Goal: Information Seeking & Learning: Learn about a topic

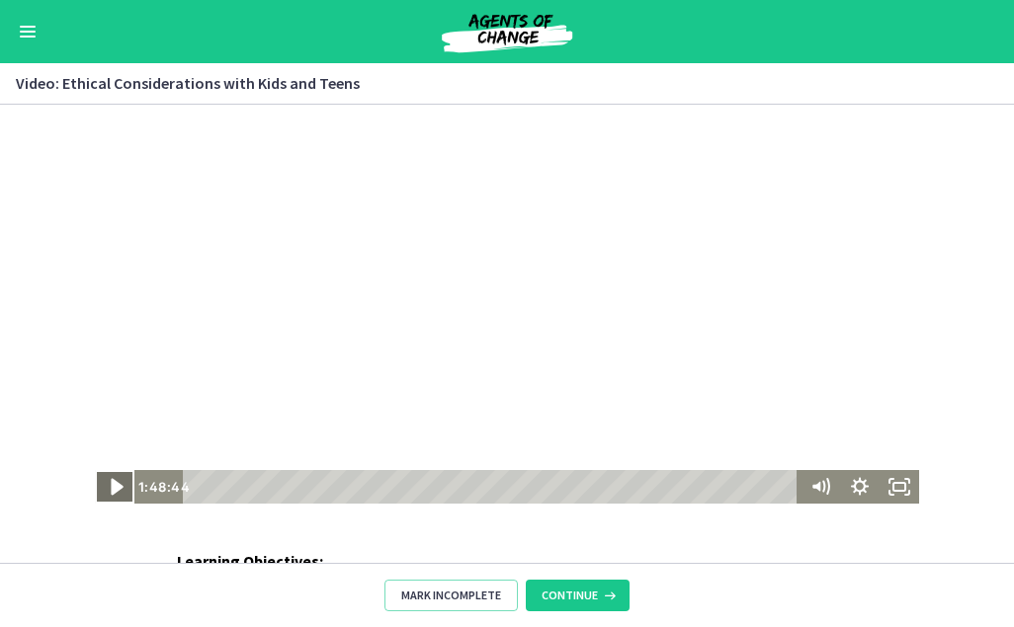
click at [111, 484] on icon "Play Video" at bounding box center [117, 487] width 12 height 17
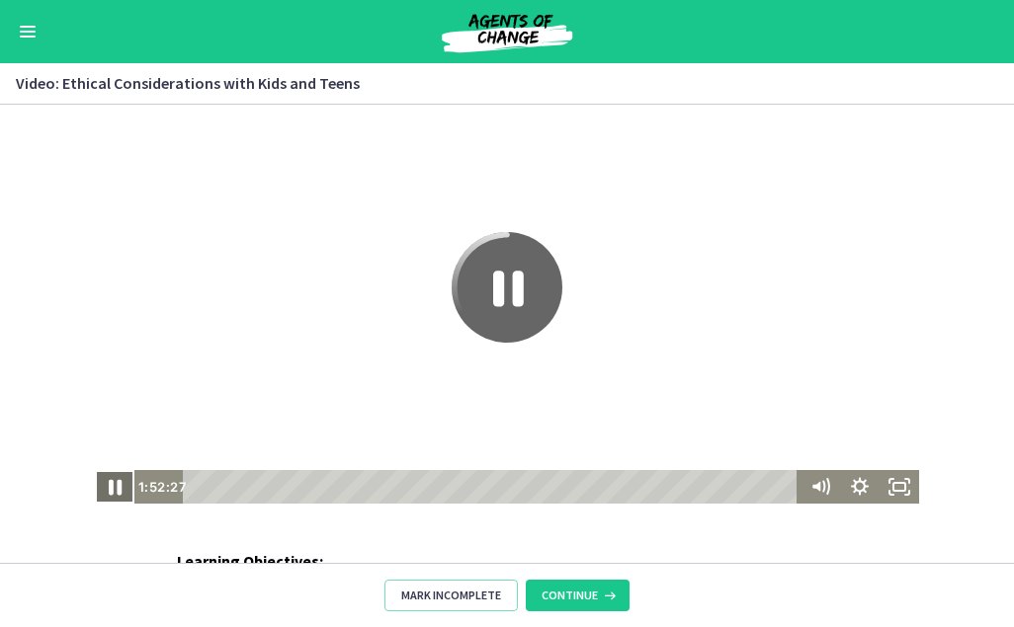
click at [117, 486] on icon "Pause" at bounding box center [114, 487] width 47 height 41
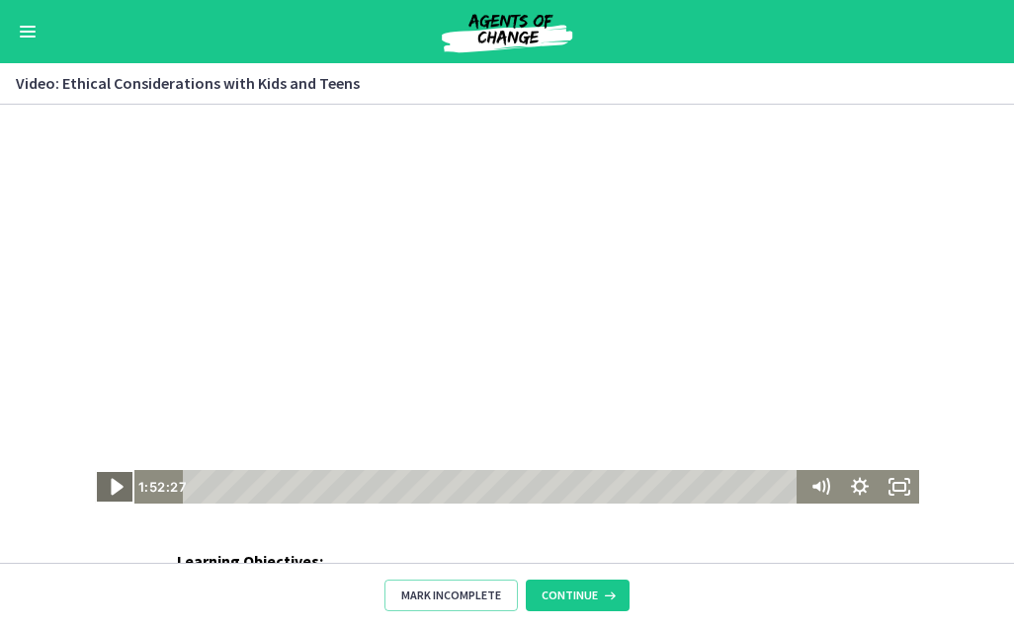
click at [118, 486] on icon "Play Video" at bounding box center [116, 487] width 47 height 41
click at [117, 488] on icon "Pause" at bounding box center [114, 487] width 47 height 41
click at [102, 489] on icon "Pause" at bounding box center [114, 487] width 47 height 41
click at [102, 489] on icon "Play Video" at bounding box center [116, 487] width 47 height 41
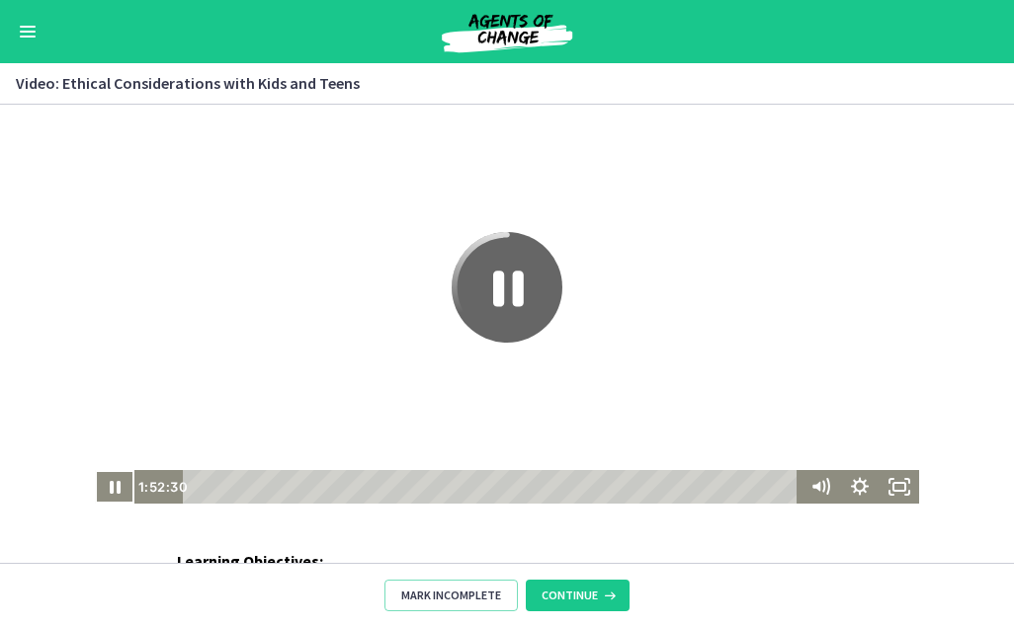
click at [603, 486] on div "1:52:59" at bounding box center [494, 487] width 600 height 34
click at [608, 490] on div "Playbar" at bounding box center [606, 486] width 11 height 11
click at [626, 494] on div "1:52:59" at bounding box center [494, 487] width 600 height 34
click at [611, 490] on div "Playbar" at bounding box center [606, 486] width 11 height 11
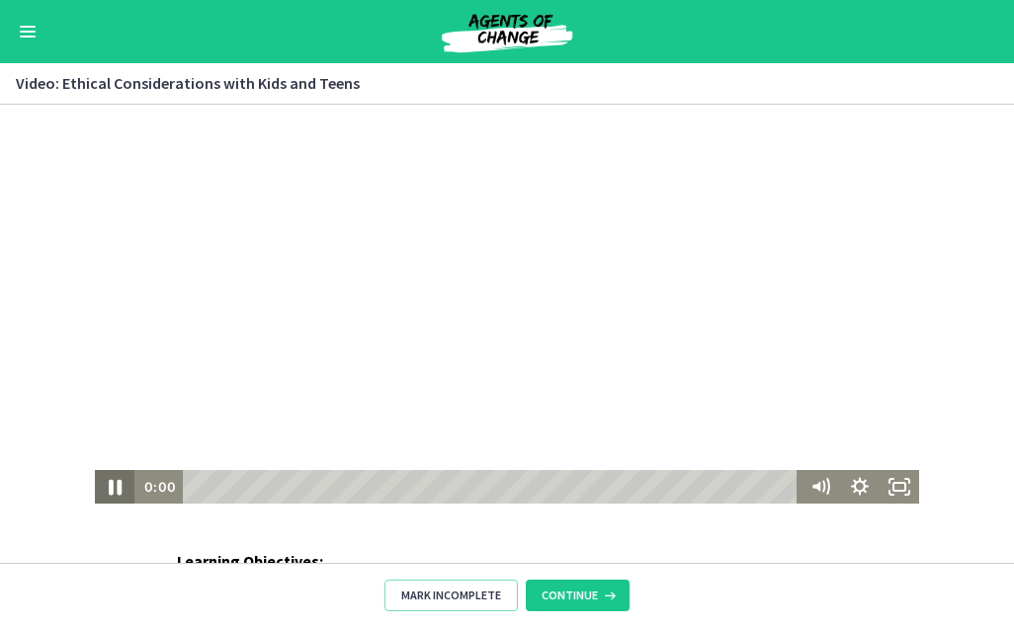
click at [113, 484] on icon "Pause" at bounding box center [115, 488] width 13 height 16
drag, startPoint x: 193, startPoint y: 489, endPoint x: 580, endPoint y: 516, distance: 388.1
click at [580, 504] on html "The video is loading... Click for sound @keyframes VOLUME_SMALL_WAVE_FLASH { 0%…" at bounding box center [507, 304] width 1014 height 399
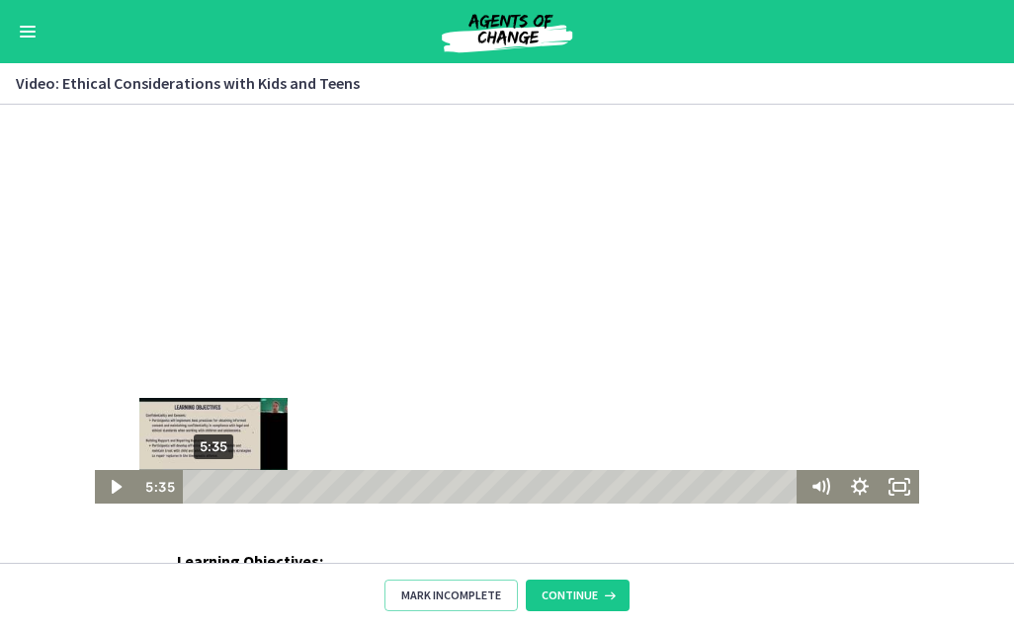
click at [236, 494] on div "5:35" at bounding box center [494, 487] width 600 height 34
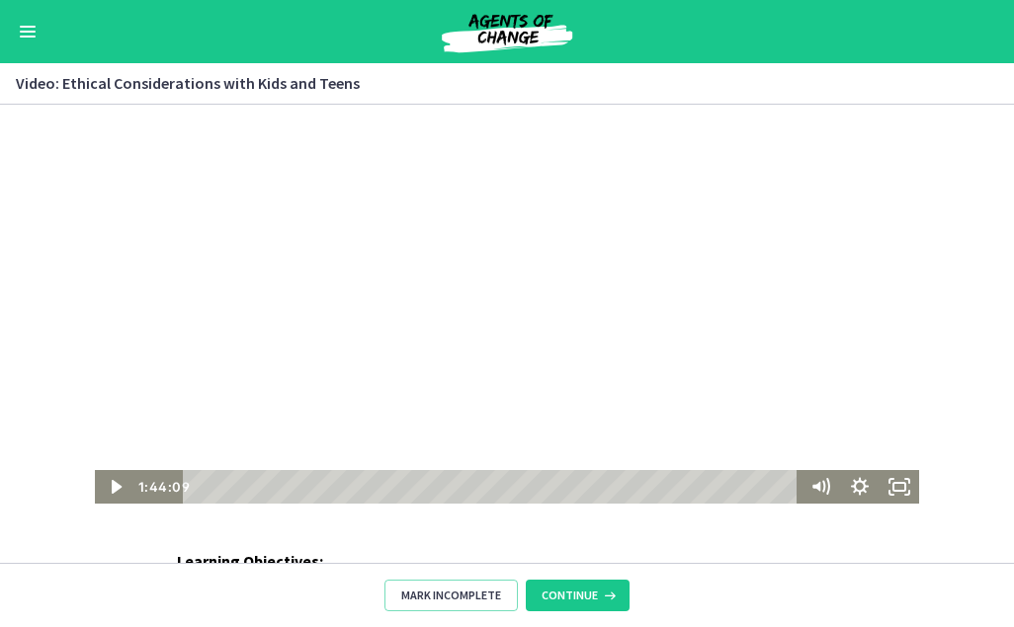
drag, startPoint x: 204, startPoint y: 487, endPoint x: 570, endPoint y: 627, distance: 391.5
click at [570, 504] on html "The video is loading... Click for sound @keyframes VOLUME_SMALL_WAVE_FLASH { 0%…" at bounding box center [507, 304] width 1014 height 399
click at [103, 491] on icon "Play Video" at bounding box center [116, 487] width 47 height 41
drag, startPoint x: 186, startPoint y: 486, endPoint x: 580, endPoint y: 635, distance: 421.4
click at [580, 504] on html "The video is loading... Click for sound @keyframes VOLUME_SMALL_WAVE_FLASH { 0%…" at bounding box center [507, 304] width 1014 height 399
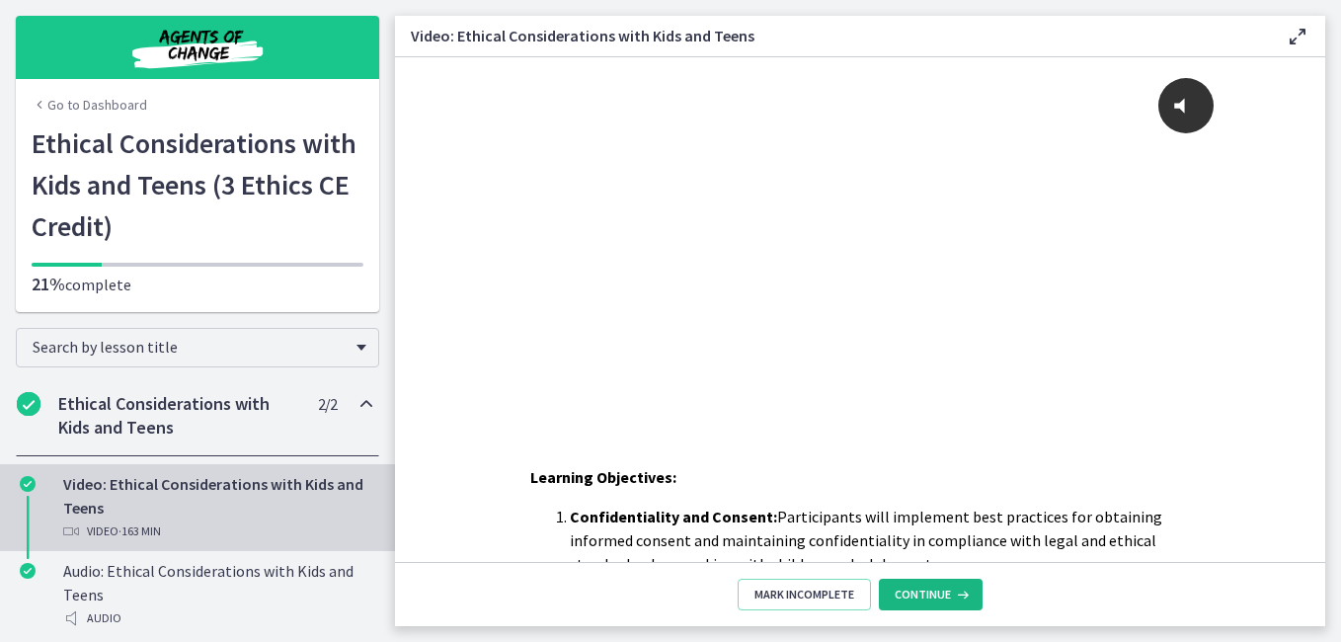
click at [922, 592] on span "Continue" at bounding box center [923, 595] width 56 height 16
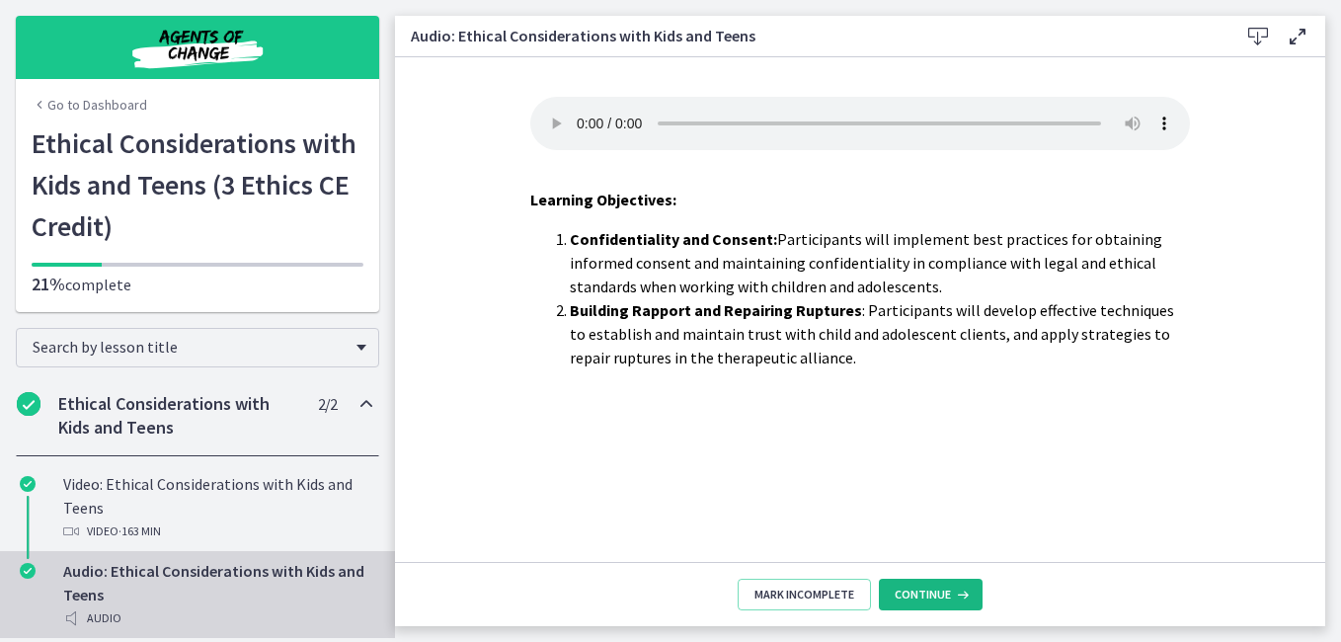
click at [922, 592] on span "Continue" at bounding box center [923, 595] width 56 height 16
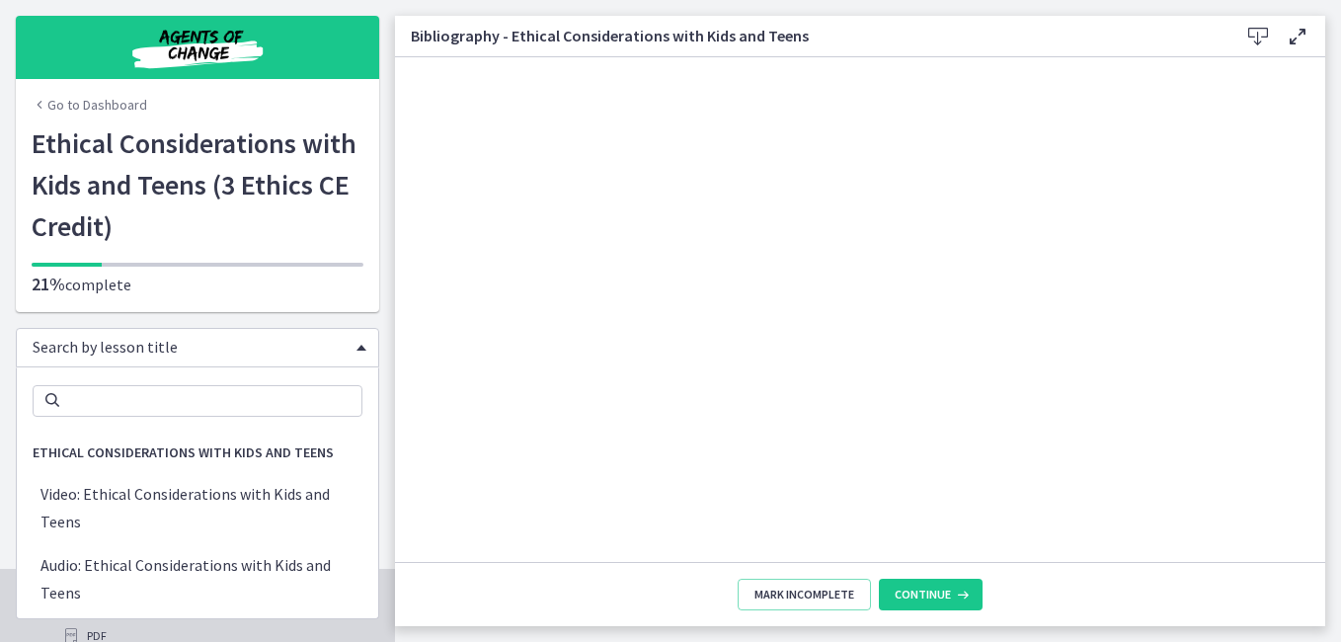
click at [357, 348] on span "Chapters" at bounding box center [362, 348] width 10 height 6
click at [344, 347] on div "Search by lesson title" at bounding box center [198, 348] width 364 height 40
click at [353, 347] on div "Search by lesson title" at bounding box center [198, 348] width 364 height 40
click at [171, 367] on div "Search by lesson title Search Ethical Considerations with Kids and Teens Video:…" at bounding box center [198, 348] width 364 height 40
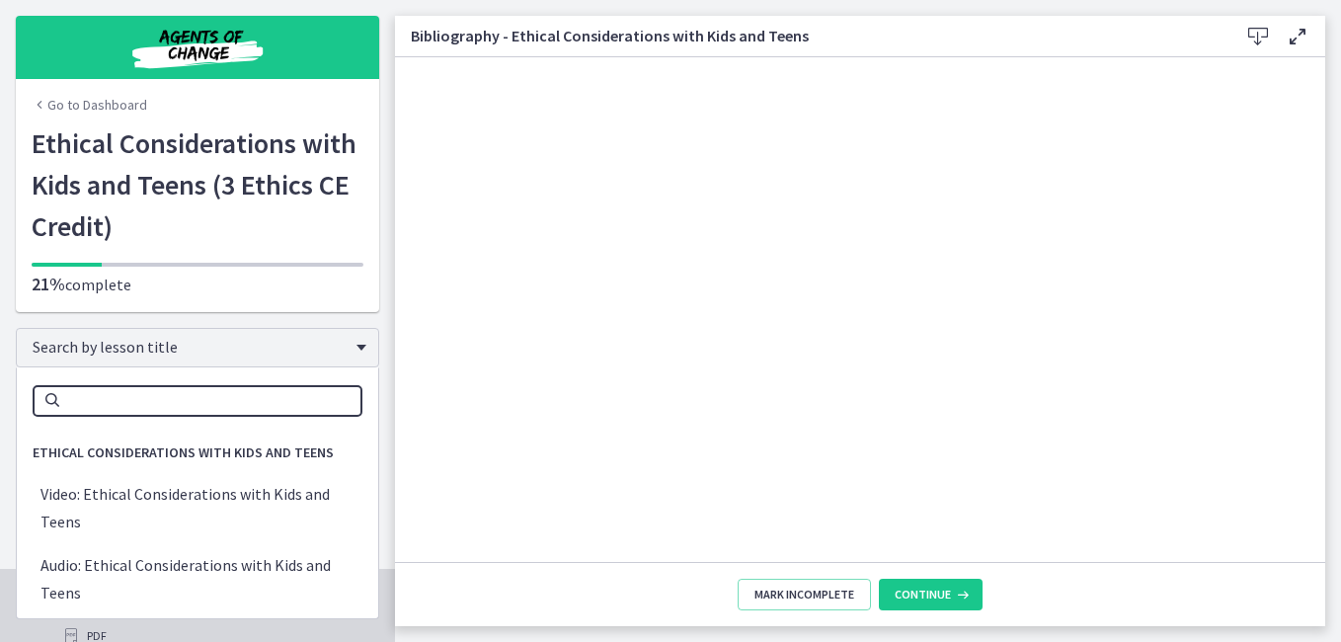
click at [171, 406] on input "Search" at bounding box center [198, 401] width 330 height 32
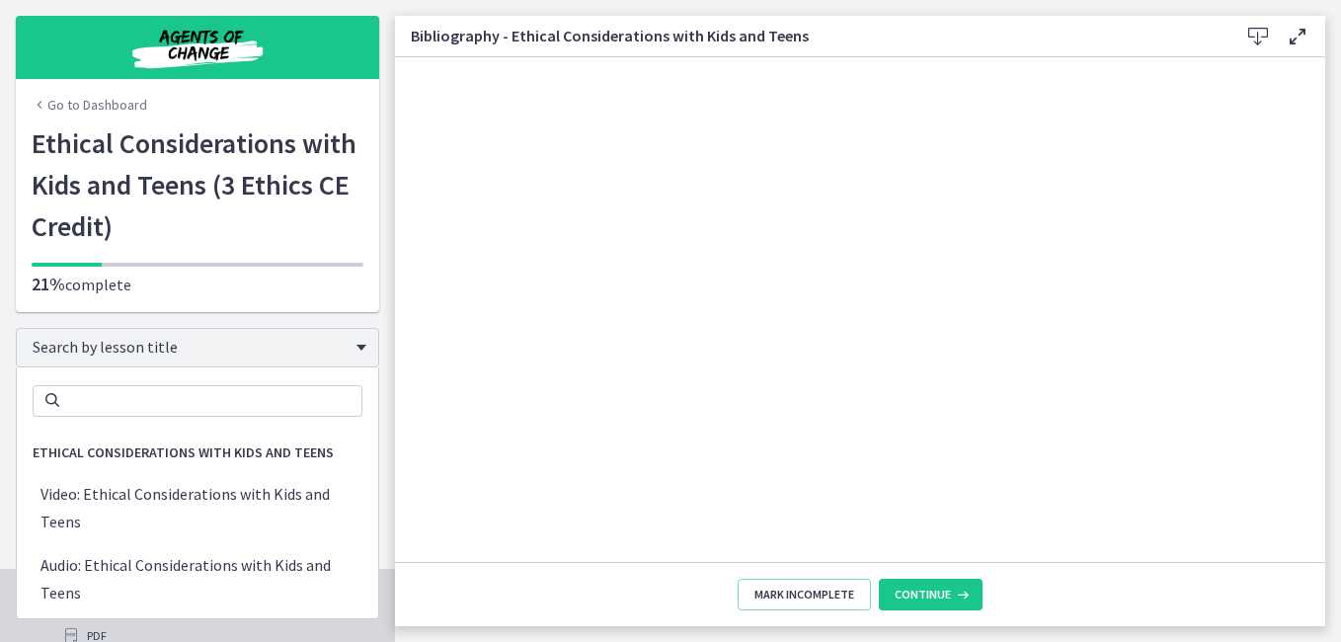
scroll to position [164, 0]
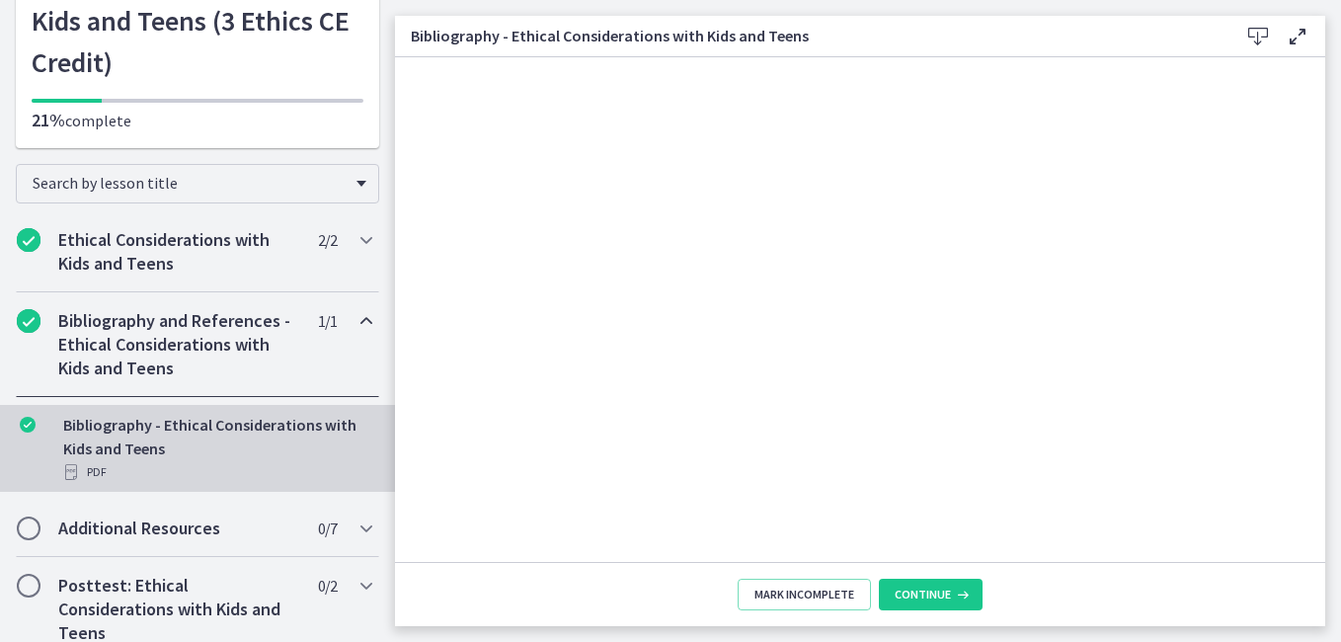
click at [124, 328] on h2 "Bibliography and References - Ethical Considerations with Kids and Teens" at bounding box center [178, 344] width 241 height 71
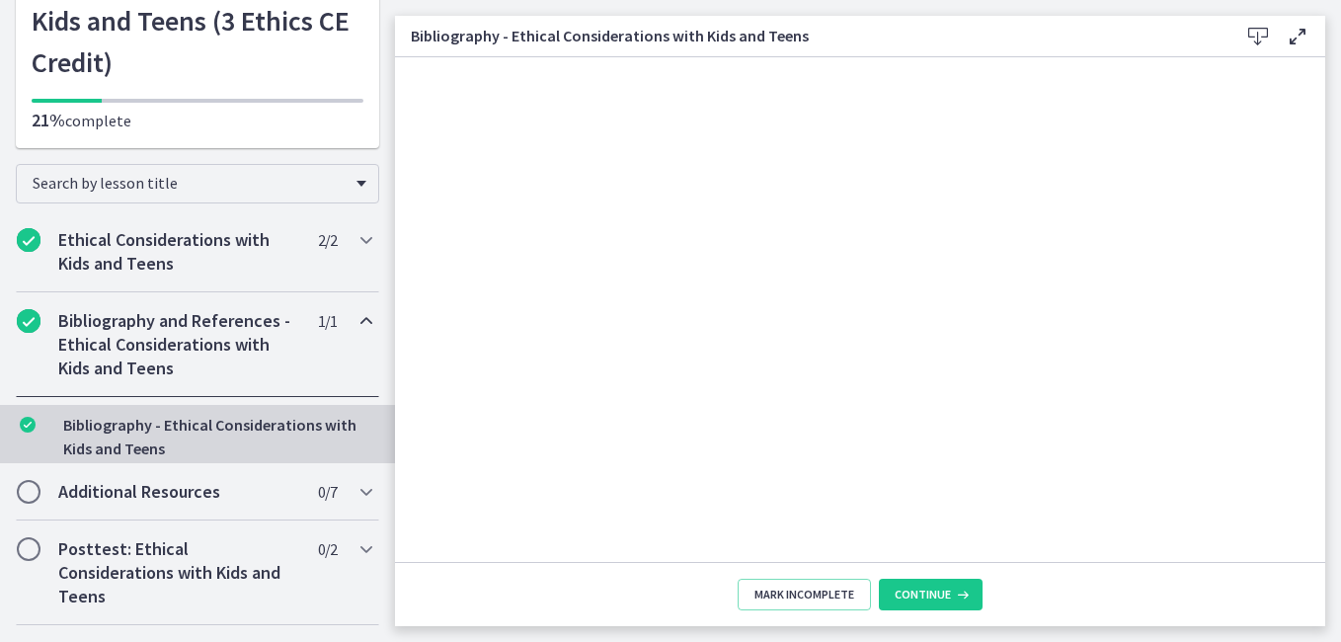
scroll to position [0, 0]
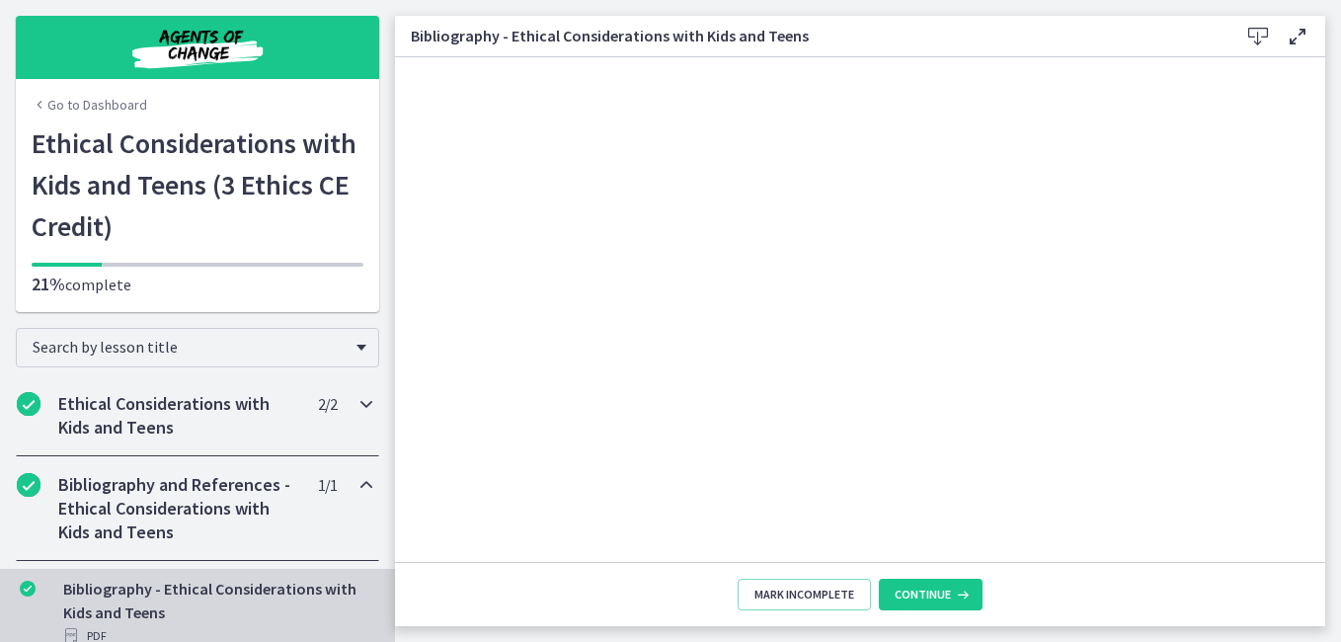
drag, startPoint x: 124, startPoint y: 328, endPoint x: 120, endPoint y: 422, distance: 94.0
click at [120, 422] on h2 "Ethical Considerations with Kids and Teens" at bounding box center [178, 415] width 241 height 47
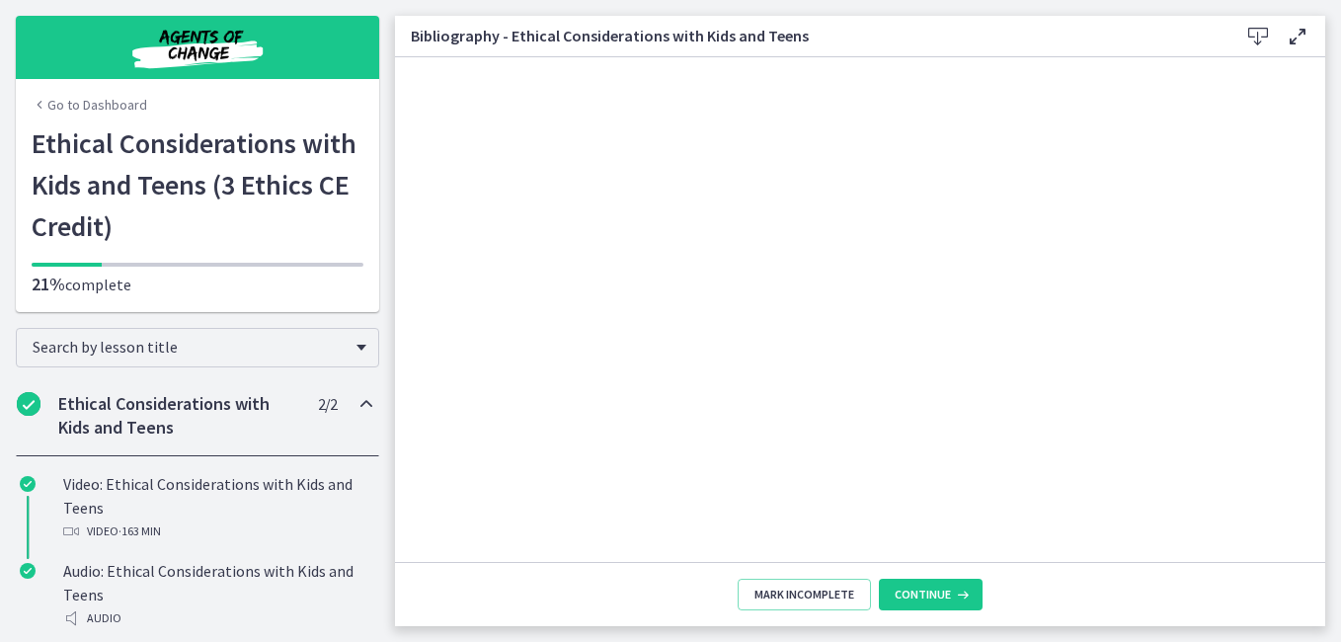
click at [116, 420] on h2 "Ethical Considerations with Kids and Teens" at bounding box center [178, 415] width 241 height 47
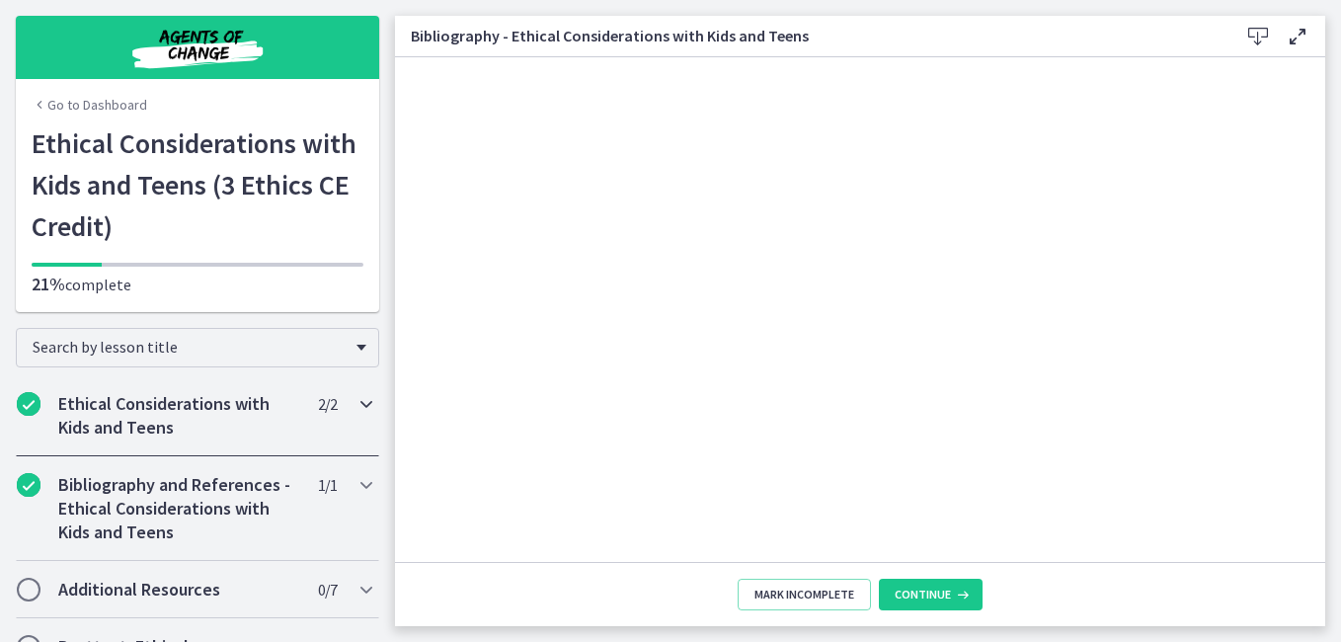
click at [117, 421] on h2 "Ethical Considerations with Kids and Teens" at bounding box center [178, 415] width 241 height 47
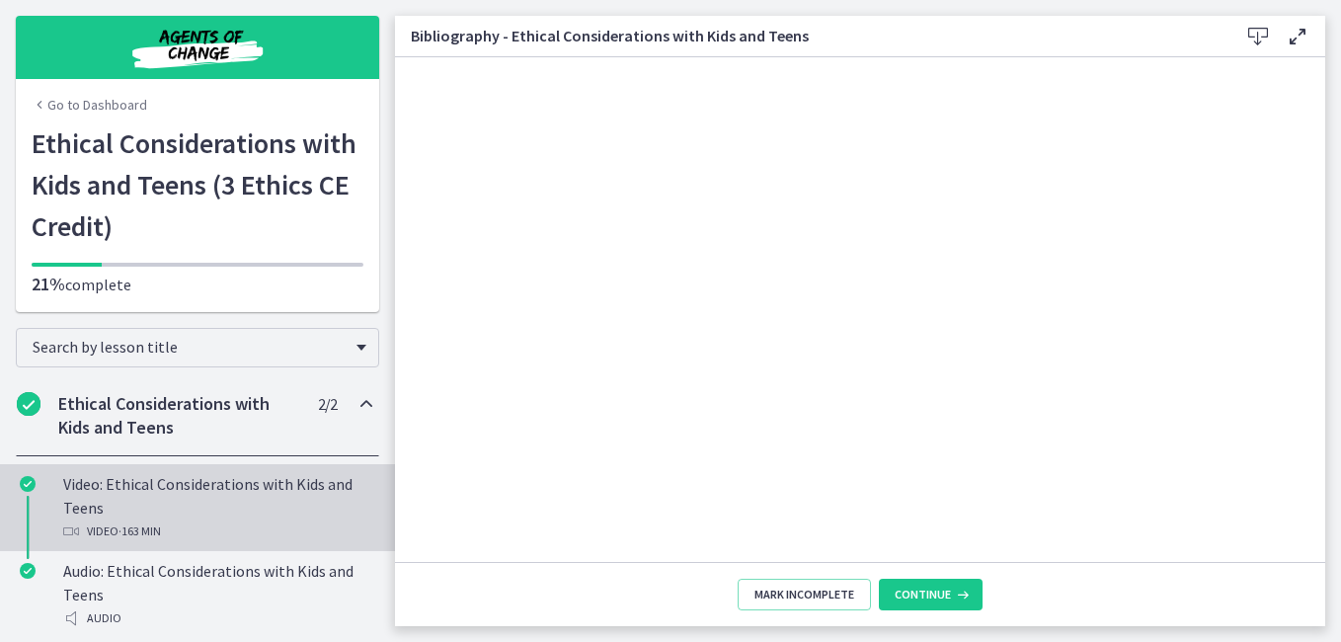
click at [106, 497] on div "Video: Ethical Considerations with Kids and Teens Video · 163 min" at bounding box center [217, 507] width 308 height 71
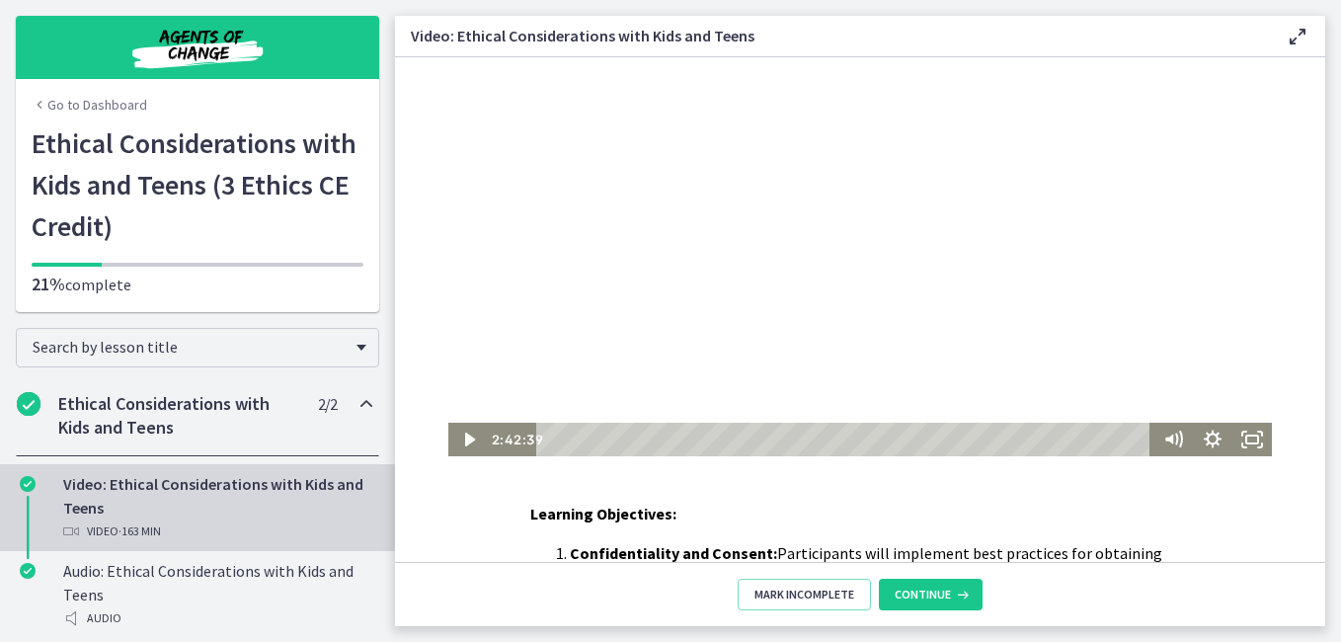
drag, startPoint x: 947, startPoint y: 437, endPoint x: 1157, endPoint y: 459, distance: 210.6
click at [1013, 456] on html "Click for sound @keyframes VOLUME_SMALL_WAVE_FLASH { 0% { opacity: 0; } 33% { o…" at bounding box center [860, 256] width 931 height 399
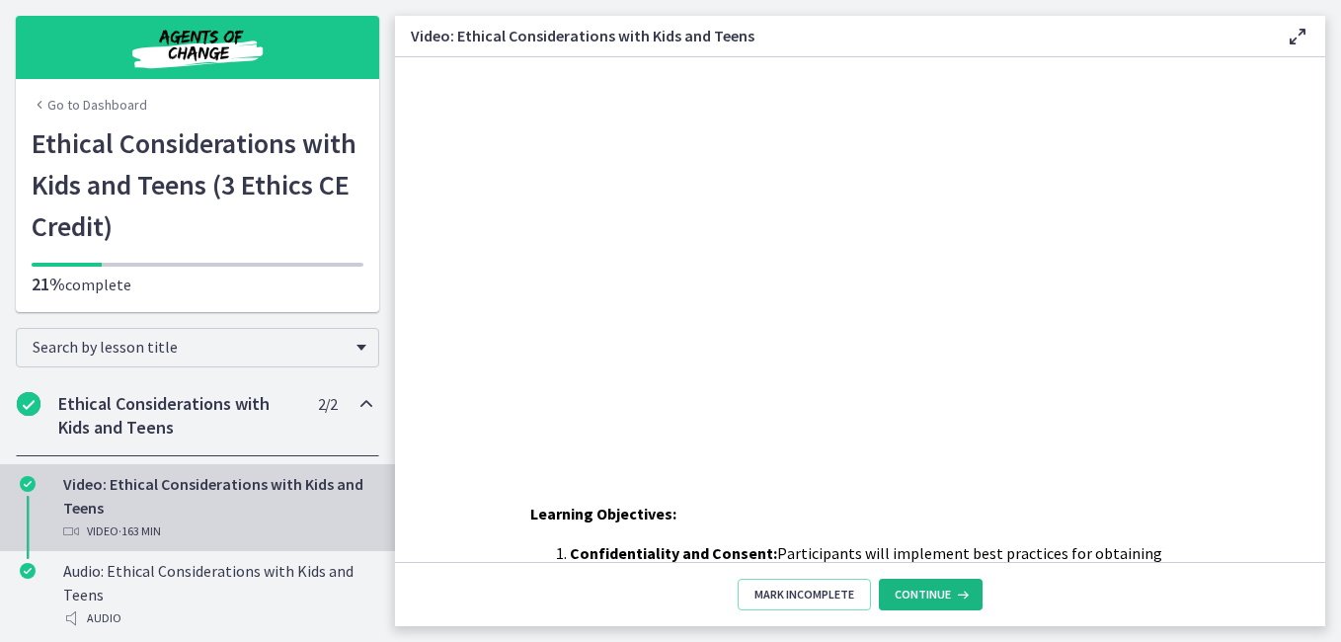
click at [936, 591] on span "Continue" at bounding box center [923, 595] width 56 height 16
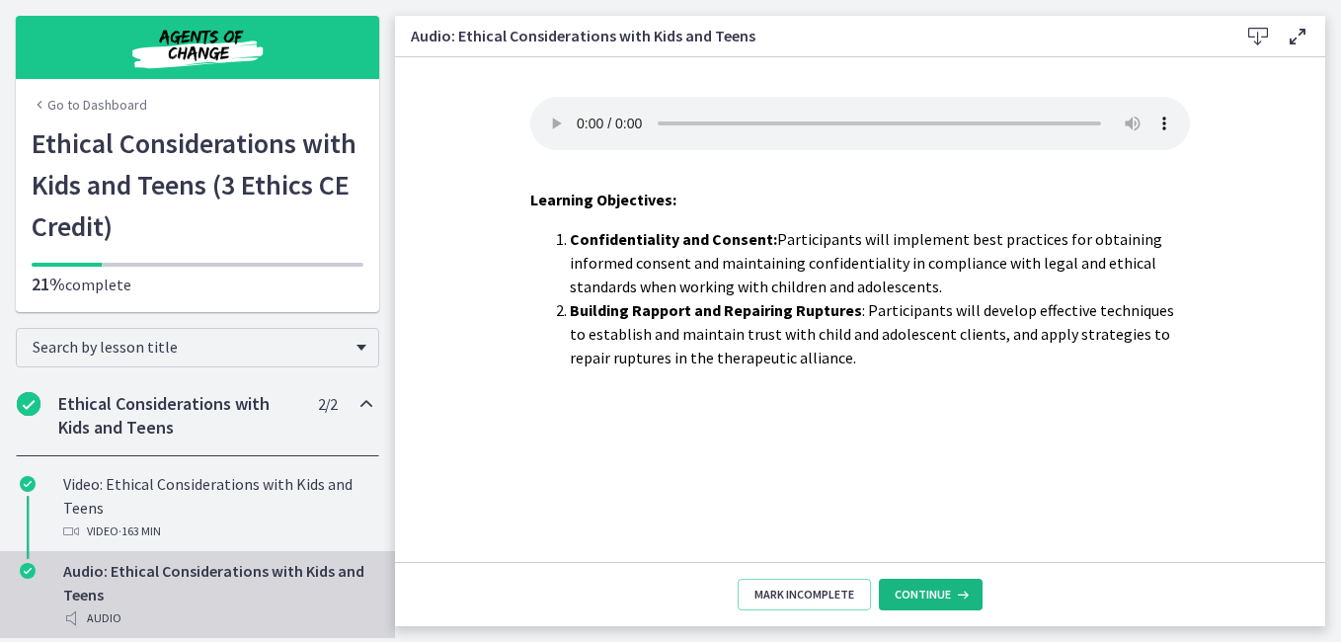
click at [937, 588] on span "Continue" at bounding box center [923, 595] width 56 height 16
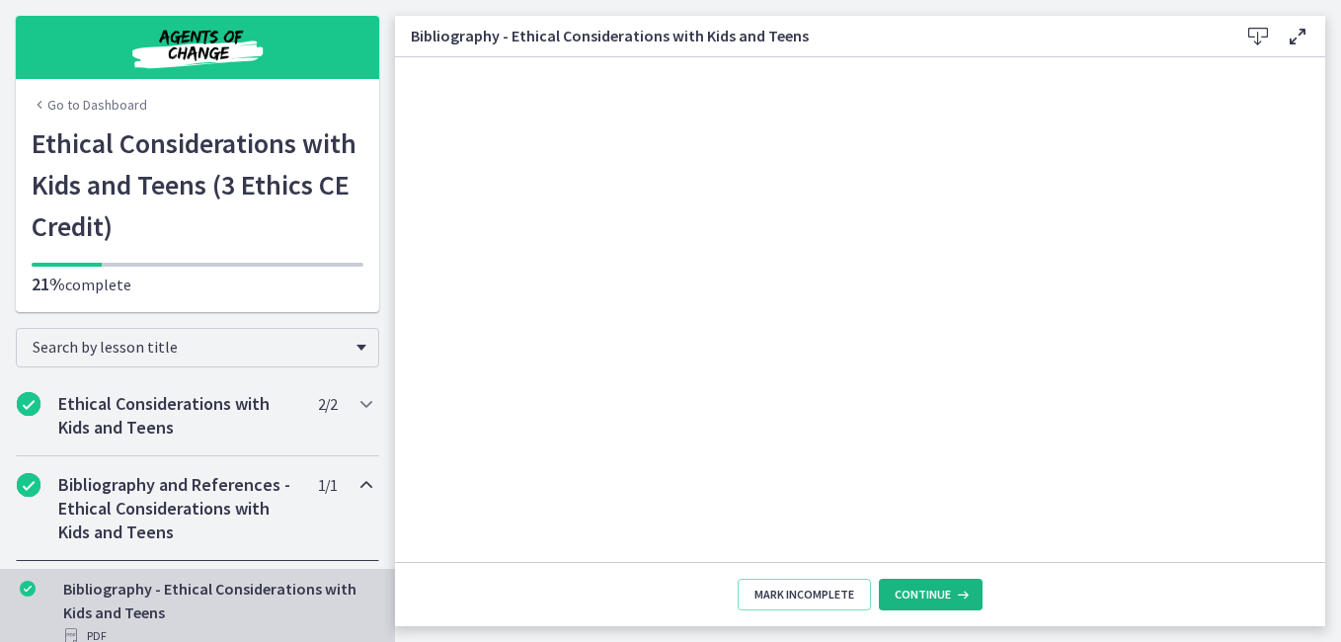
click at [937, 588] on span "Continue" at bounding box center [923, 595] width 56 height 16
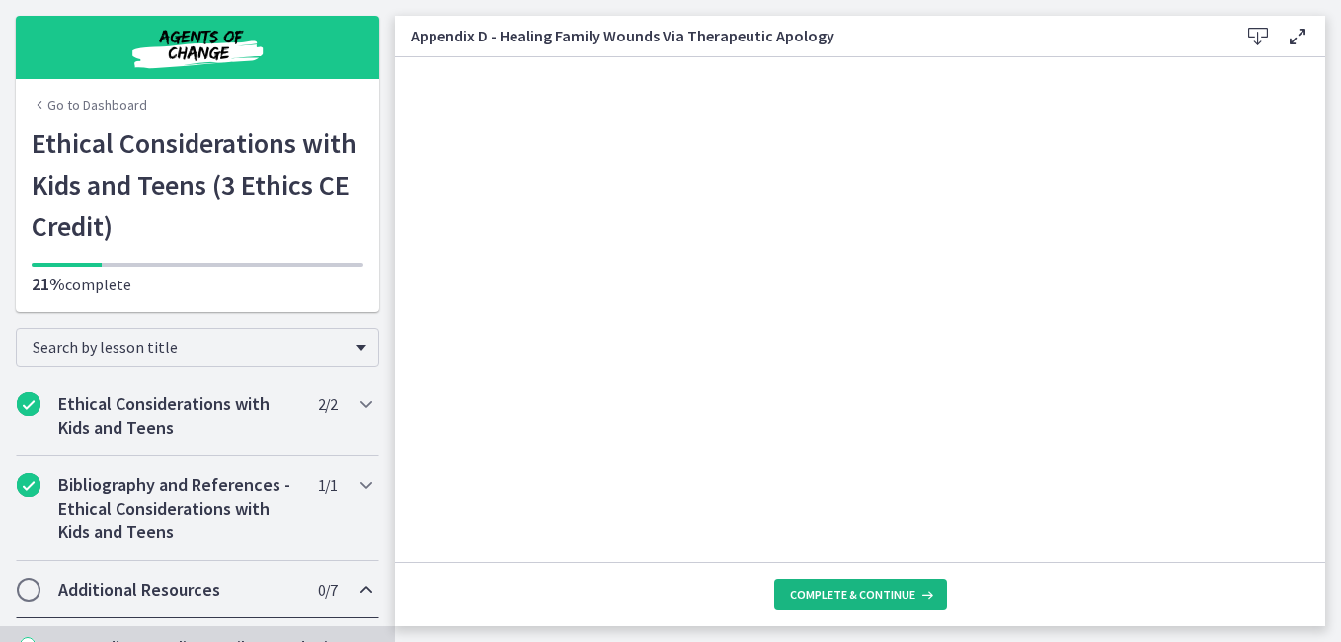
click at [868, 592] on span "Complete & continue" at bounding box center [852, 595] width 125 height 16
click at [868, 593] on span "Complete & continue" at bounding box center [852, 595] width 125 height 16
click at [871, 592] on span "Complete & continue" at bounding box center [852, 595] width 125 height 16
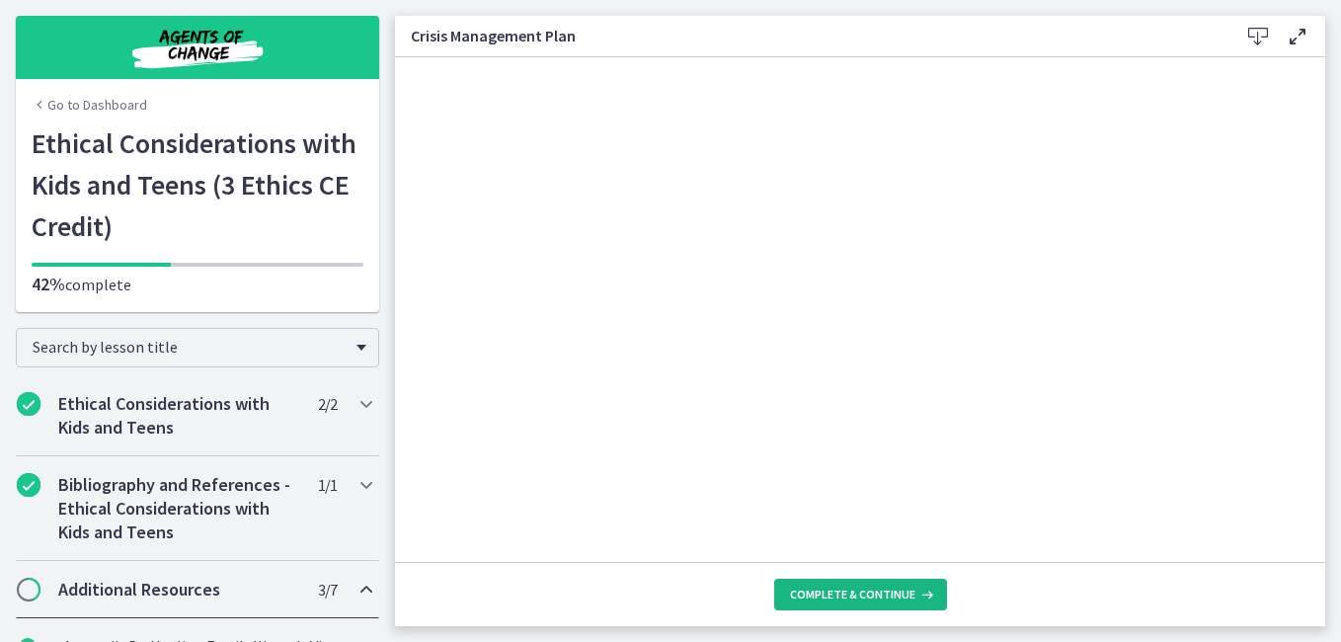
click at [854, 594] on span "Complete & continue" at bounding box center [852, 595] width 125 height 16
click at [851, 598] on span "Complete & continue" at bounding box center [852, 595] width 125 height 16
click at [854, 597] on span "Complete & continue" at bounding box center [852, 595] width 125 height 16
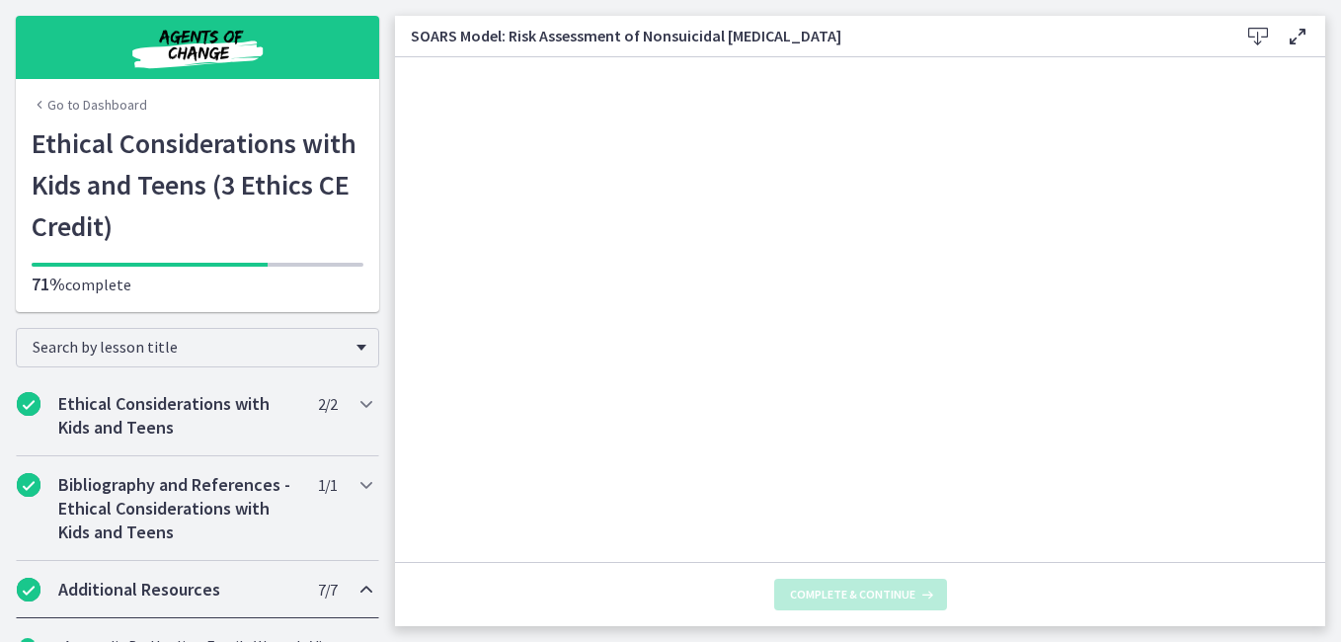
scroll to position [668, 0]
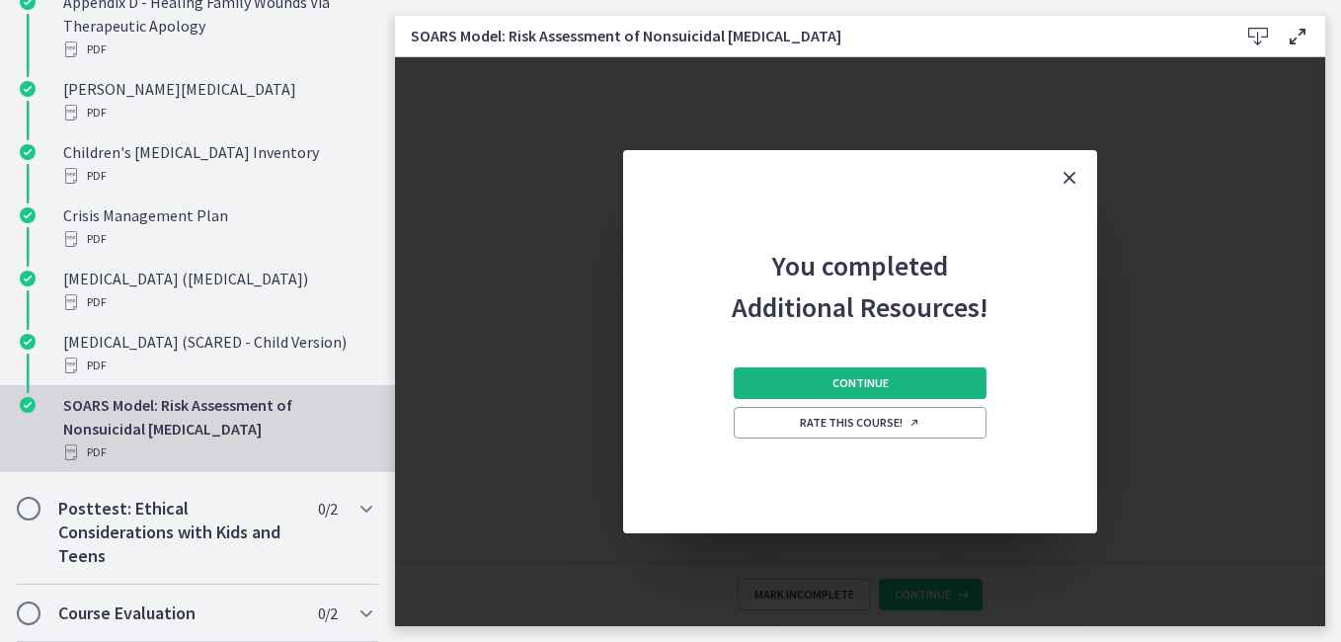
click at [865, 380] on span "Continue" at bounding box center [861, 383] width 56 height 16
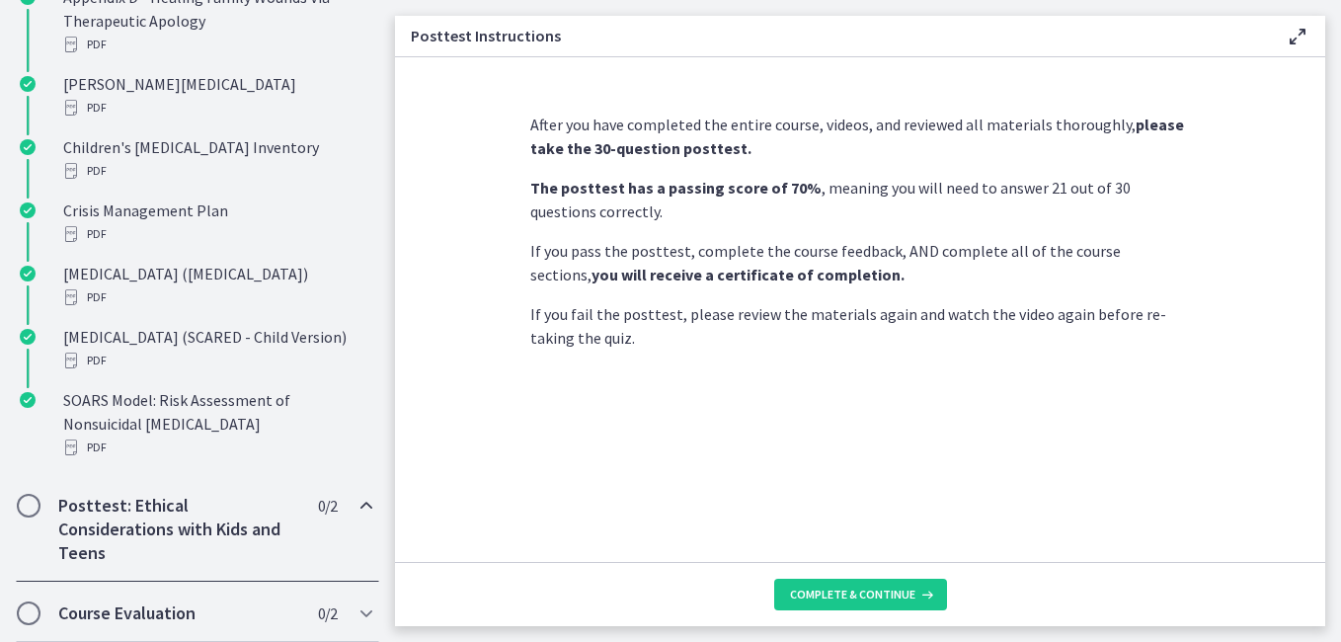
scroll to position [304, 0]
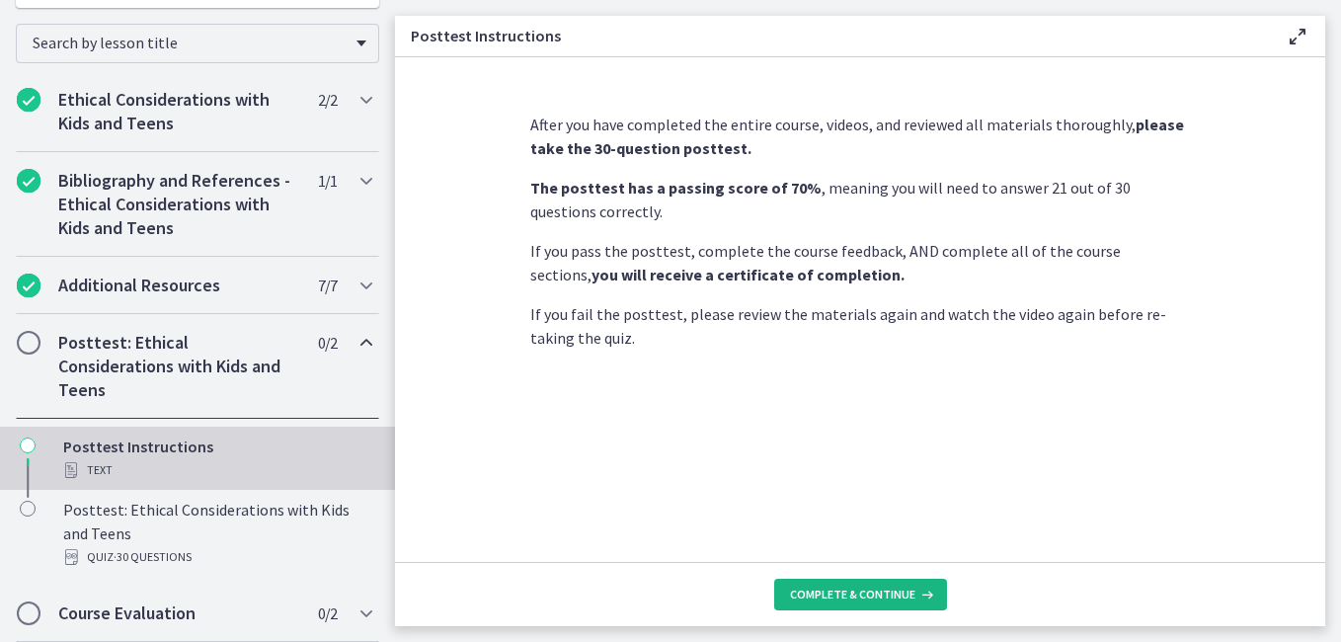
click at [861, 587] on span "Complete & continue" at bounding box center [852, 595] width 125 height 16
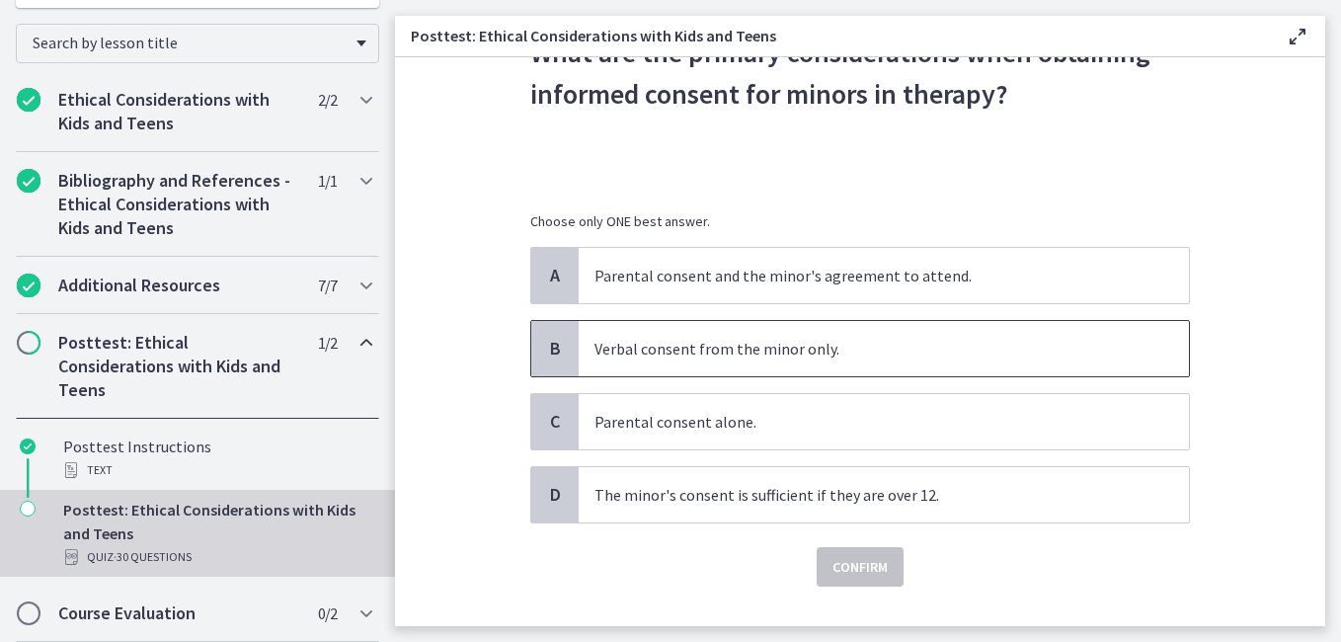
scroll to position [156, 0]
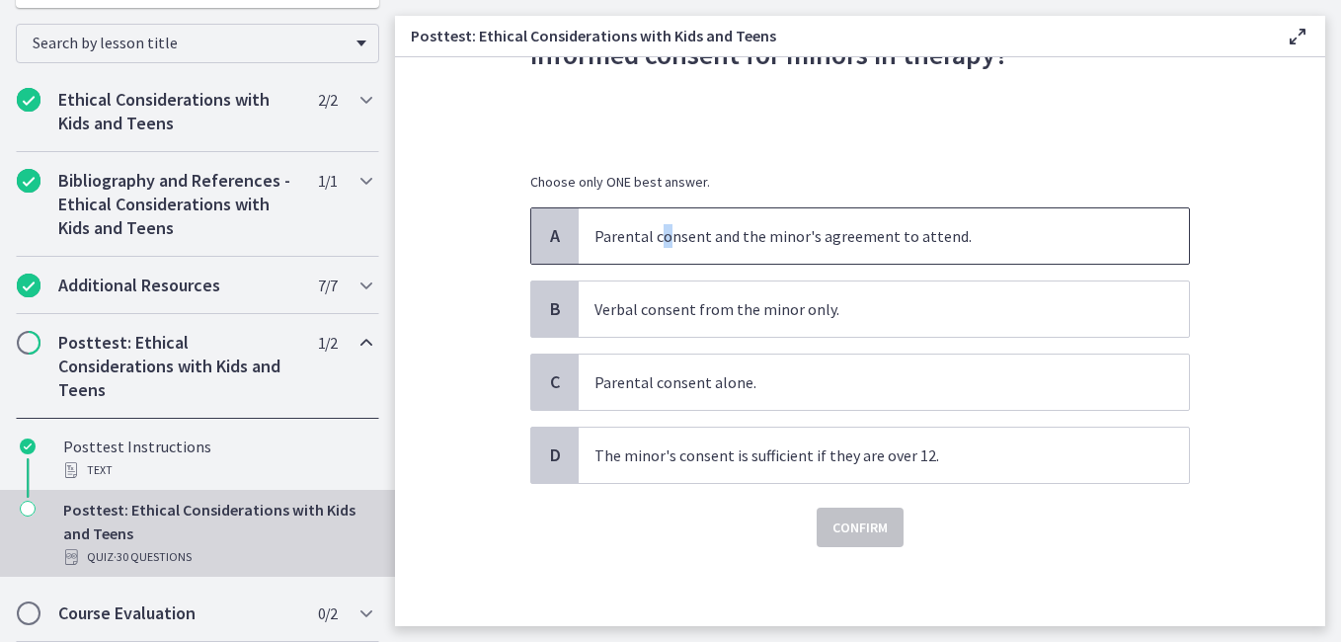
click at [663, 241] on p "Parental consent and the minor's agreement to attend." at bounding box center [864, 236] width 539 height 24
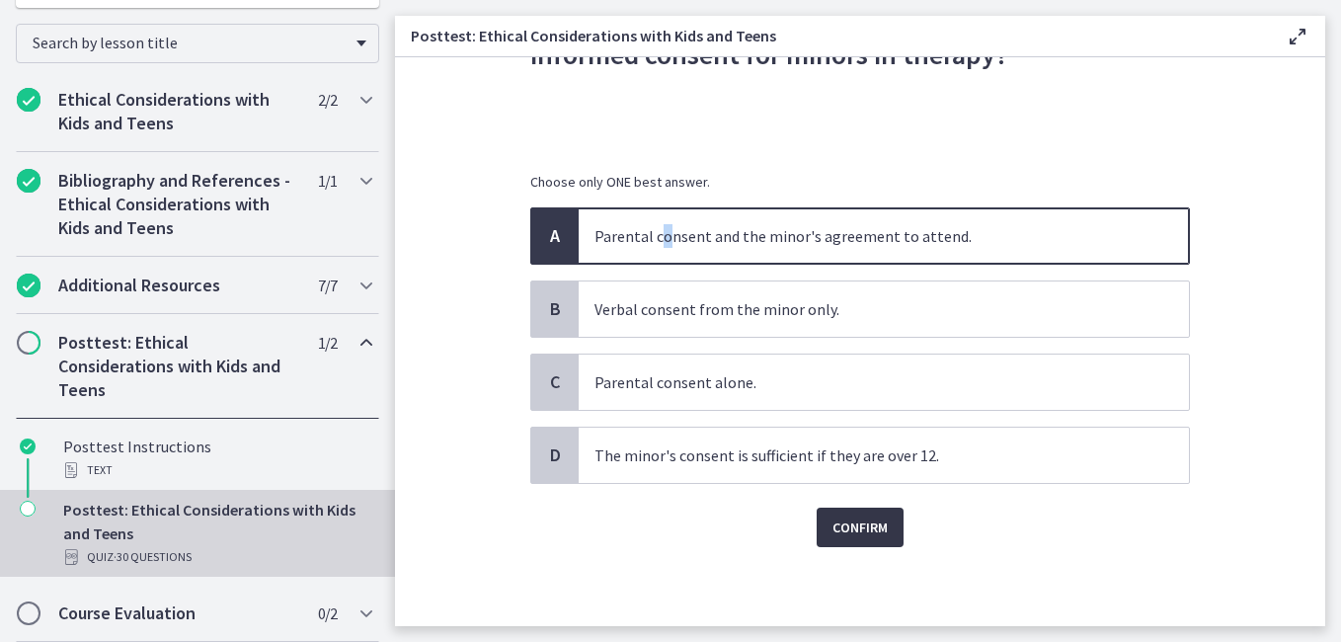
click at [850, 527] on span "Confirm" at bounding box center [860, 528] width 55 height 24
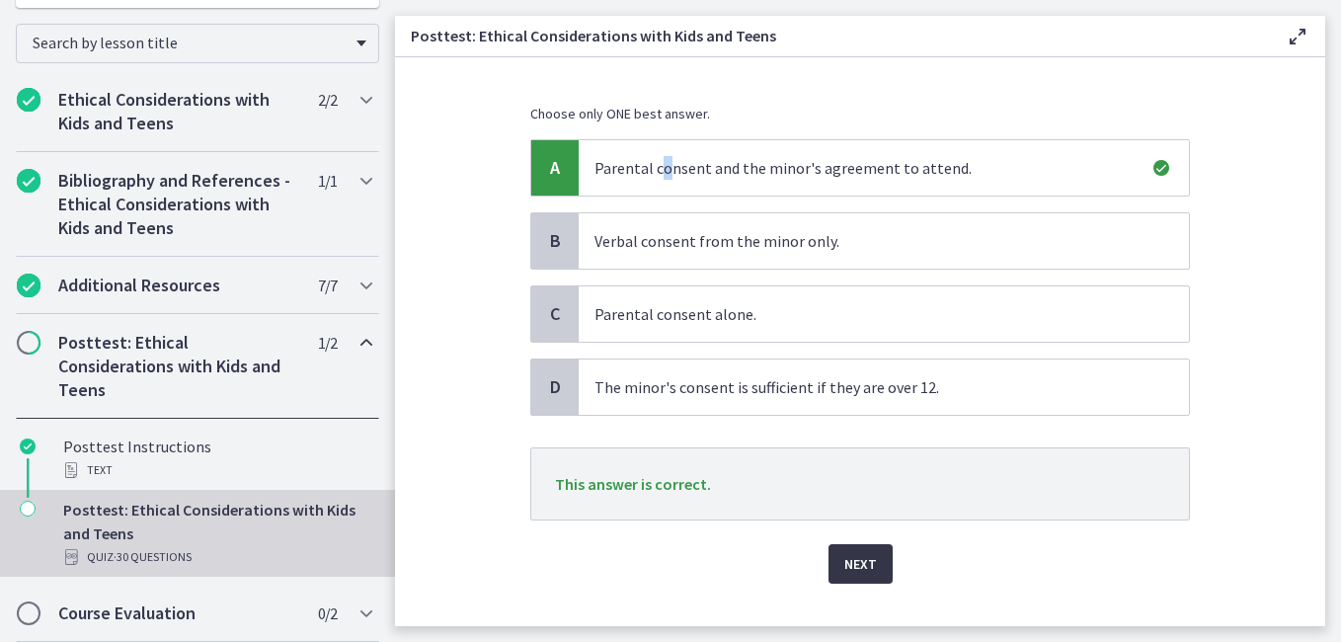
scroll to position [261, 0]
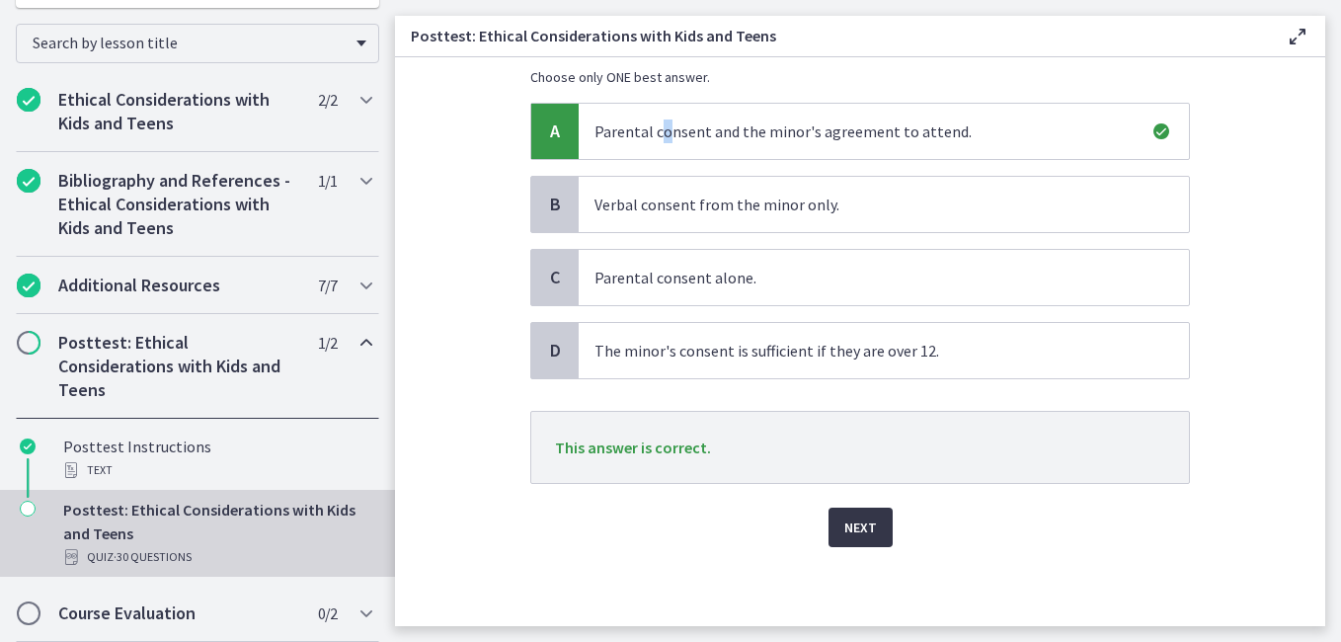
click at [852, 525] on span "Next" at bounding box center [861, 528] width 33 height 24
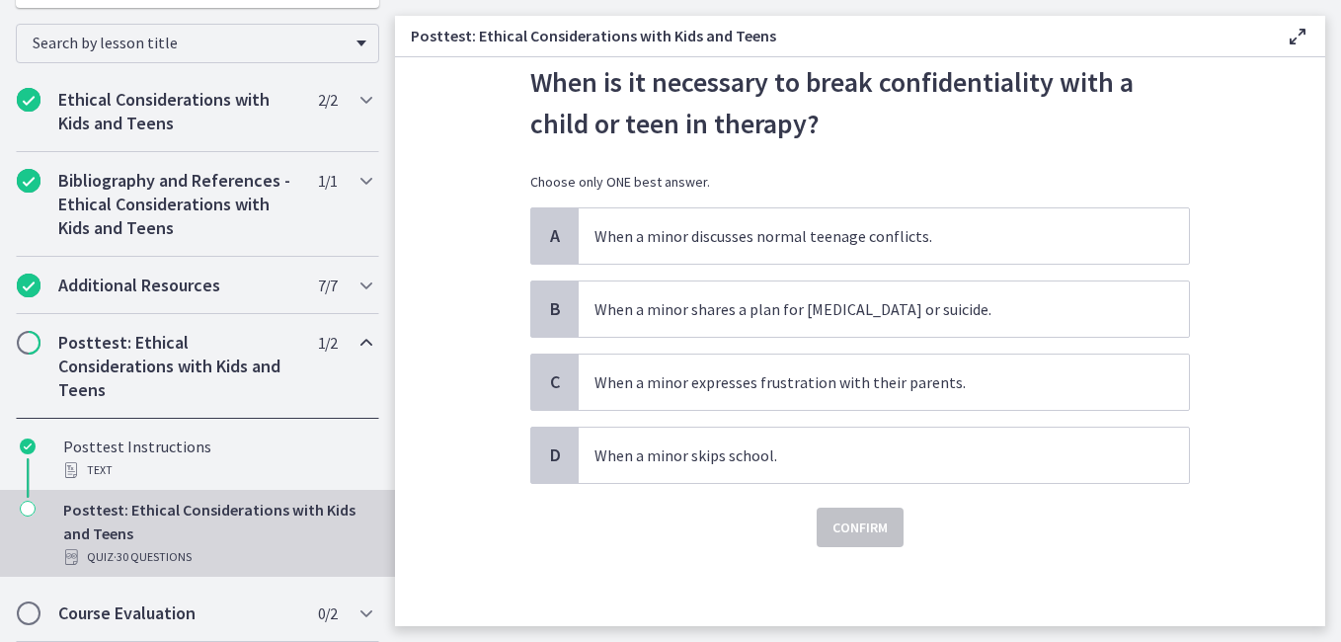
scroll to position [0, 0]
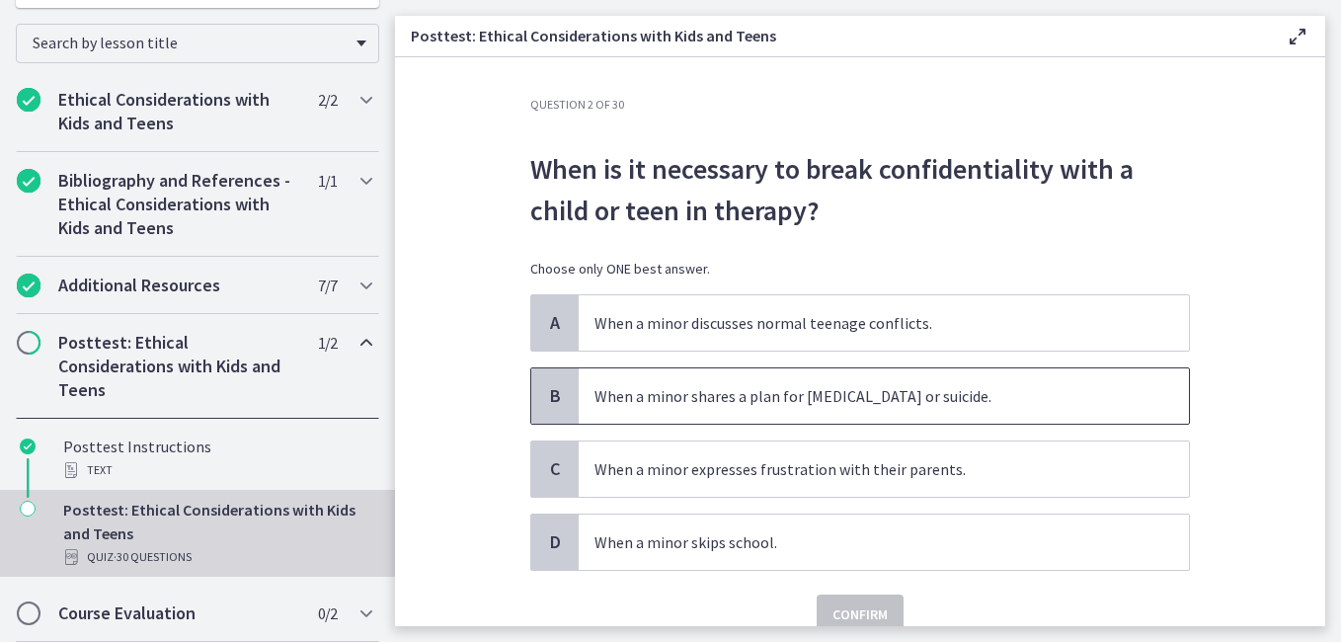
click at [786, 405] on p "When a minor shares a plan for self-harm or suicide." at bounding box center [864, 396] width 539 height 24
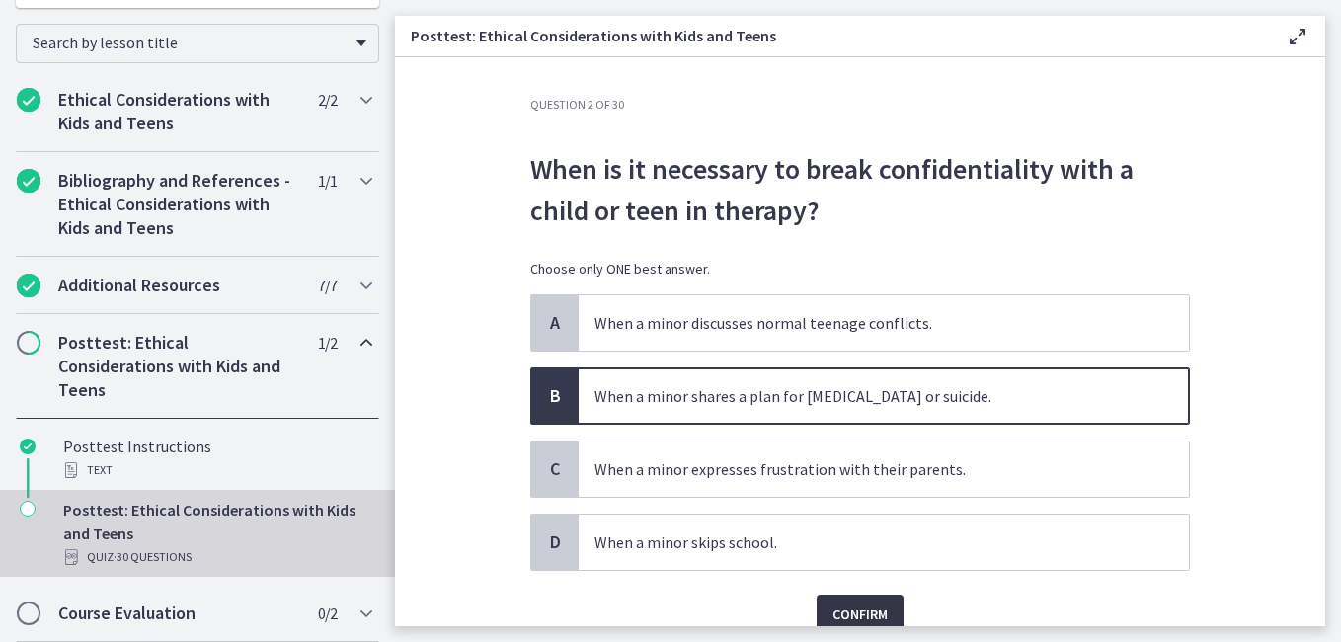
click at [857, 613] on span "Confirm" at bounding box center [860, 615] width 55 height 24
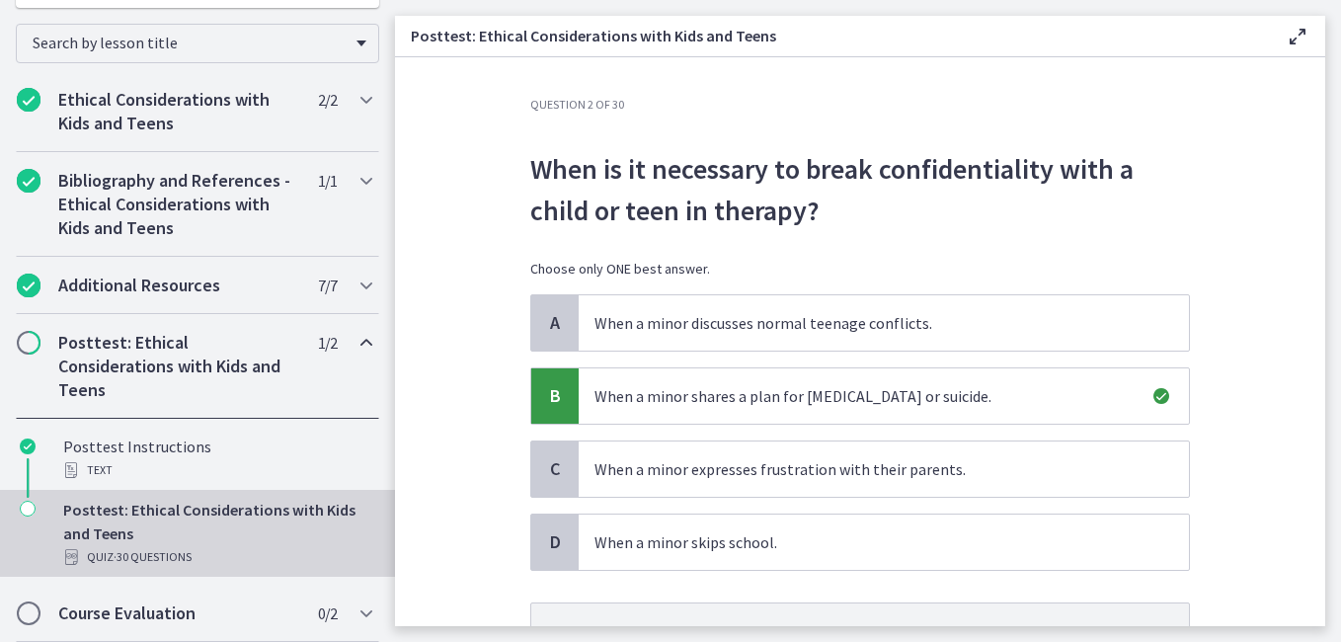
scroll to position [192, 0]
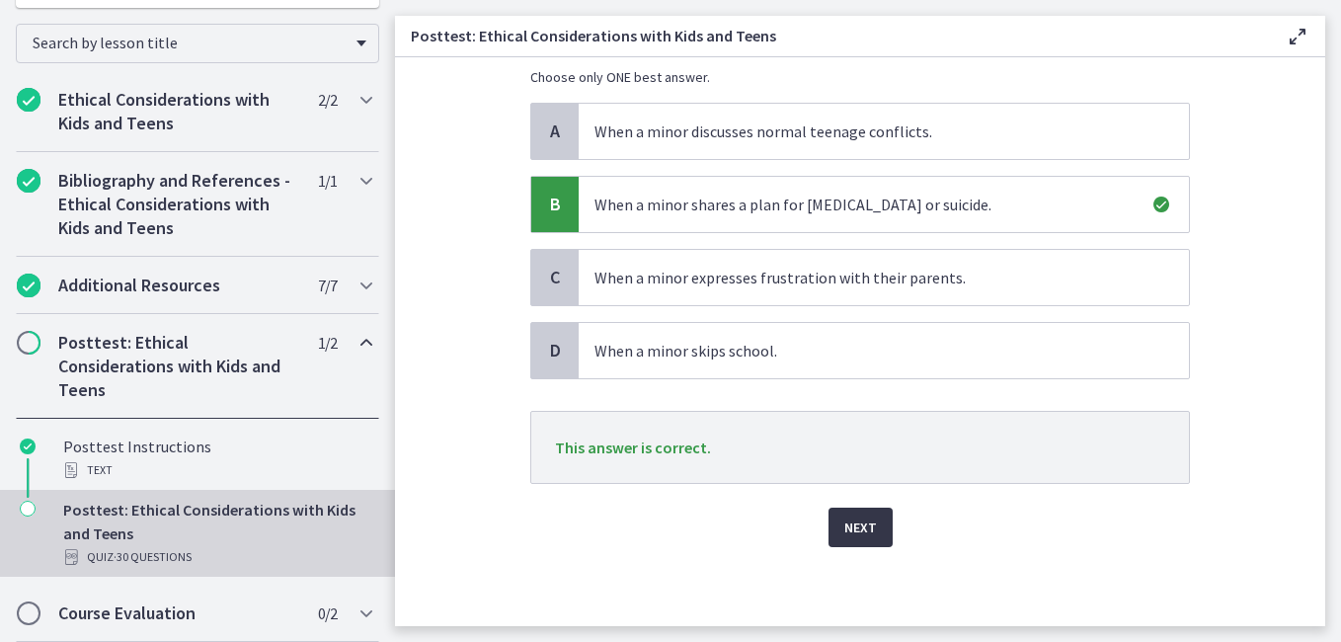
click at [862, 524] on span "Next" at bounding box center [861, 528] width 33 height 24
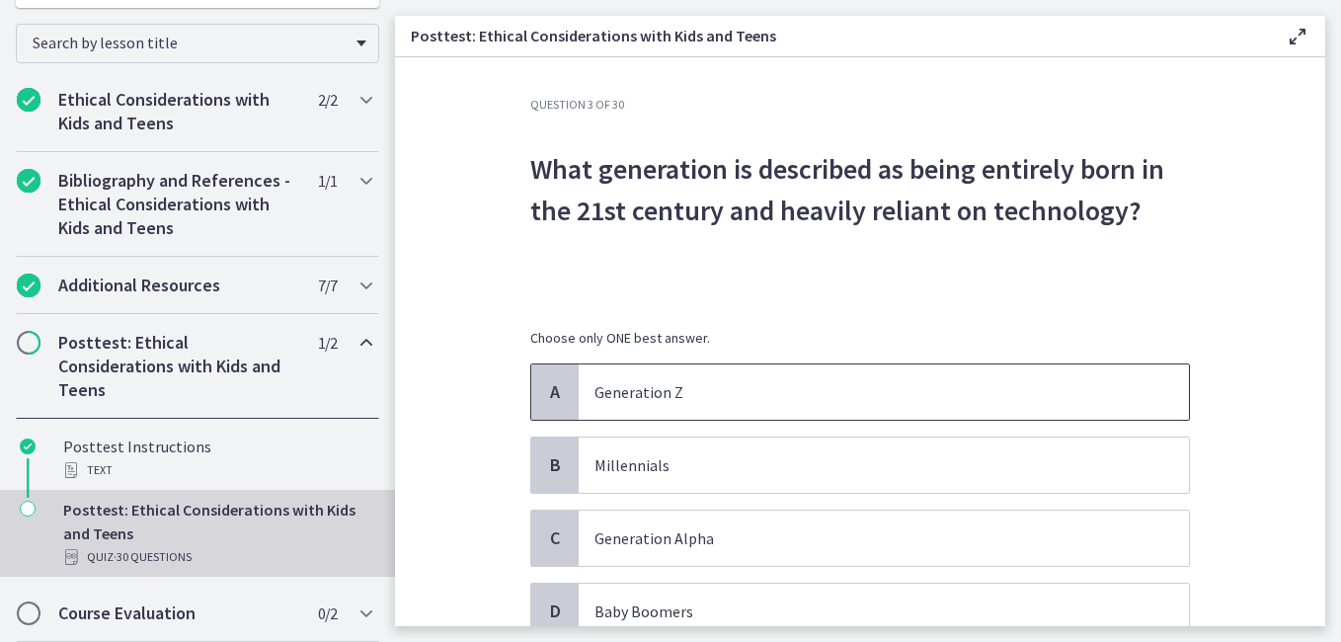
click at [670, 395] on p "Generation Z" at bounding box center [864, 392] width 539 height 24
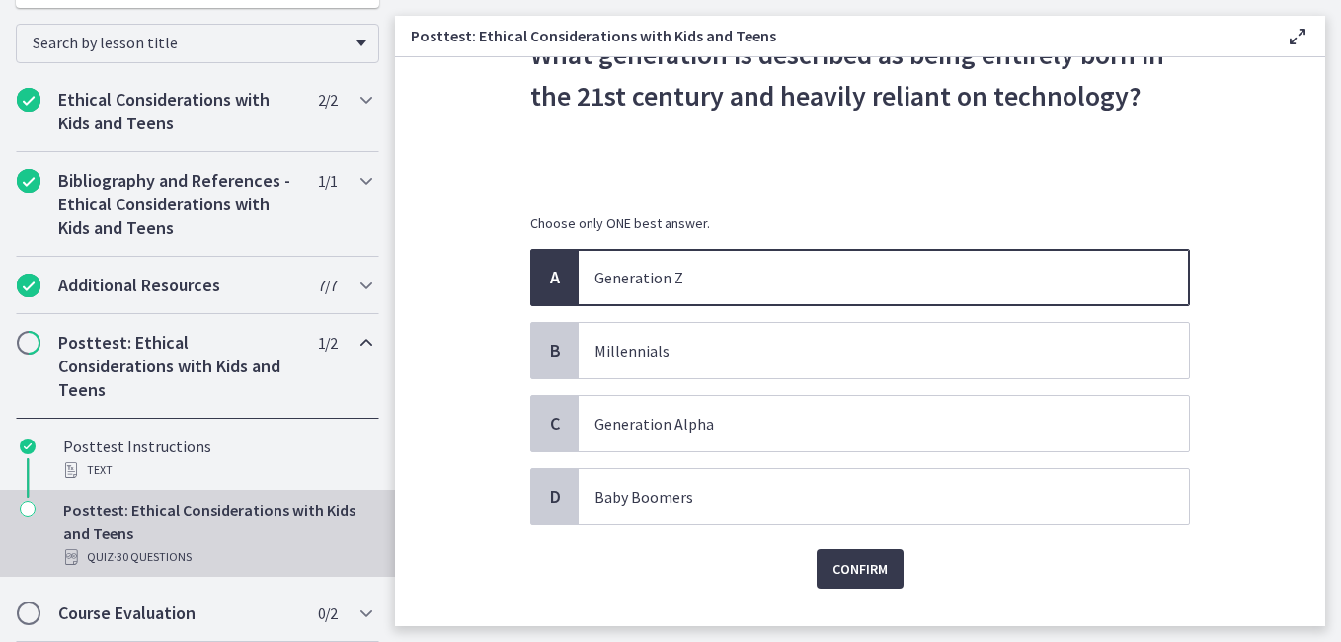
scroll to position [156, 0]
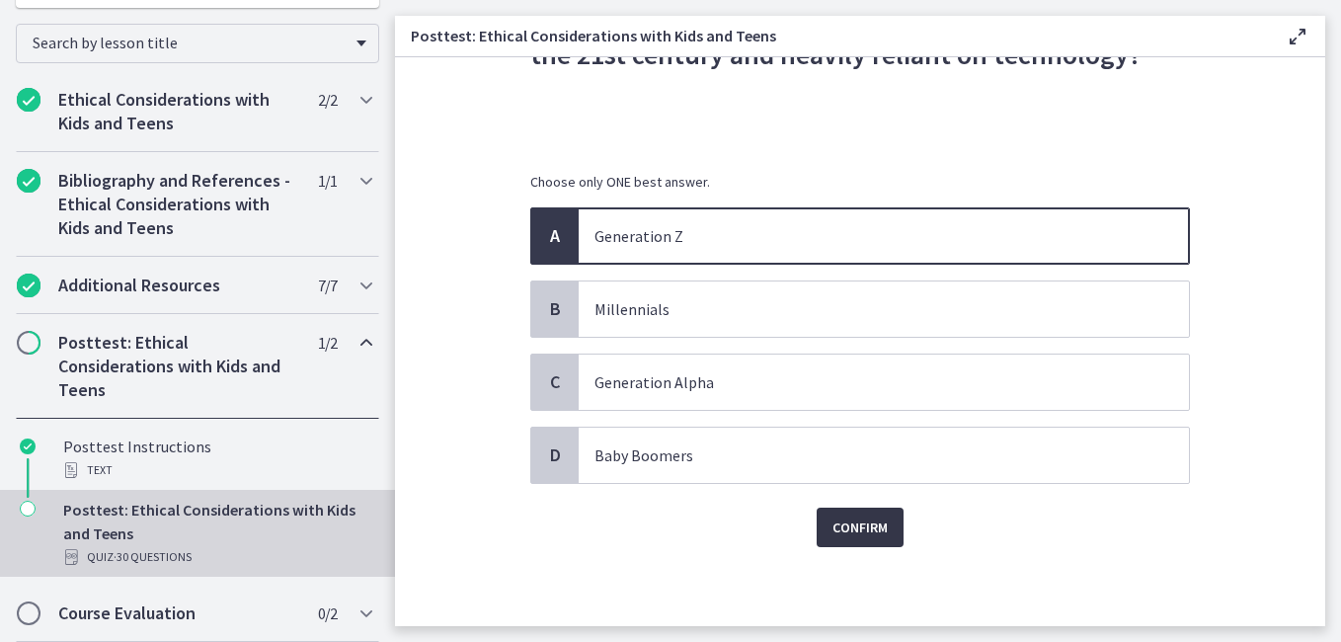
click at [858, 528] on span "Confirm" at bounding box center [860, 528] width 55 height 24
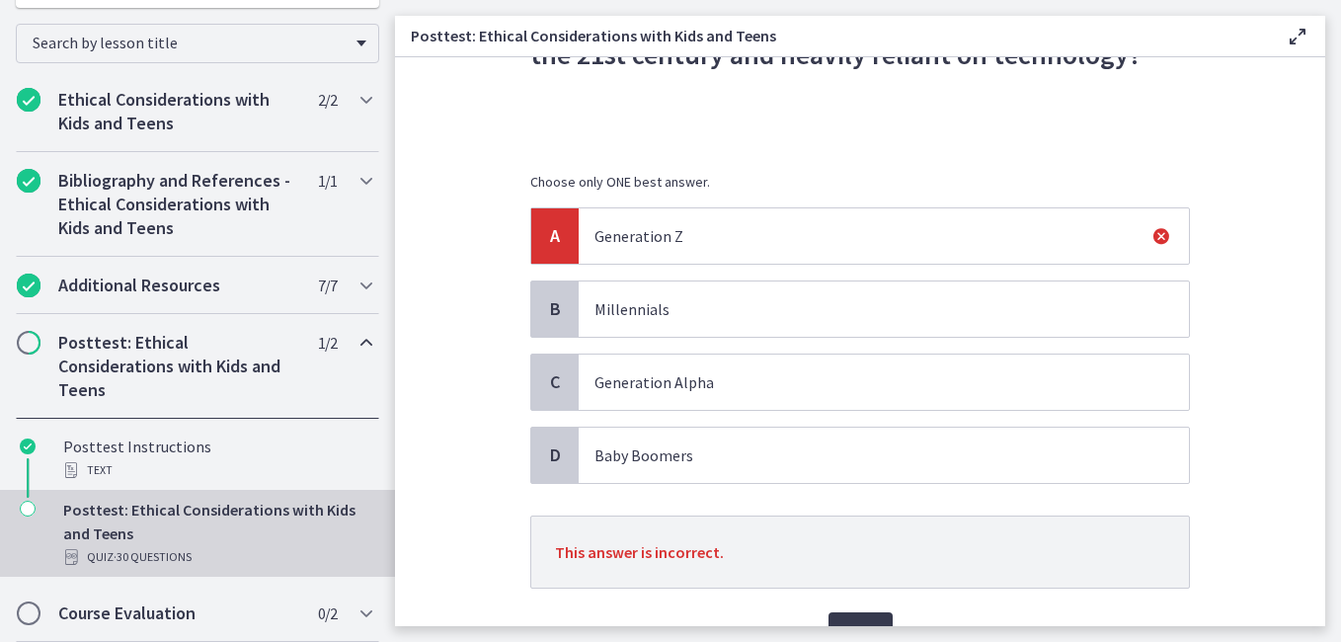
scroll to position [261, 0]
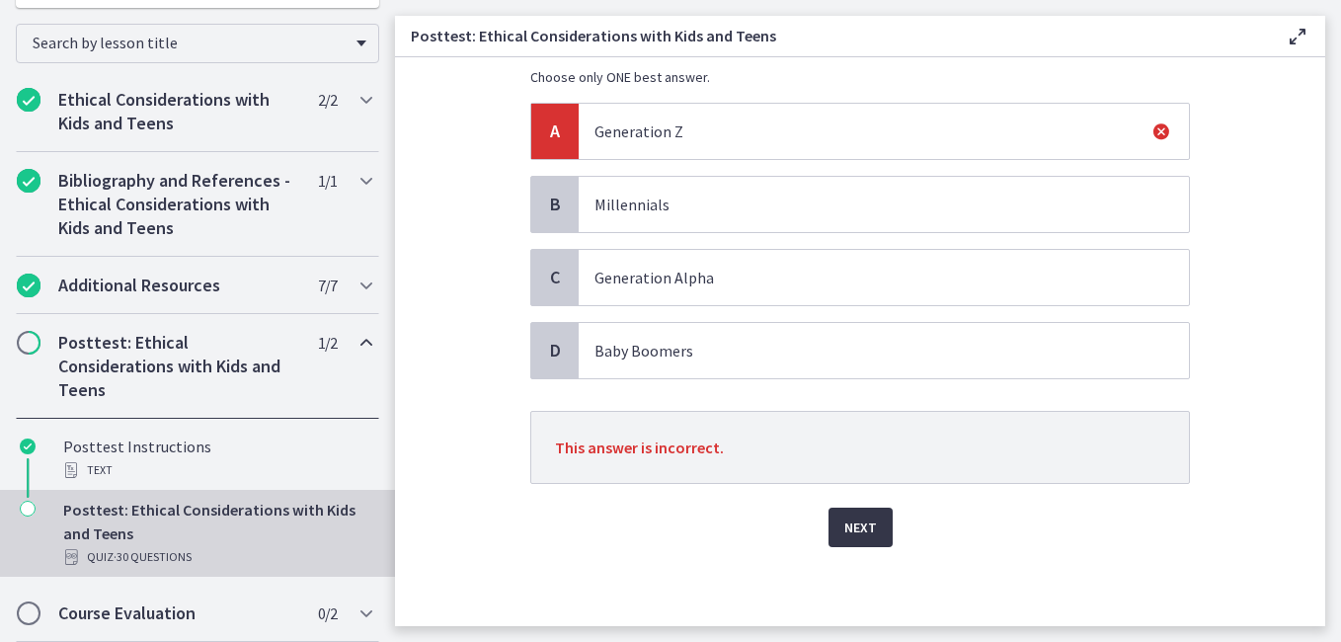
click at [851, 517] on span "Next" at bounding box center [861, 528] width 33 height 24
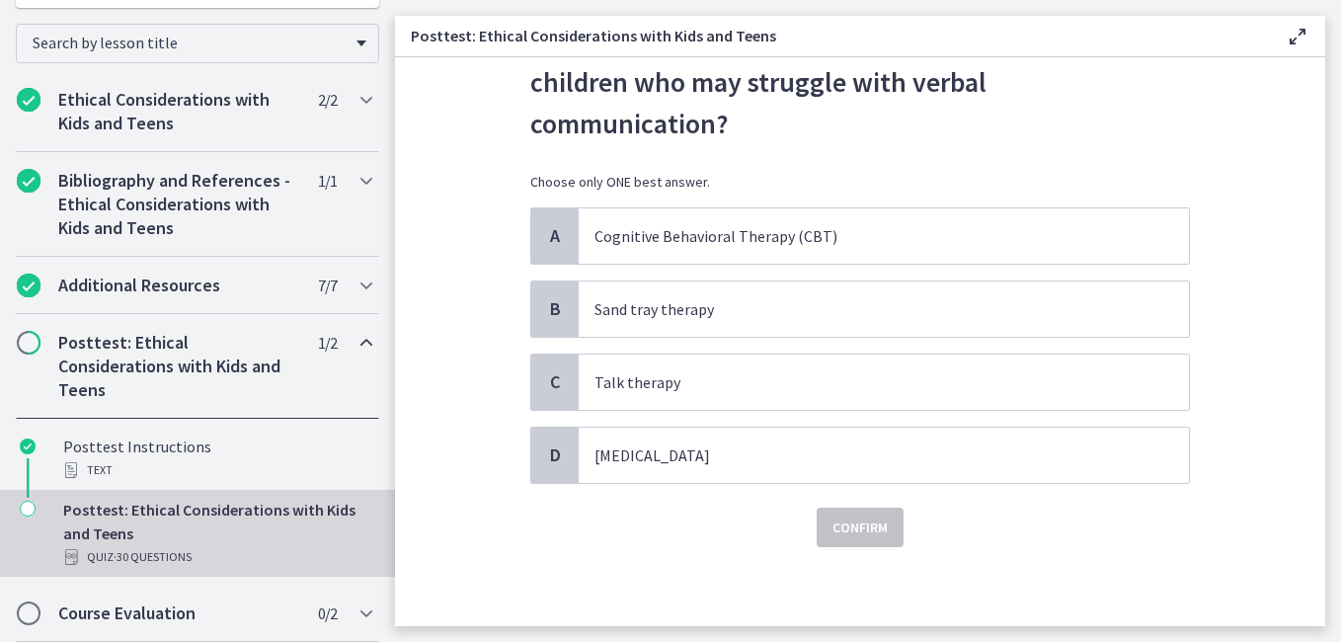
scroll to position [0, 0]
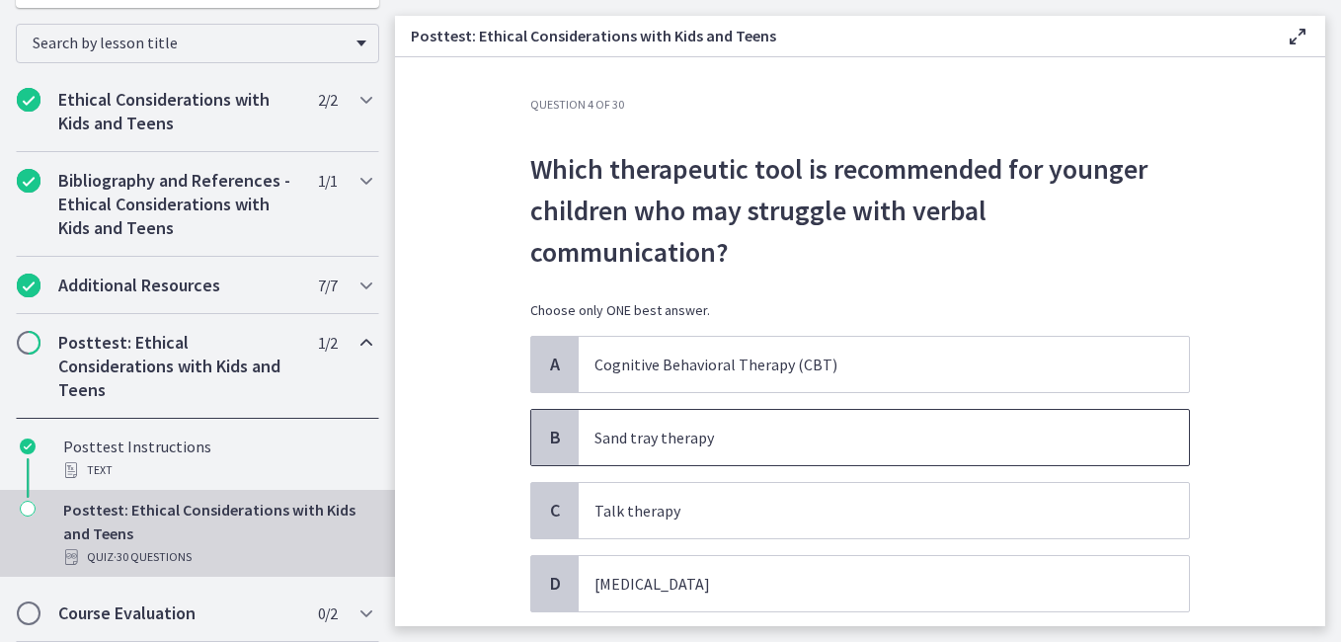
click at [689, 426] on p "Sand tray therapy" at bounding box center [864, 438] width 539 height 24
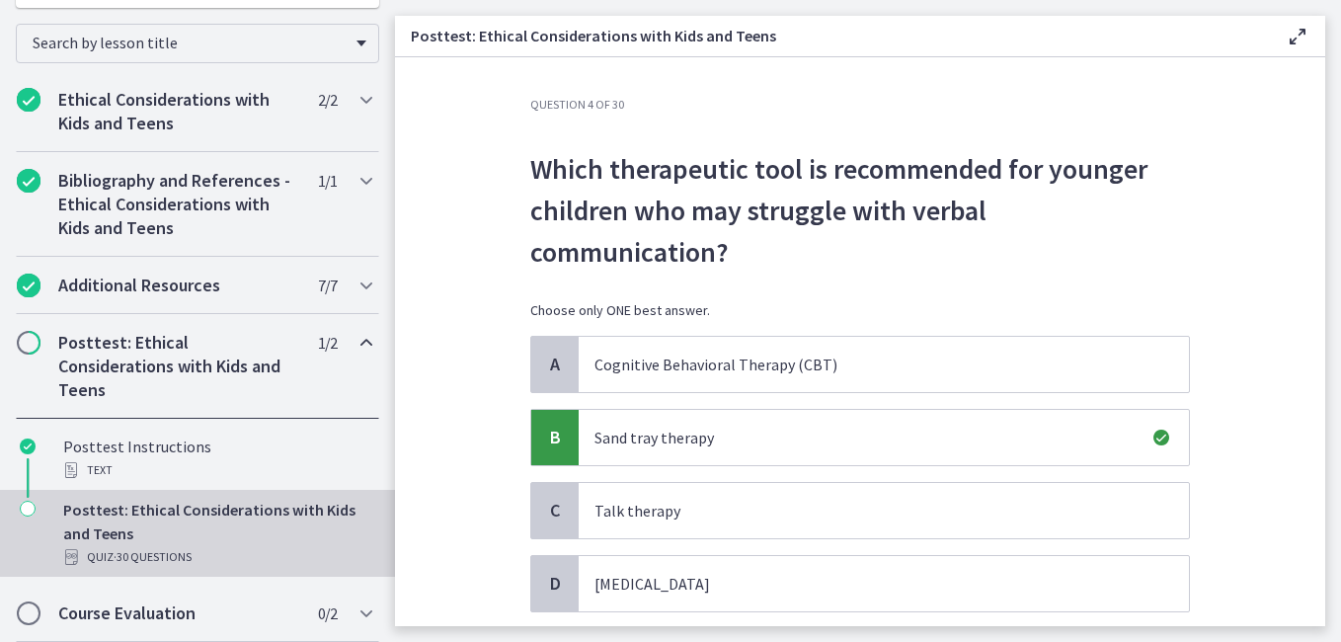
scroll to position [192, 0]
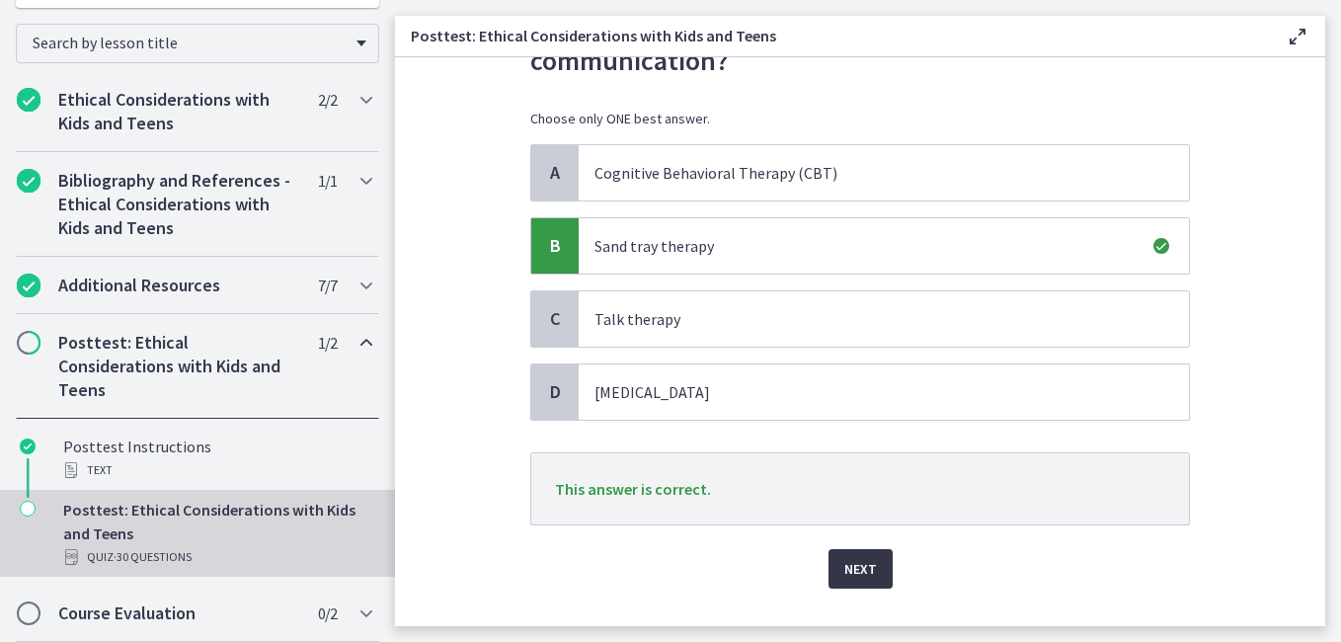
click at [853, 557] on span "Next" at bounding box center [861, 569] width 33 height 24
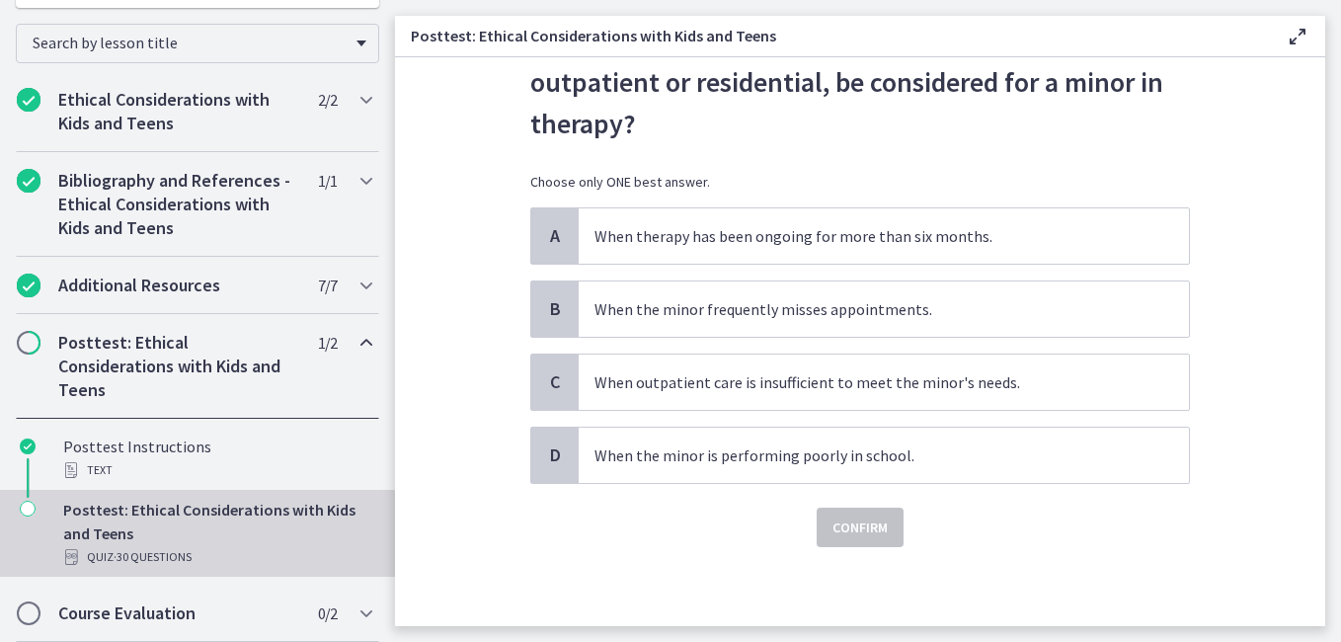
scroll to position [0, 0]
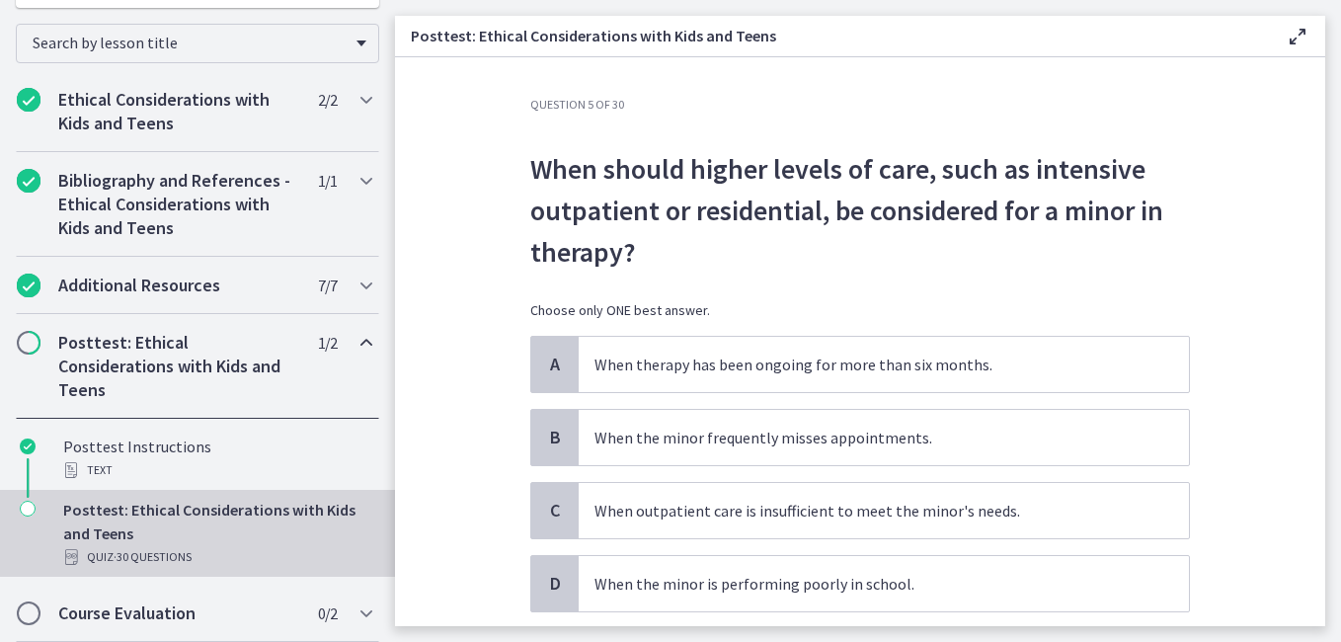
click at [804, 541] on div "A When therapy has been ongoing for more than six months. B When the minor freq…" at bounding box center [860, 474] width 660 height 277
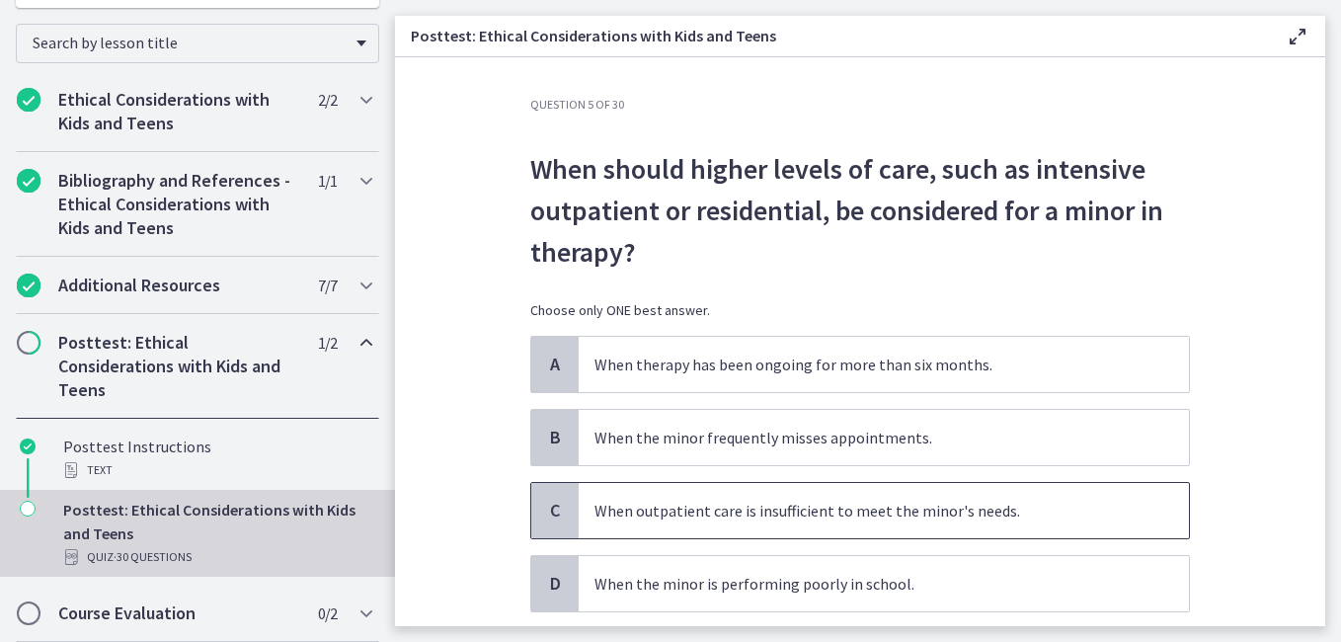
click at [807, 527] on span "When outpatient care is insufficient to meet the minor's needs." at bounding box center [884, 510] width 610 height 55
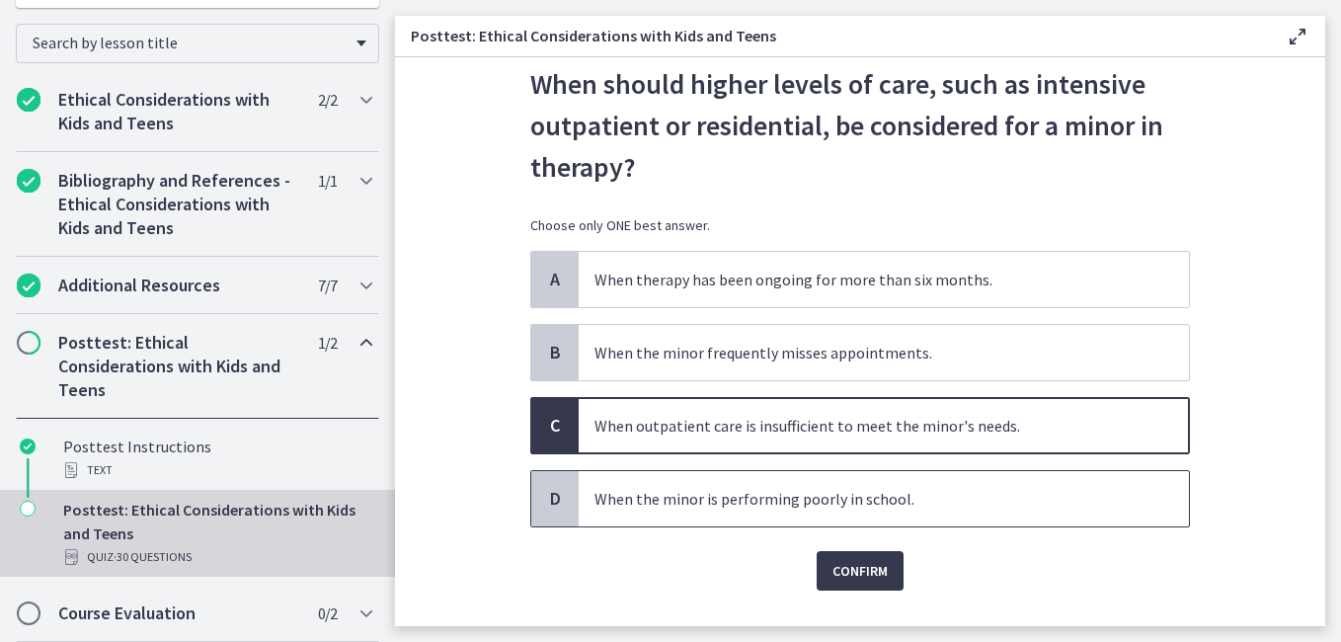
scroll to position [128, 0]
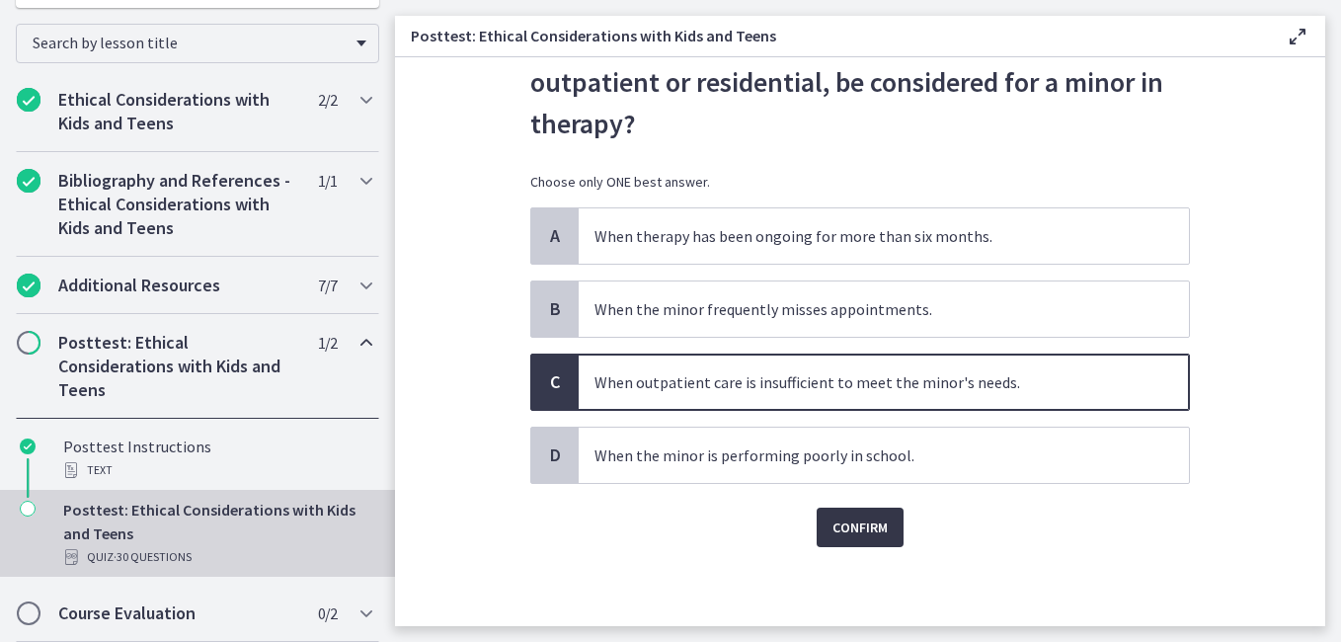
click at [847, 532] on span "Confirm" at bounding box center [860, 528] width 55 height 24
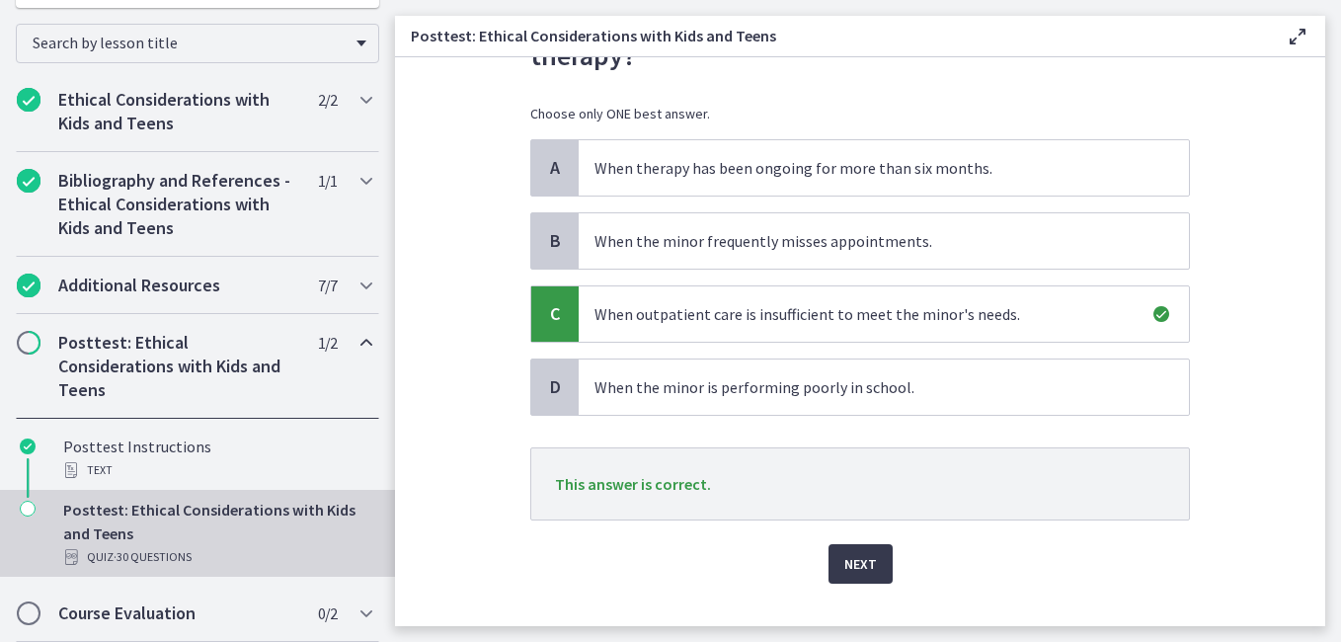
scroll to position [233, 0]
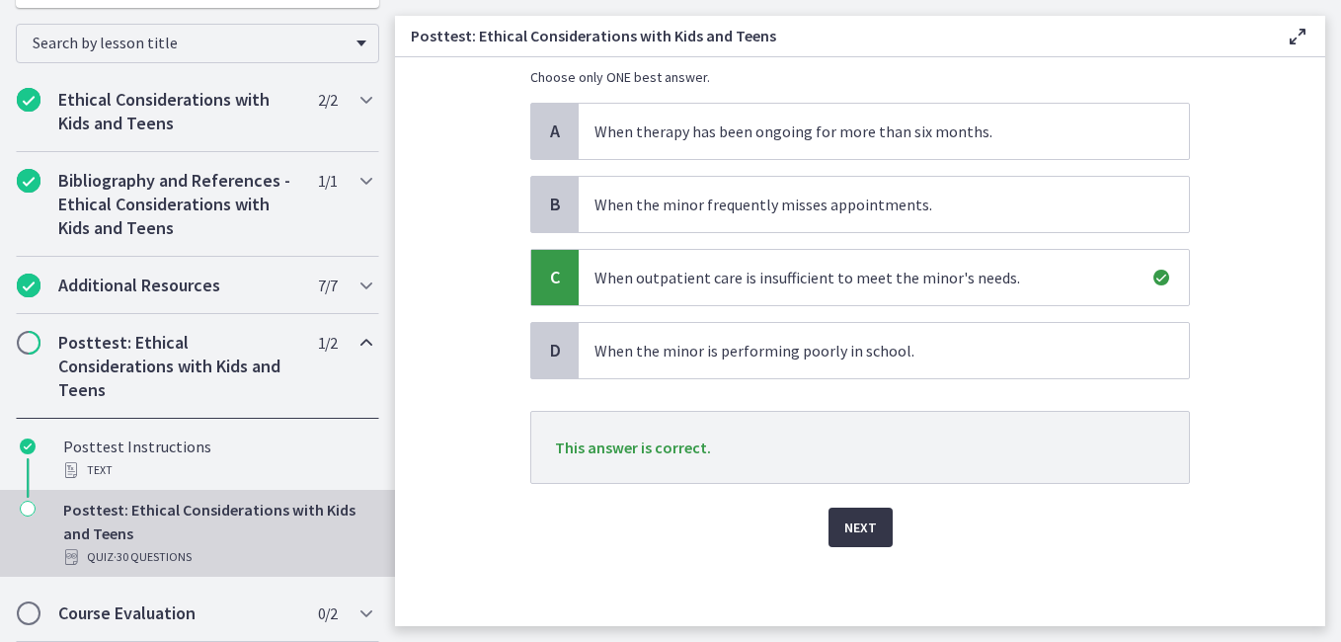
click at [851, 524] on span "Next" at bounding box center [861, 528] width 33 height 24
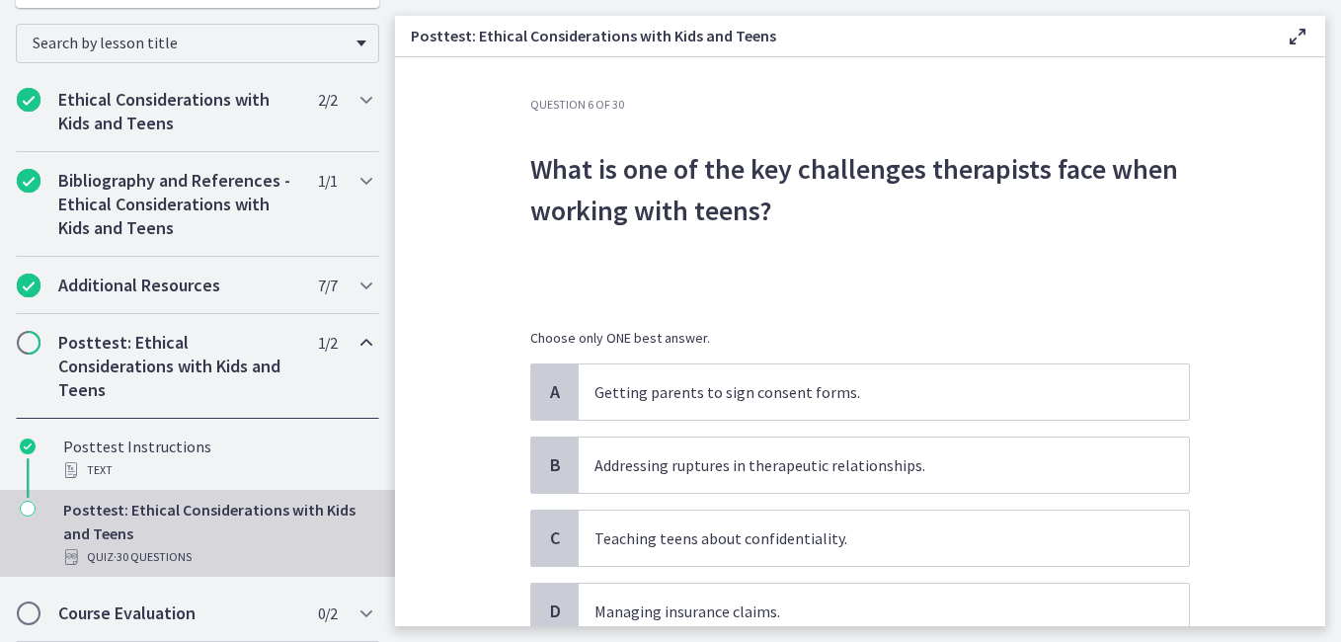
scroll to position [156, 0]
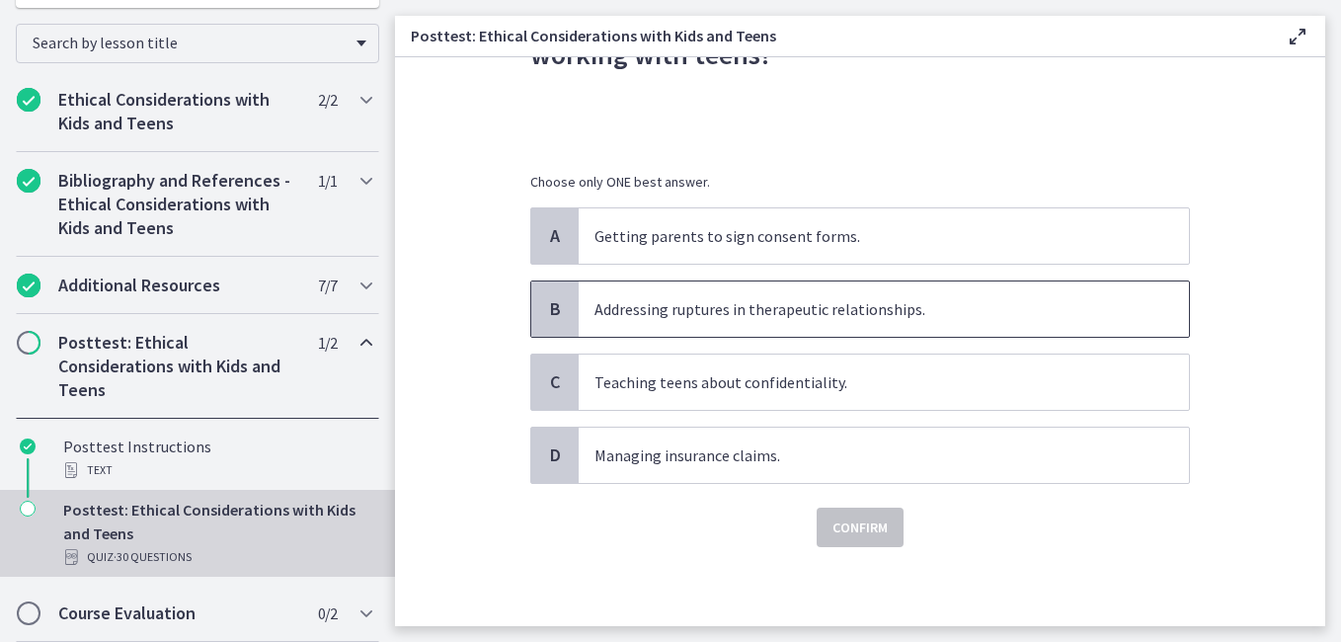
click at [846, 313] on p "Addressing ruptures in therapeutic relationships." at bounding box center [864, 309] width 539 height 24
click at [856, 527] on span "Confirm" at bounding box center [860, 528] width 55 height 24
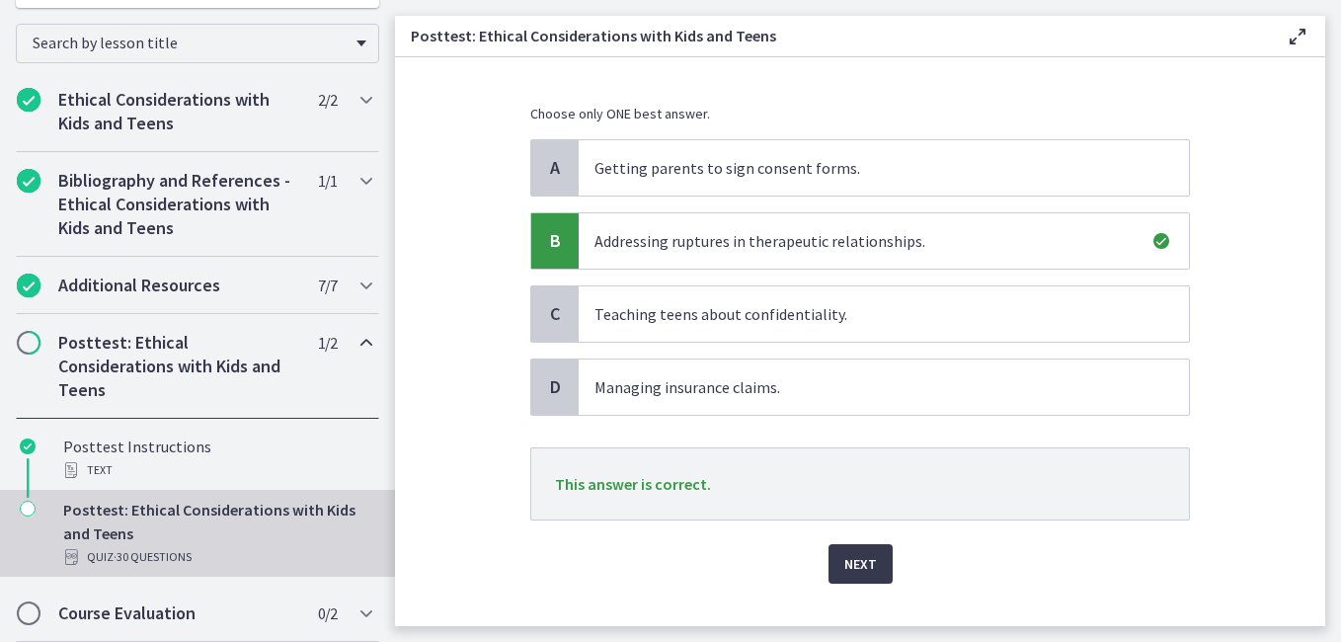
scroll to position [261, 0]
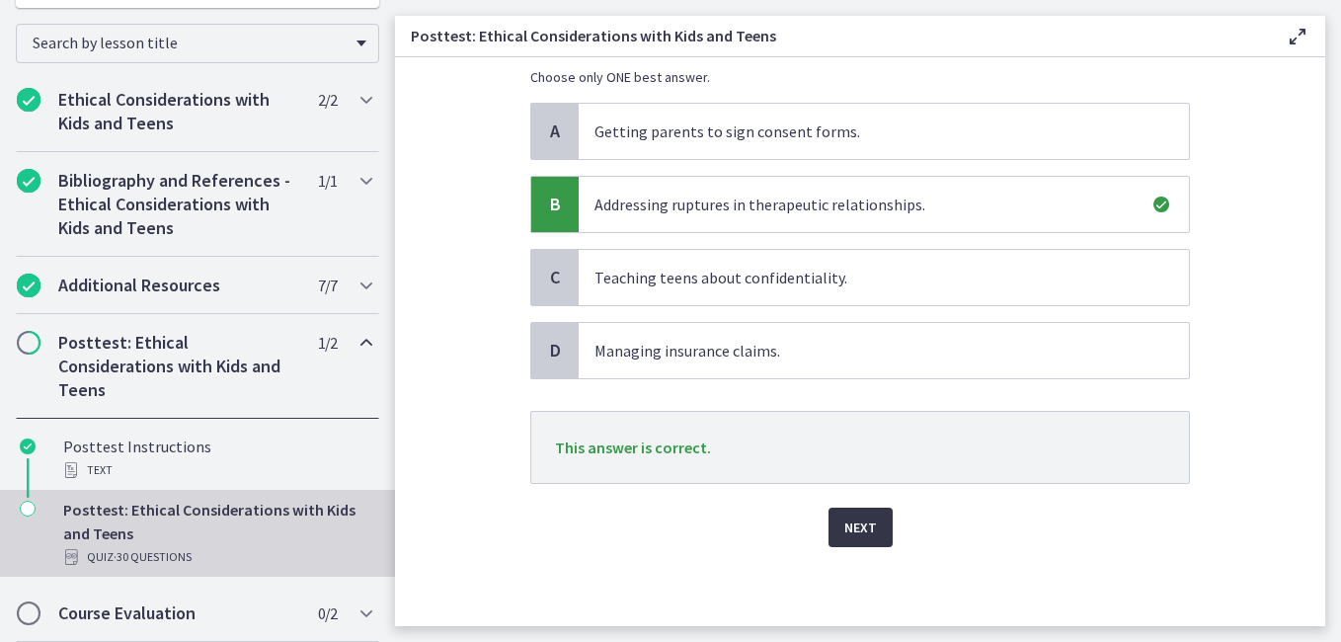
click at [851, 525] on span "Next" at bounding box center [861, 528] width 33 height 24
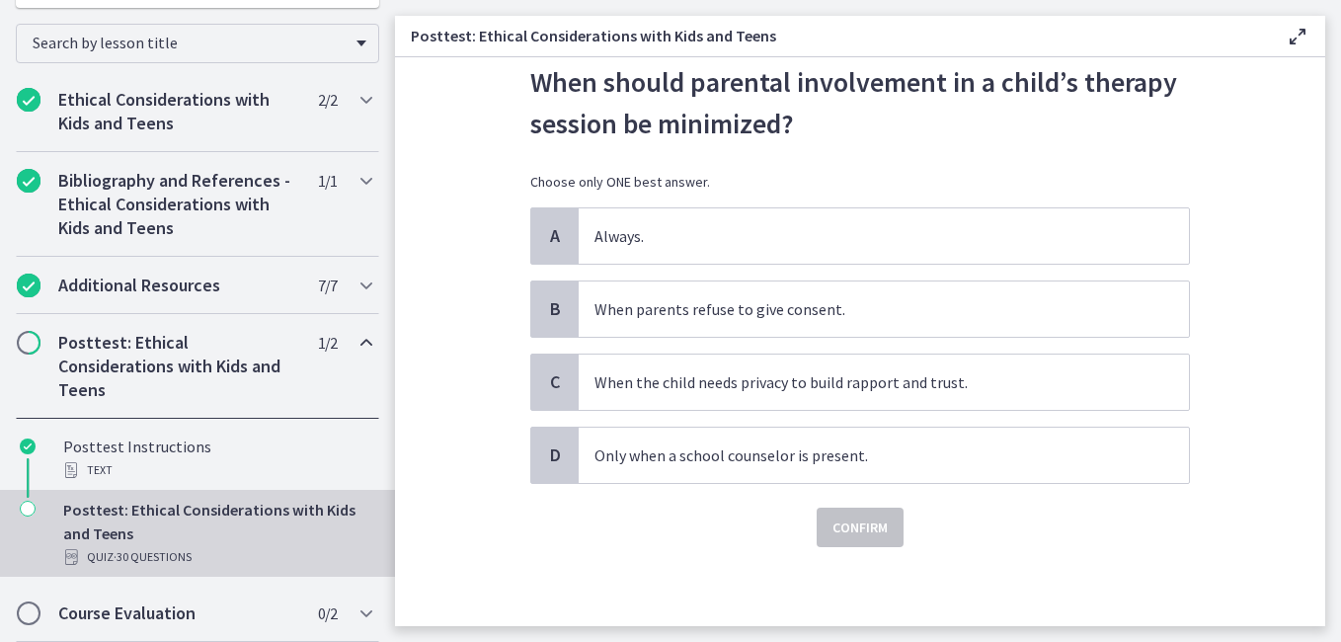
scroll to position [0, 0]
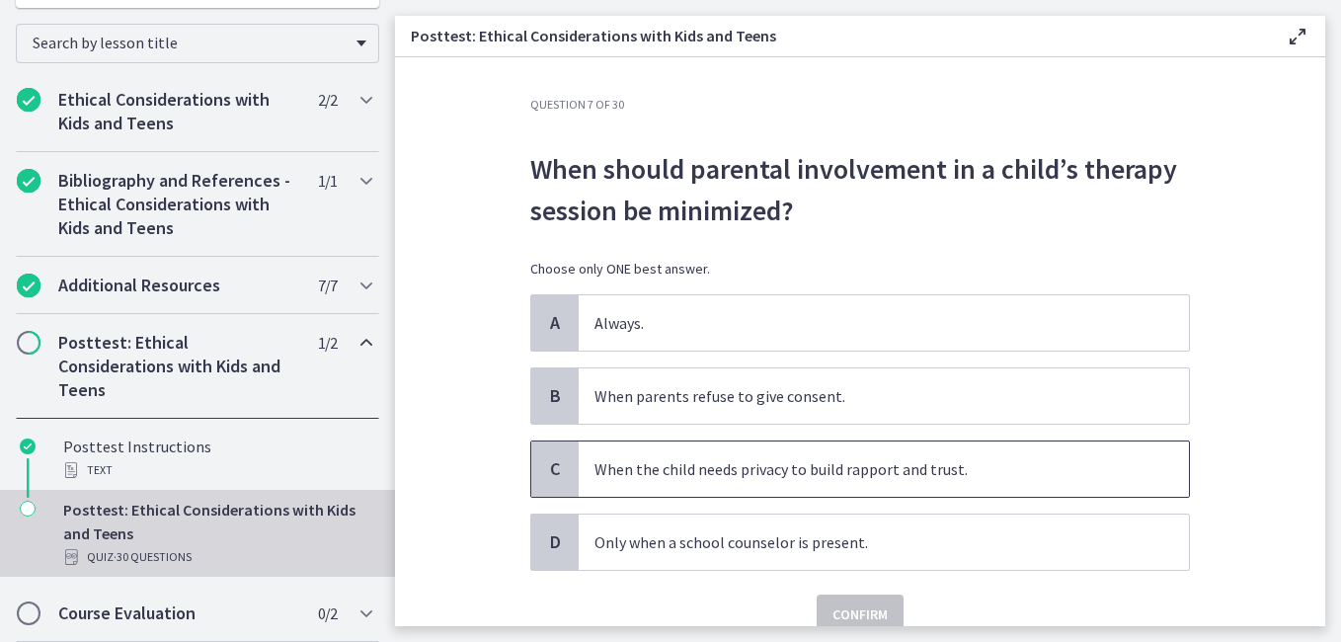
click at [803, 478] on p "When the child needs privacy to build rapport and trust." at bounding box center [864, 469] width 539 height 24
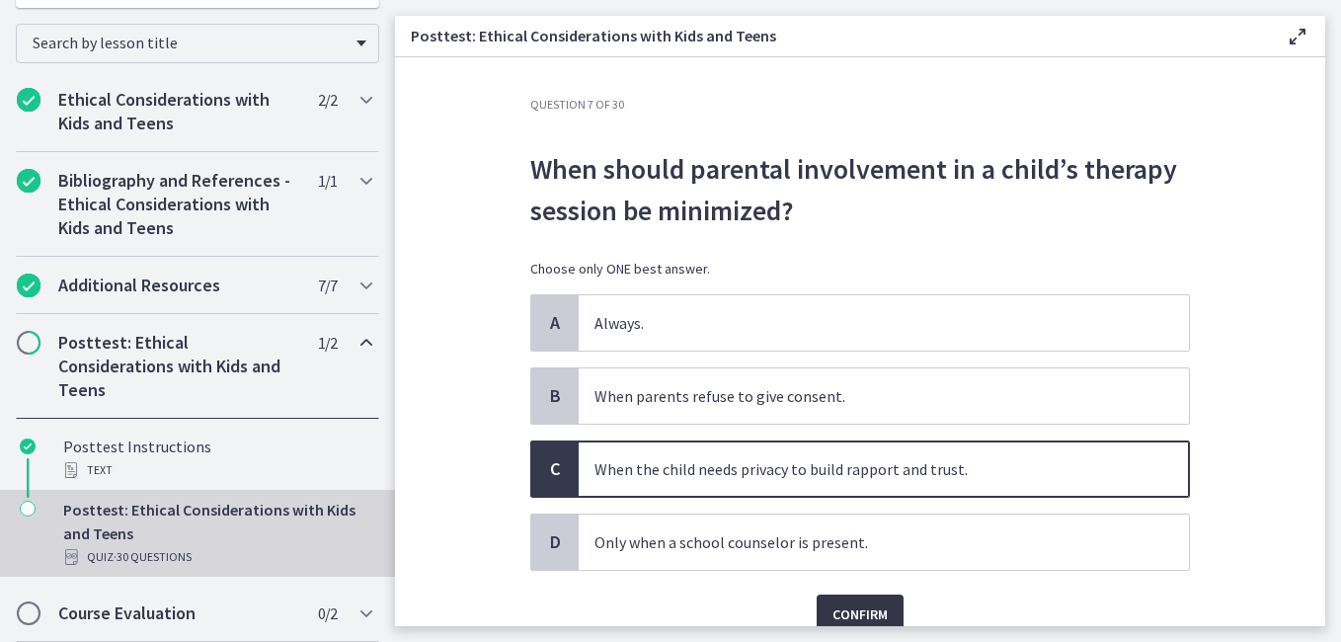
click at [858, 610] on span "Confirm" at bounding box center [860, 615] width 55 height 24
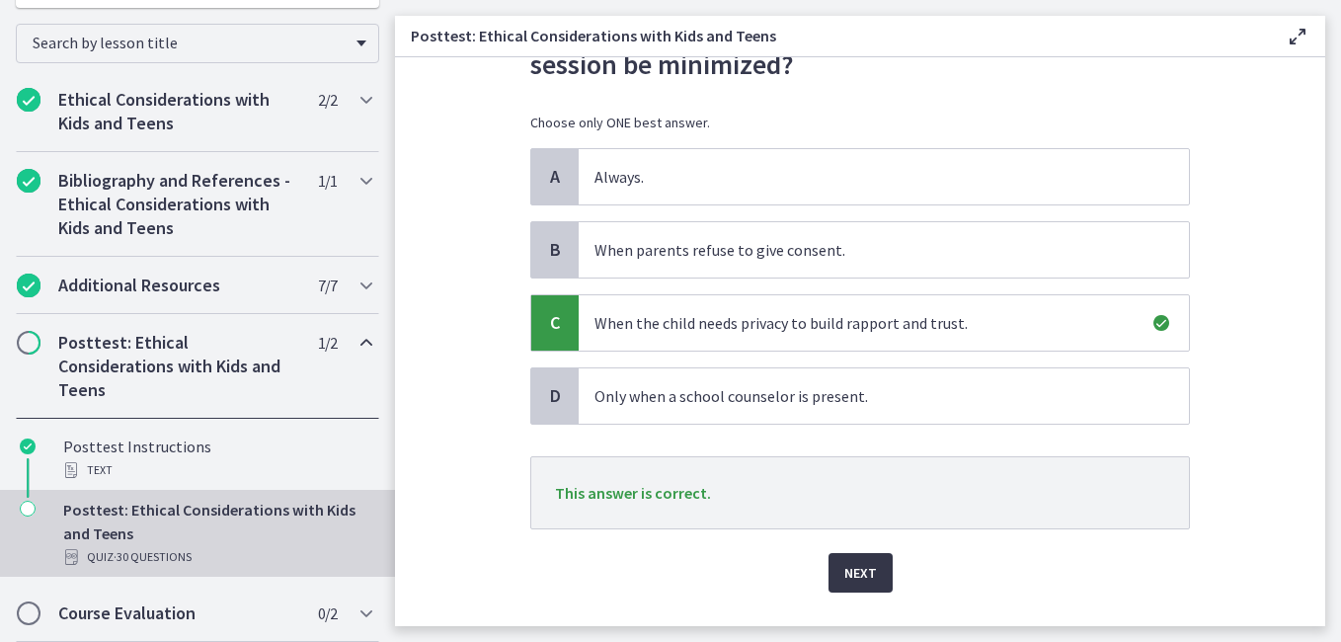
scroll to position [192, 0]
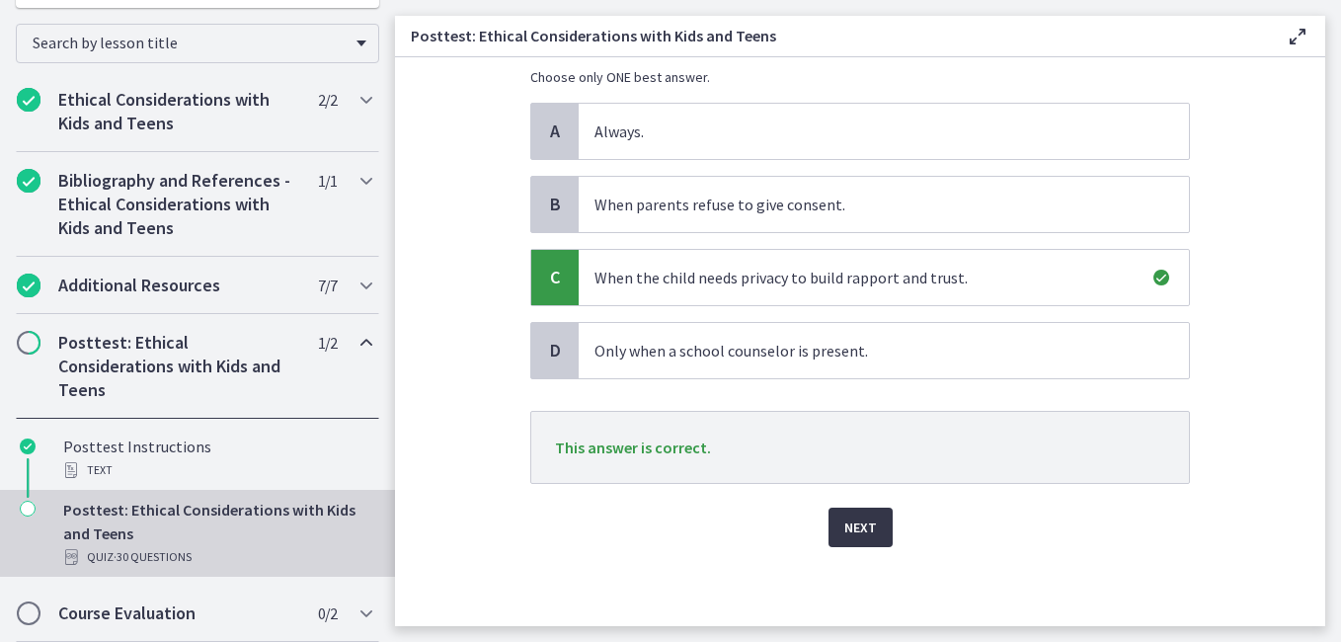
click at [847, 528] on span "Next" at bounding box center [861, 528] width 33 height 24
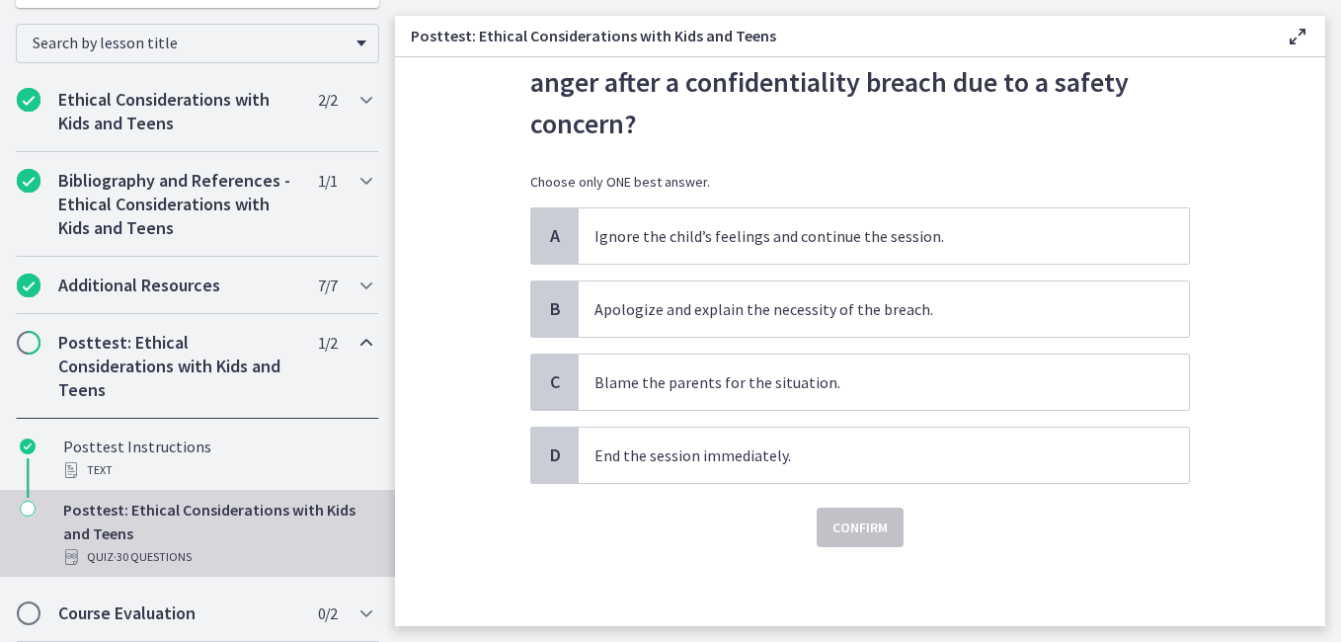
scroll to position [0, 0]
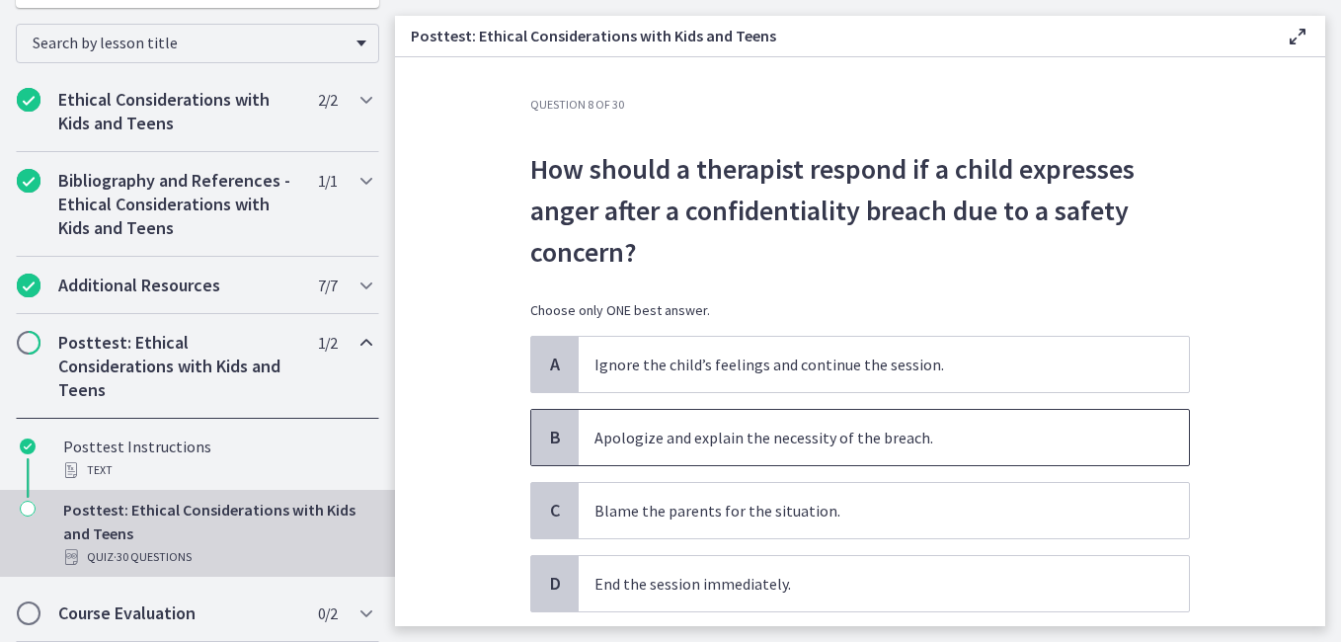
click at [901, 431] on p "Apologize and explain the necessity of the breach." at bounding box center [864, 438] width 539 height 24
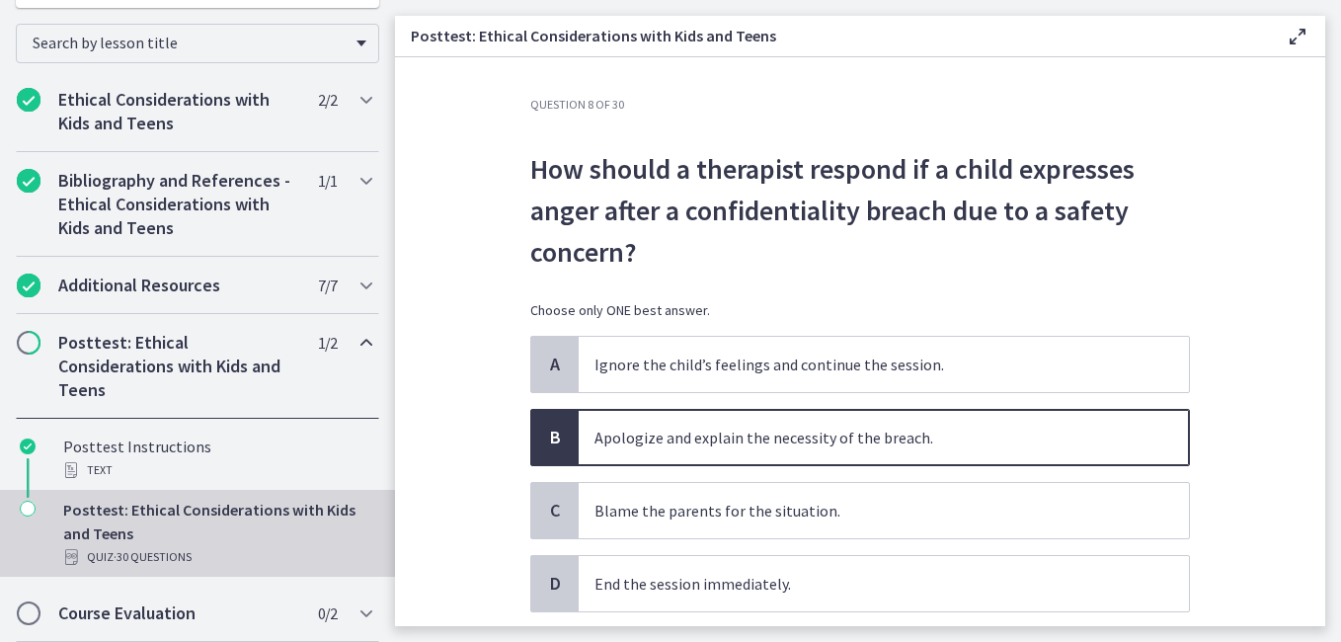
scroll to position [128, 0]
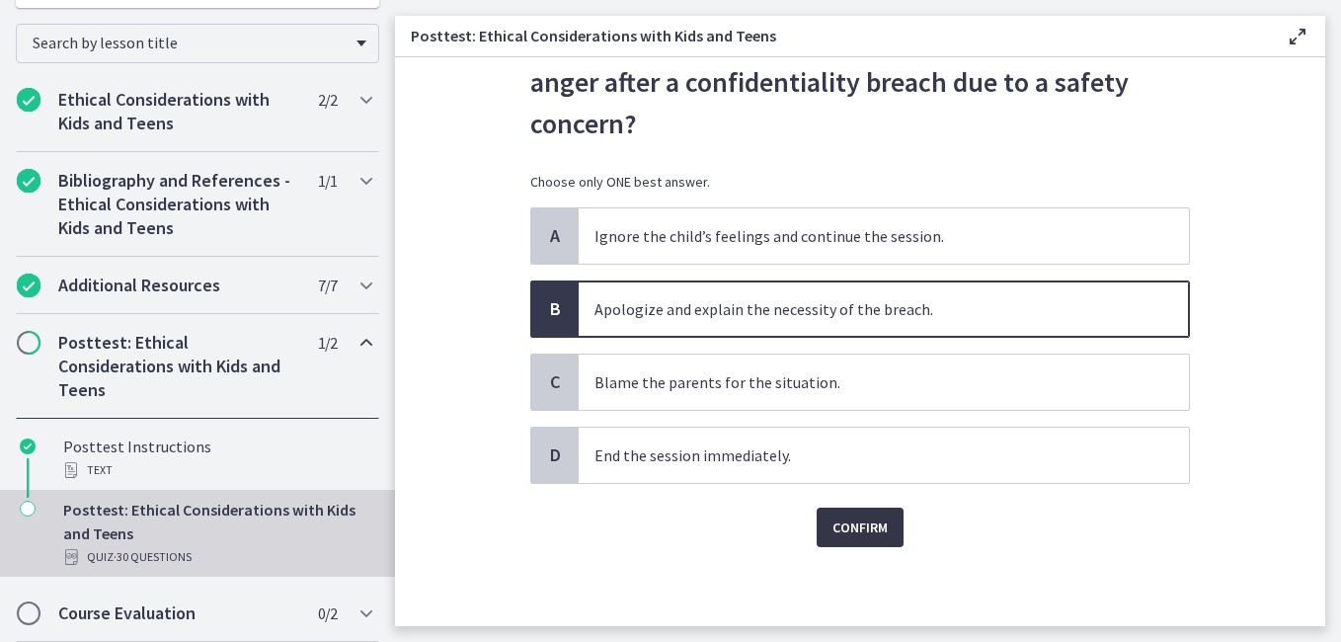
click at [833, 521] on span "Confirm" at bounding box center [860, 528] width 55 height 24
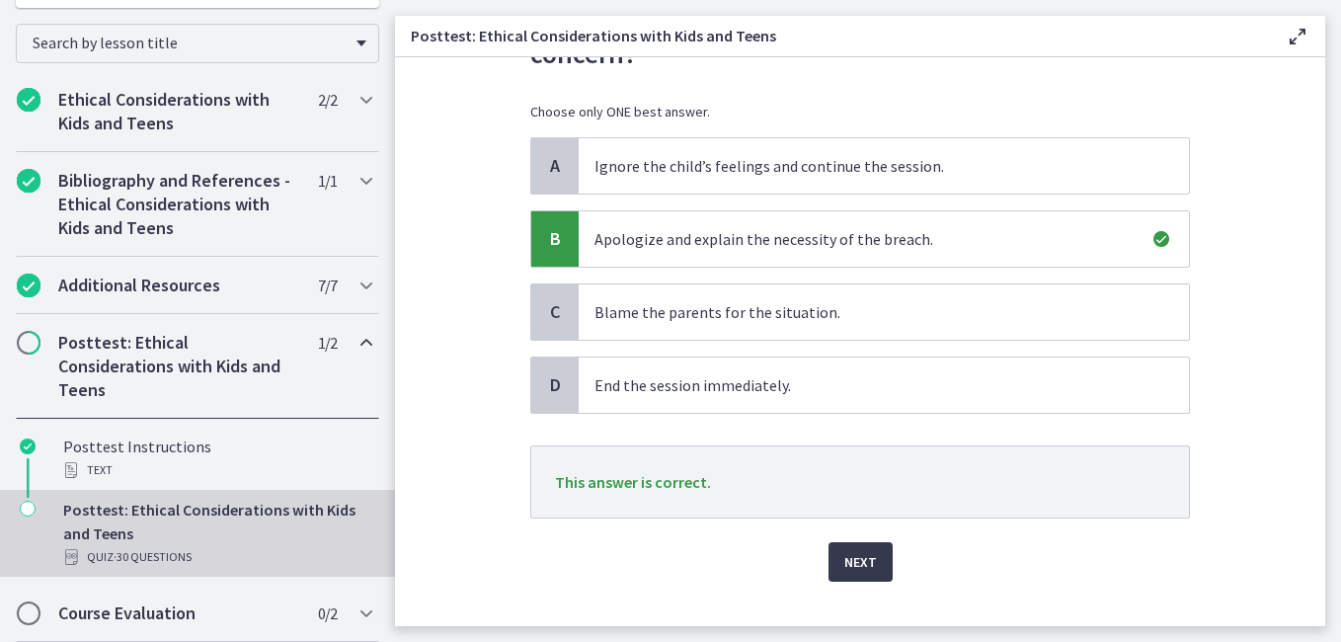
scroll to position [233, 0]
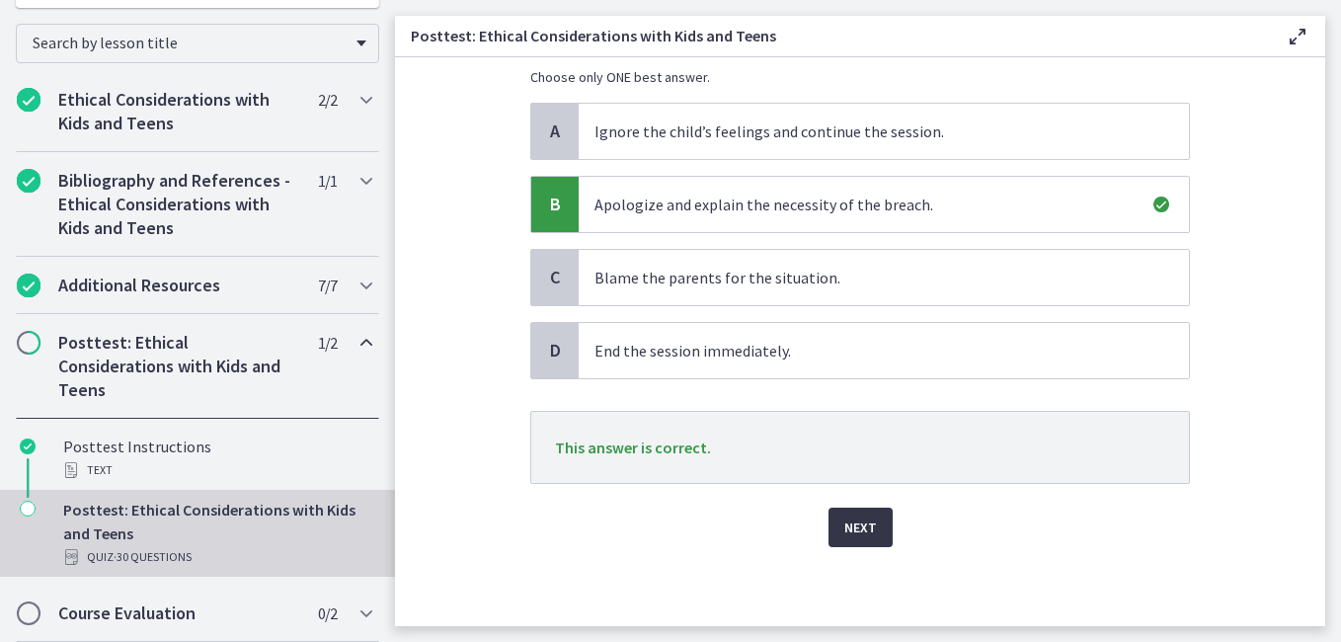
click at [832, 521] on button "Next" at bounding box center [861, 528] width 64 height 40
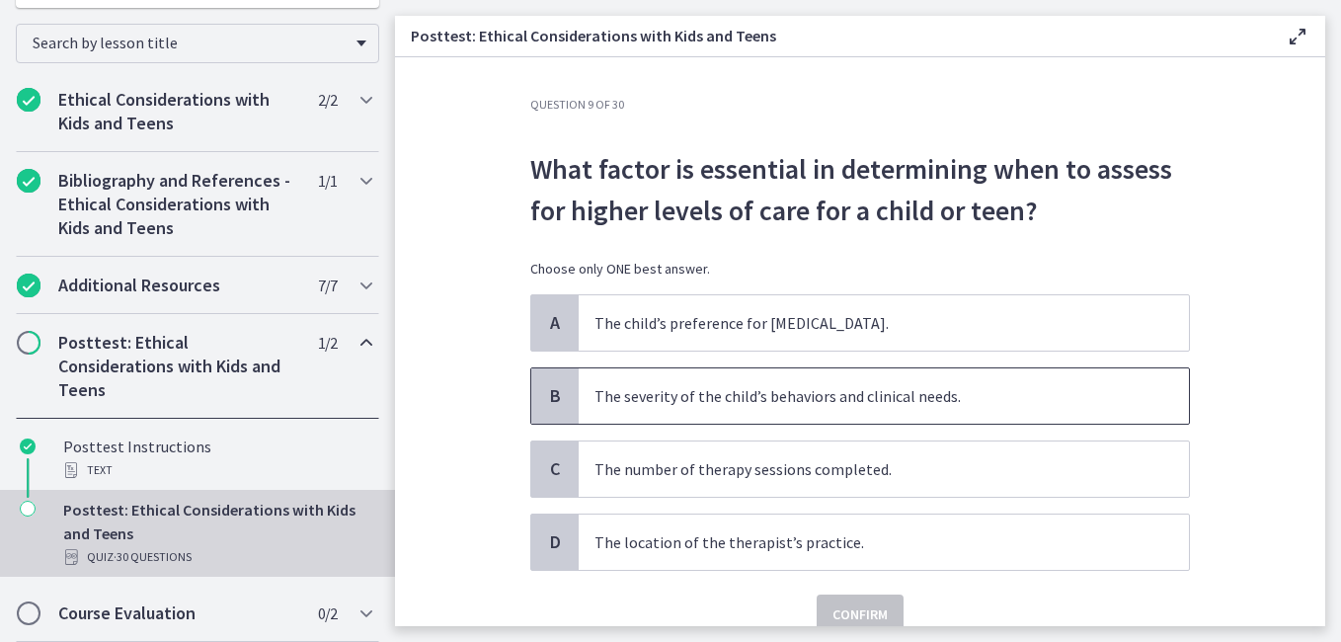
click at [819, 397] on p "The severity of the child’s behaviors and clinical needs." at bounding box center [864, 396] width 539 height 24
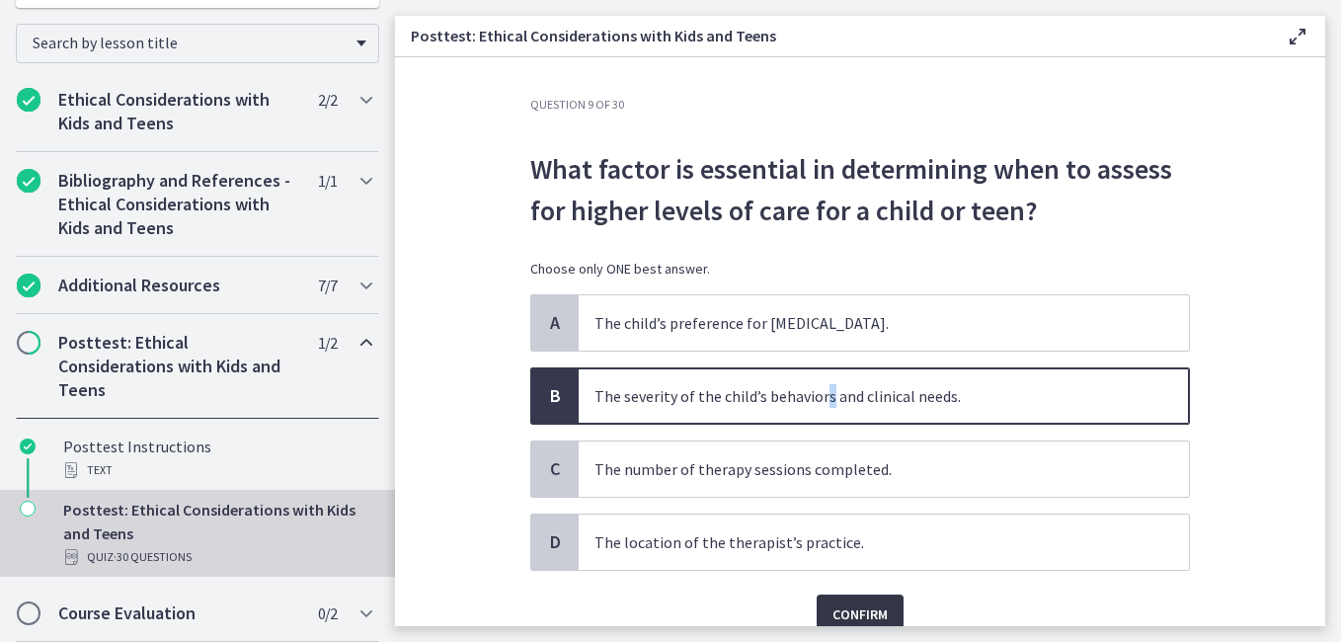
click at [843, 611] on span "Confirm" at bounding box center [860, 615] width 55 height 24
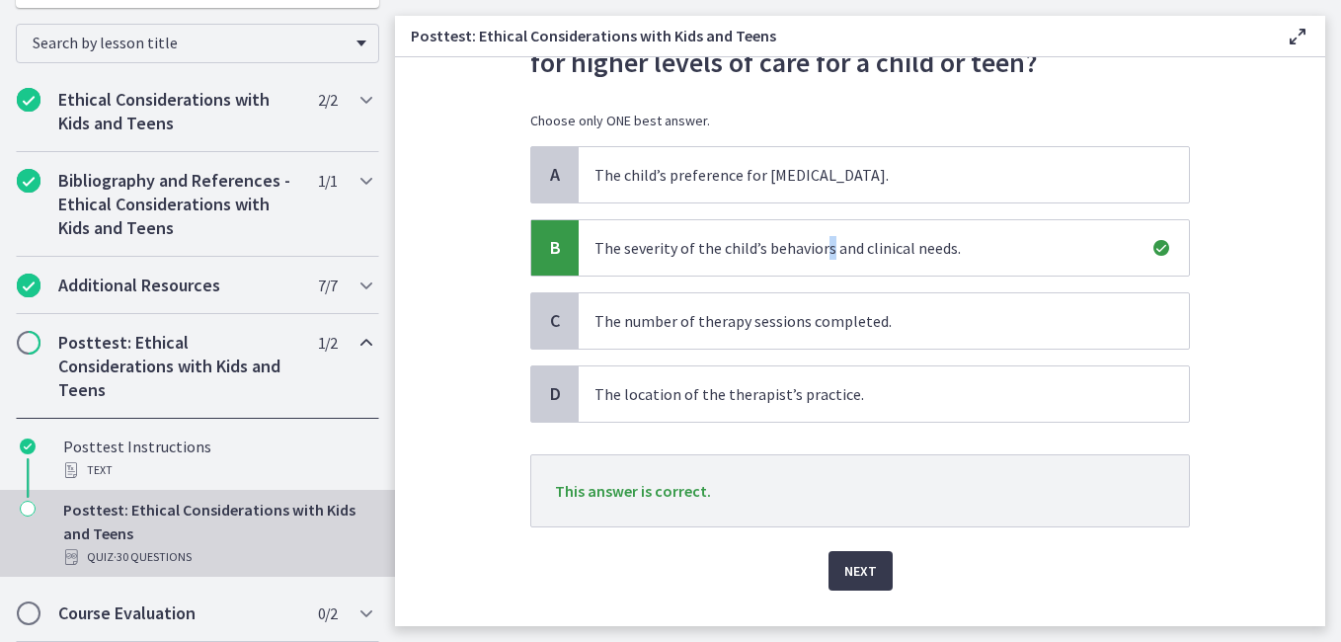
scroll to position [192, 0]
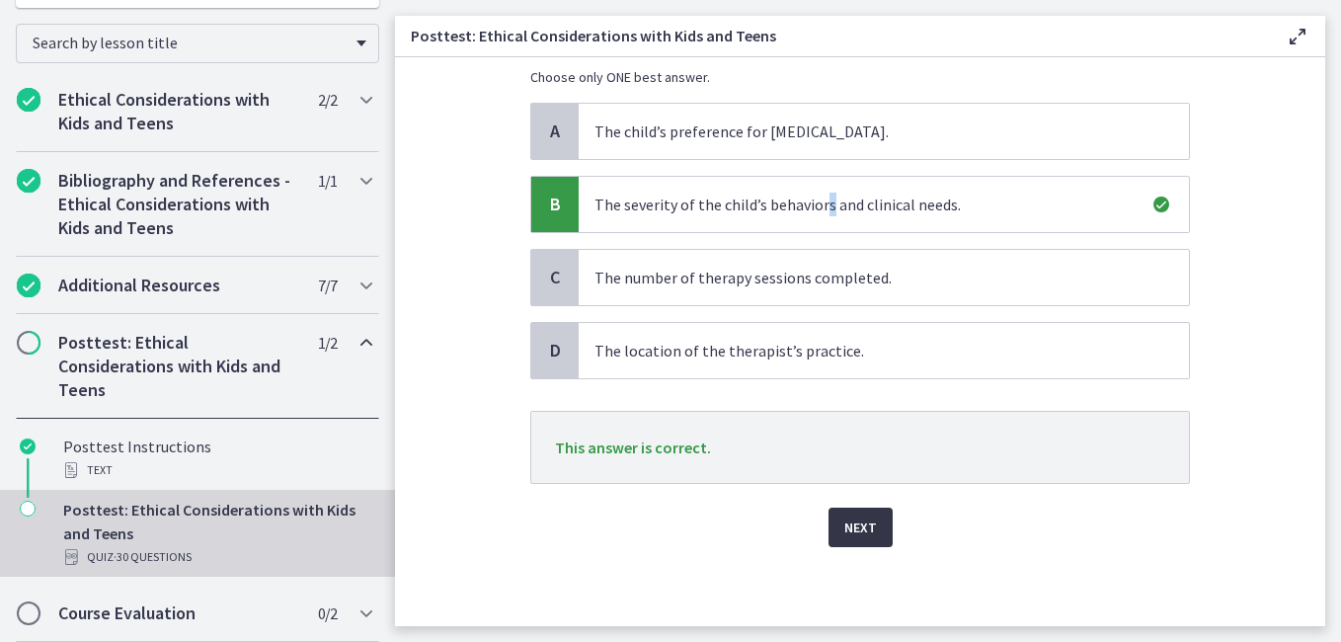
click at [845, 530] on span "Next" at bounding box center [861, 528] width 33 height 24
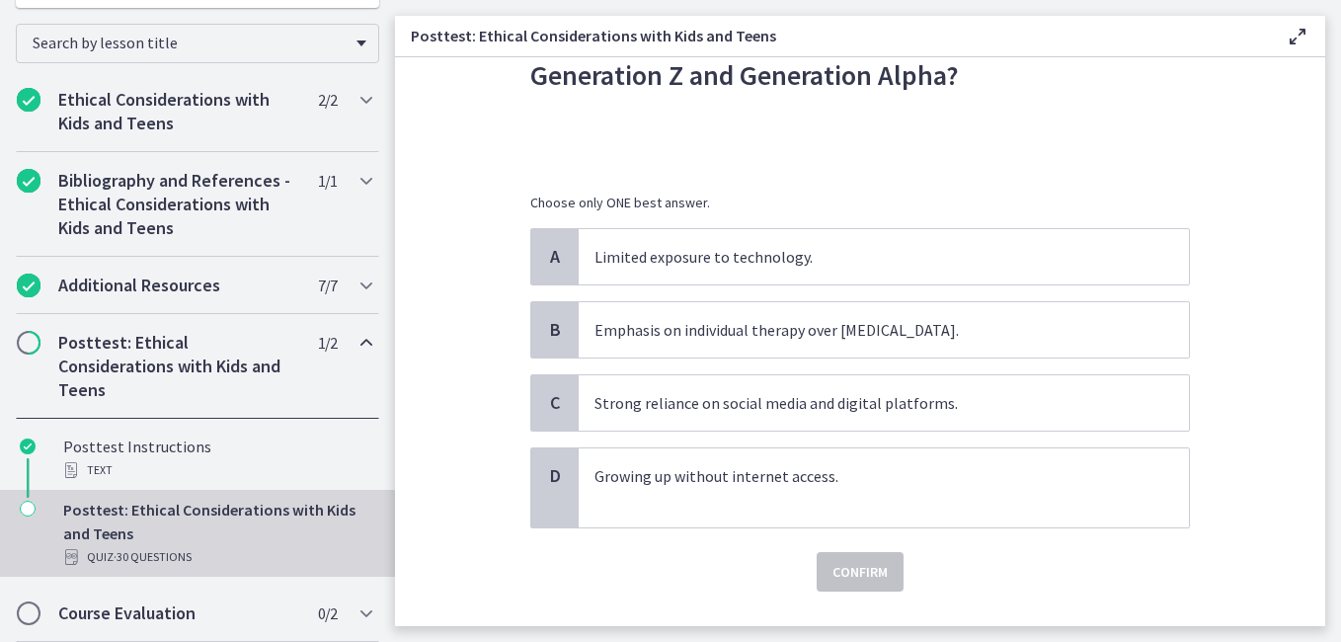
scroll to position [180, 0]
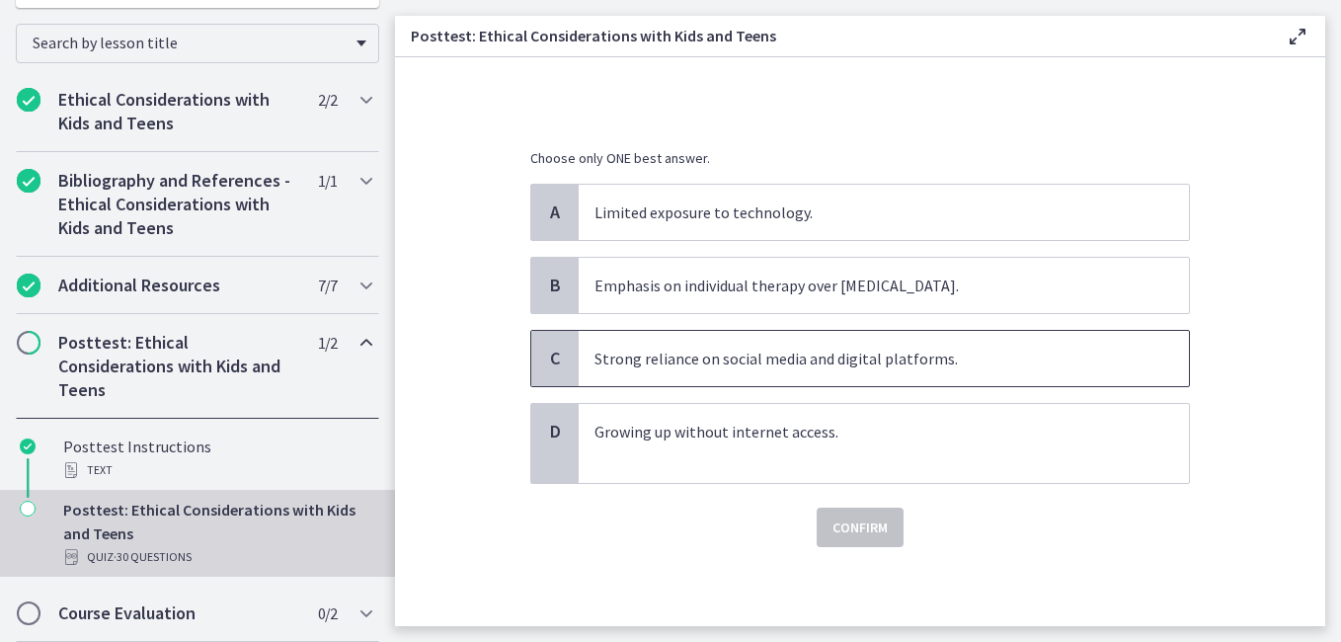
click at [834, 351] on p "Strong reliance on social media and digital platforms." at bounding box center [864, 359] width 539 height 24
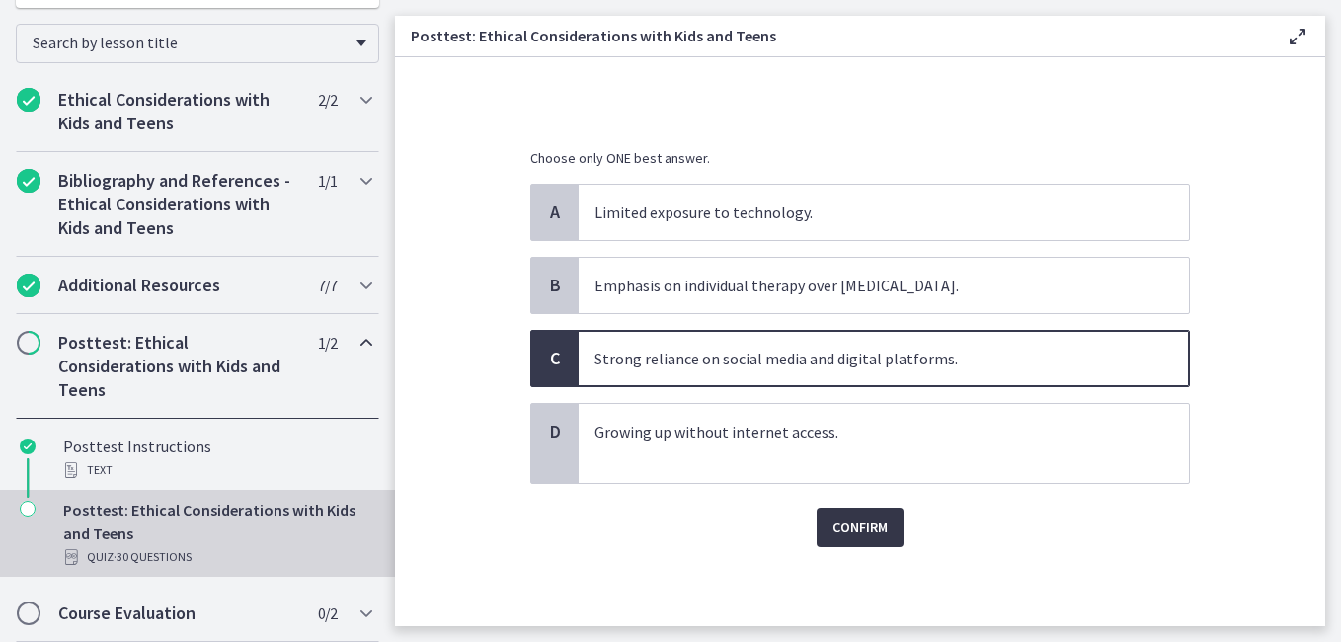
click at [853, 529] on span "Confirm" at bounding box center [860, 528] width 55 height 24
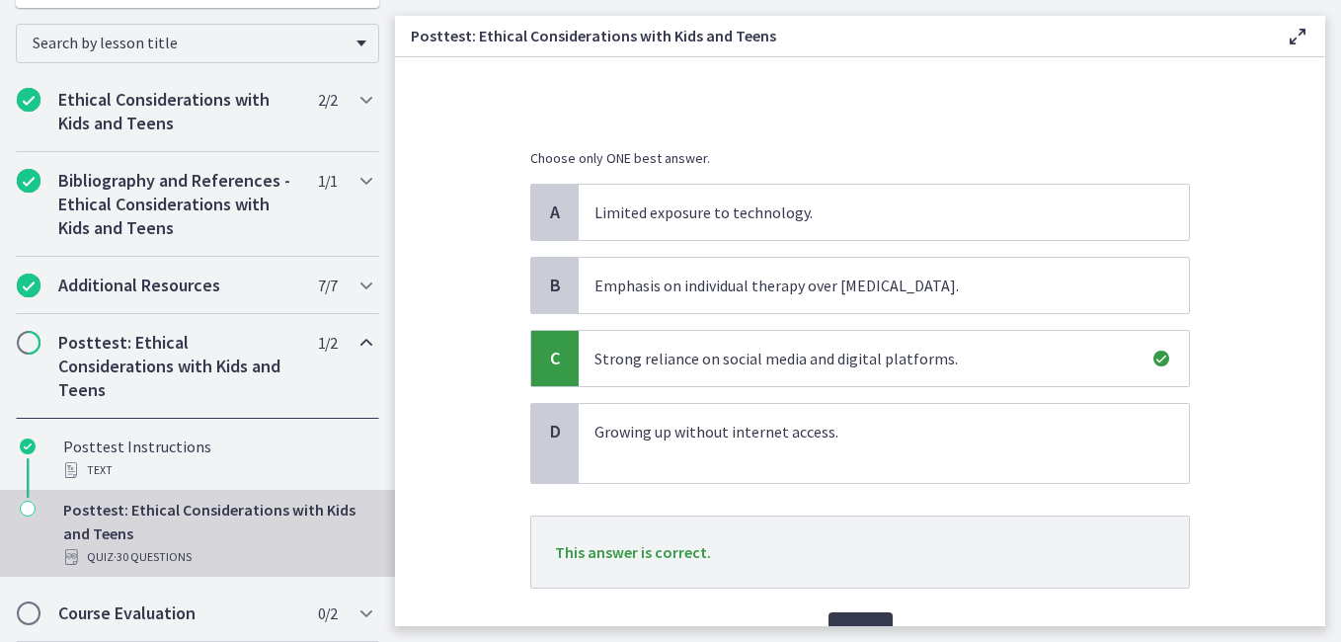
scroll to position [284, 0]
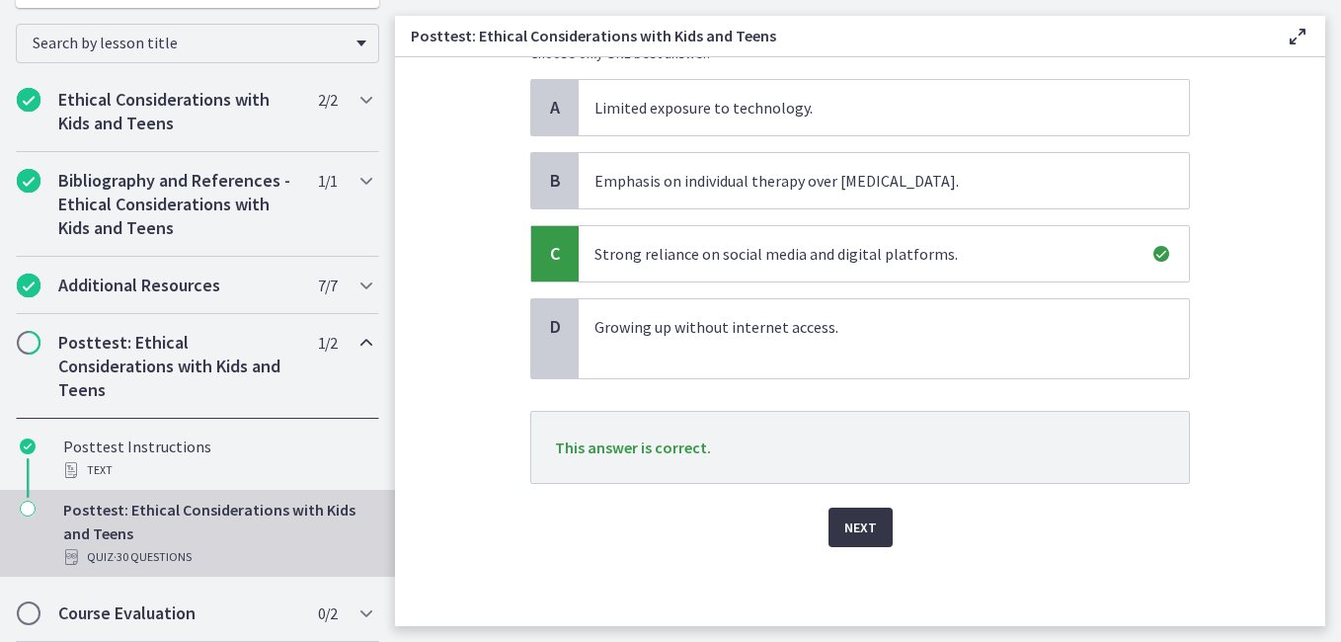
click at [858, 527] on span "Next" at bounding box center [861, 528] width 33 height 24
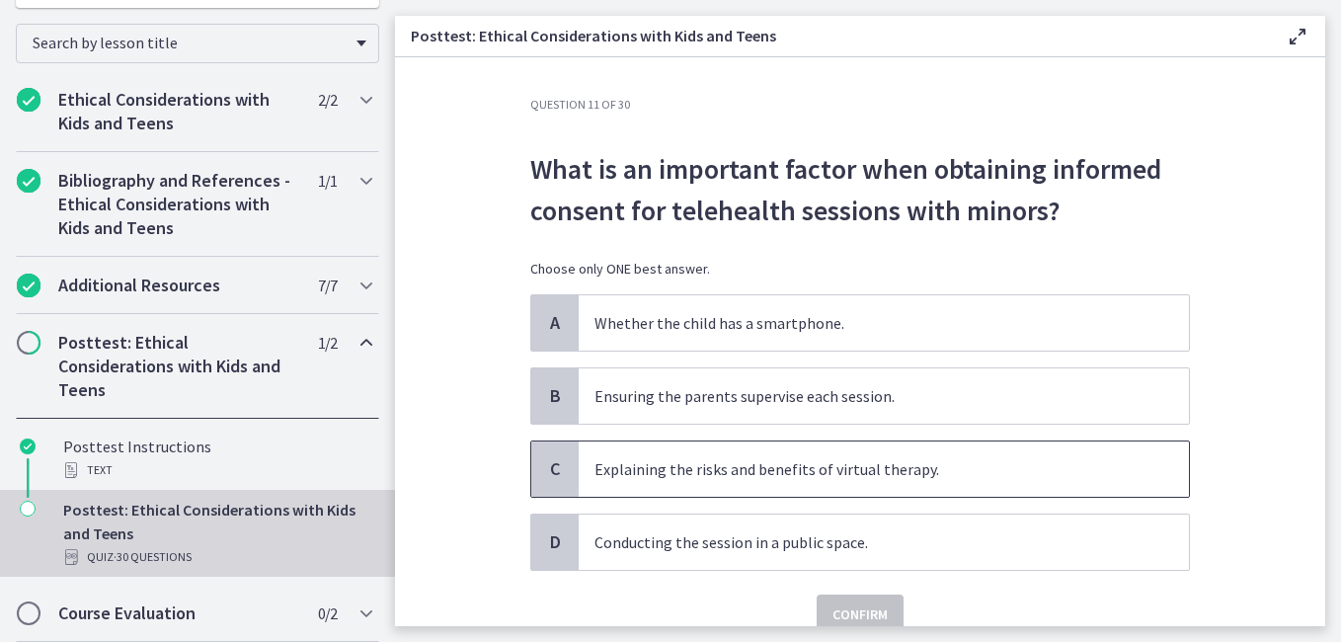
click at [865, 476] on p "Explaining the risks and benefits of virtual therapy." at bounding box center [864, 469] width 539 height 24
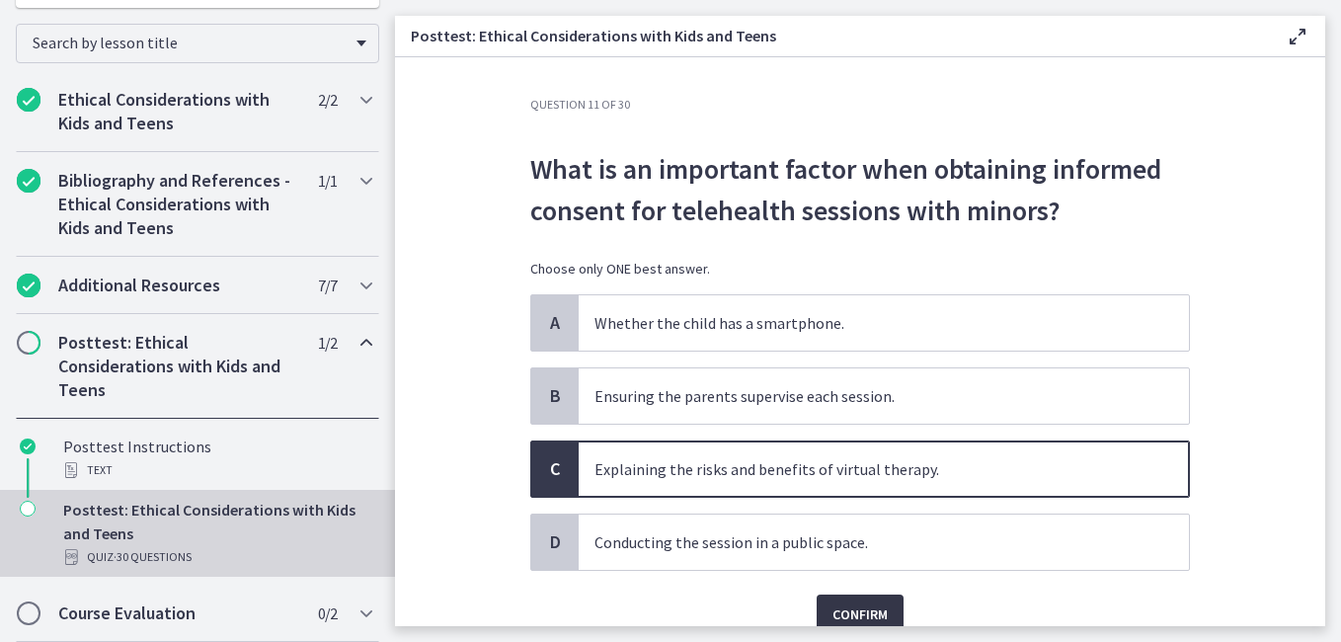
click at [851, 600] on button "Confirm" at bounding box center [860, 615] width 87 height 40
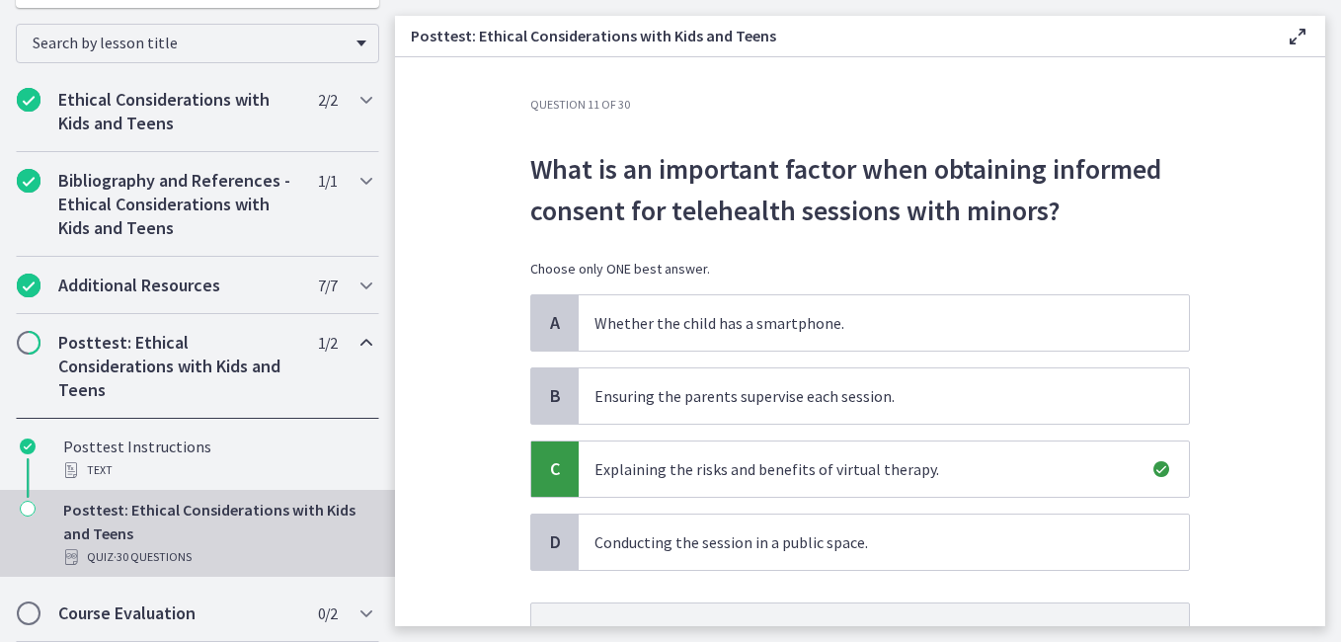
scroll to position [192, 0]
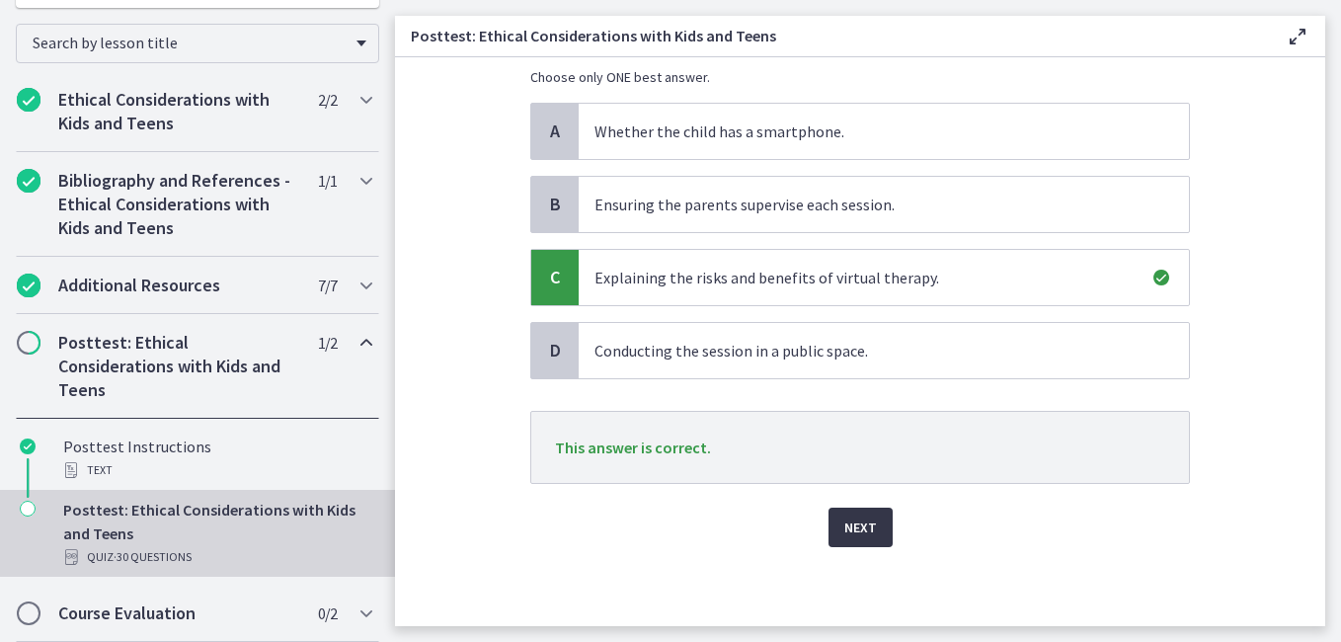
click at [862, 524] on span "Next" at bounding box center [861, 528] width 33 height 24
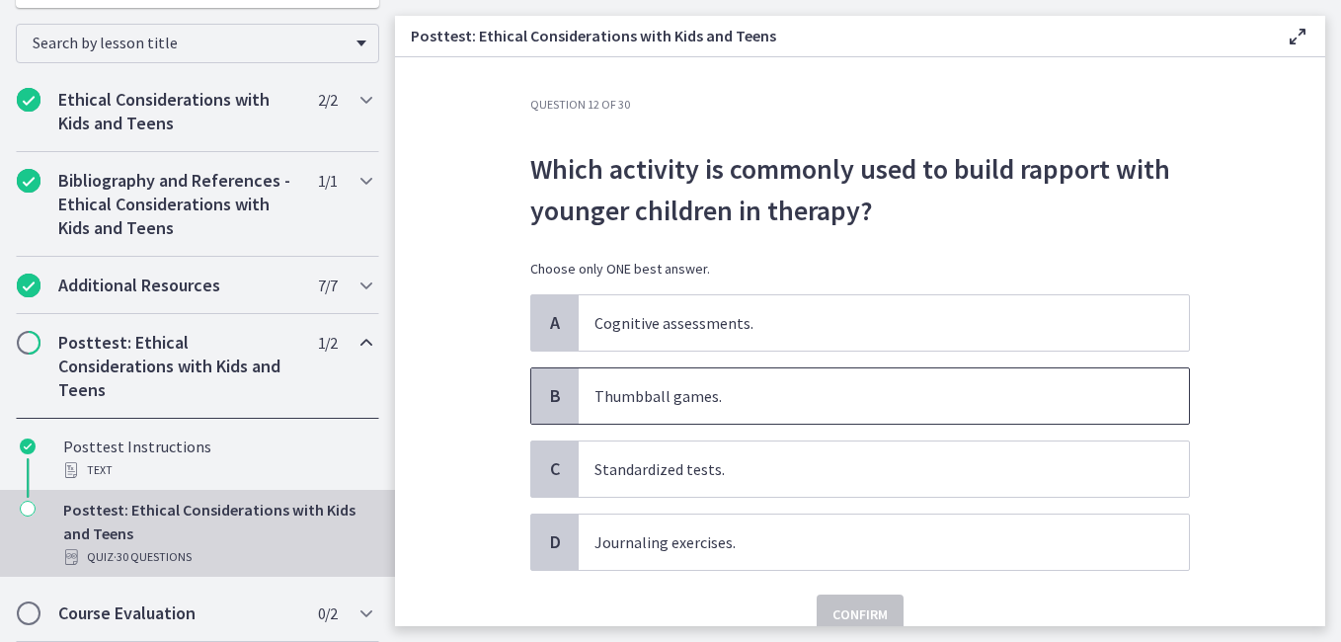
click at [739, 386] on p "Thumbball games." at bounding box center [864, 396] width 539 height 24
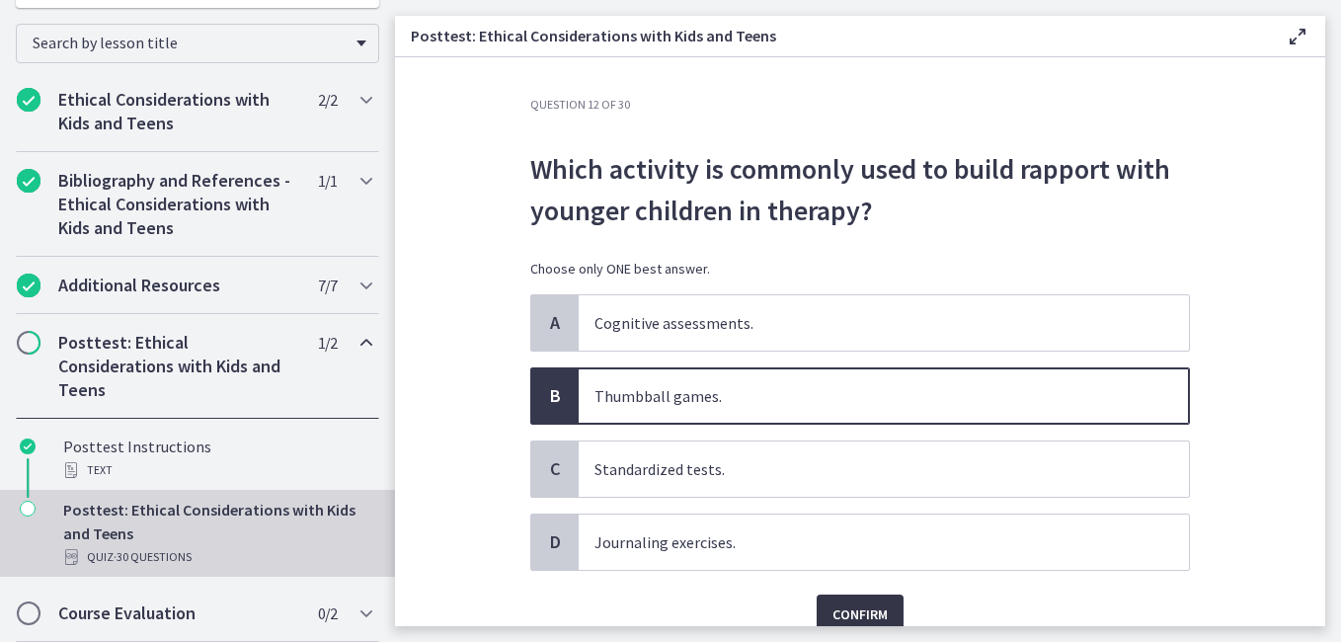
click at [858, 607] on span "Confirm" at bounding box center [860, 615] width 55 height 24
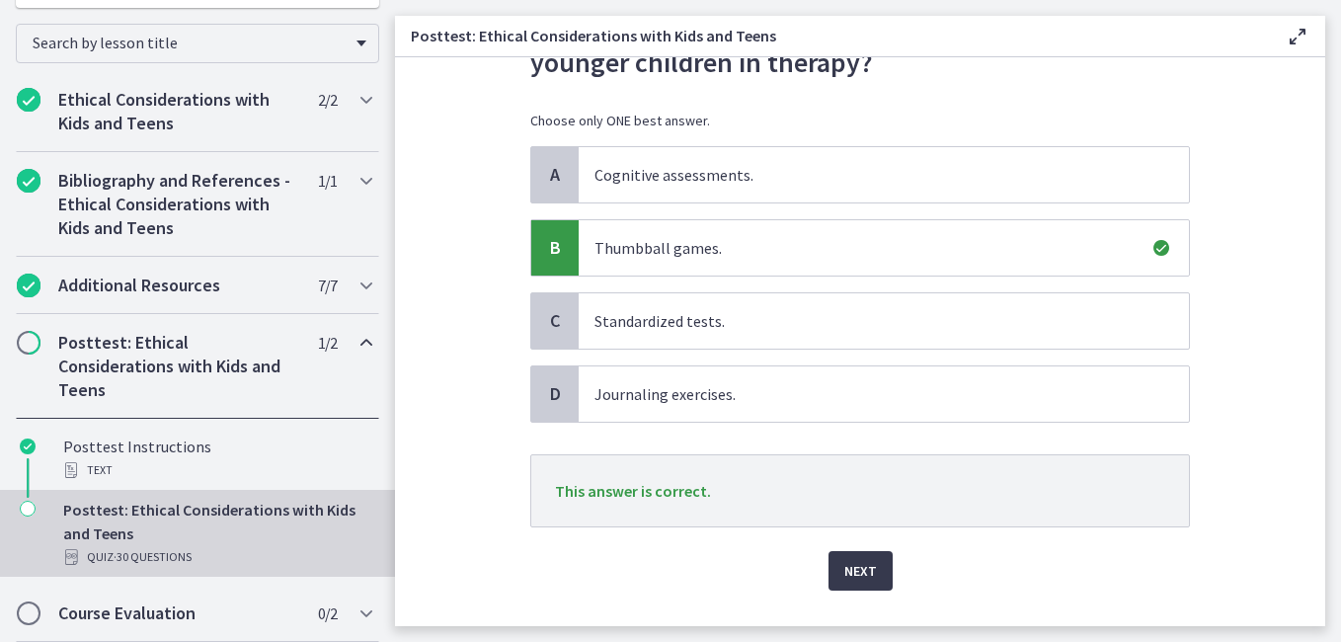
scroll to position [192, 0]
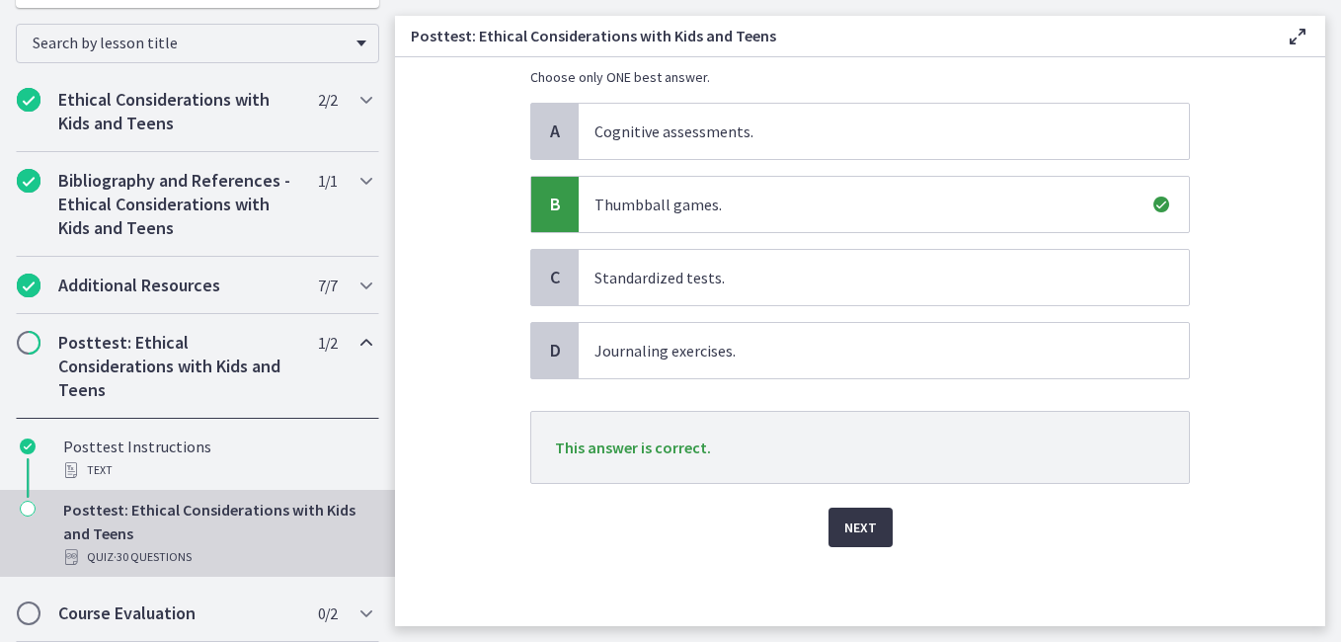
click at [865, 524] on span "Next" at bounding box center [861, 528] width 33 height 24
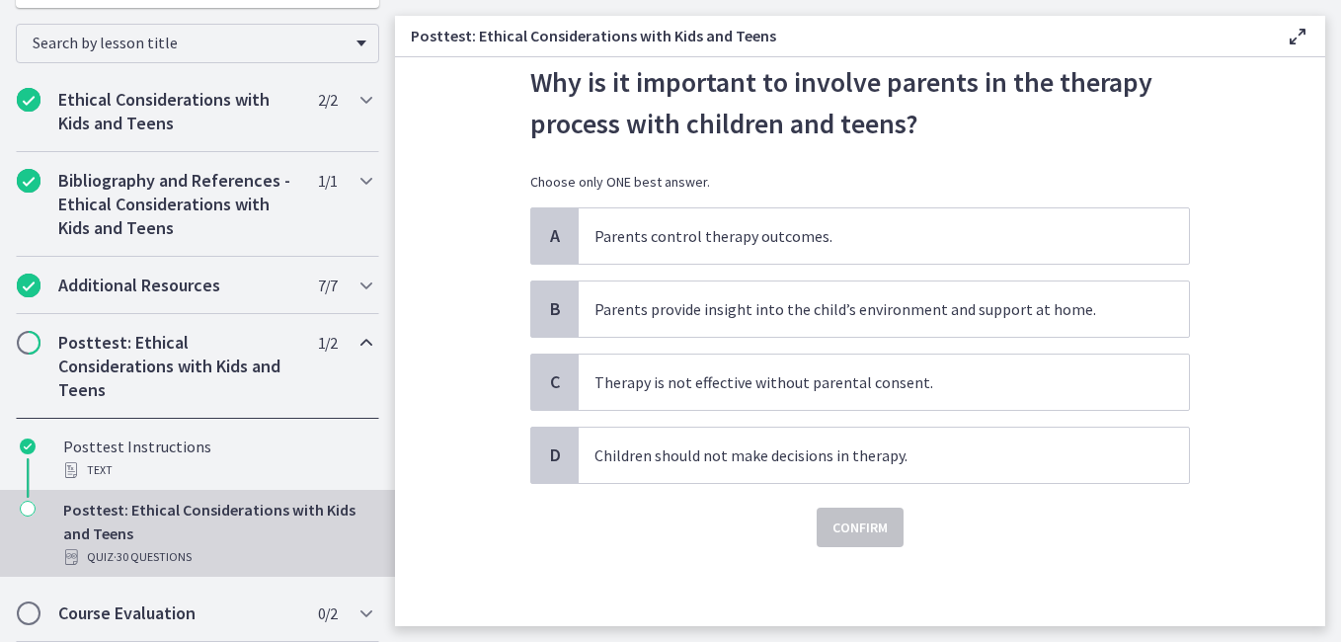
scroll to position [0, 0]
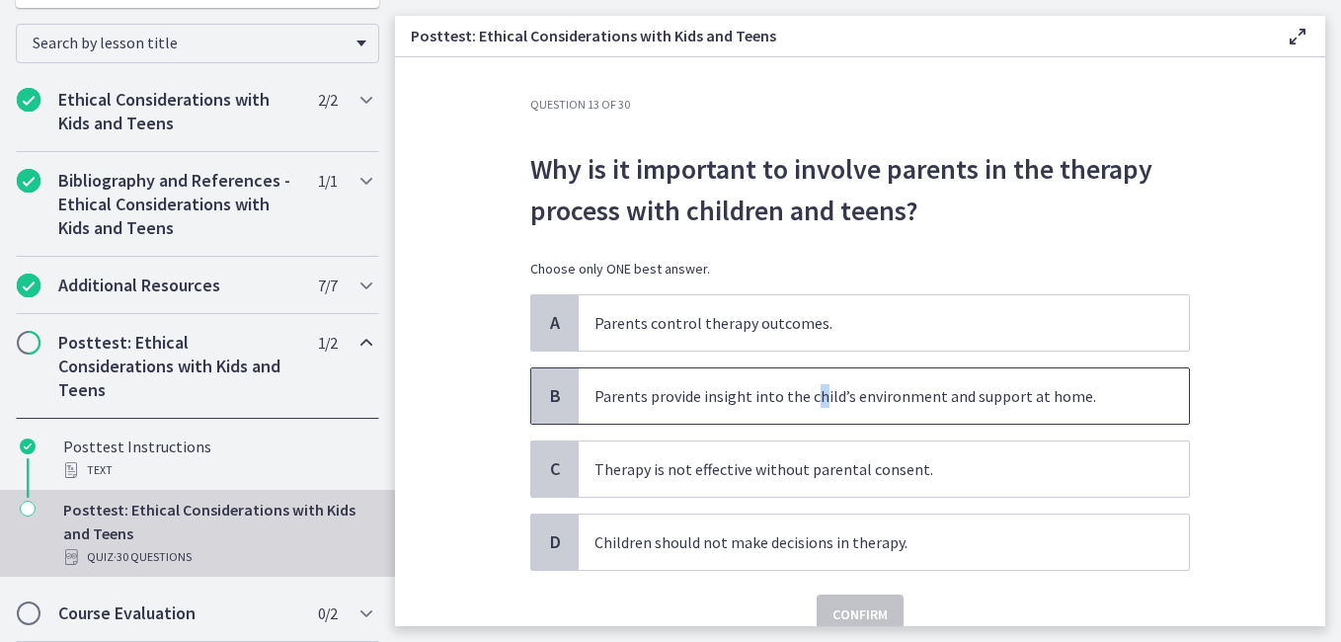
click at [810, 397] on p "Parents provide insight into the child’s environment and support at home." at bounding box center [864, 396] width 539 height 24
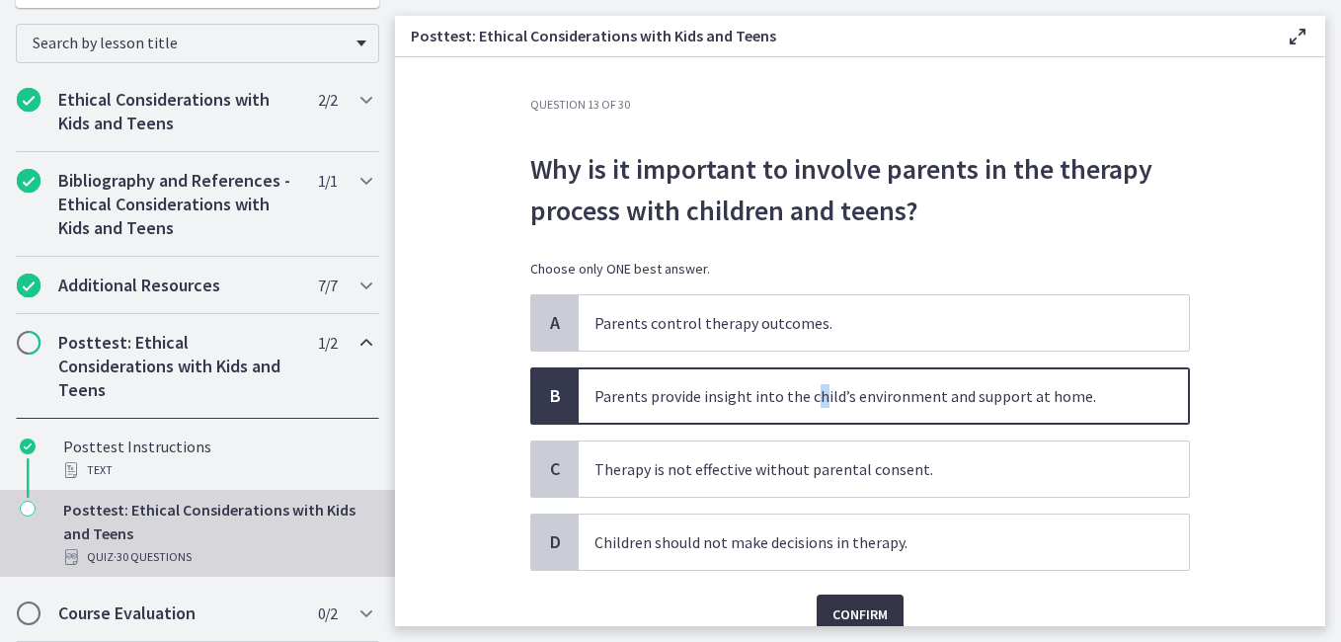
click at [866, 606] on span "Confirm" at bounding box center [860, 615] width 55 height 24
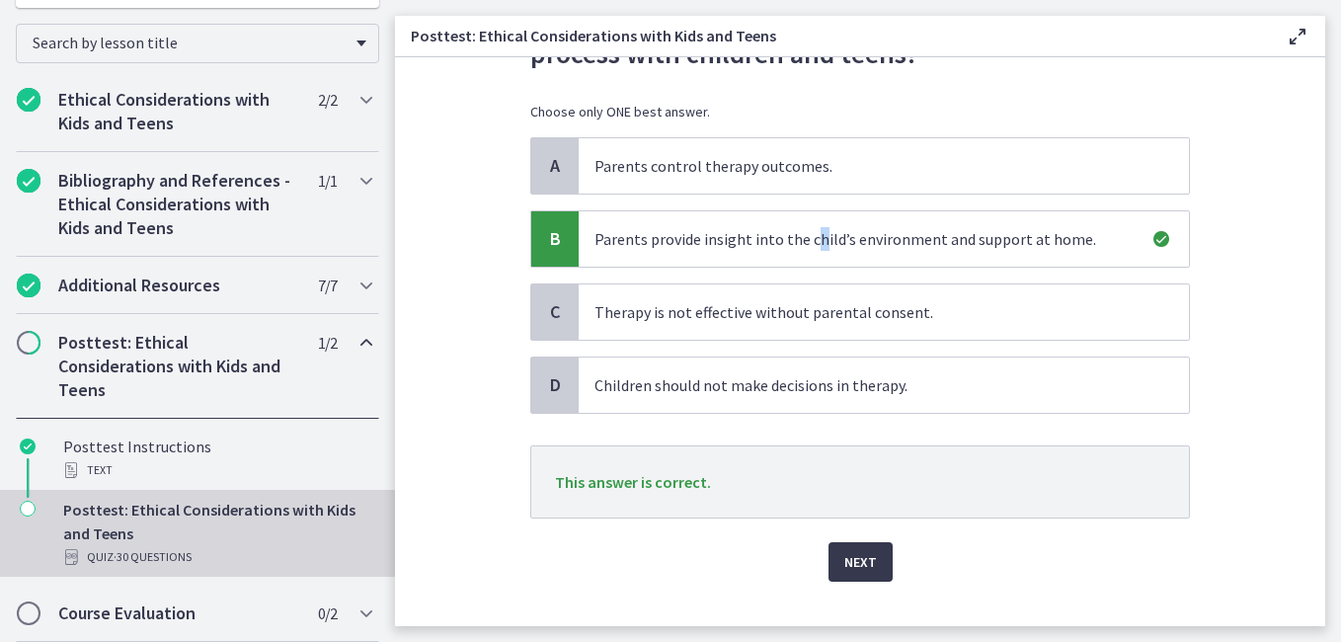
scroll to position [192, 0]
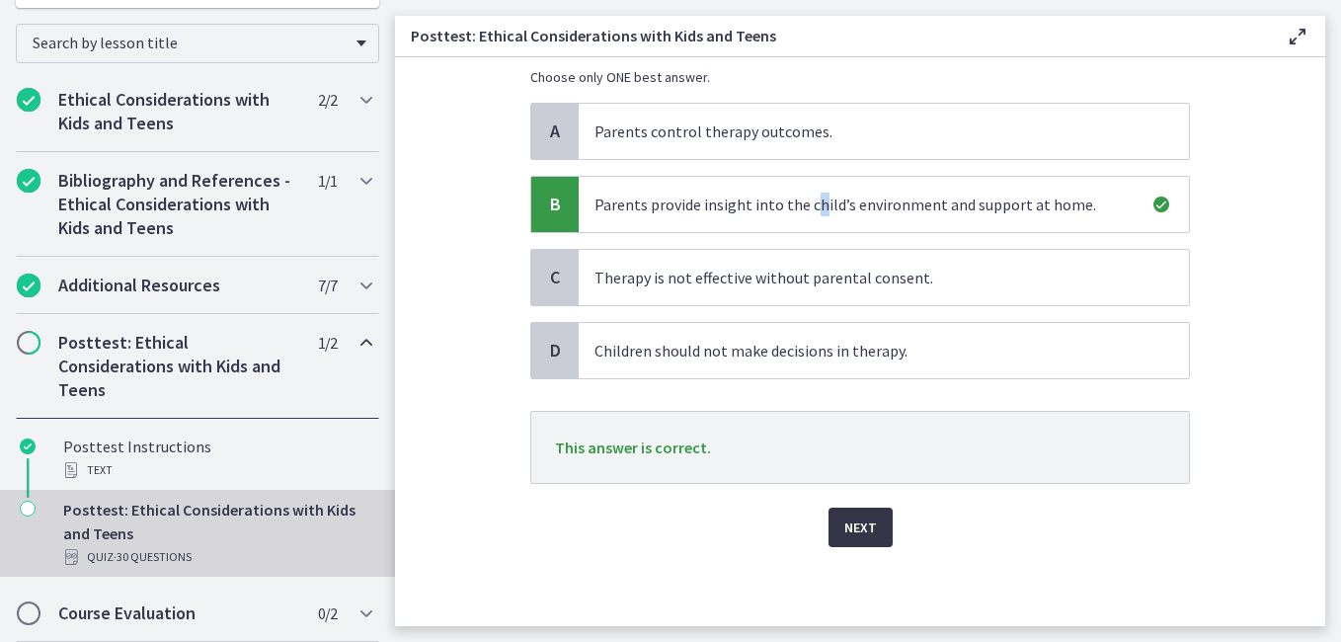
click at [851, 517] on span "Next" at bounding box center [861, 528] width 33 height 24
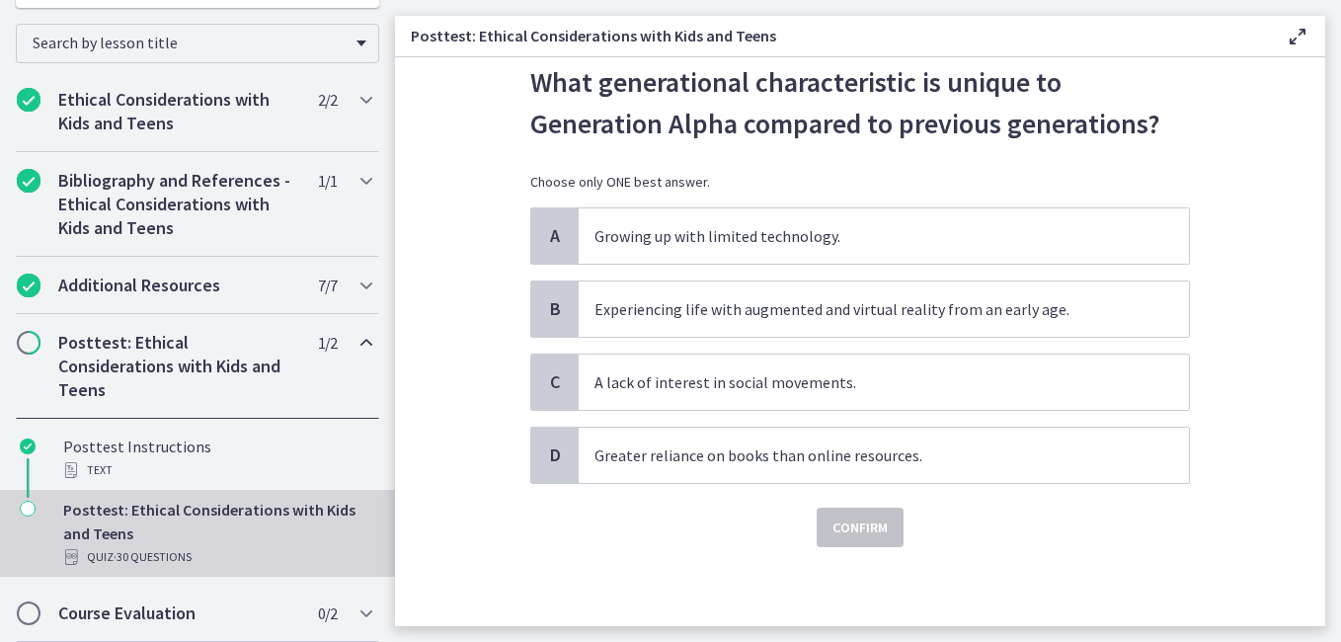
scroll to position [0, 0]
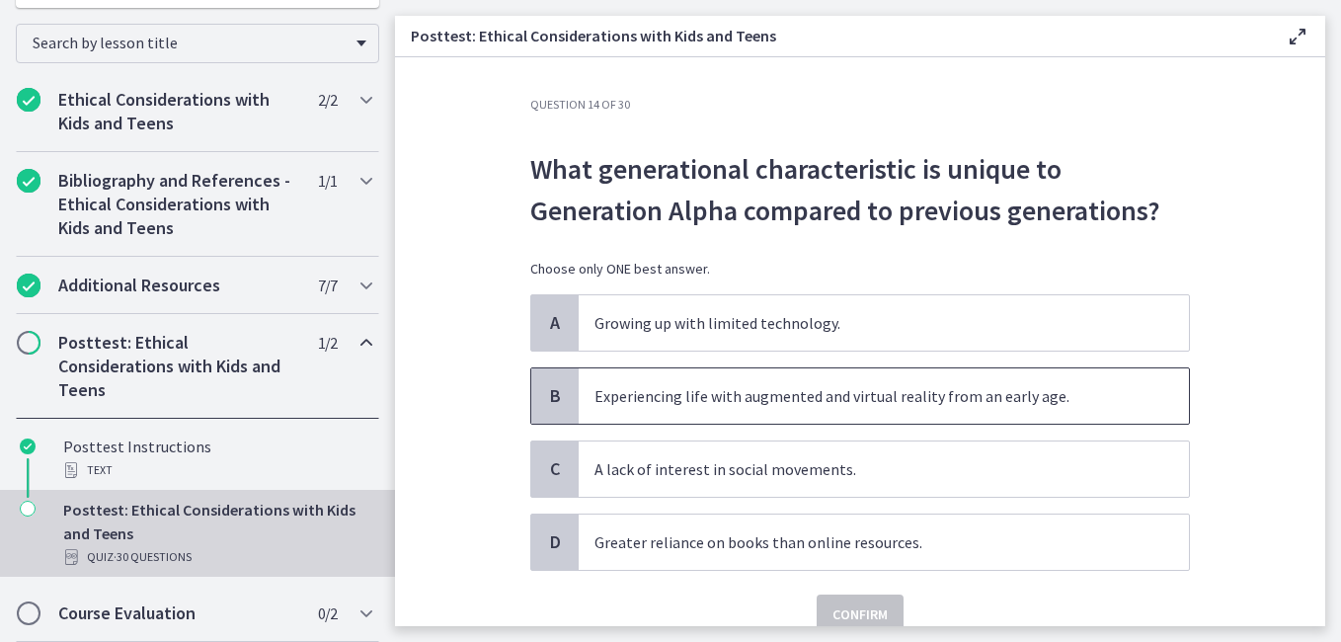
click at [850, 391] on p "Experiencing life with augmented and virtual reality from an early age." at bounding box center [864, 396] width 539 height 24
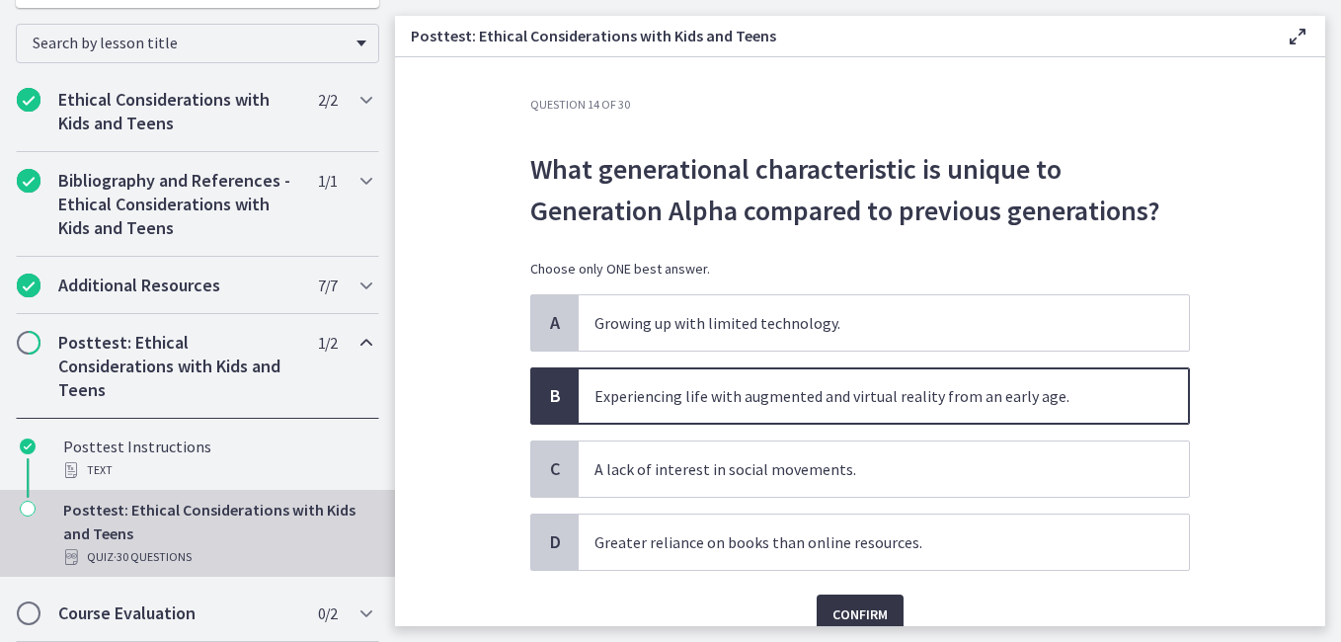
click at [856, 602] on button "Confirm" at bounding box center [860, 615] width 87 height 40
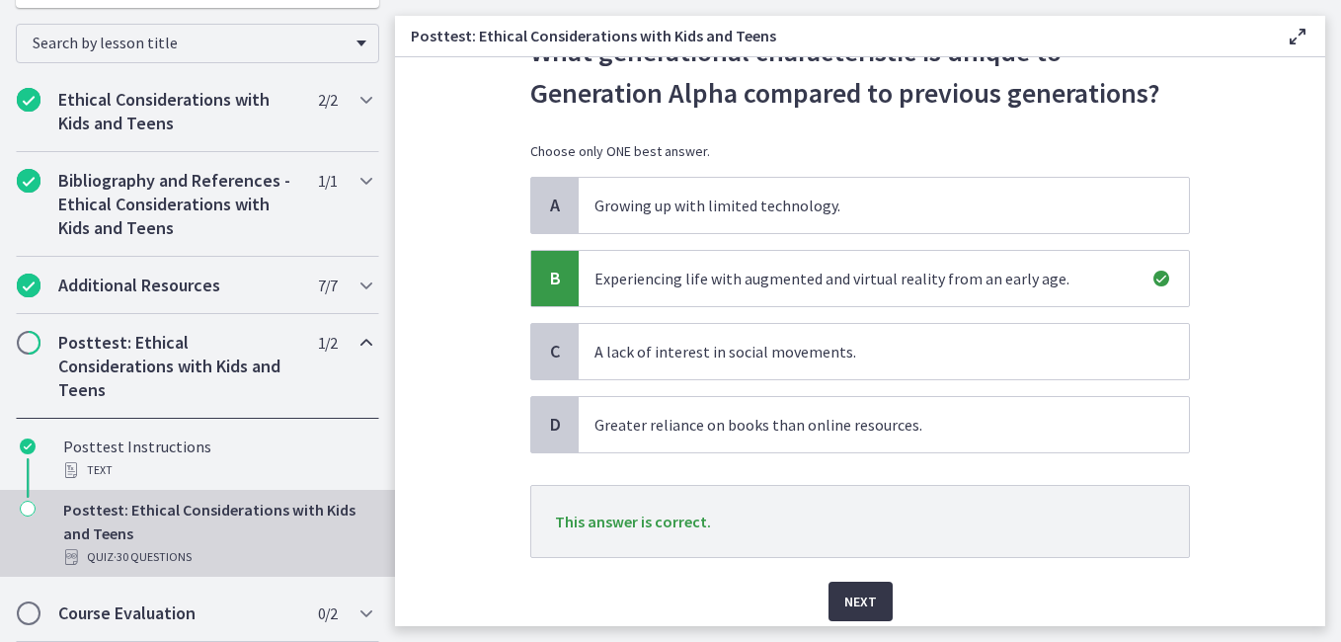
scroll to position [192, 0]
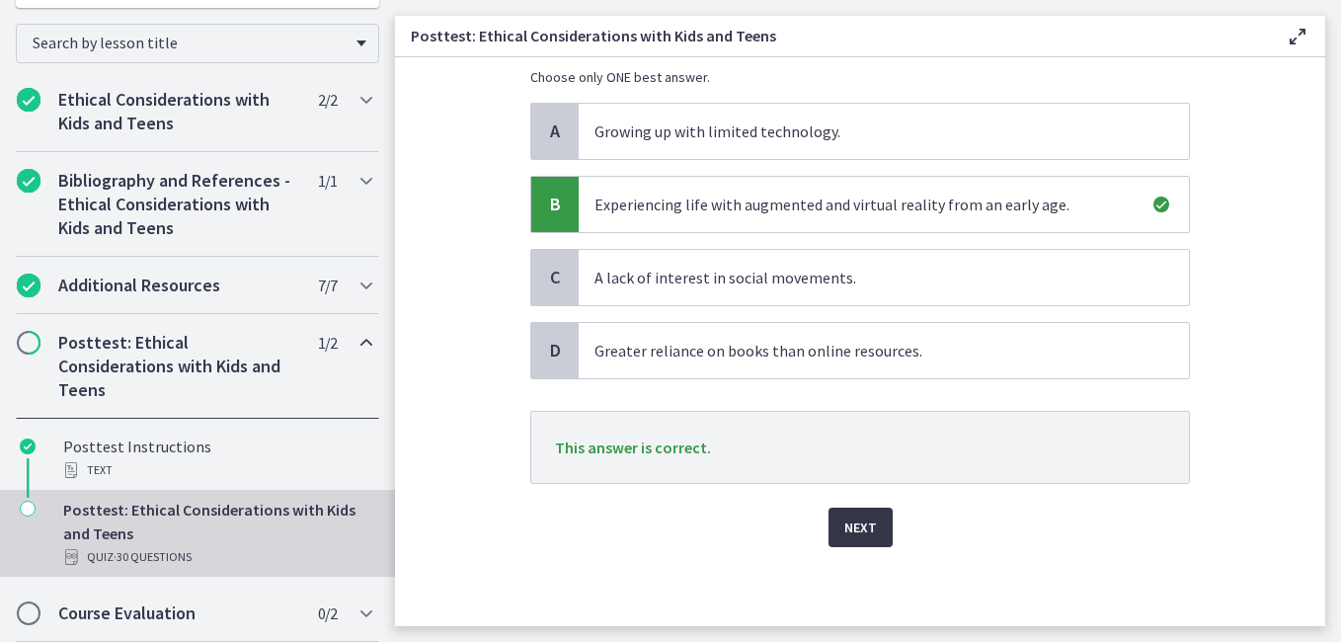
click at [860, 527] on span "Next" at bounding box center [861, 528] width 33 height 24
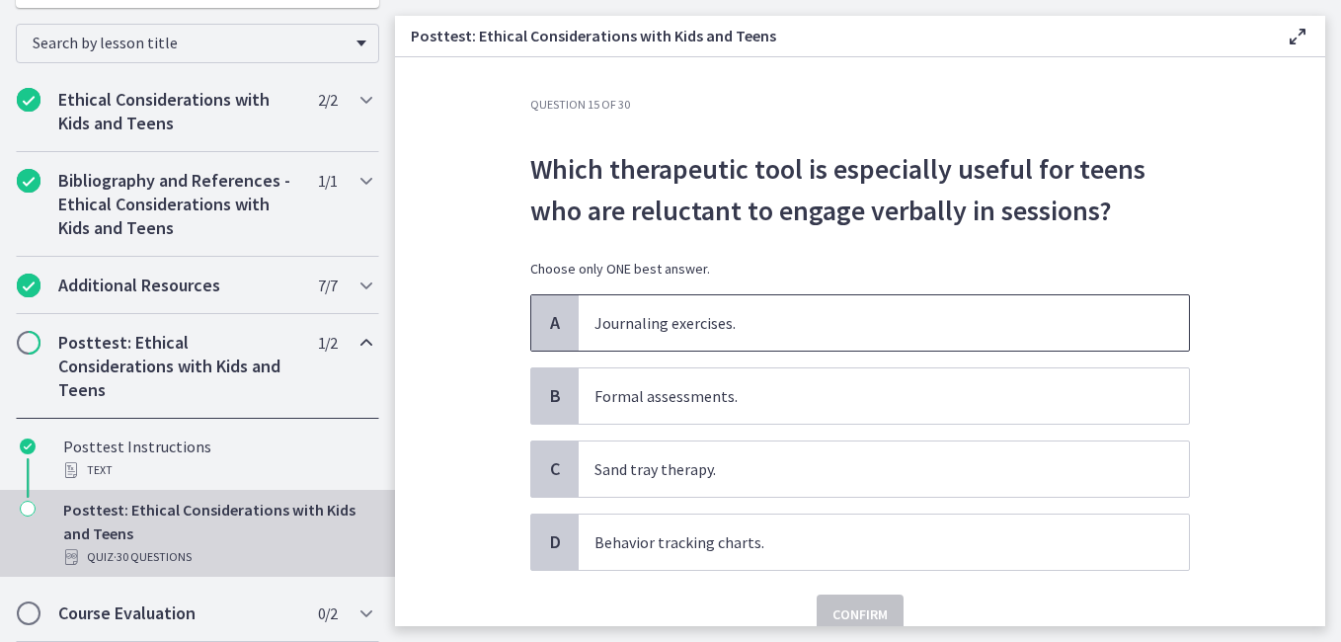
click at [704, 326] on p "Journaling exercises." at bounding box center [864, 323] width 539 height 24
click at [842, 610] on span "Confirm" at bounding box center [860, 615] width 55 height 24
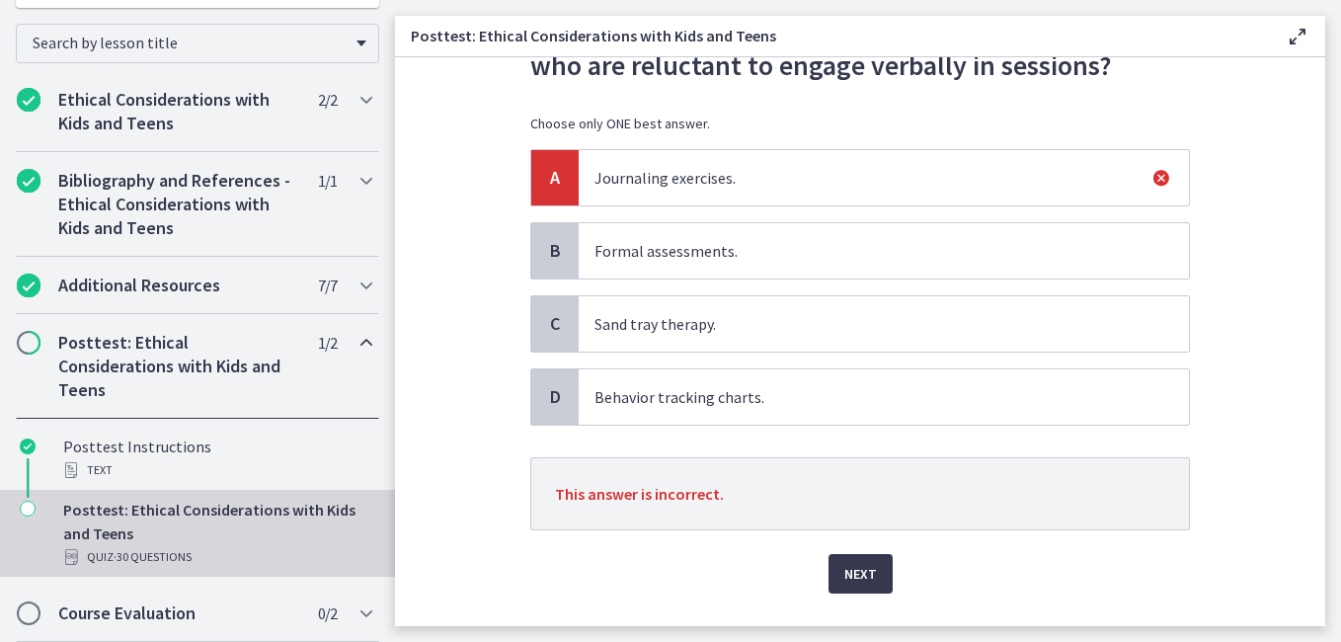
scroll to position [192, 0]
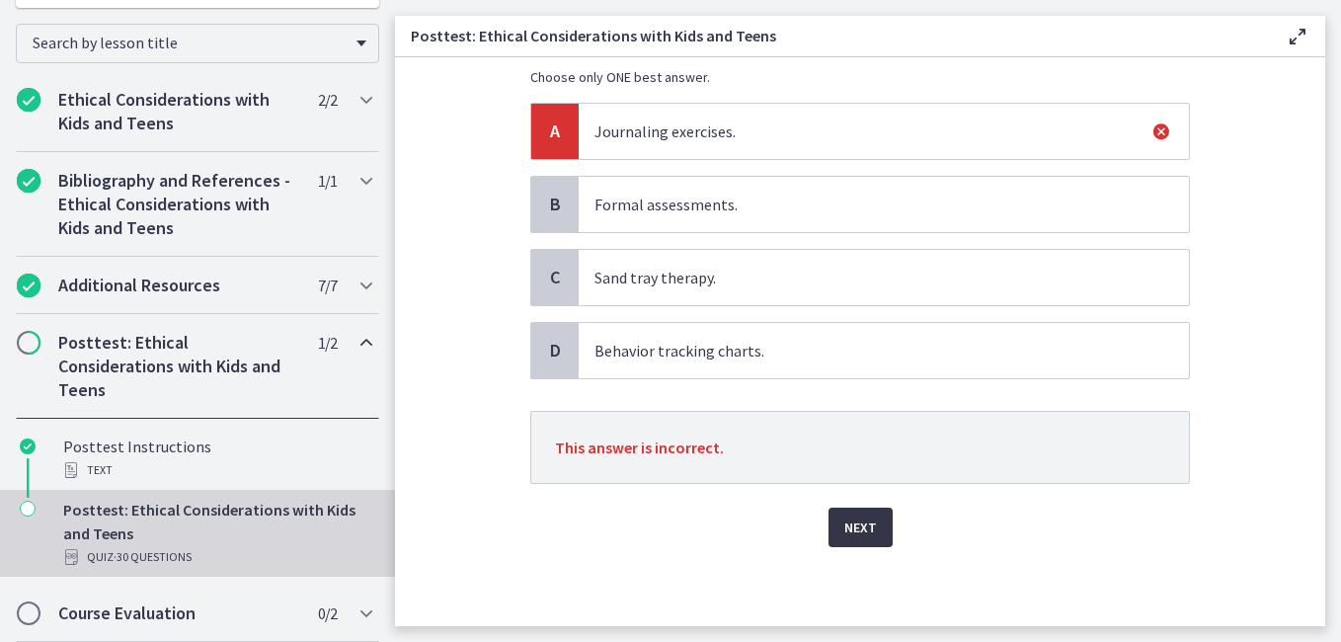
click at [857, 523] on span "Next" at bounding box center [861, 528] width 33 height 24
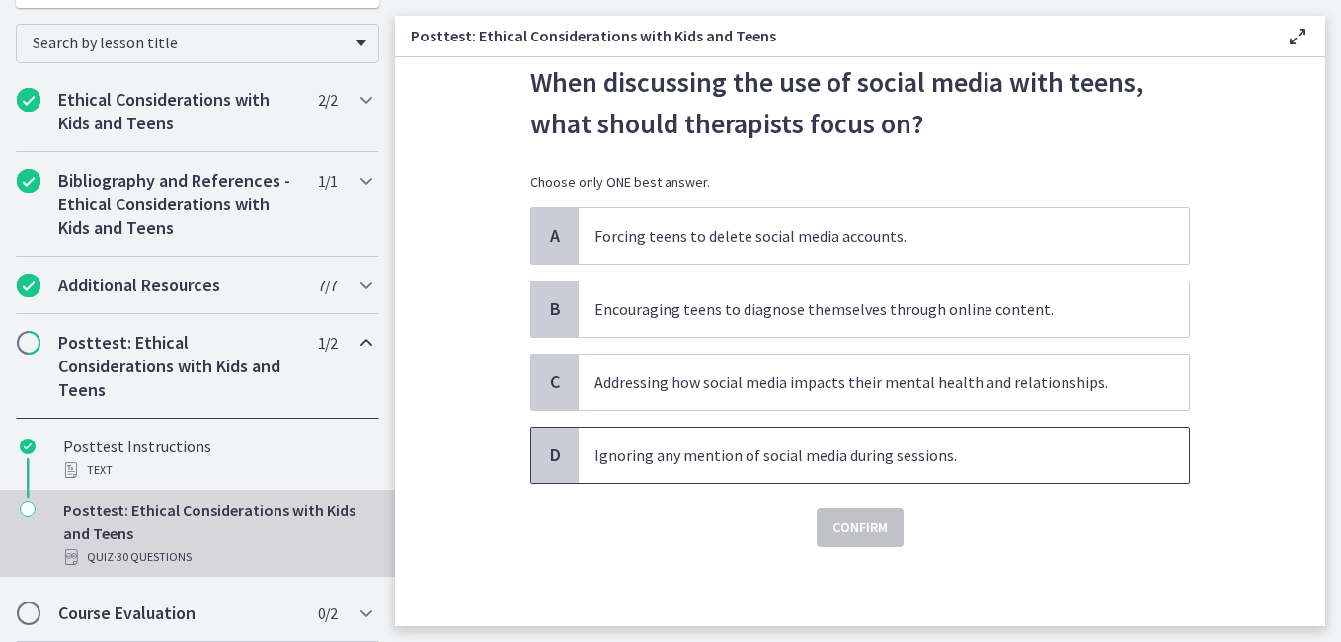
scroll to position [0, 0]
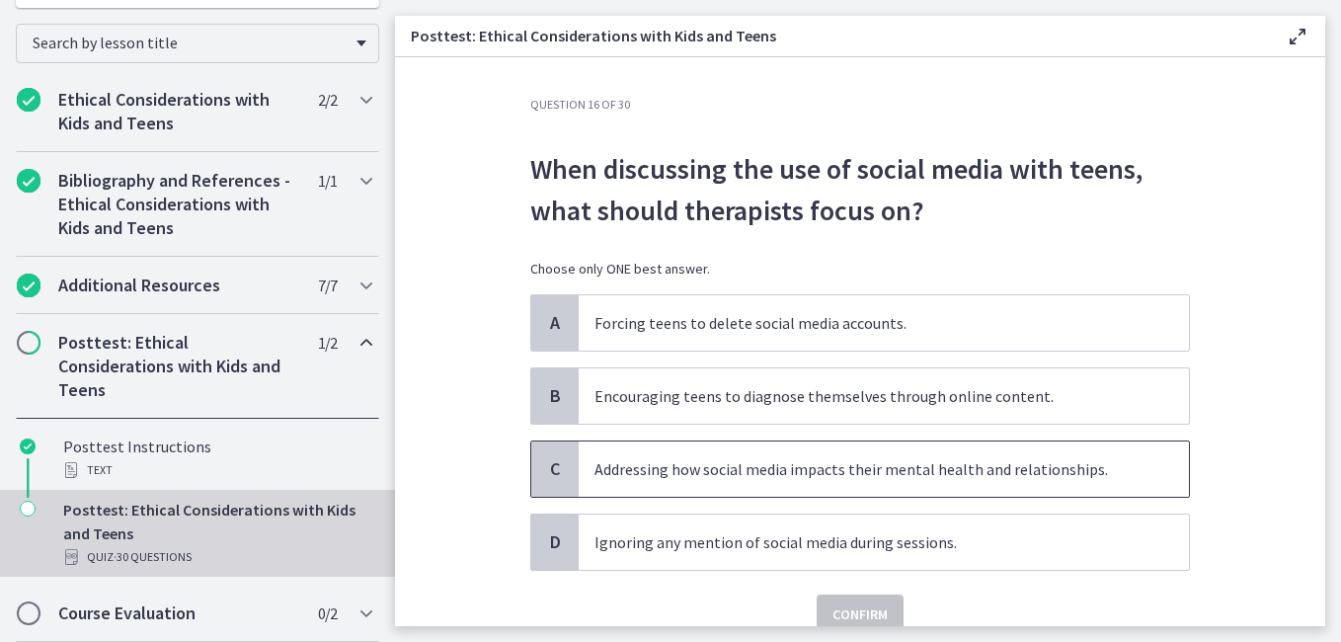
click at [927, 476] on p "Addressing how social media impacts their mental health and relationships." at bounding box center [864, 469] width 539 height 24
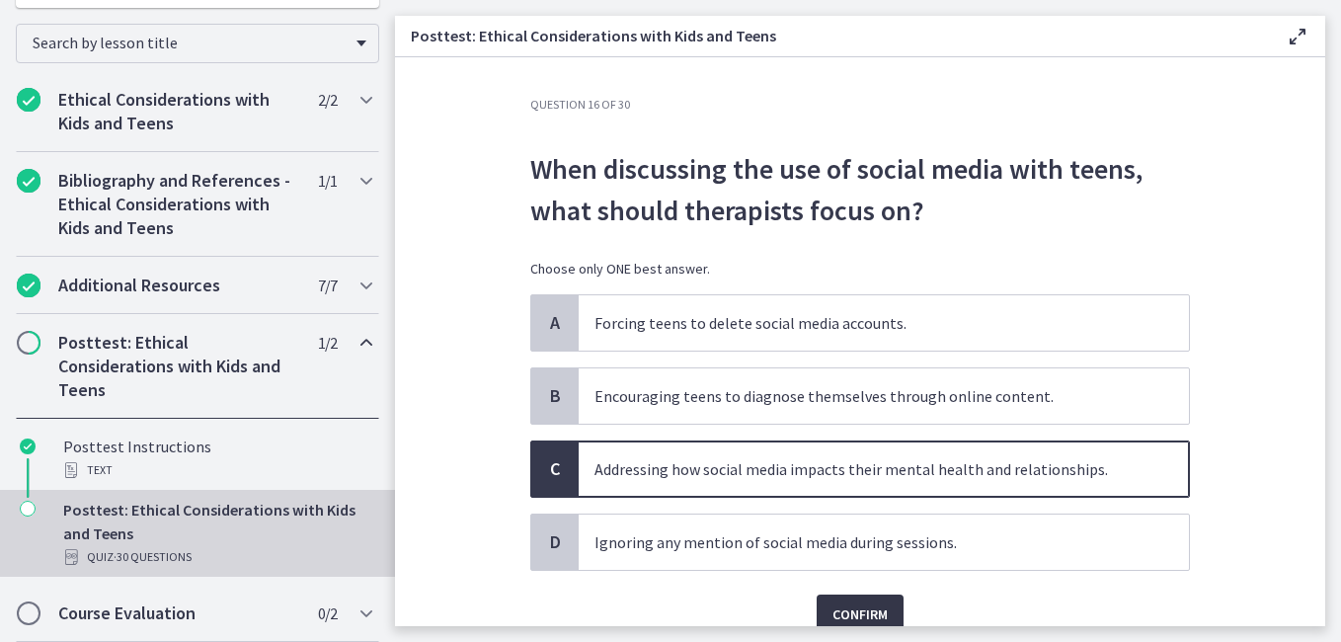
click at [874, 602] on button "Confirm" at bounding box center [860, 615] width 87 height 40
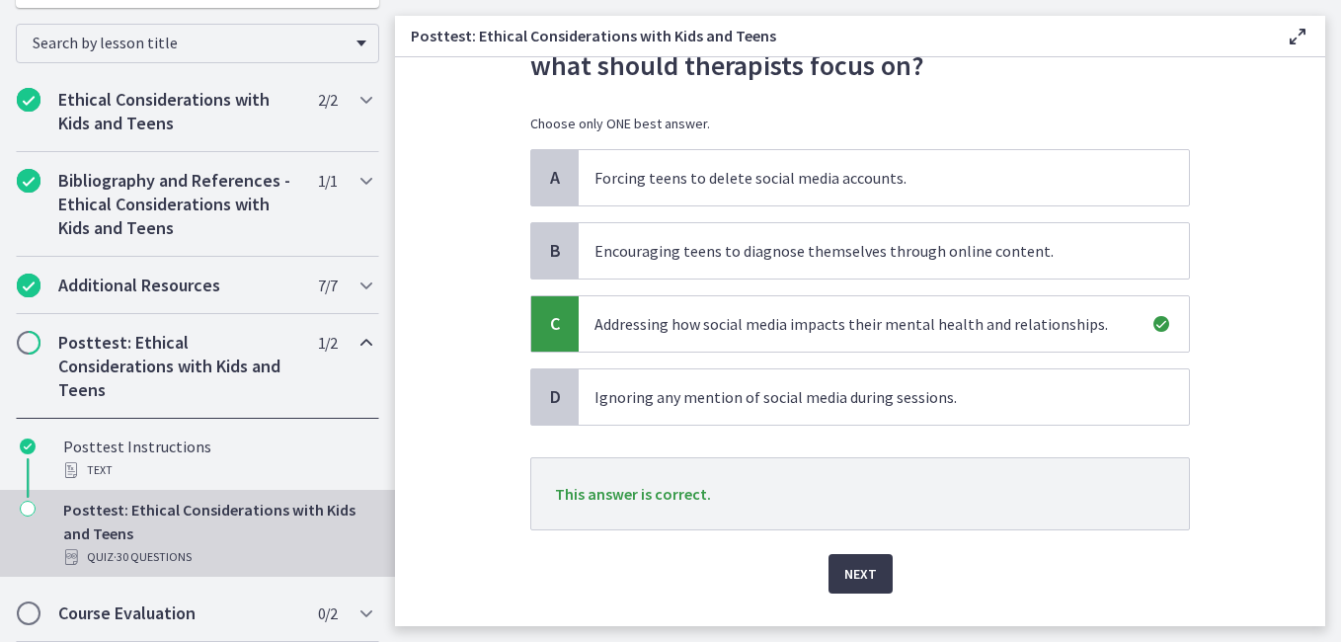
scroll to position [192, 0]
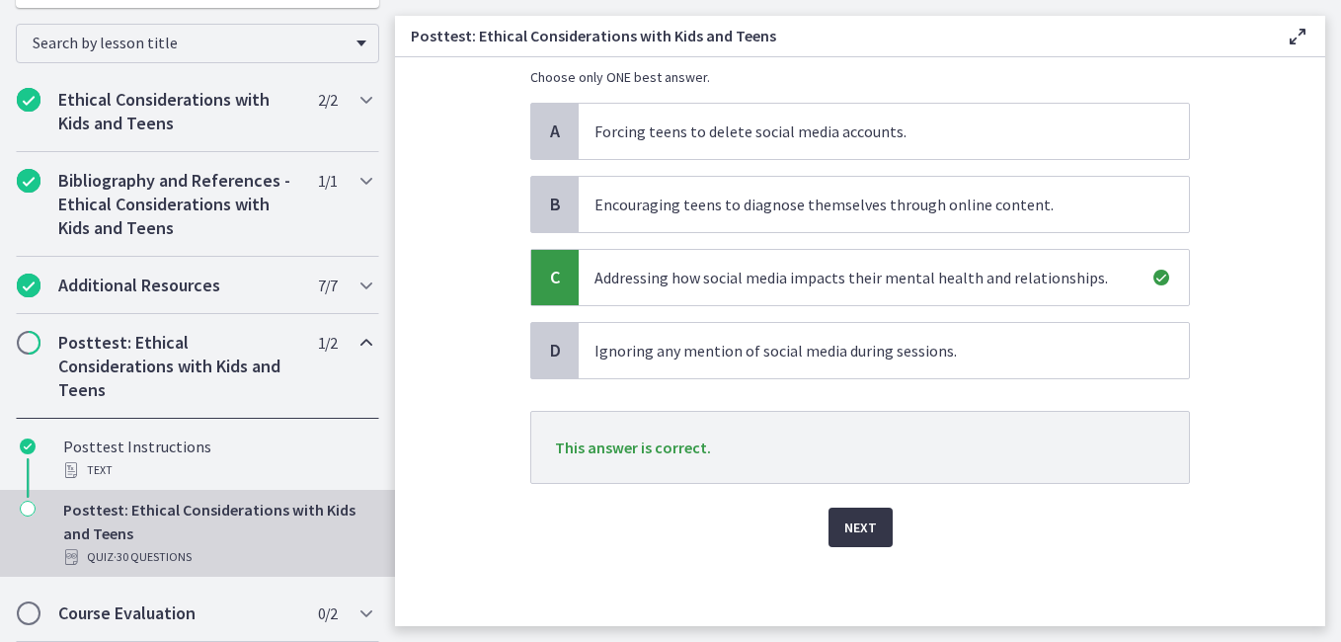
click at [857, 523] on span "Next" at bounding box center [861, 528] width 33 height 24
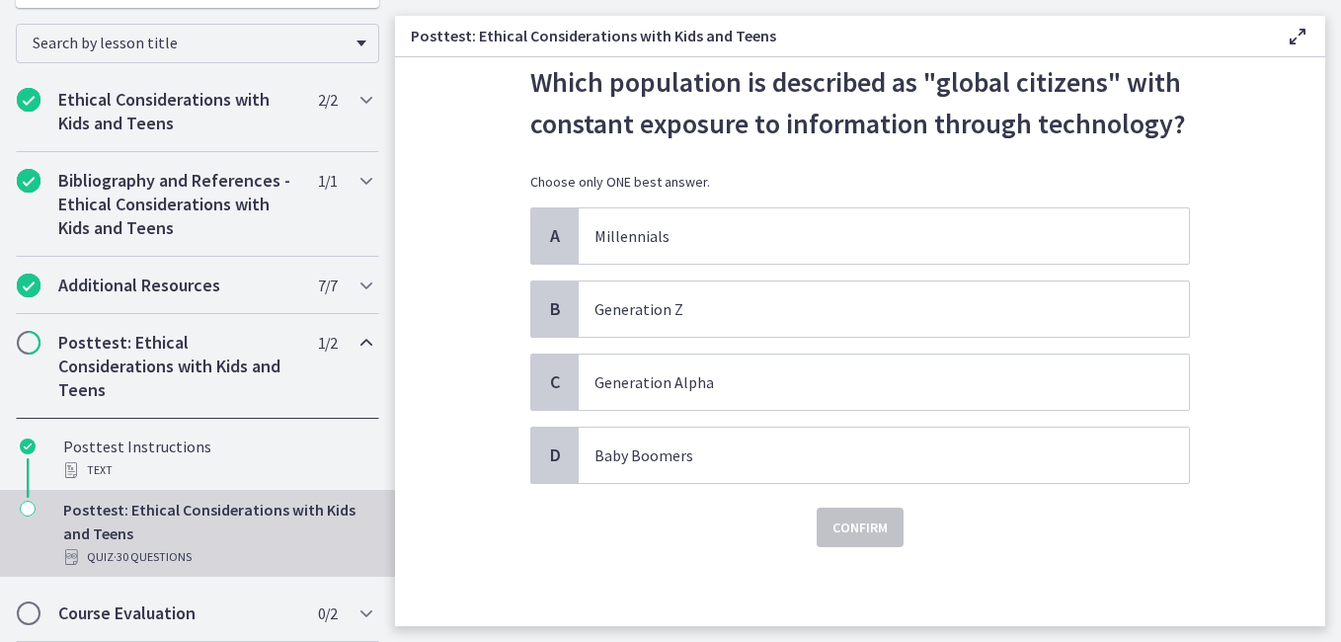
scroll to position [0, 0]
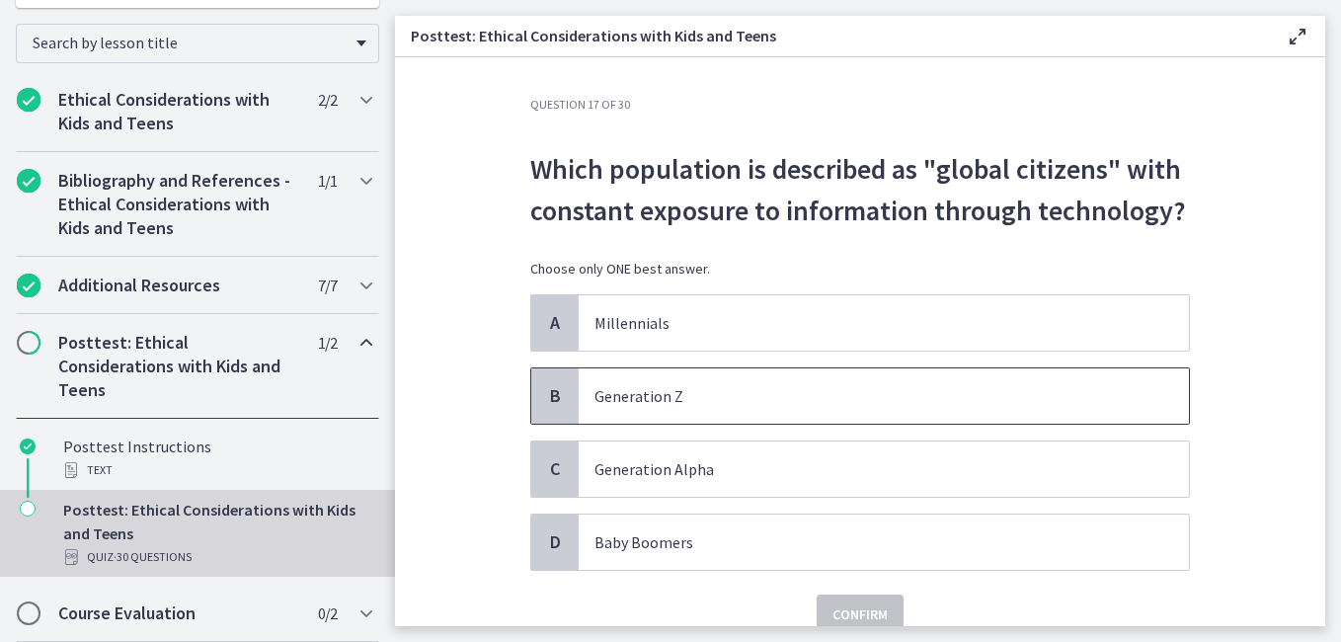
click at [652, 395] on p "Generation Z" at bounding box center [864, 396] width 539 height 24
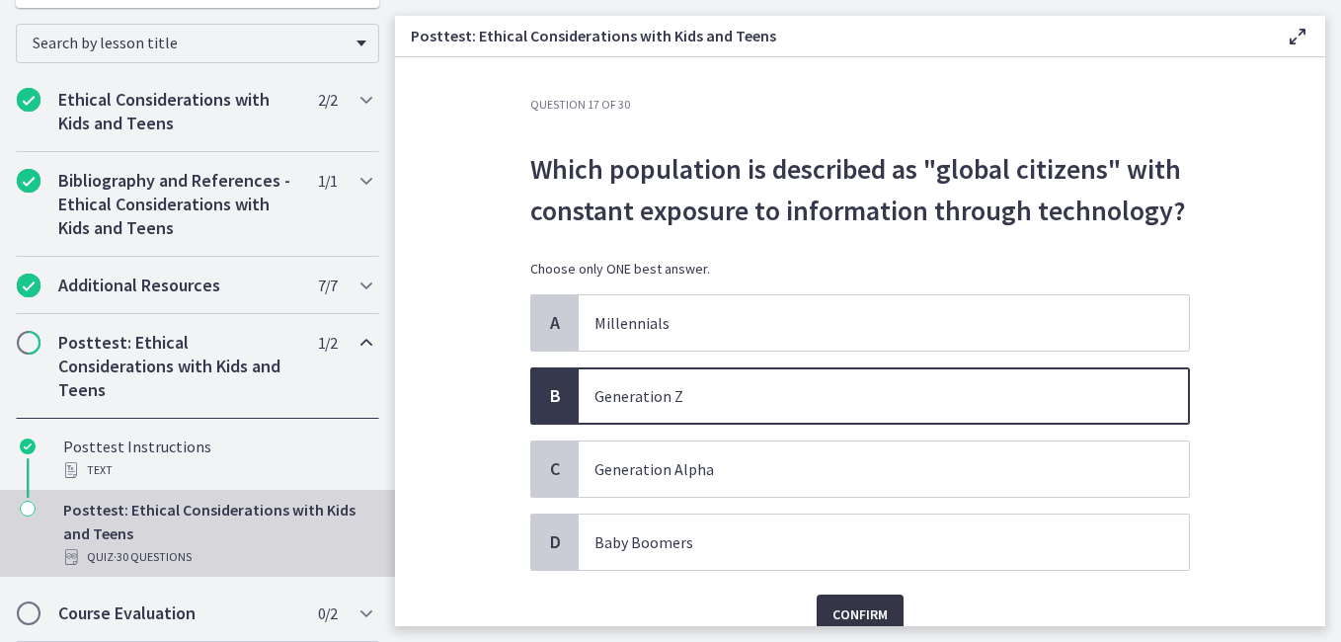
click at [858, 608] on span "Confirm" at bounding box center [860, 615] width 55 height 24
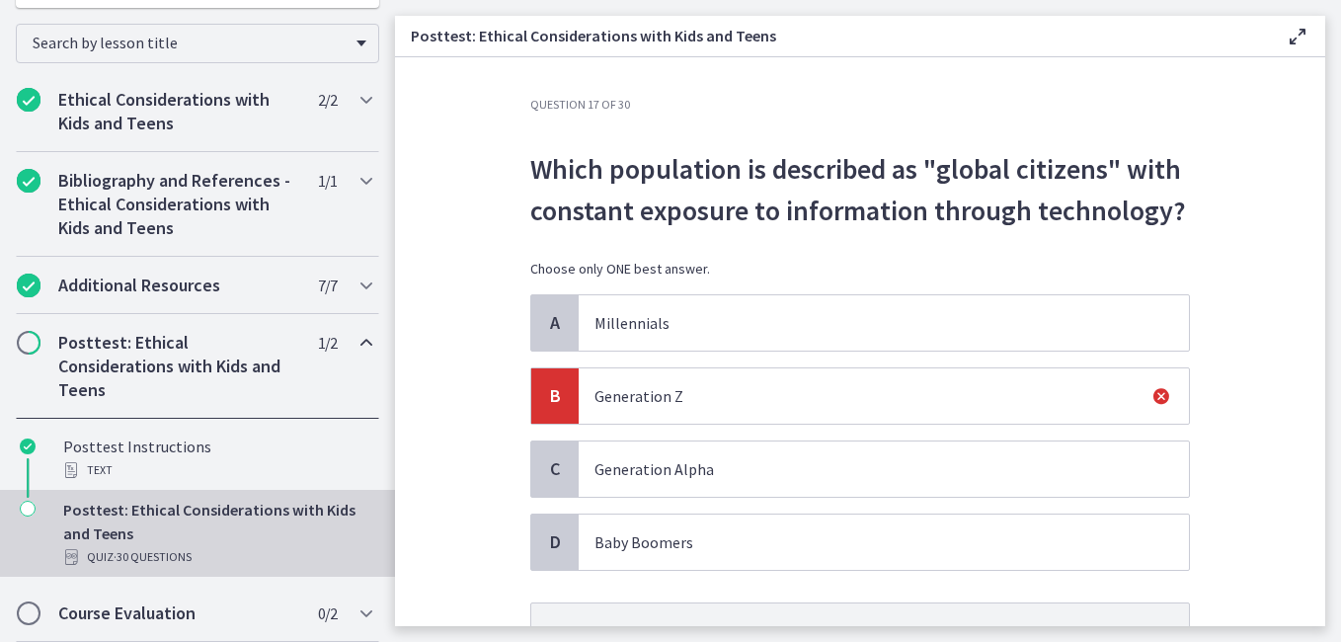
scroll to position [192, 0]
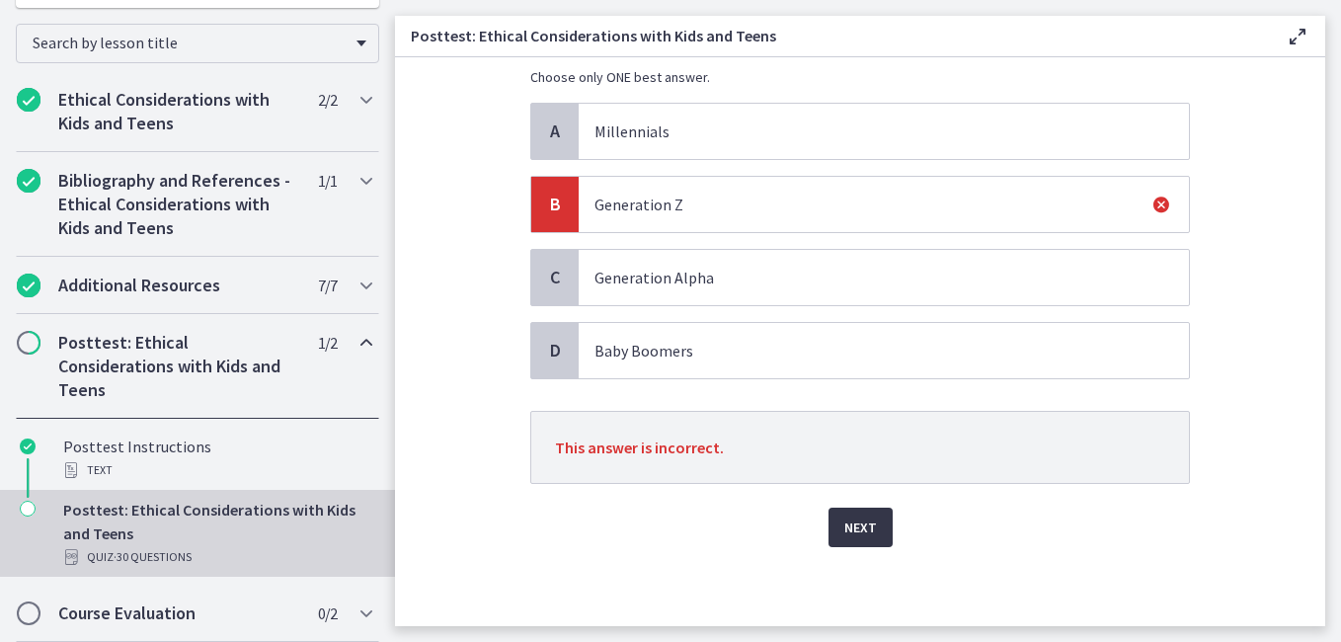
click at [856, 527] on span "Next" at bounding box center [861, 528] width 33 height 24
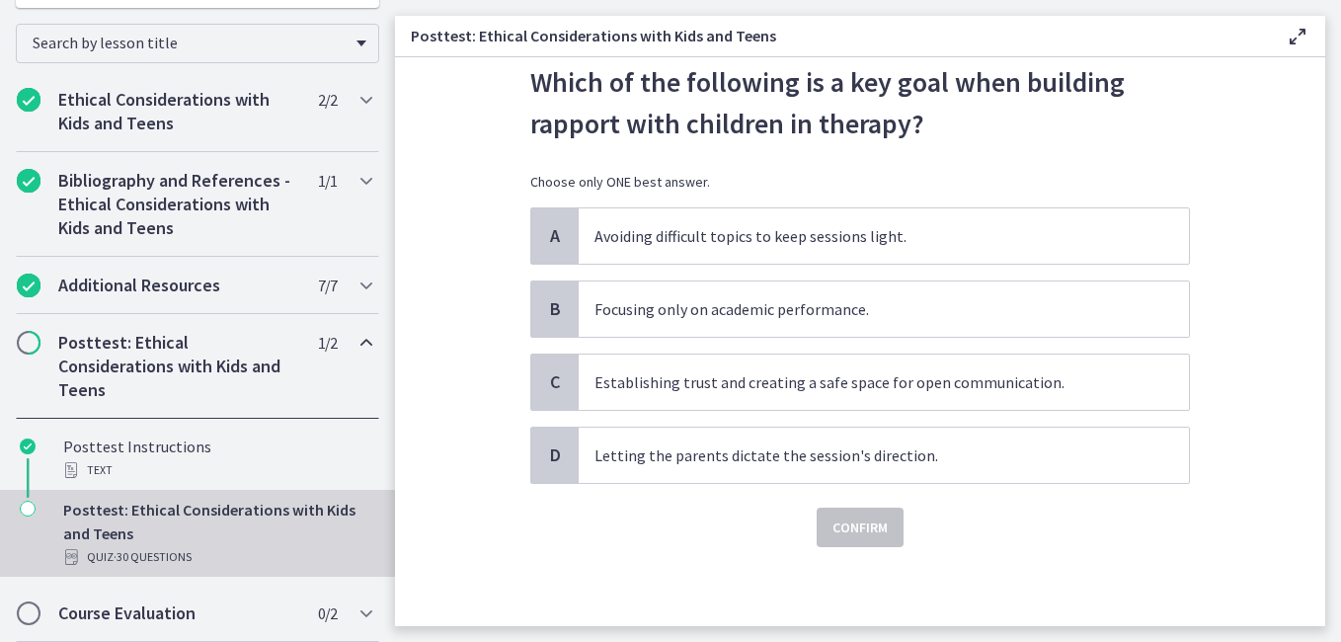
scroll to position [0, 0]
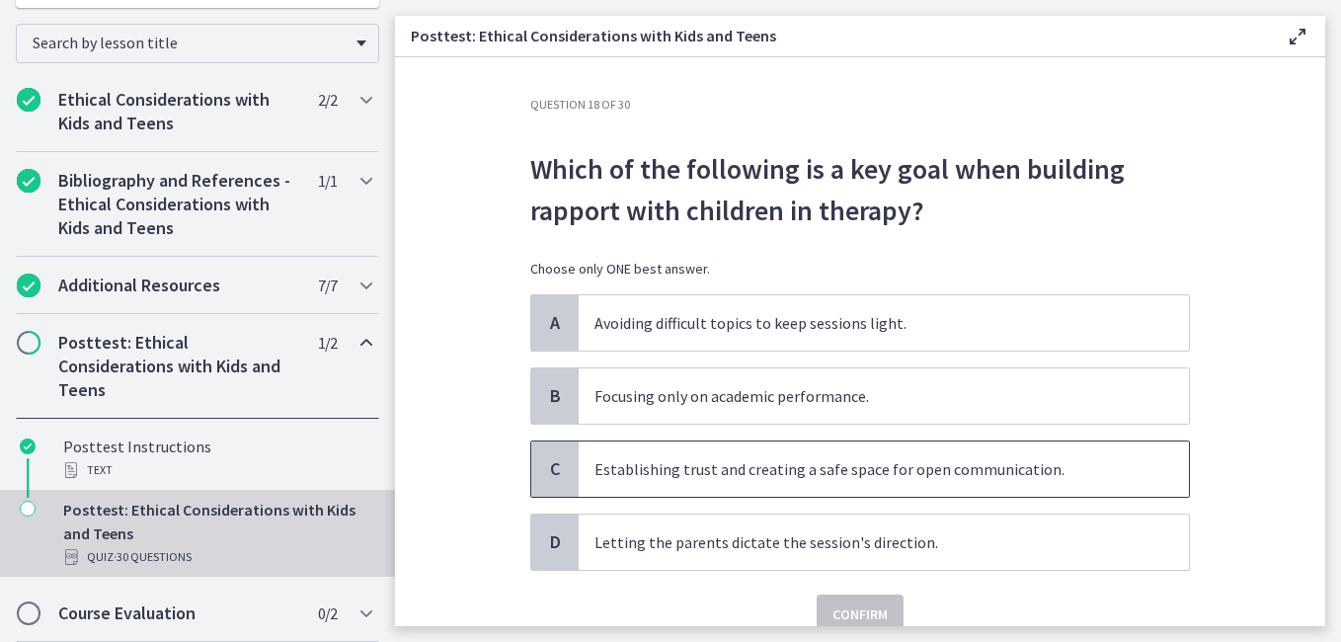
click at [777, 476] on p "Establishing trust and creating a safe space for open communication." at bounding box center [864, 469] width 539 height 24
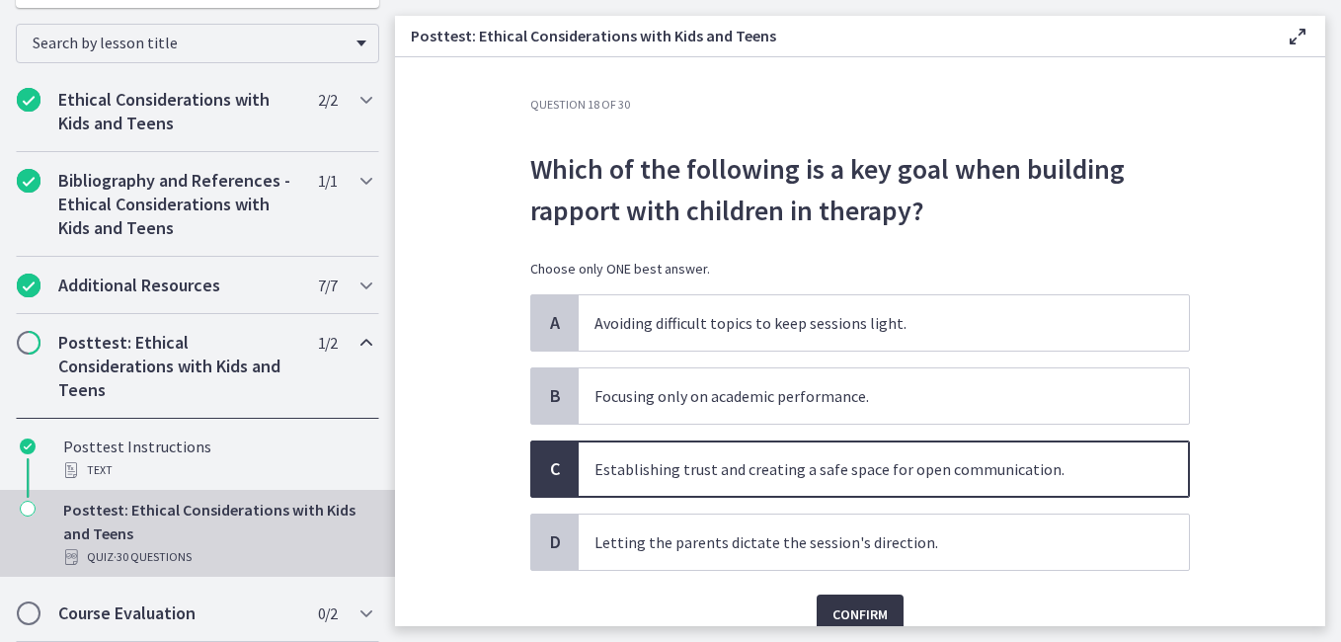
click at [860, 606] on span "Confirm" at bounding box center [860, 615] width 55 height 24
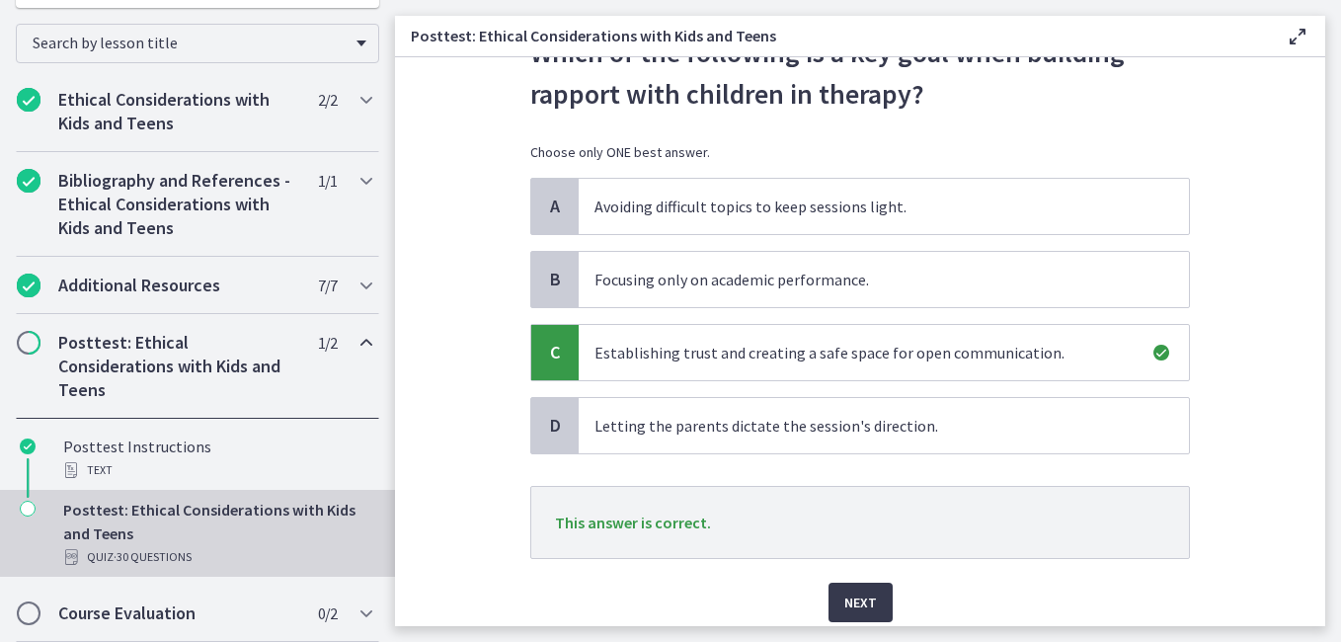
scroll to position [192, 0]
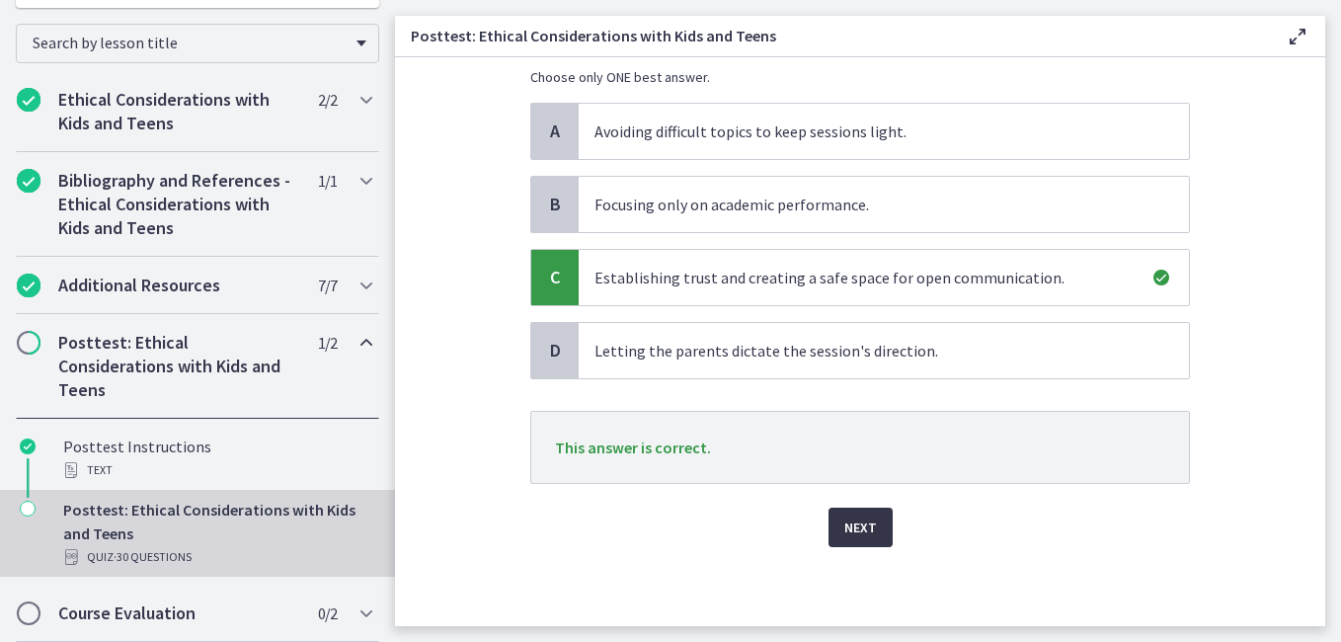
click at [868, 524] on span "Next" at bounding box center [861, 528] width 33 height 24
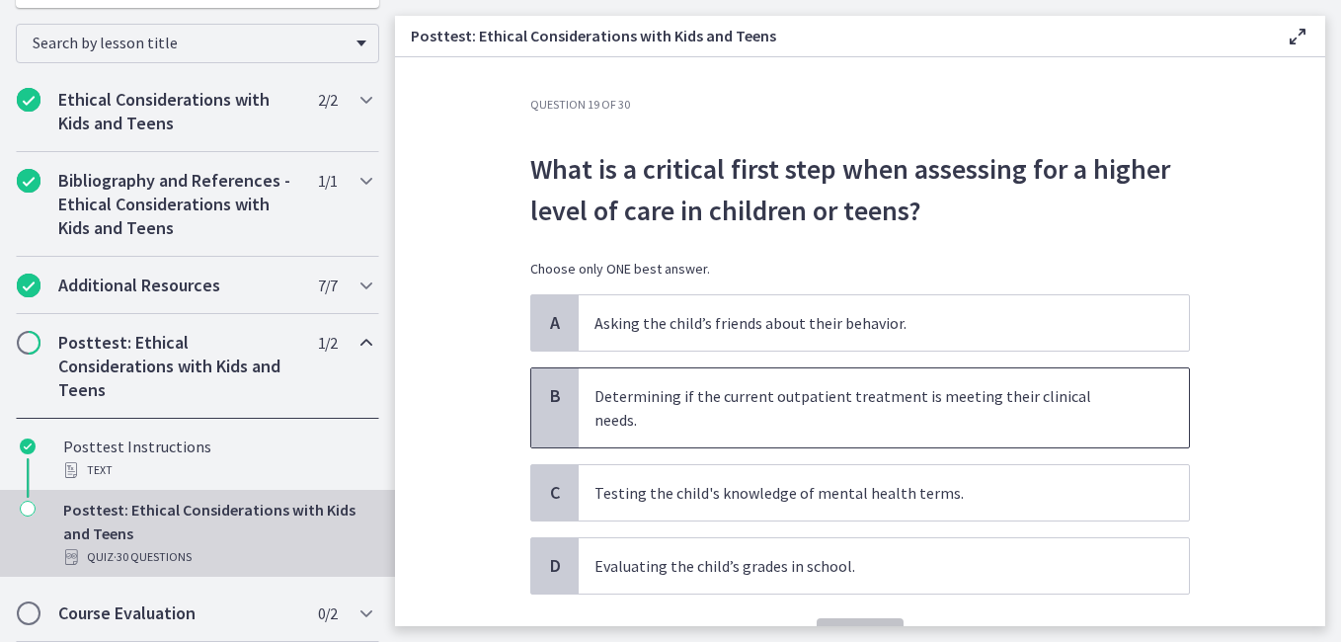
click at [893, 389] on p "Determining if the current outpatient treatment is meeting their clinical needs." at bounding box center [864, 407] width 539 height 47
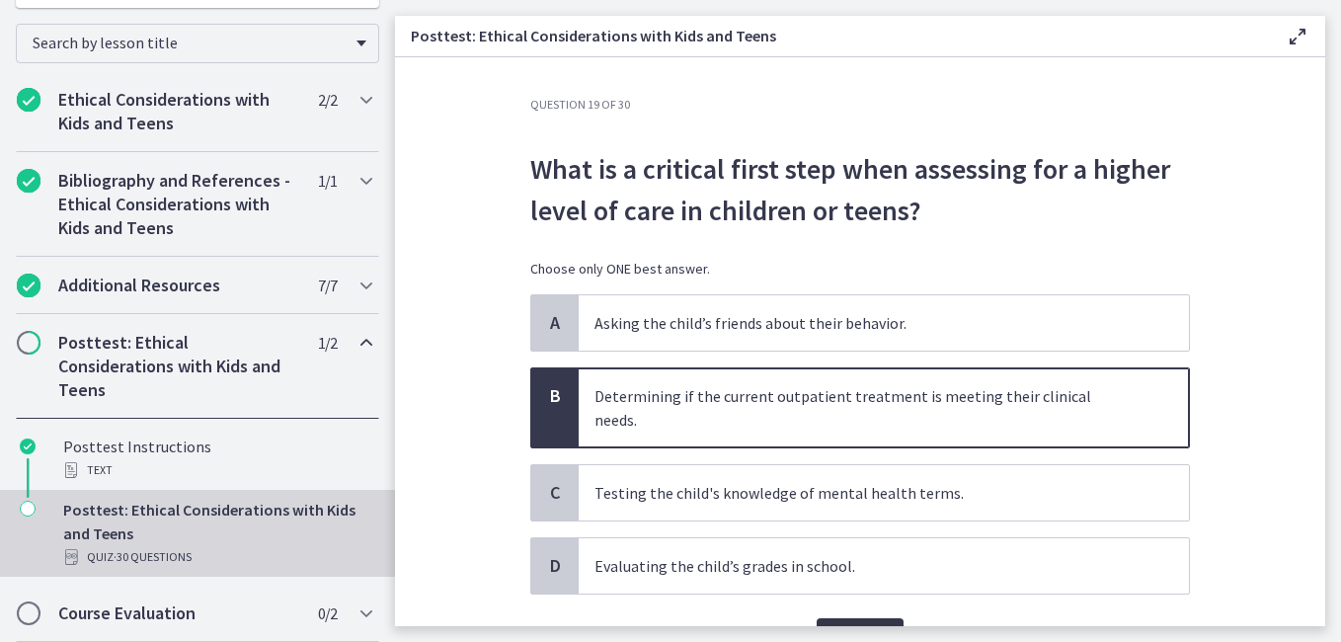
click at [868, 626] on span "Confirm" at bounding box center [860, 638] width 55 height 24
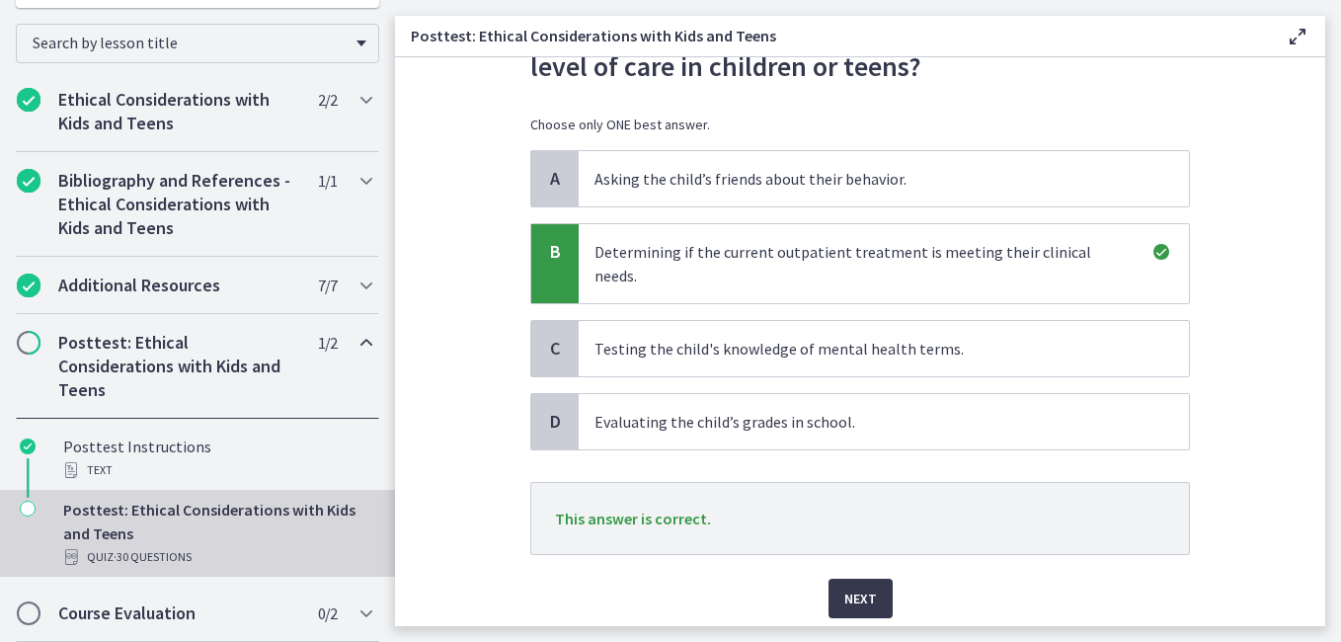
scroll to position [192, 0]
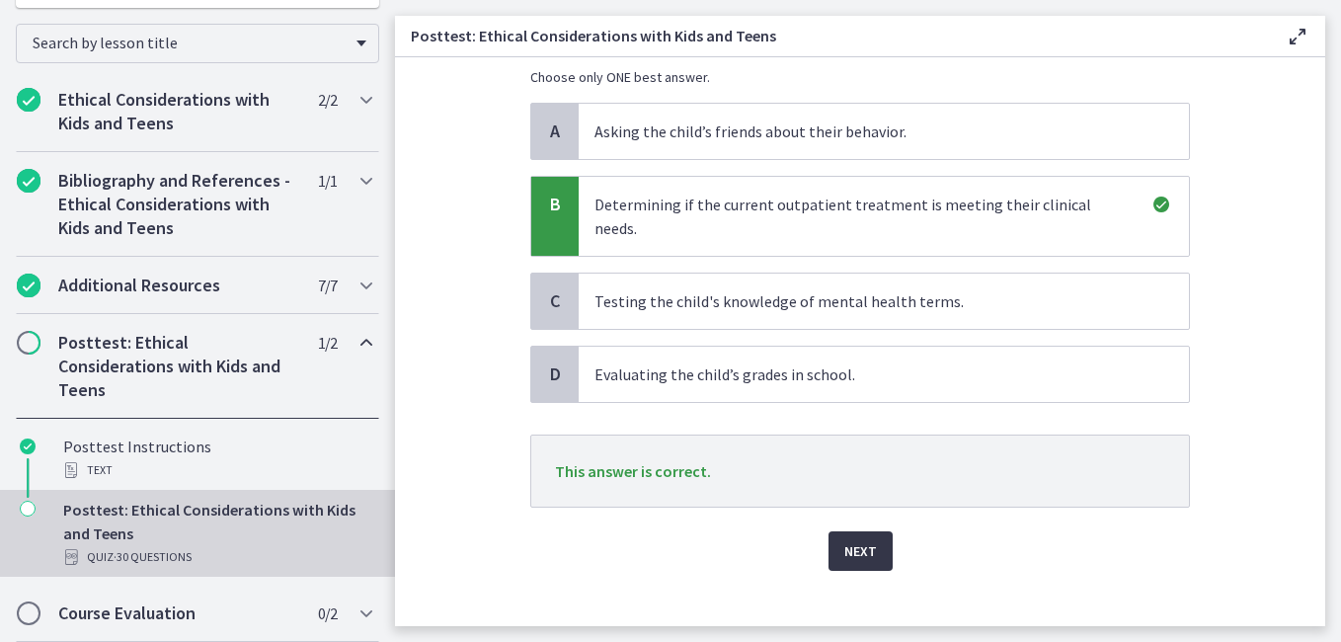
click at [856, 539] on span "Next" at bounding box center [861, 551] width 33 height 24
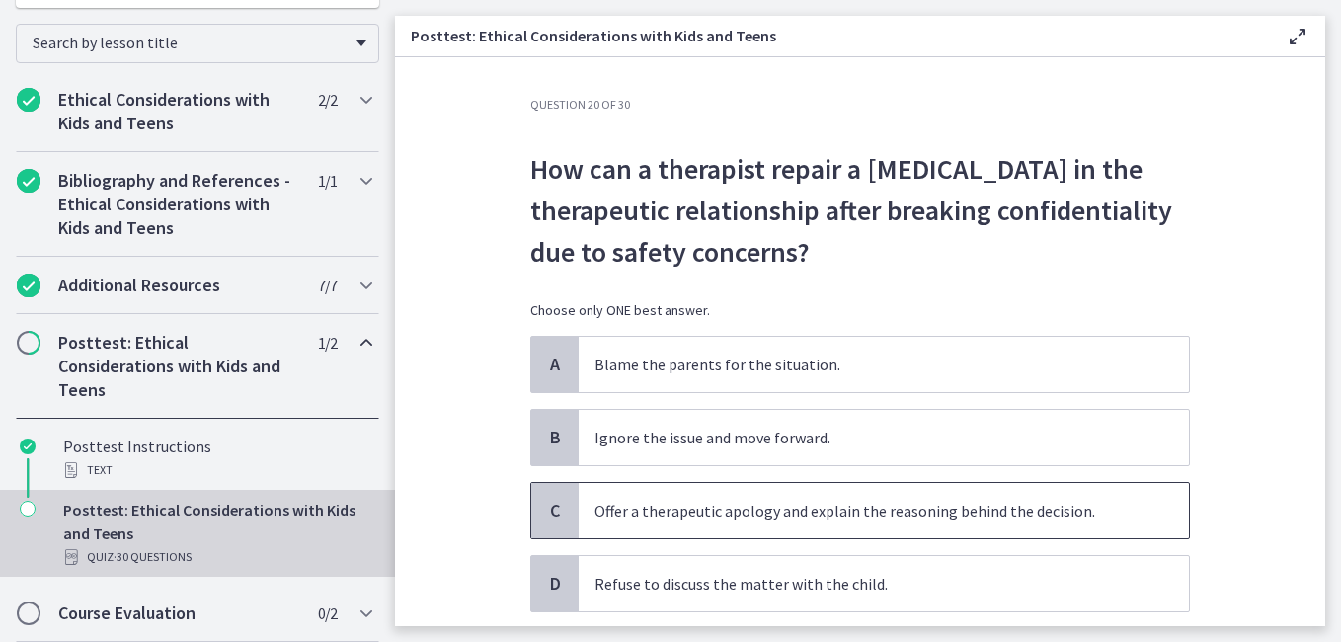
click at [768, 521] on p "Offer a therapeutic apology and explain the reasoning behind the decision." at bounding box center [864, 511] width 539 height 24
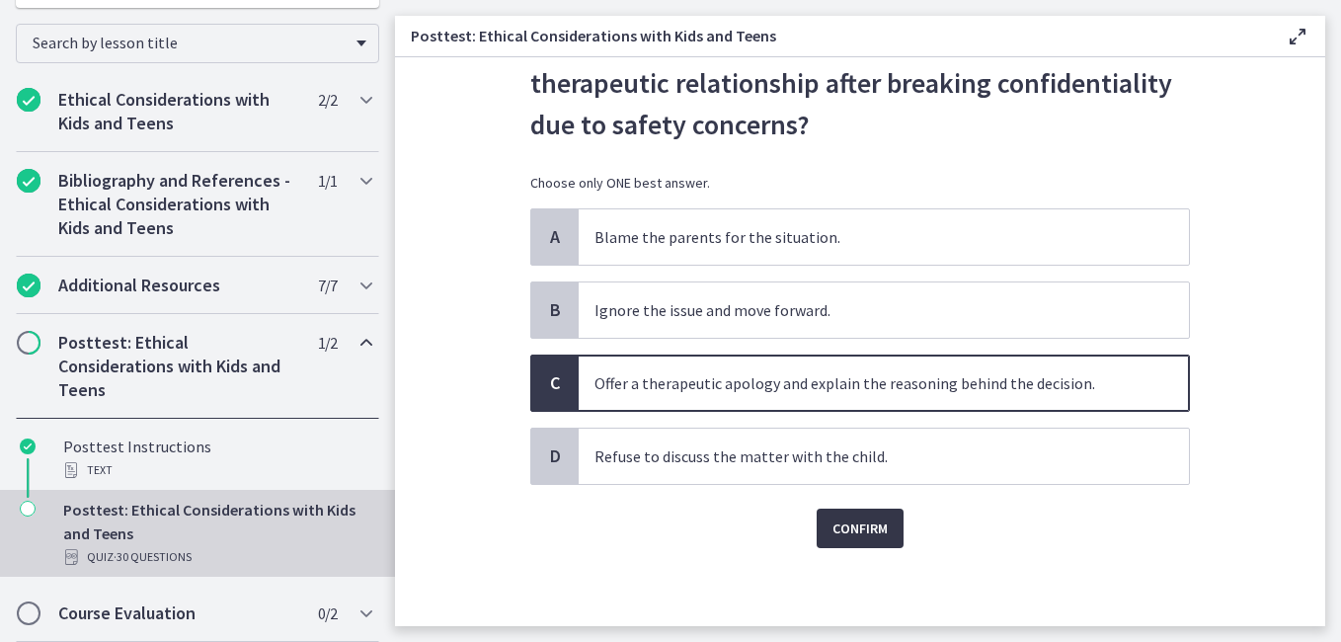
scroll to position [128, 0]
click at [853, 526] on span "Confirm" at bounding box center [860, 528] width 55 height 24
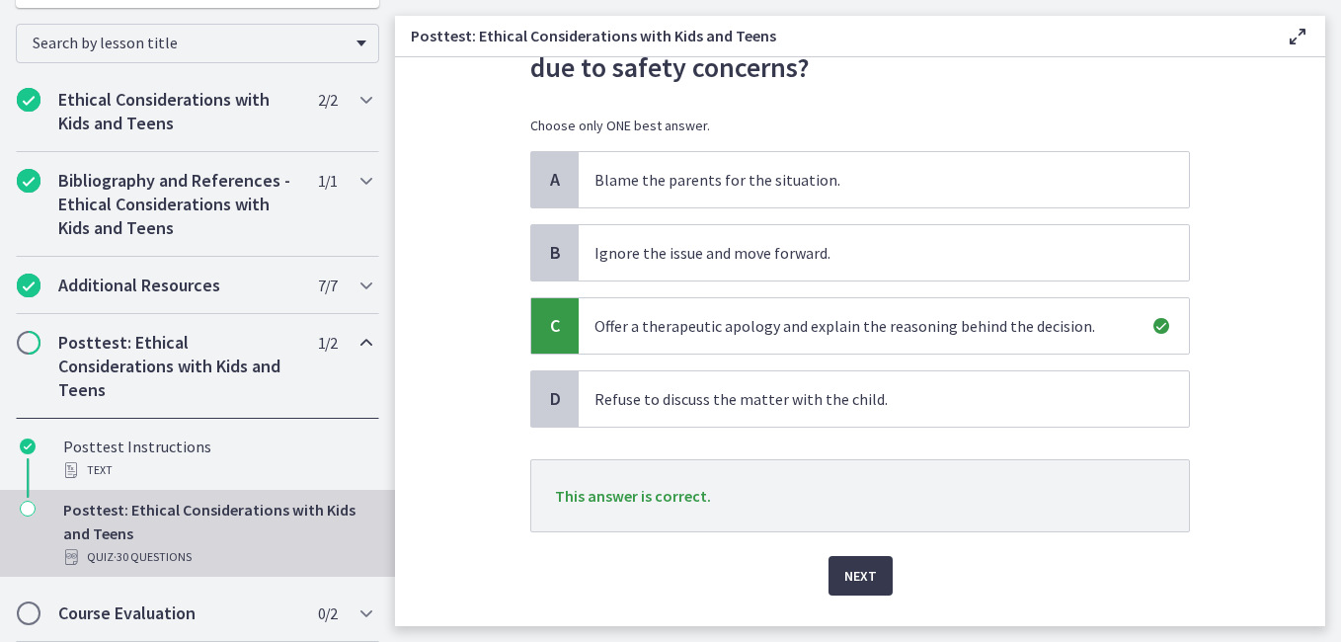
scroll to position [233, 0]
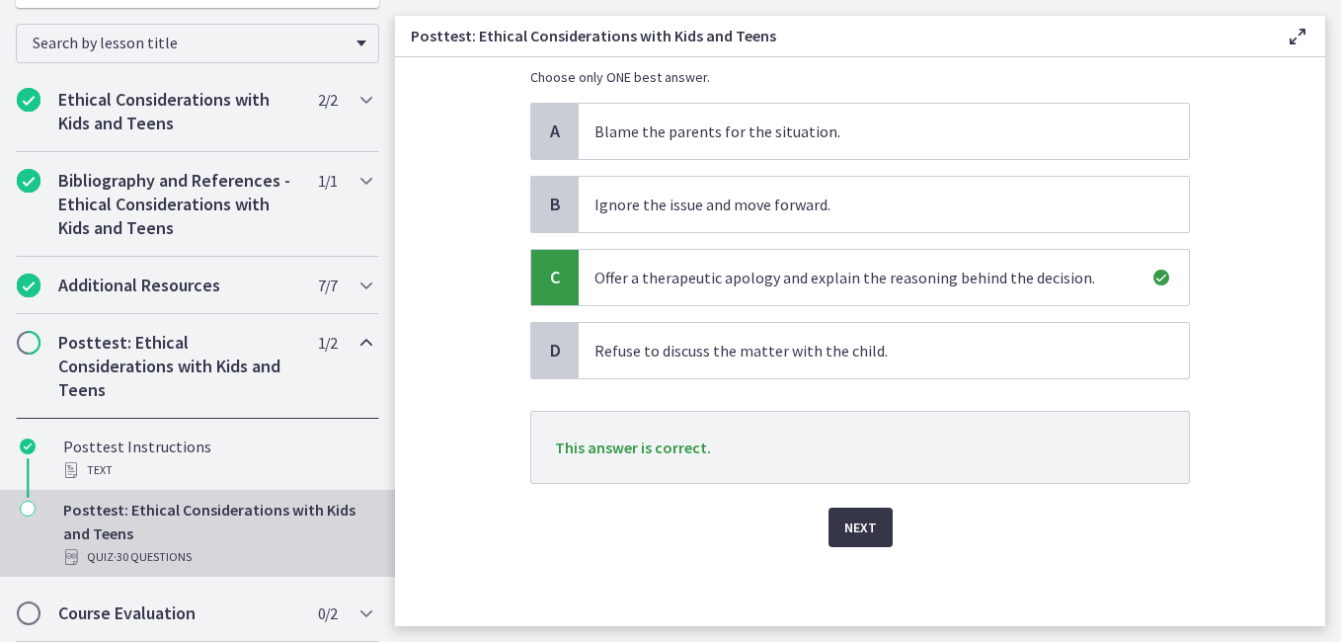
click at [848, 530] on span "Next" at bounding box center [861, 528] width 33 height 24
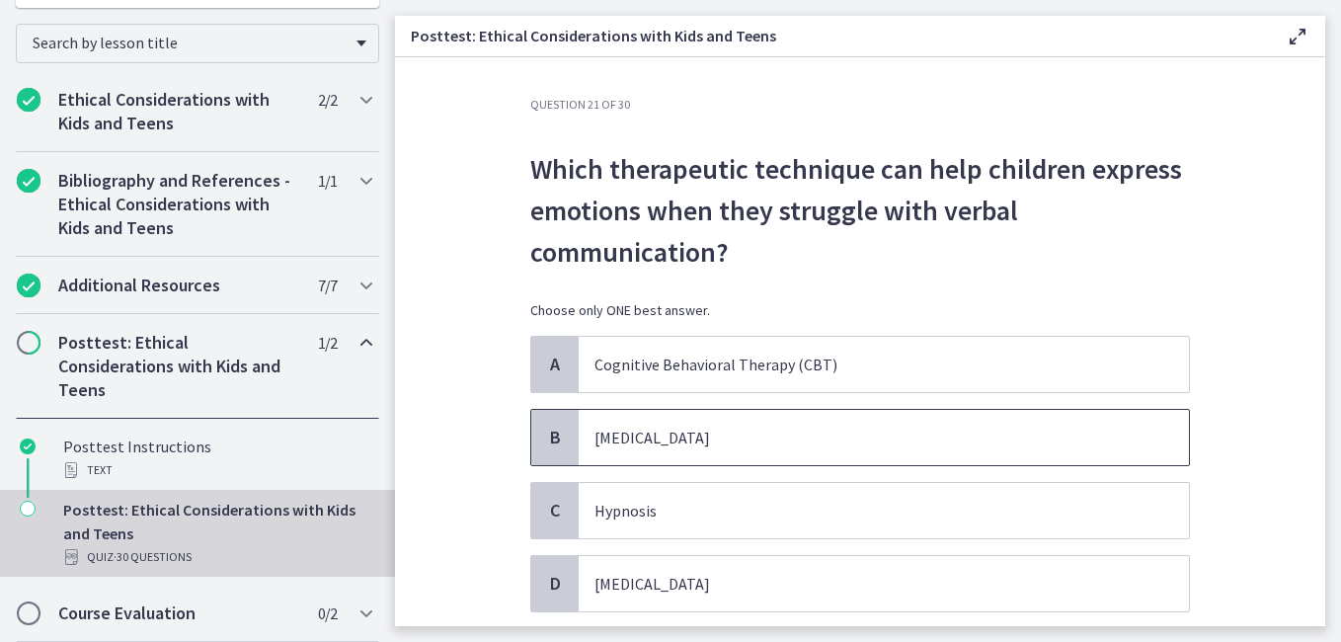
click at [751, 442] on p "Play therapy" at bounding box center [864, 438] width 539 height 24
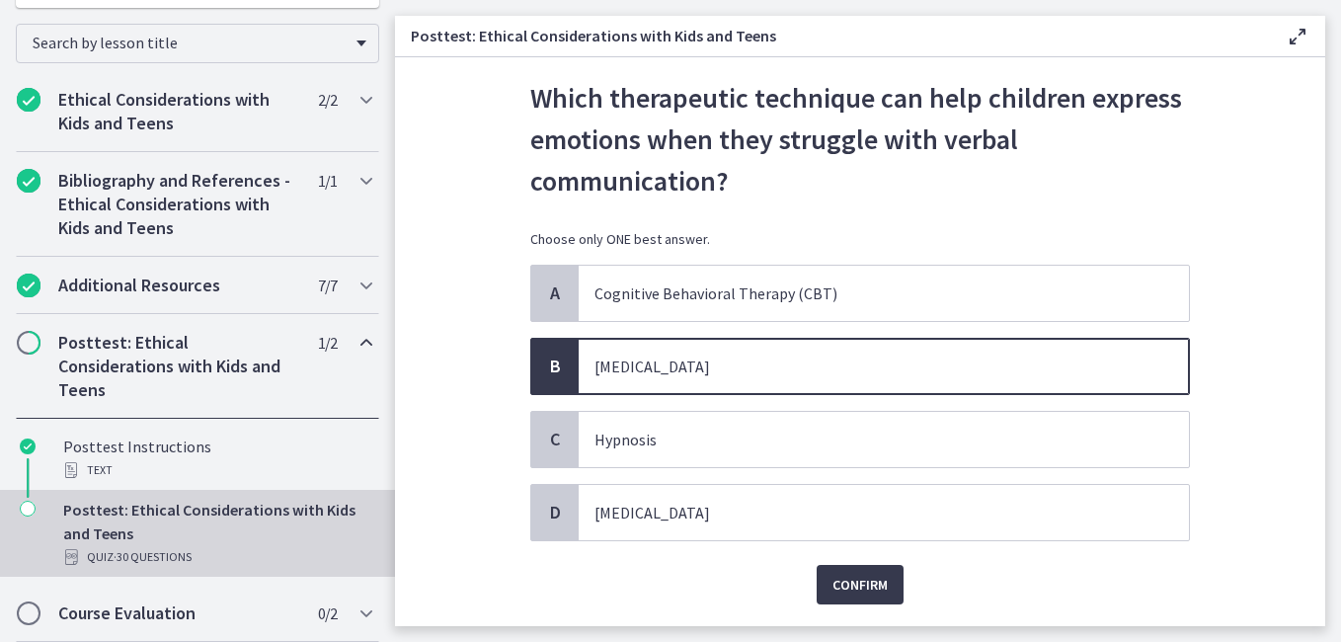
scroll to position [128, 0]
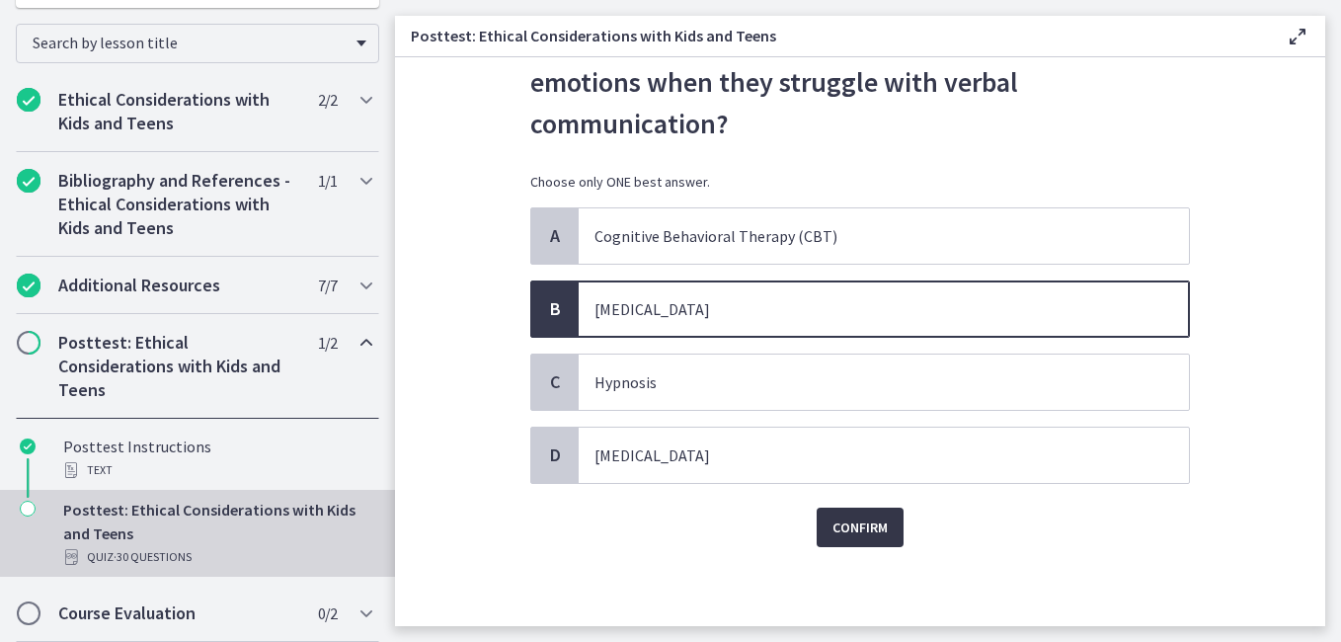
click at [845, 523] on span "Confirm" at bounding box center [860, 528] width 55 height 24
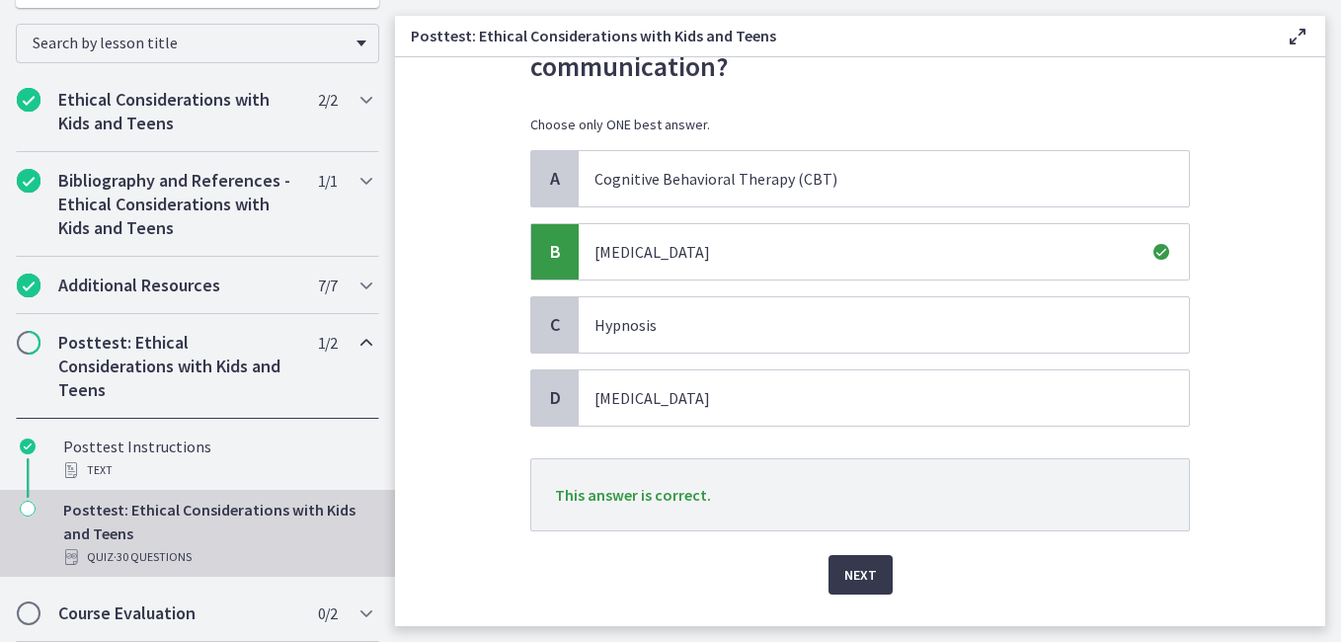
scroll to position [233, 0]
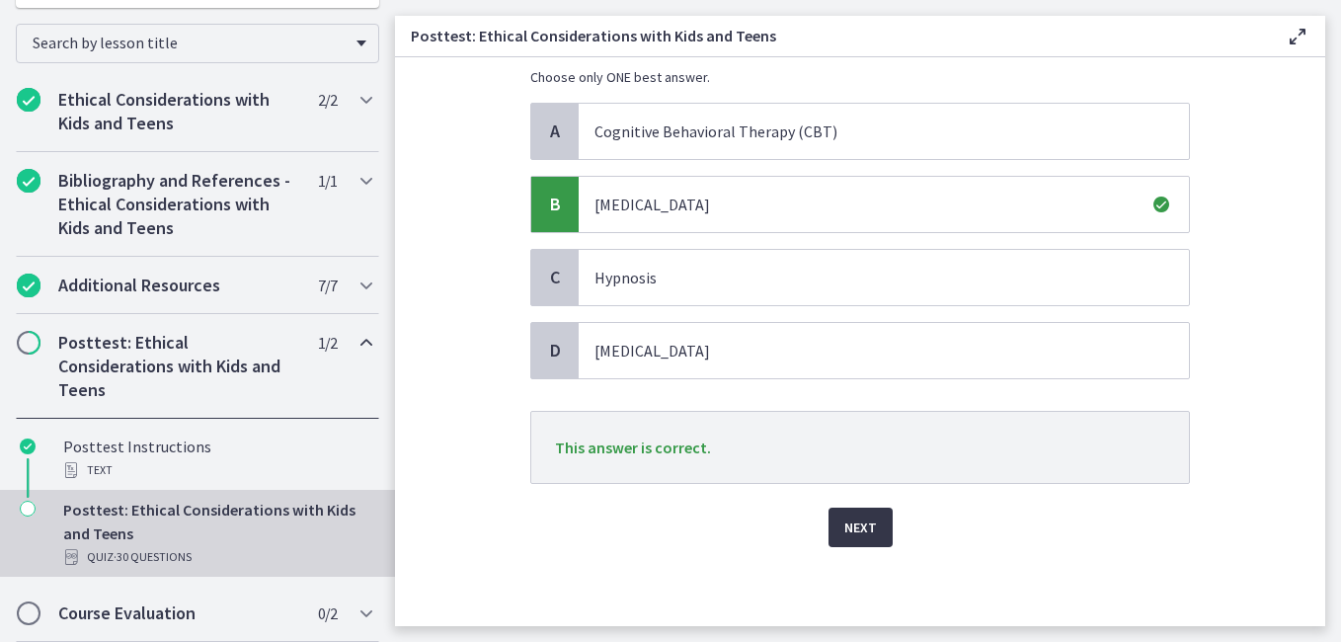
click at [858, 527] on span "Next" at bounding box center [861, 528] width 33 height 24
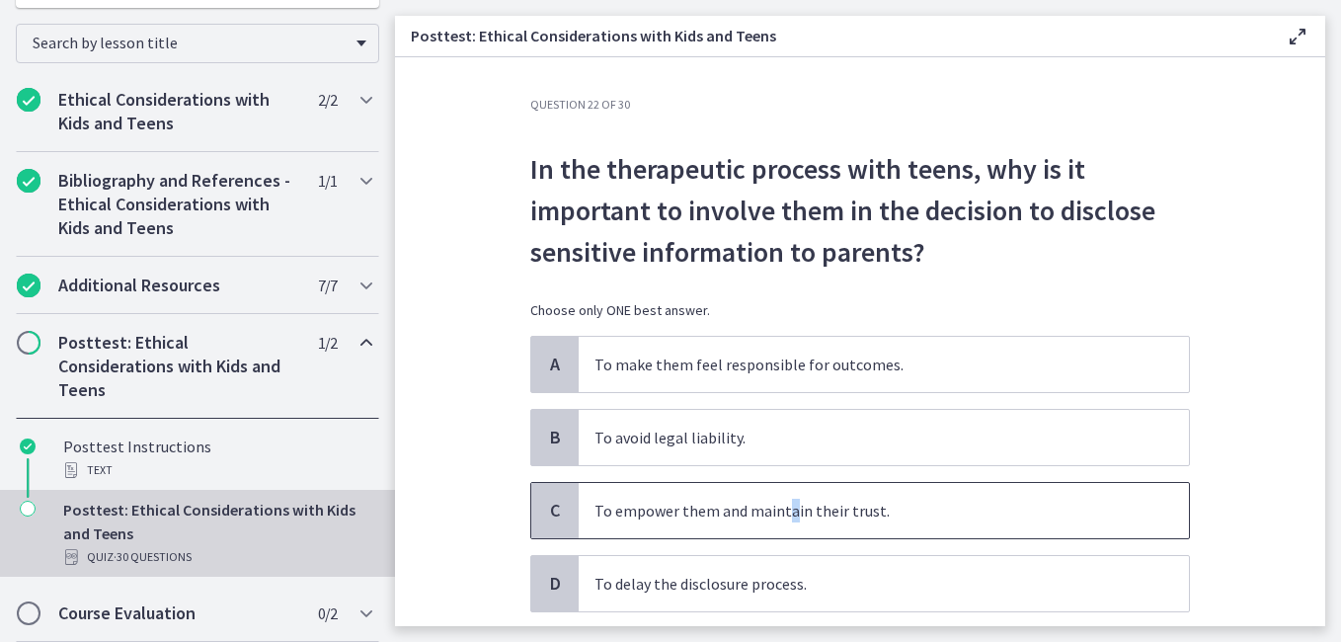
click at [783, 512] on p "To empower them and maintain their trust." at bounding box center [864, 511] width 539 height 24
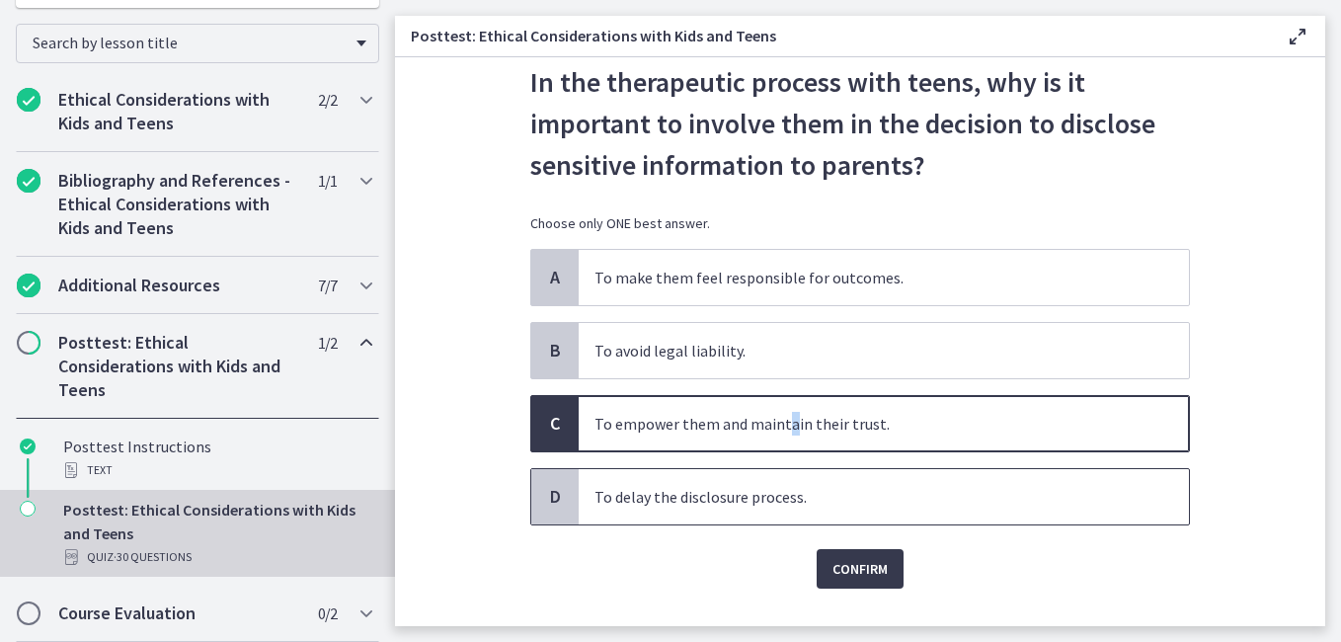
scroll to position [128, 0]
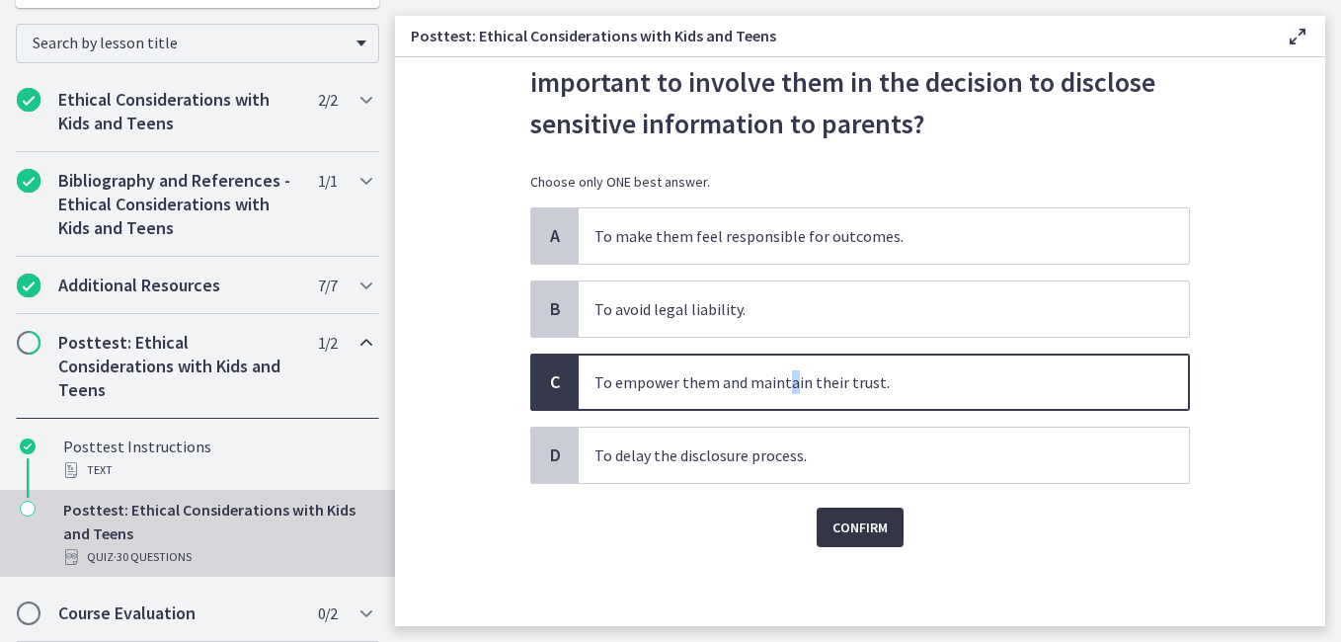
click at [857, 527] on span "Confirm" at bounding box center [860, 528] width 55 height 24
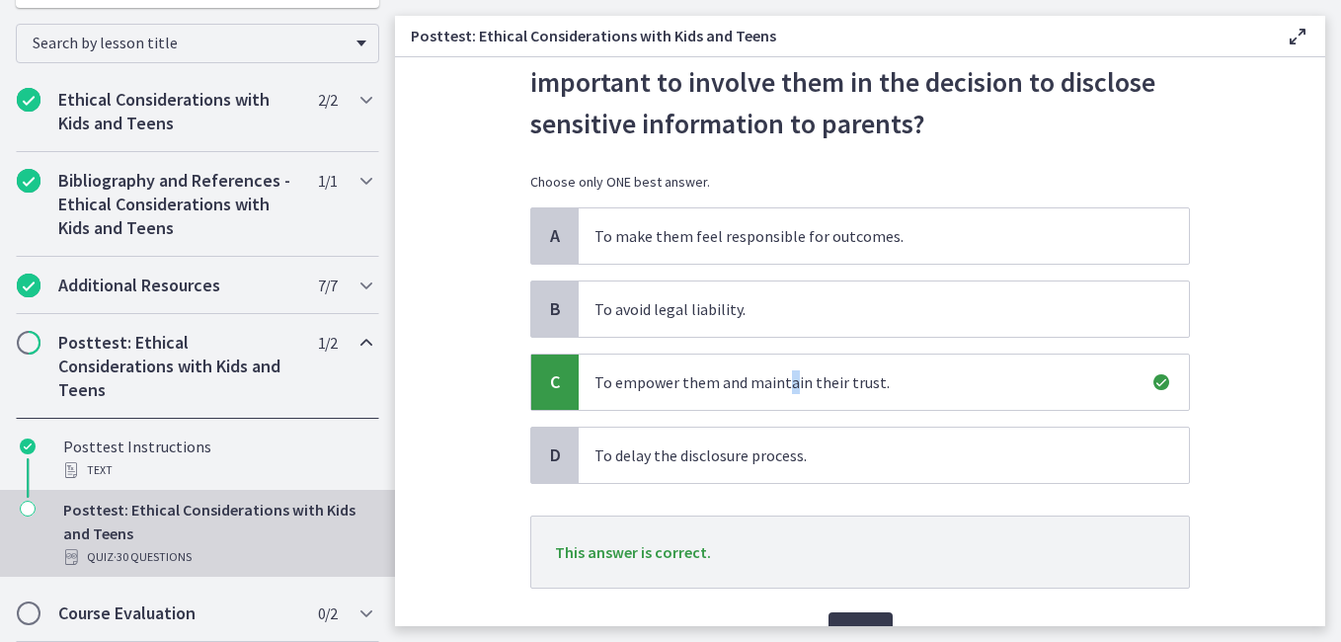
scroll to position [233, 0]
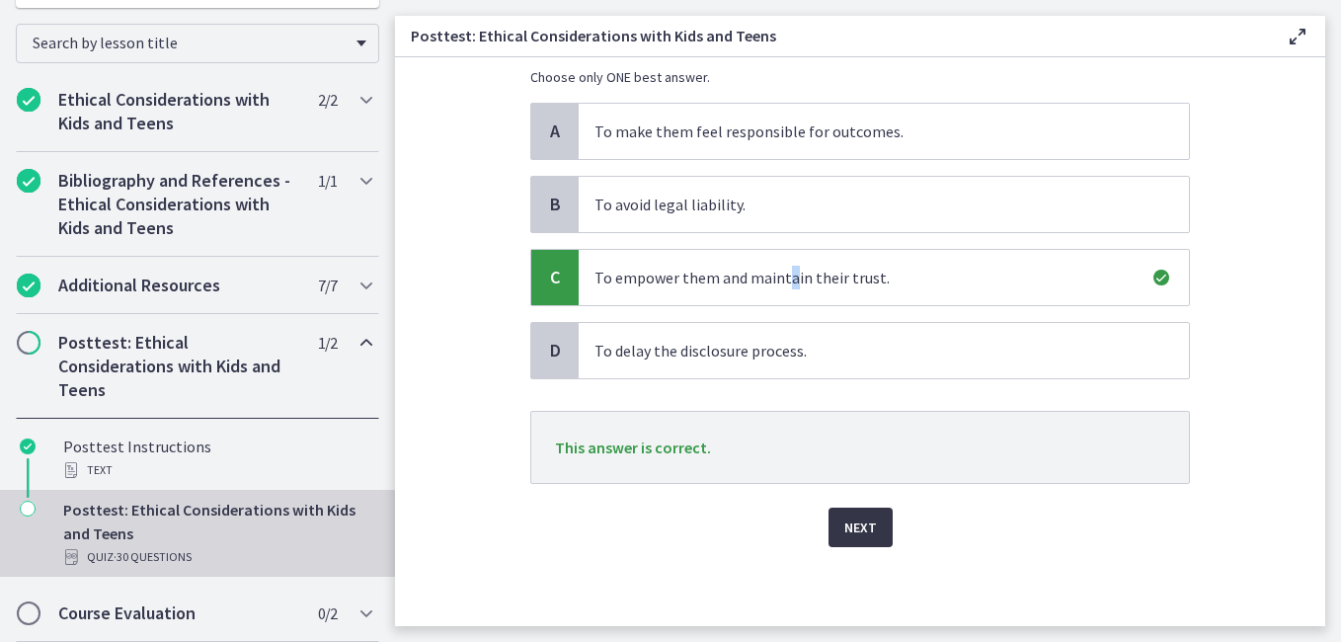
click at [860, 529] on span "Next" at bounding box center [861, 528] width 33 height 24
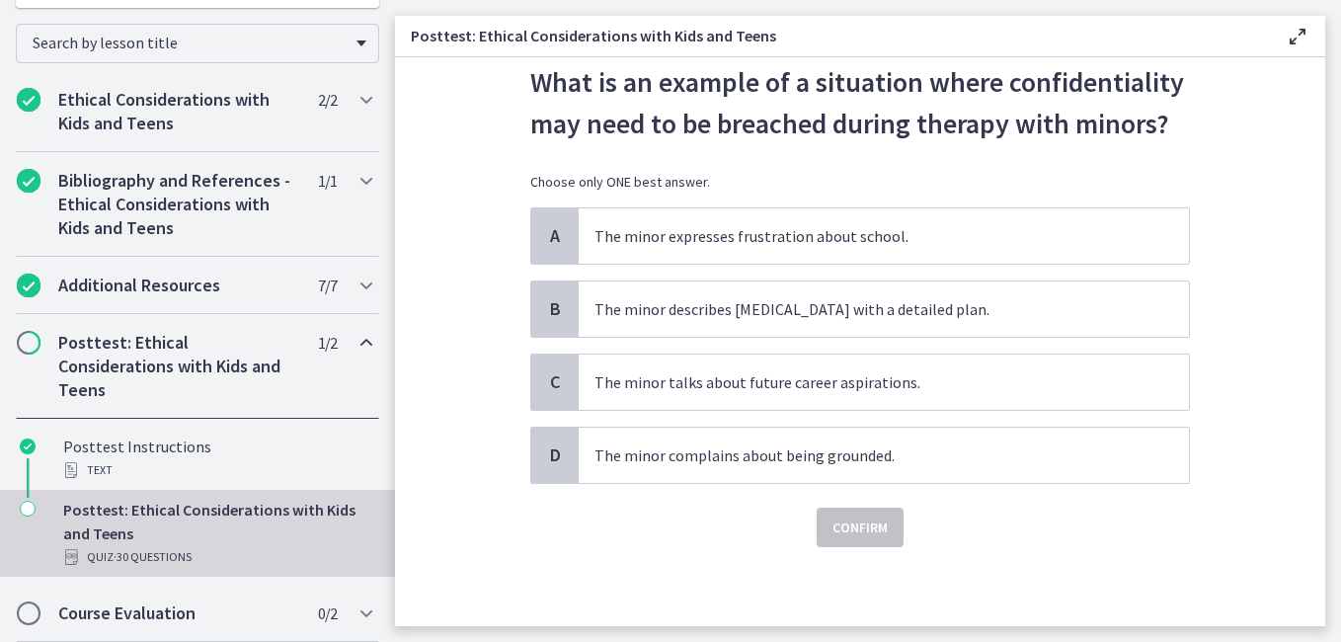
scroll to position [0, 0]
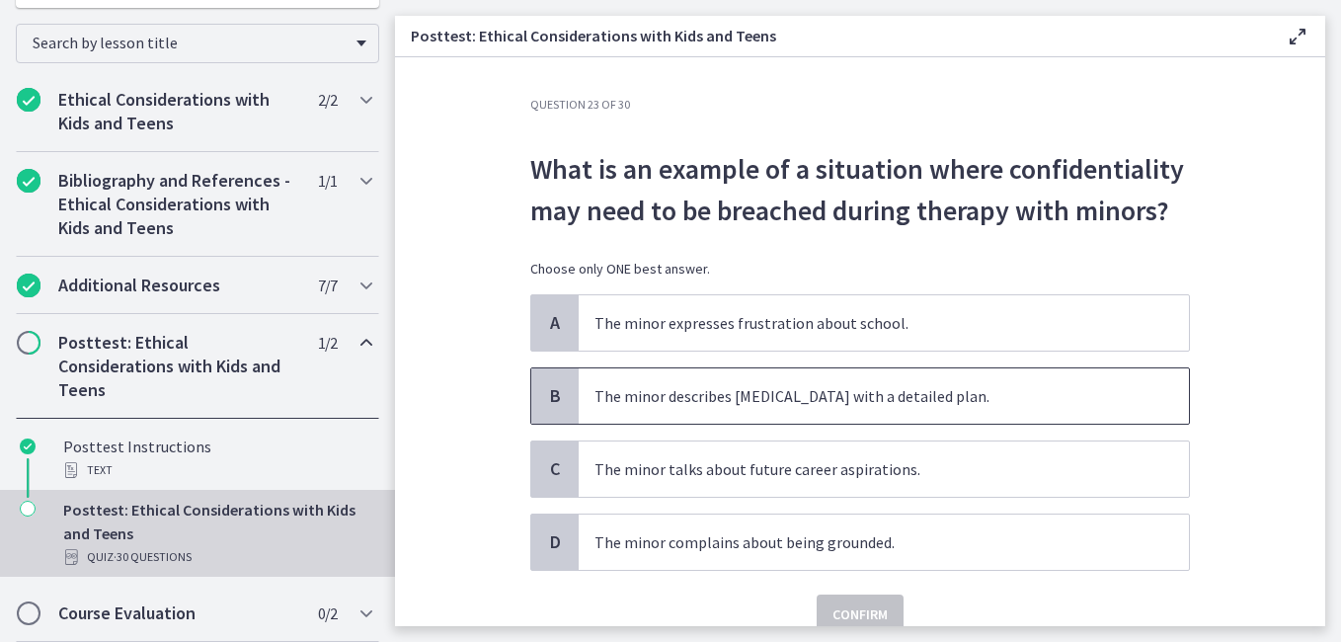
click at [812, 398] on p "The minor describes suicidal ideation with a detailed plan." at bounding box center [864, 396] width 539 height 24
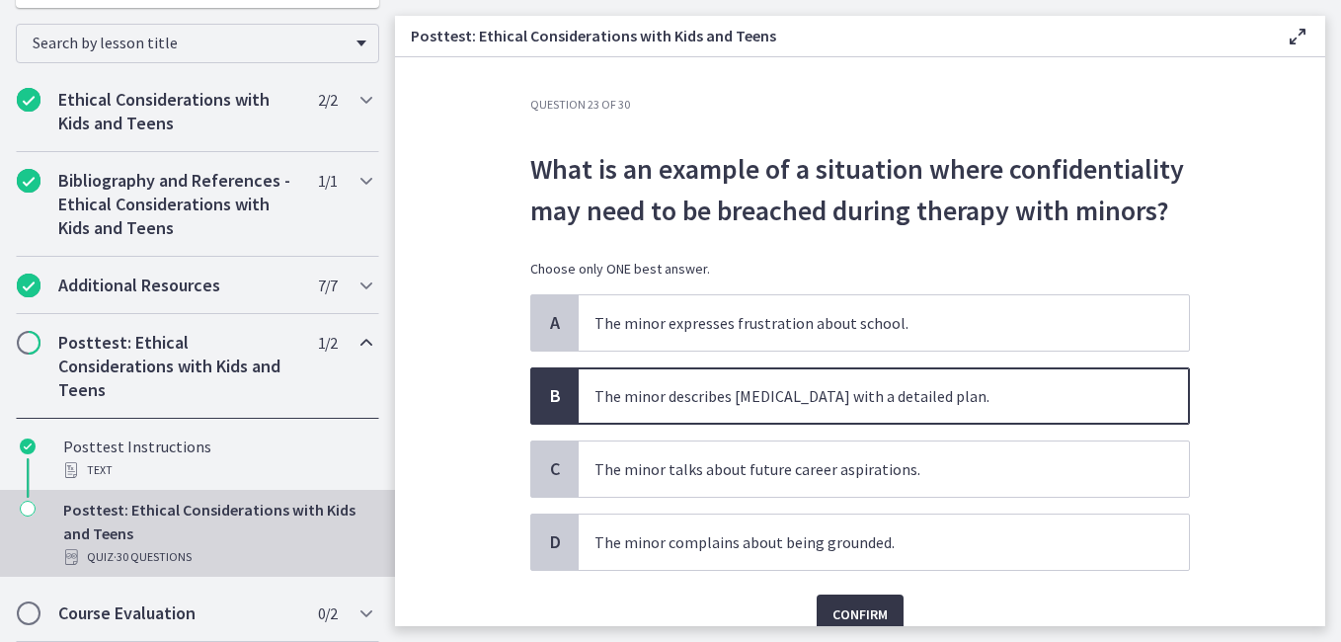
click at [849, 603] on span "Confirm" at bounding box center [860, 615] width 55 height 24
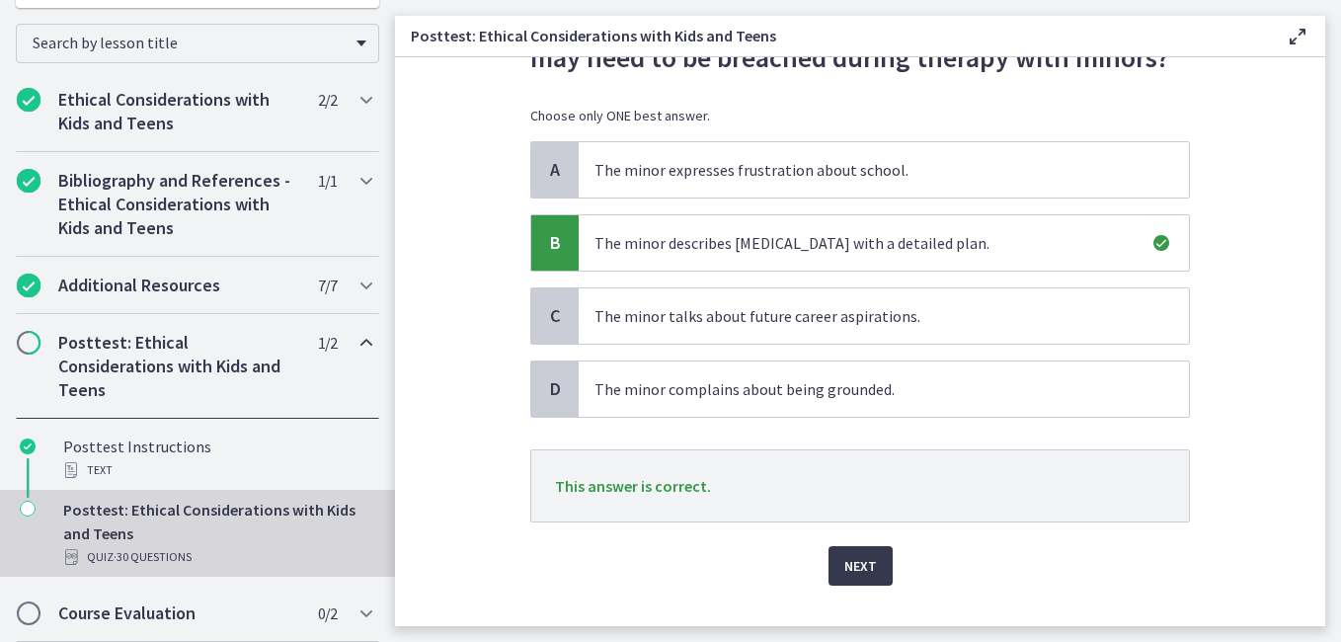
scroll to position [192, 0]
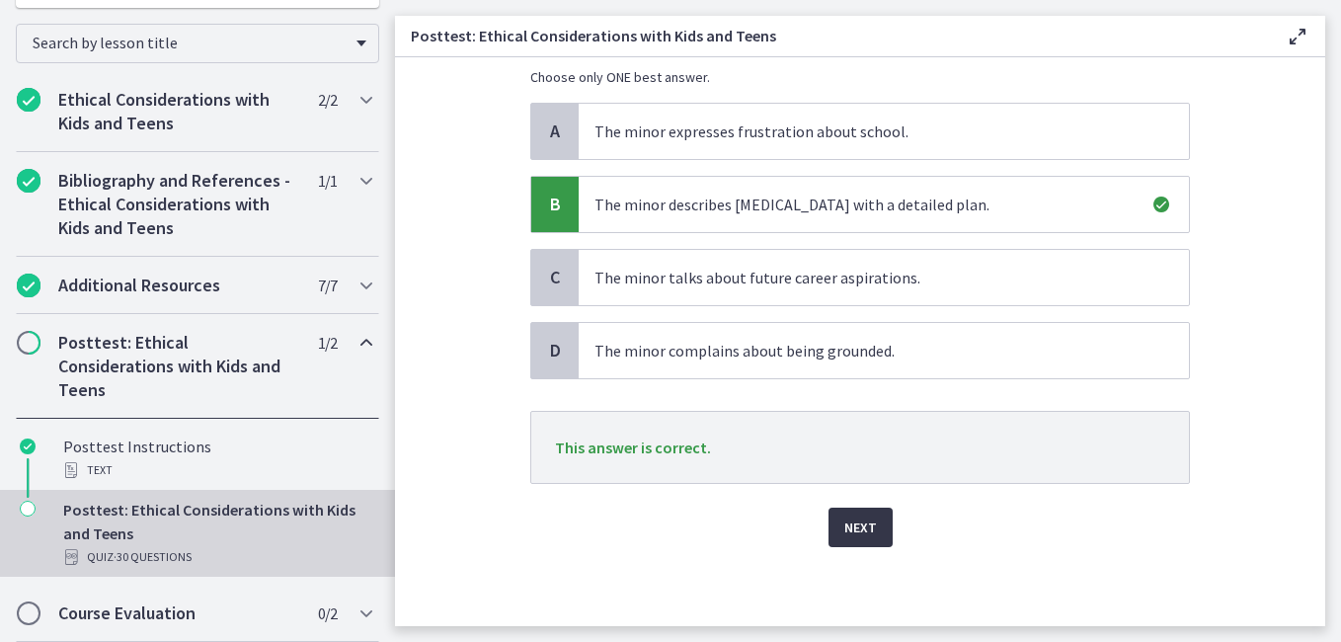
click at [852, 528] on span "Next" at bounding box center [861, 528] width 33 height 24
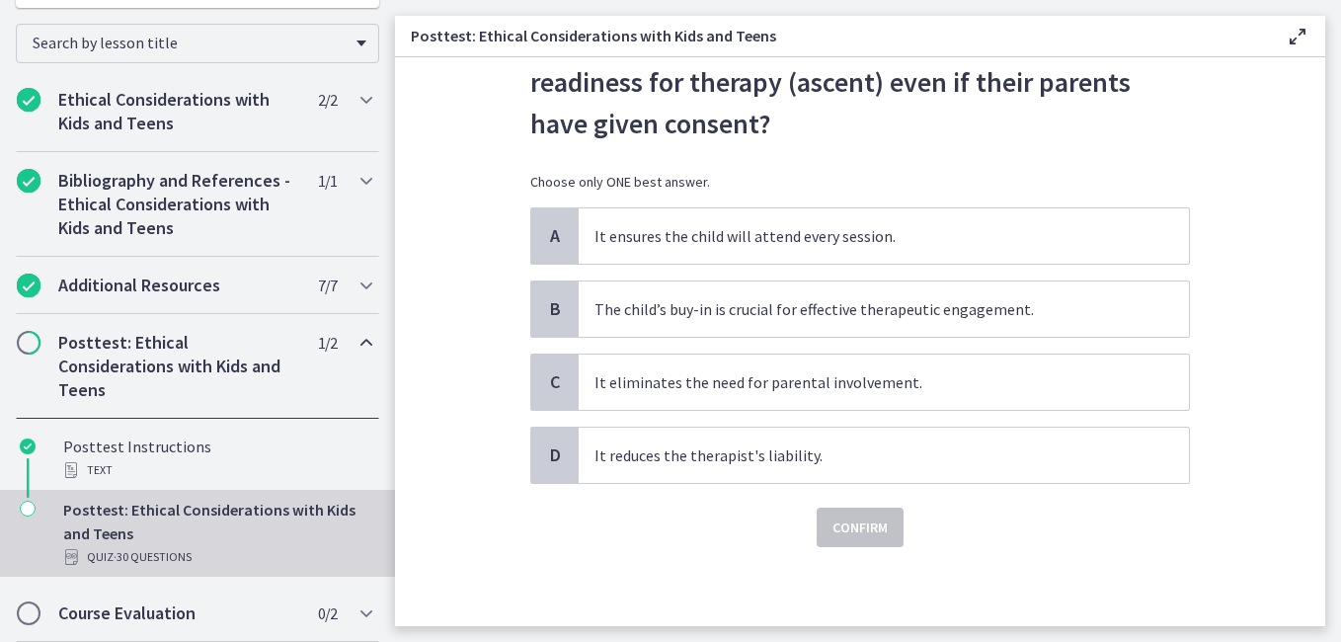
scroll to position [0, 0]
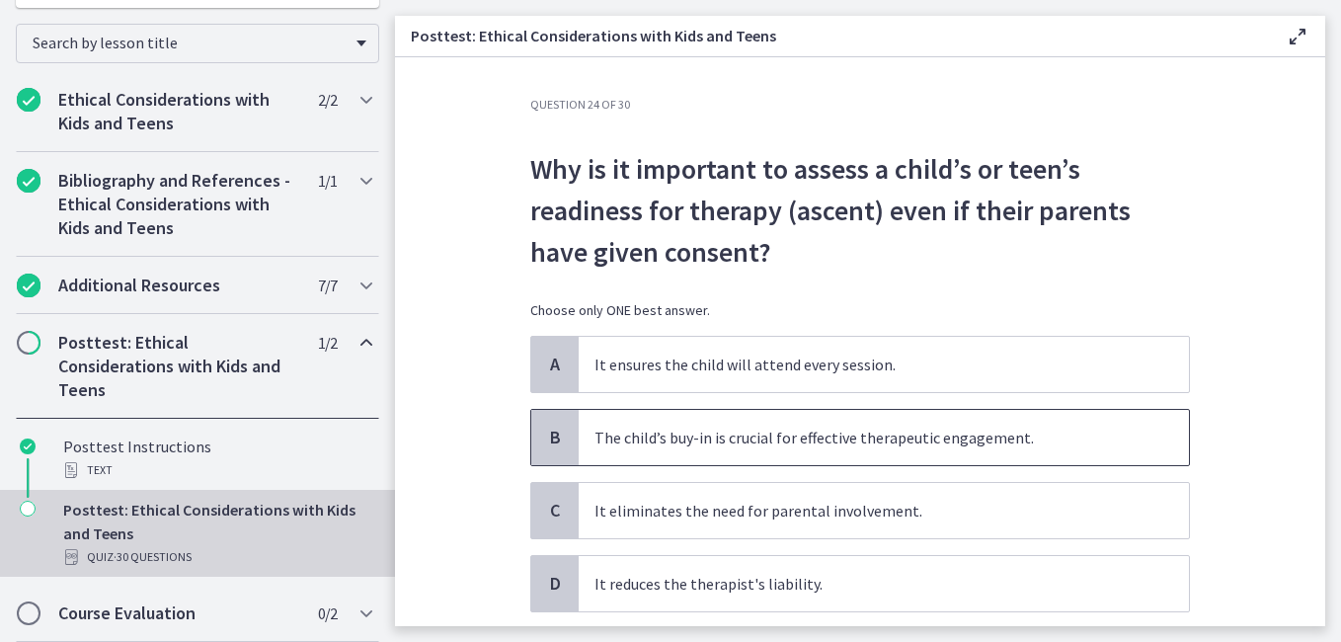
click at [893, 431] on p "The child’s buy-in is crucial for effective therapeutic engagement." at bounding box center [864, 438] width 539 height 24
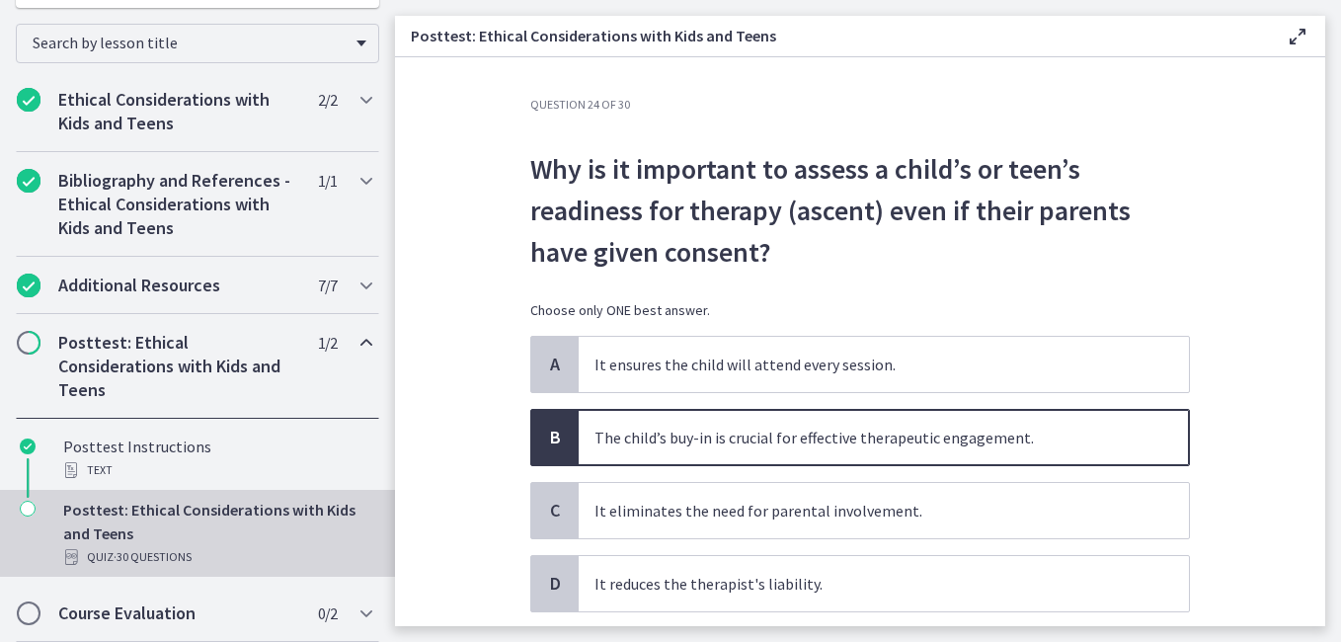
scroll to position [128, 0]
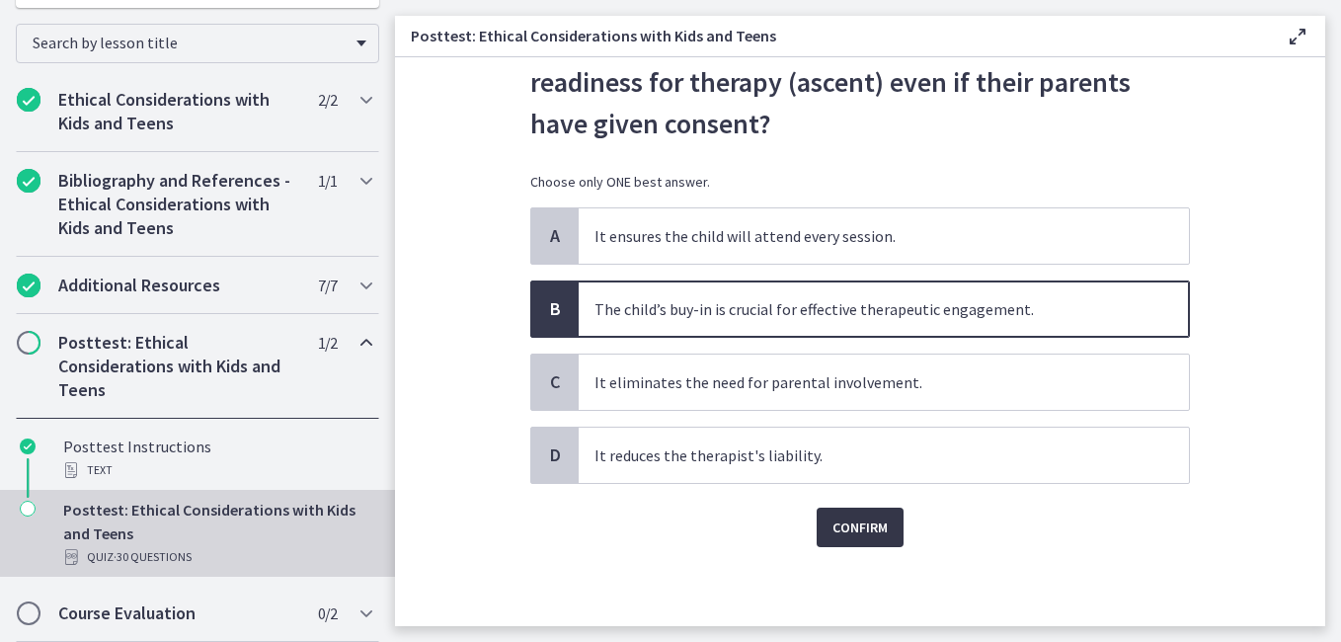
click at [877, 523] on span "Confirm" at bounding box center [860, 528] width 55 height 24
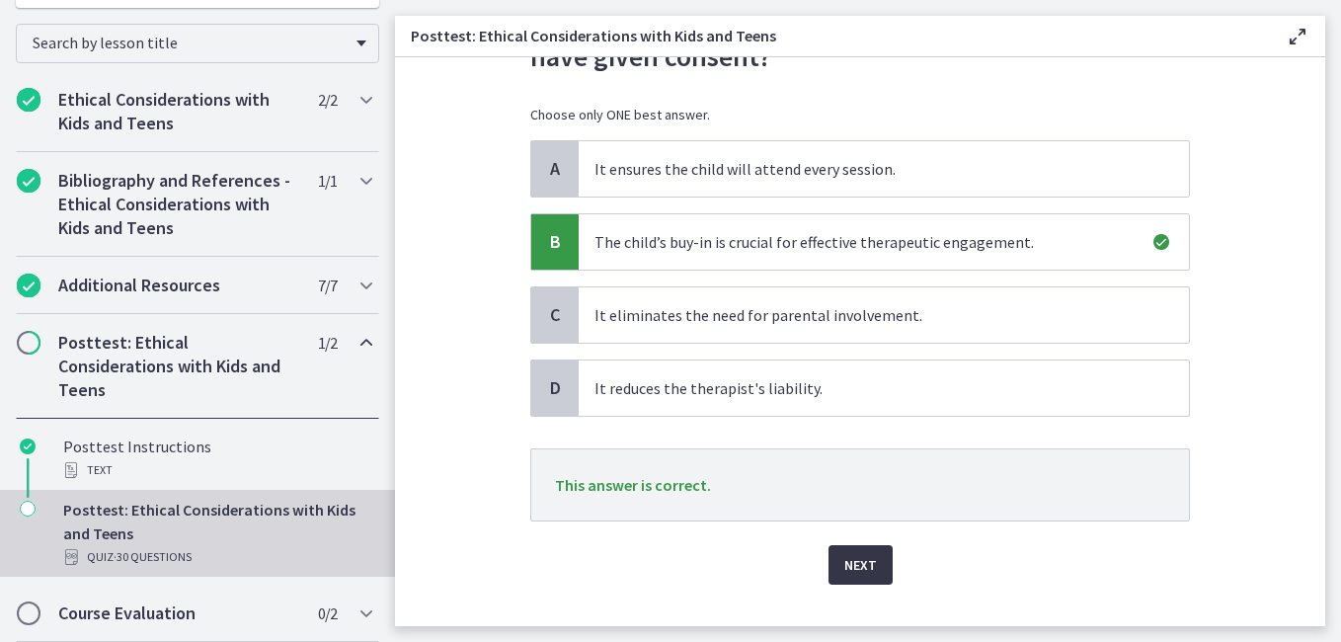
scroll to position [233, 0]
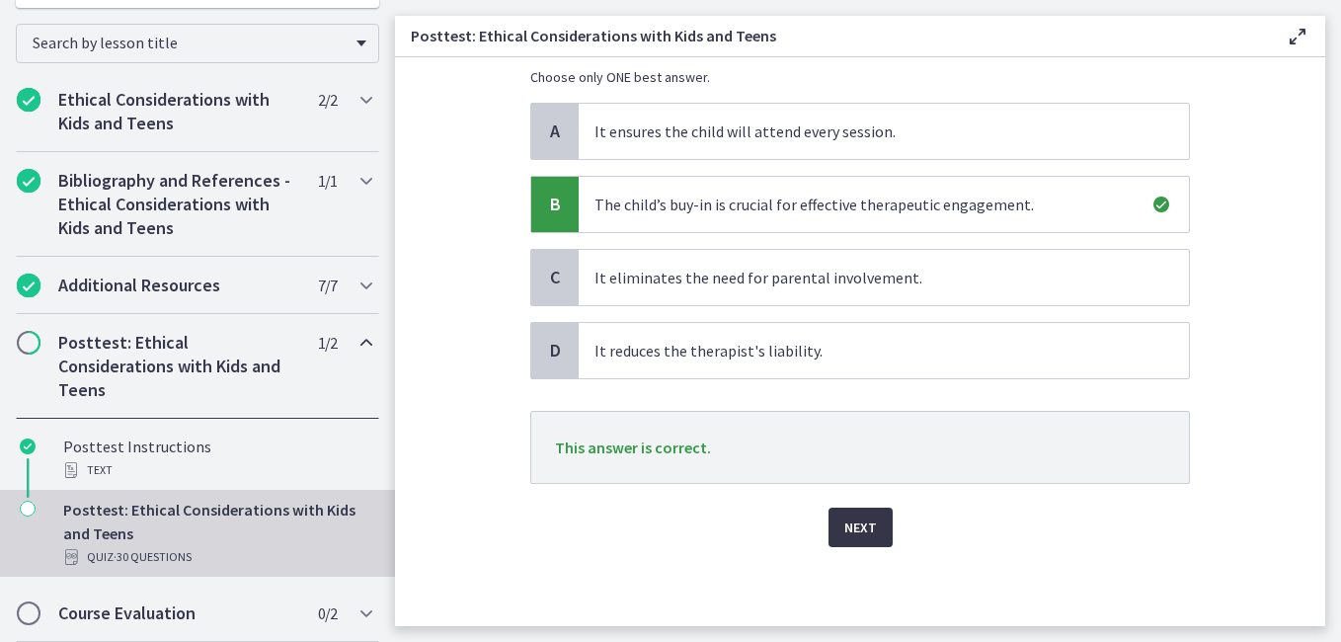
click at [870, 518] on button "Next" at bounding box center [861, 528] width 64 height 40
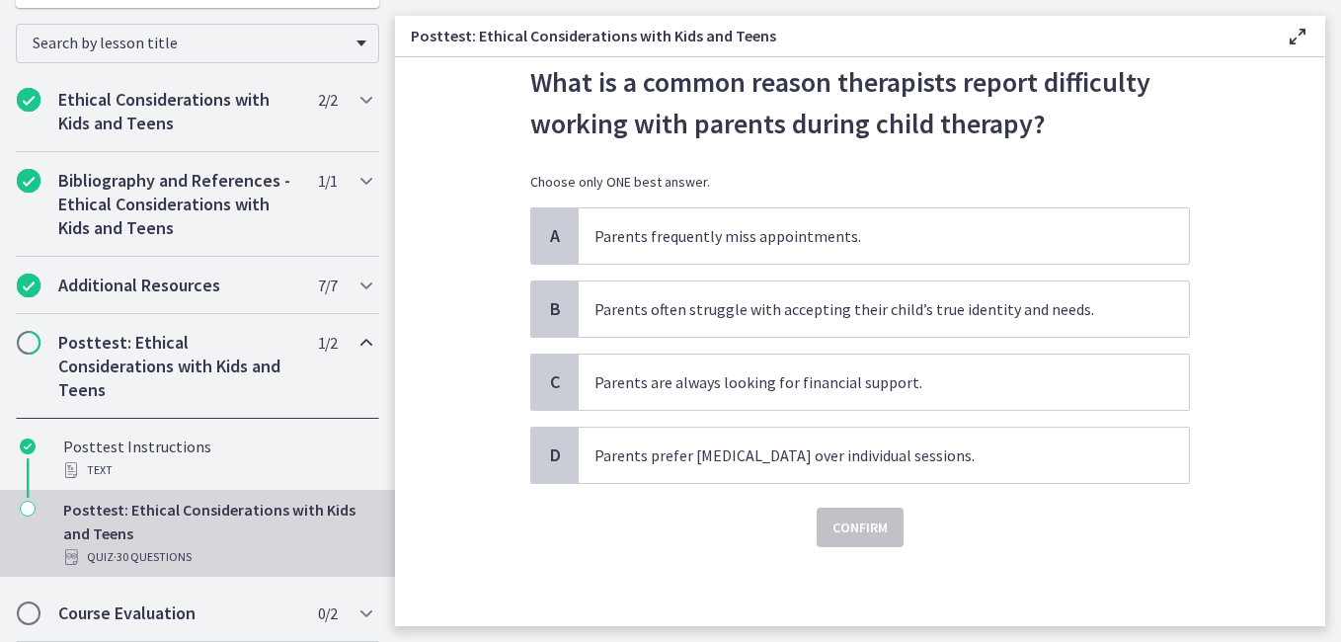
scroll to position [0, 0]
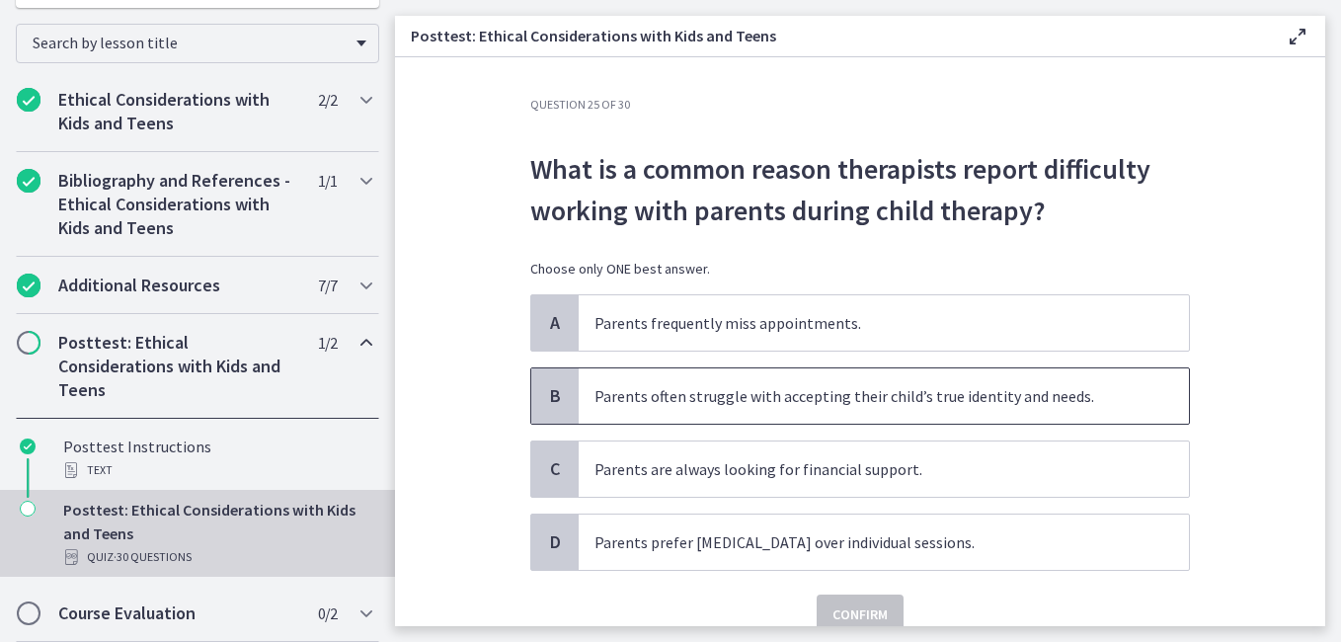
click at [836, 398] on p "Parents often struggle with accepting their child’s true identity and needs." at bounding box center [864, 396] width 539 height 24
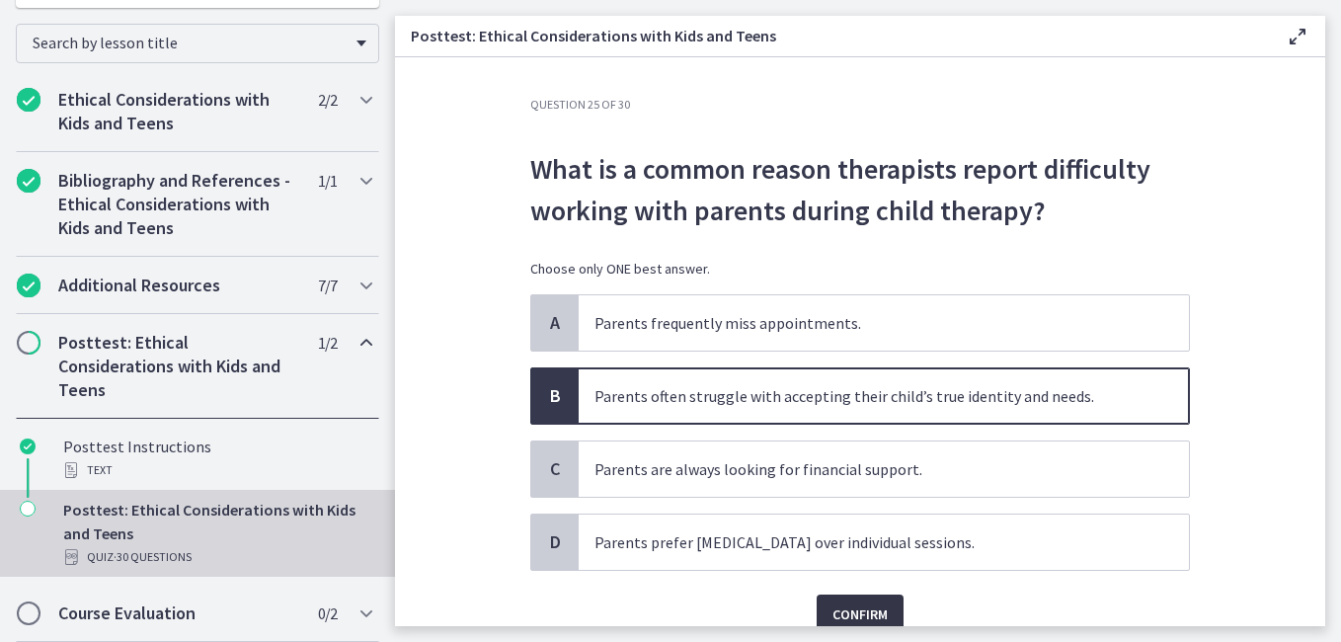
click at [855, 606] on span "Confirm" at bounding box center [860, 615] width 55 height 24
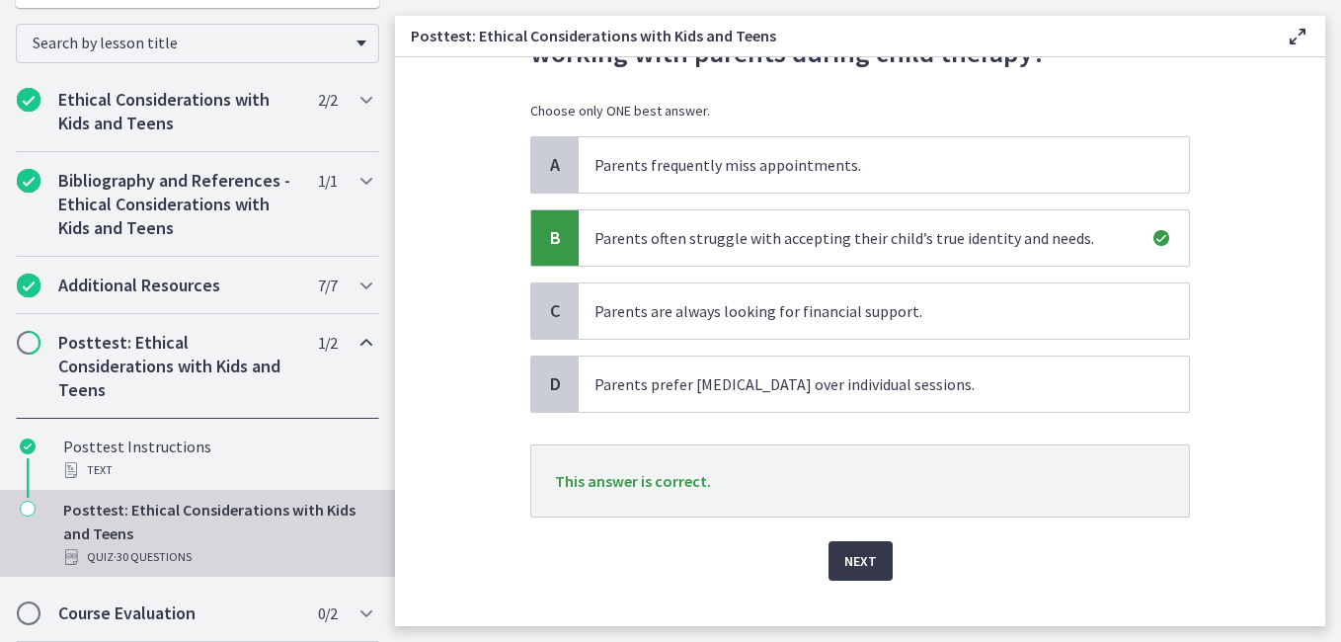
scroll to position [192, 0]
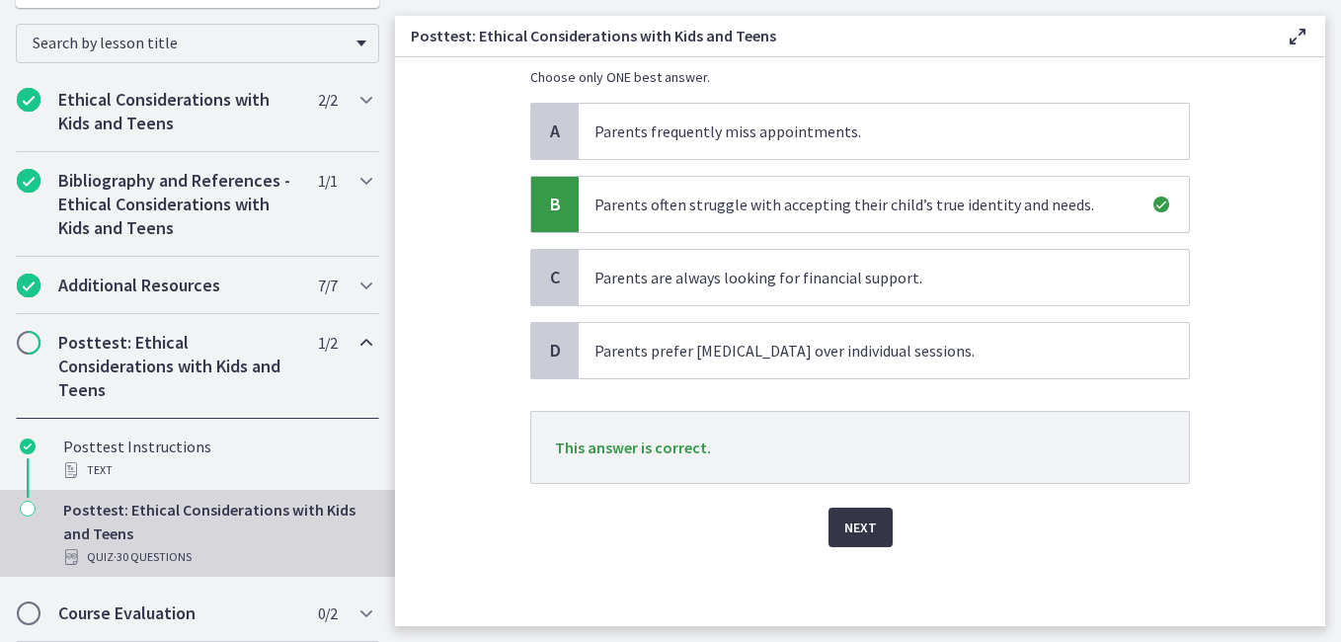
click at [820, 520] on div "Next" at bounding box center [860, 515] width 660 height 63
click at [845, 527] on span "Next" at bounding box center [861, 528] width 33 height 24
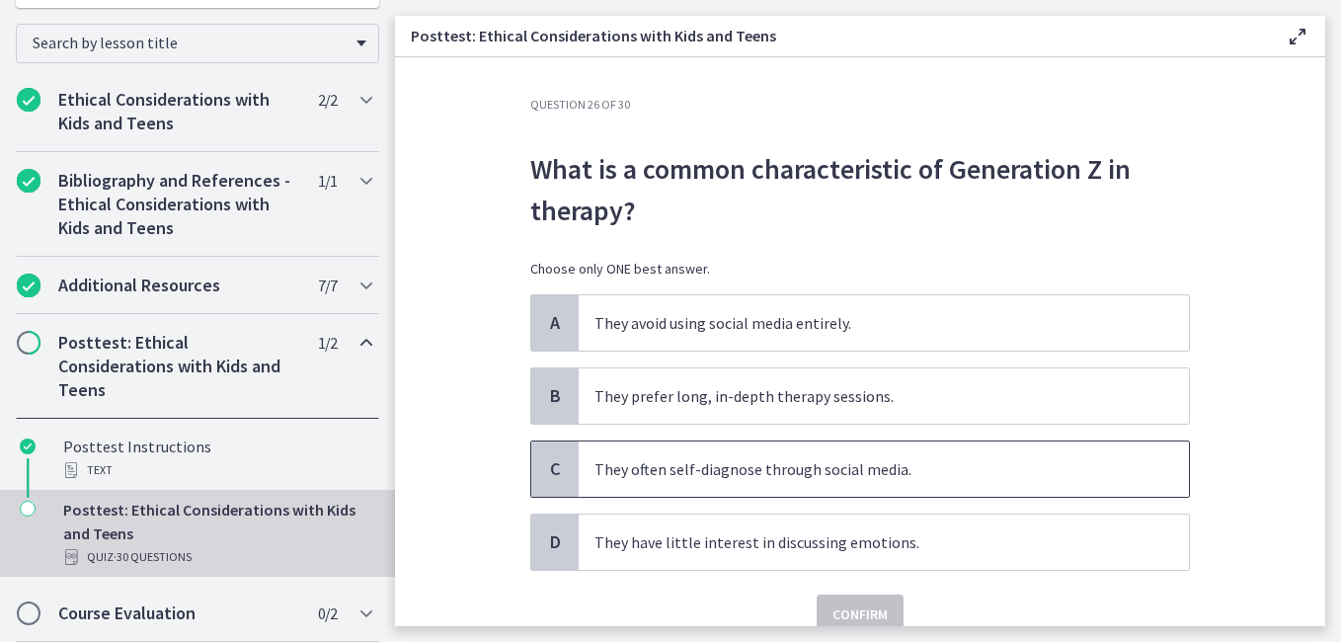
click at [754, 461] on p "They often self-diagnose through social media." at bounding box center [864, 469] width 539 height 24
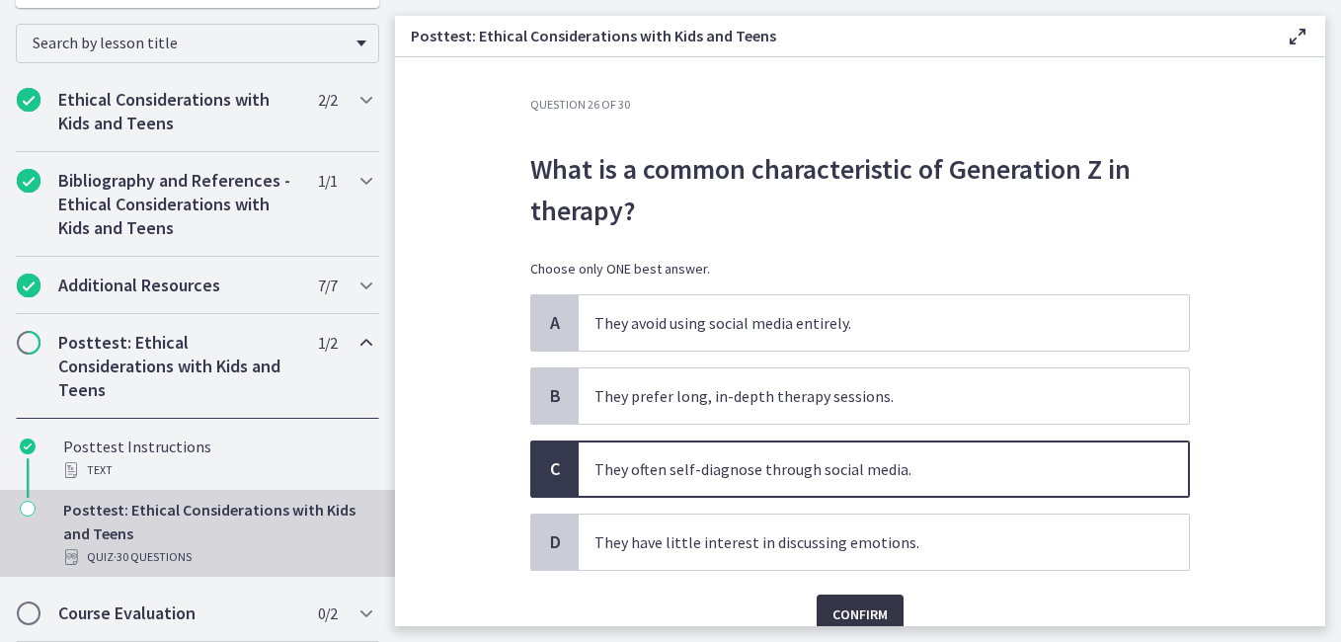
click at [852, 611] on span "Confirm" at bounding box center [860, 615] width 55 height 24
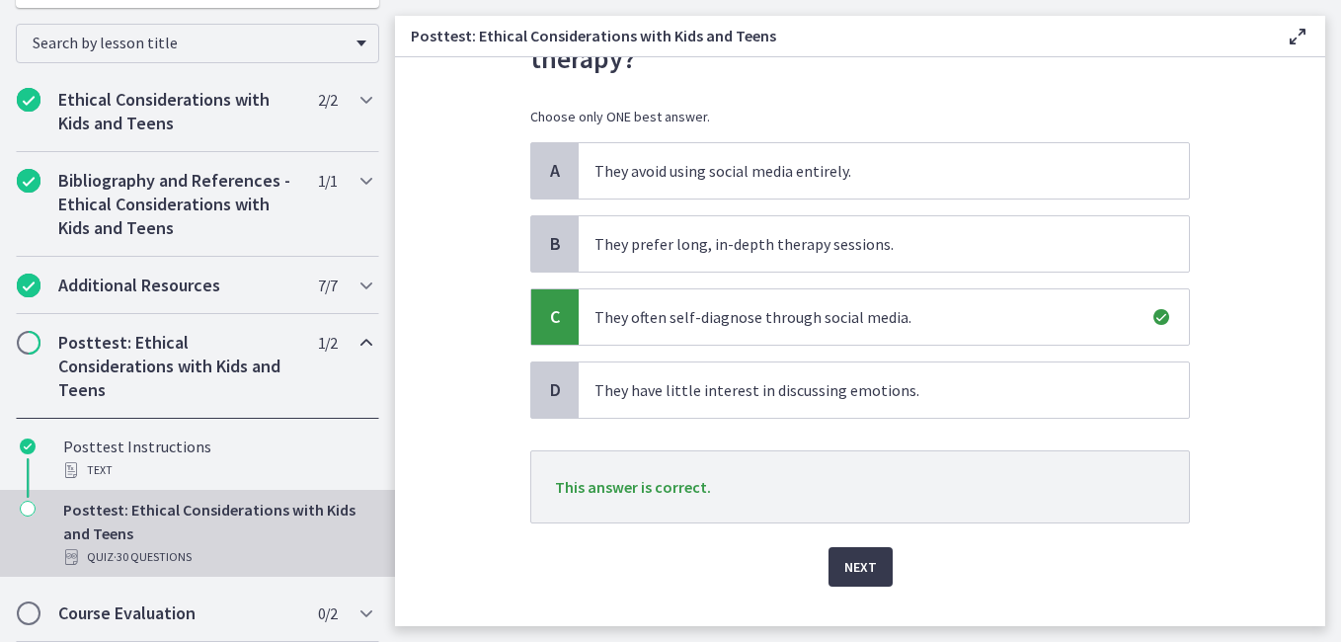
scroll to position [192, 0]
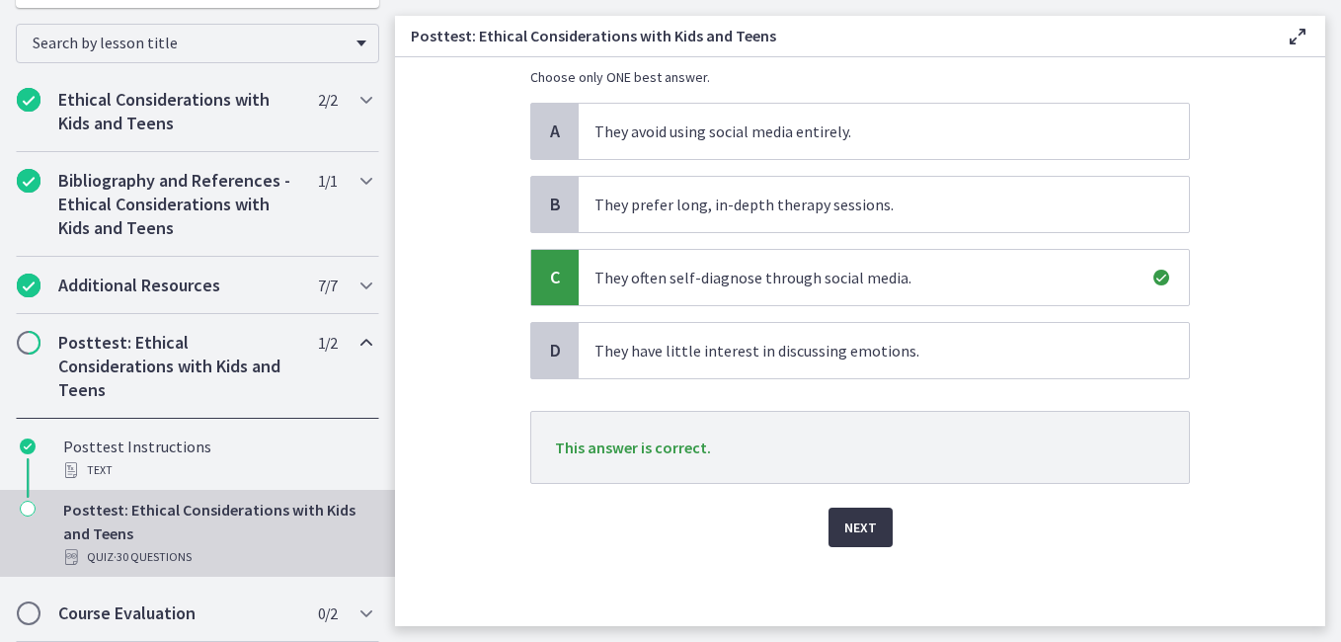
click at [833, 523] on button "Next" at bounding box center [861, 528] width 64 height 40
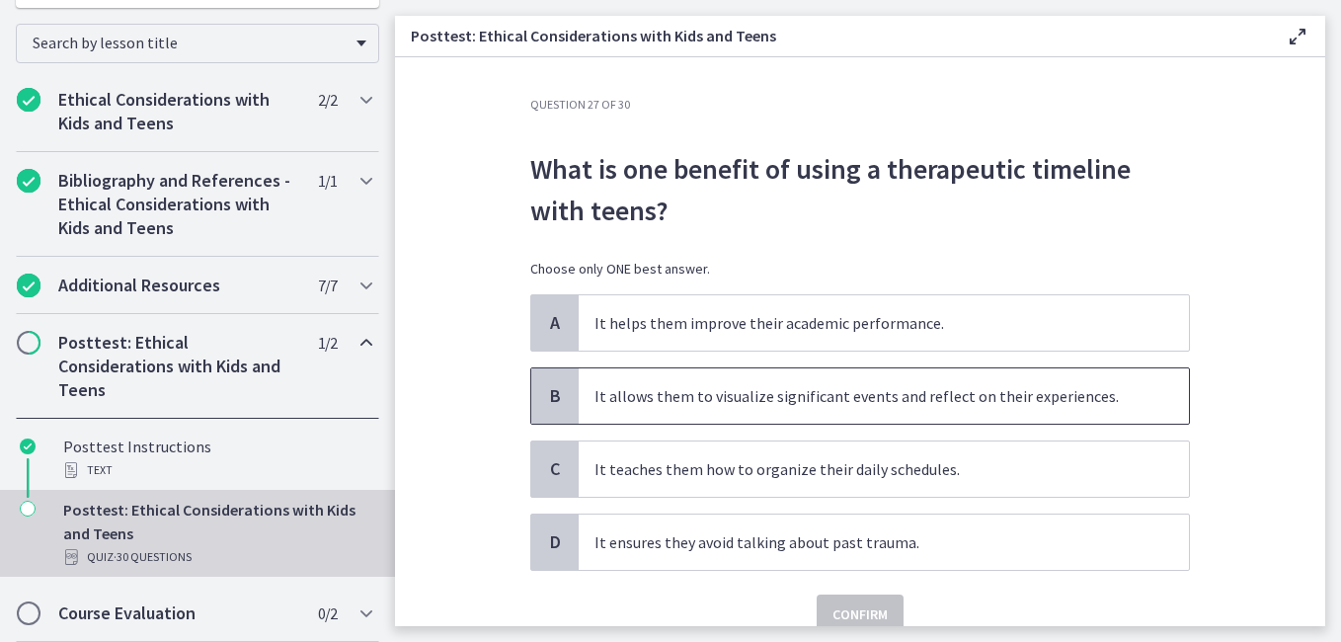
click at [908, 397] on p "It allows them to visualize significant events and reflect on their experiences." at bounding box center [864, 396] width 539 height 24
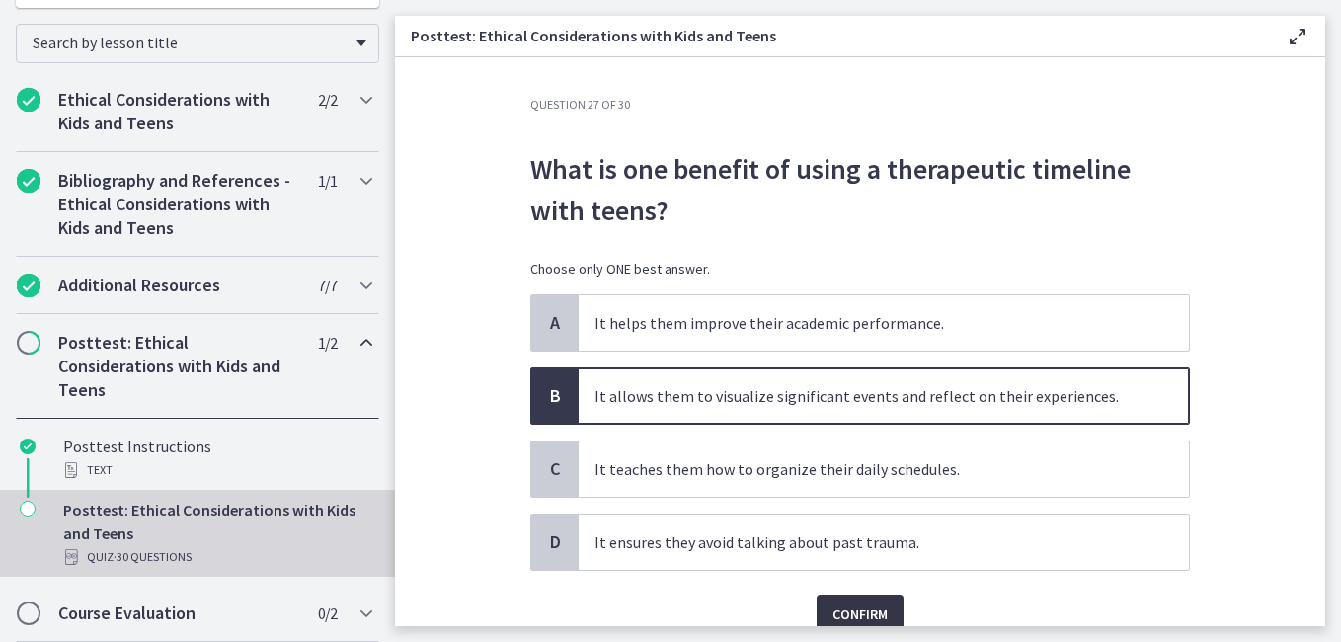
click at [845, 608] on span "Confirm" at bounding box center [860, 615] width 55 height 24
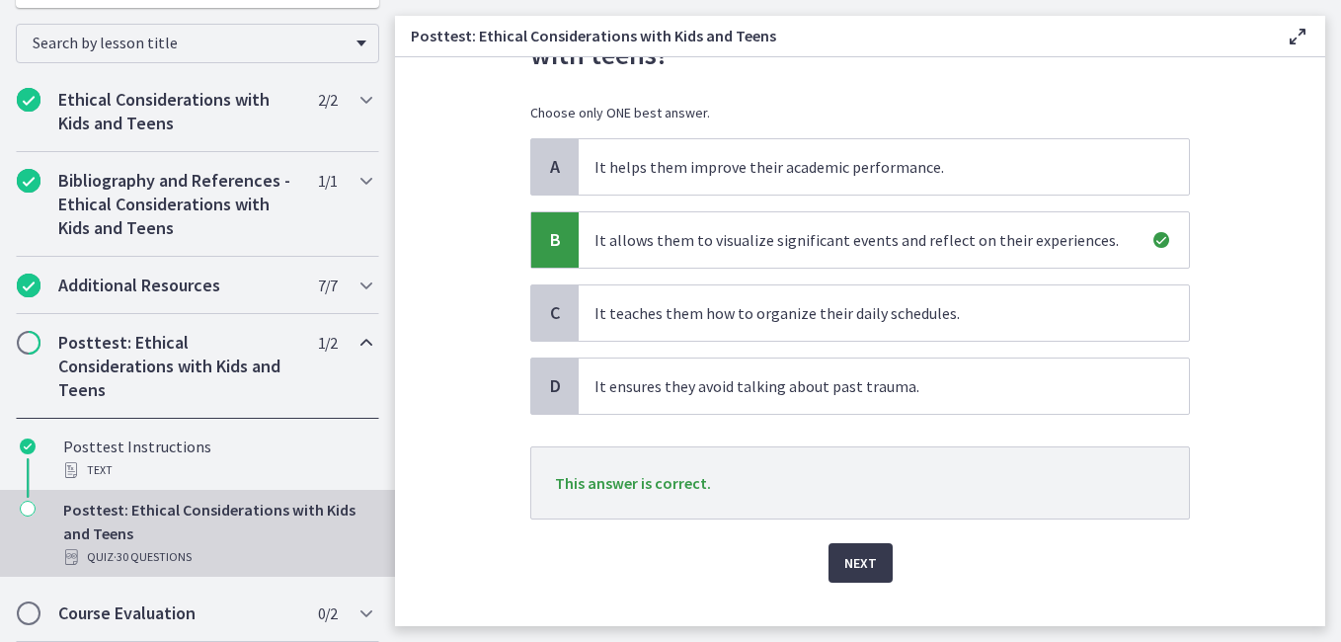
scroll to position [192, 0]
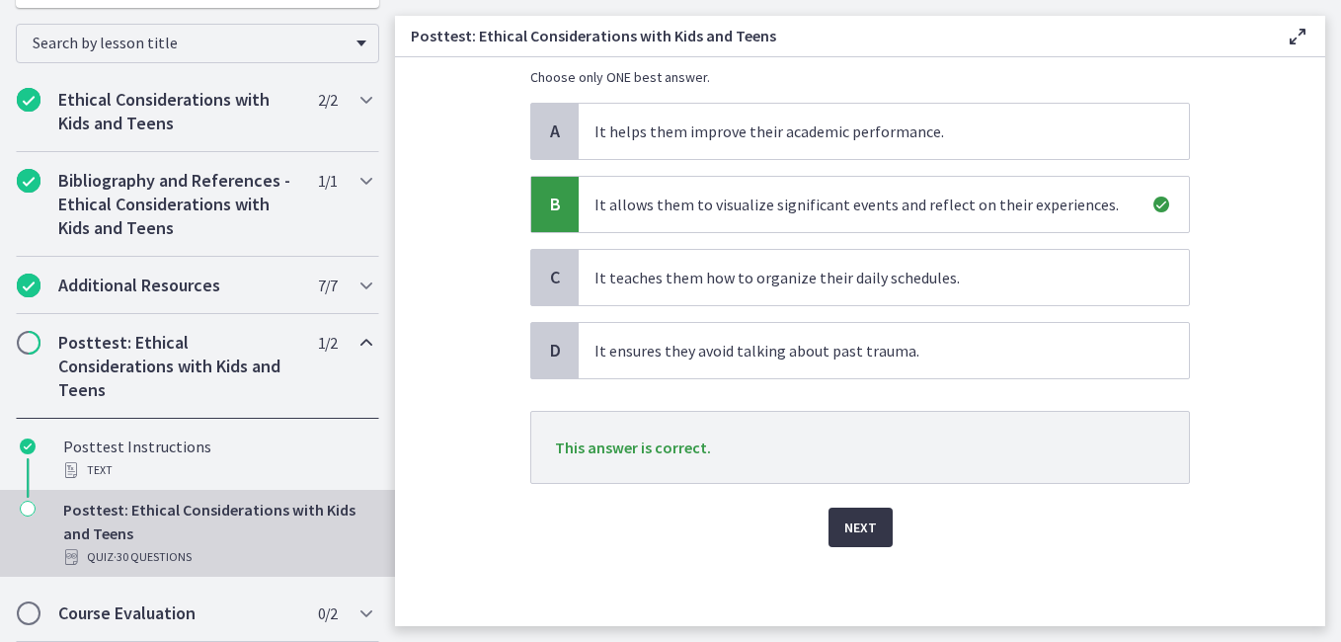
click at [852, 521] on span "Next" at bounding box center [861, 528] width 33 height 24
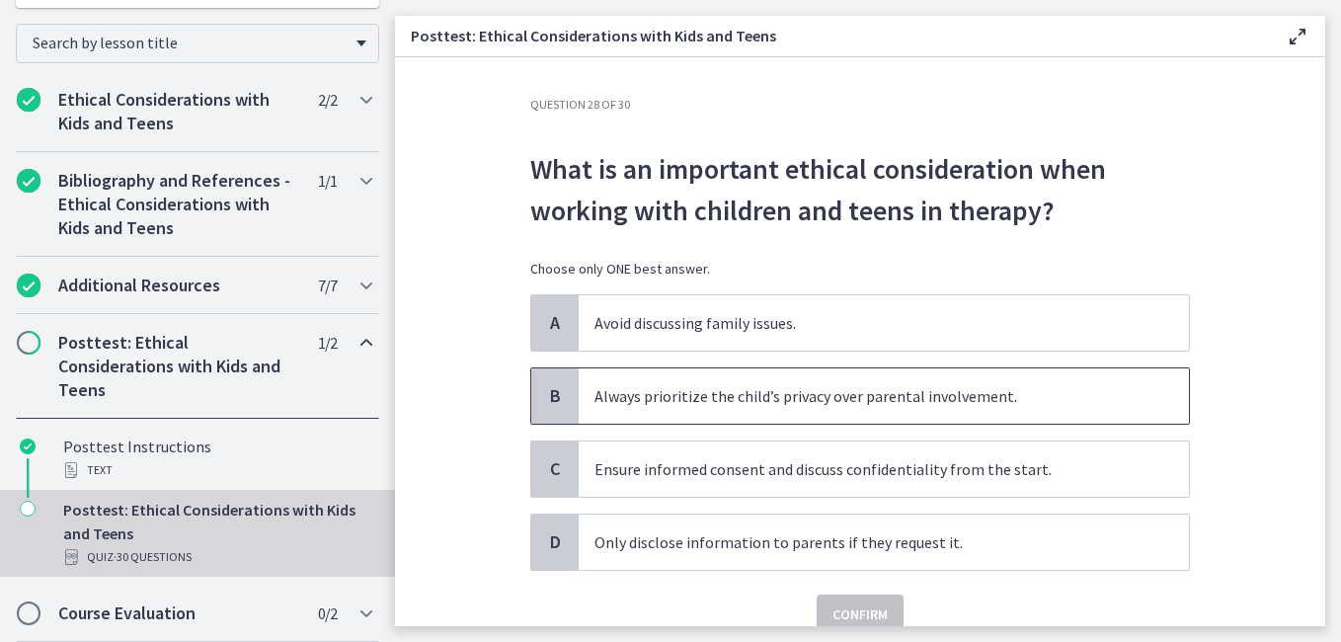
click at [809, 405] on p "Always prioritize the child’s privacy over parental involvement." at bounding box center [864, 396] width 539 height 24
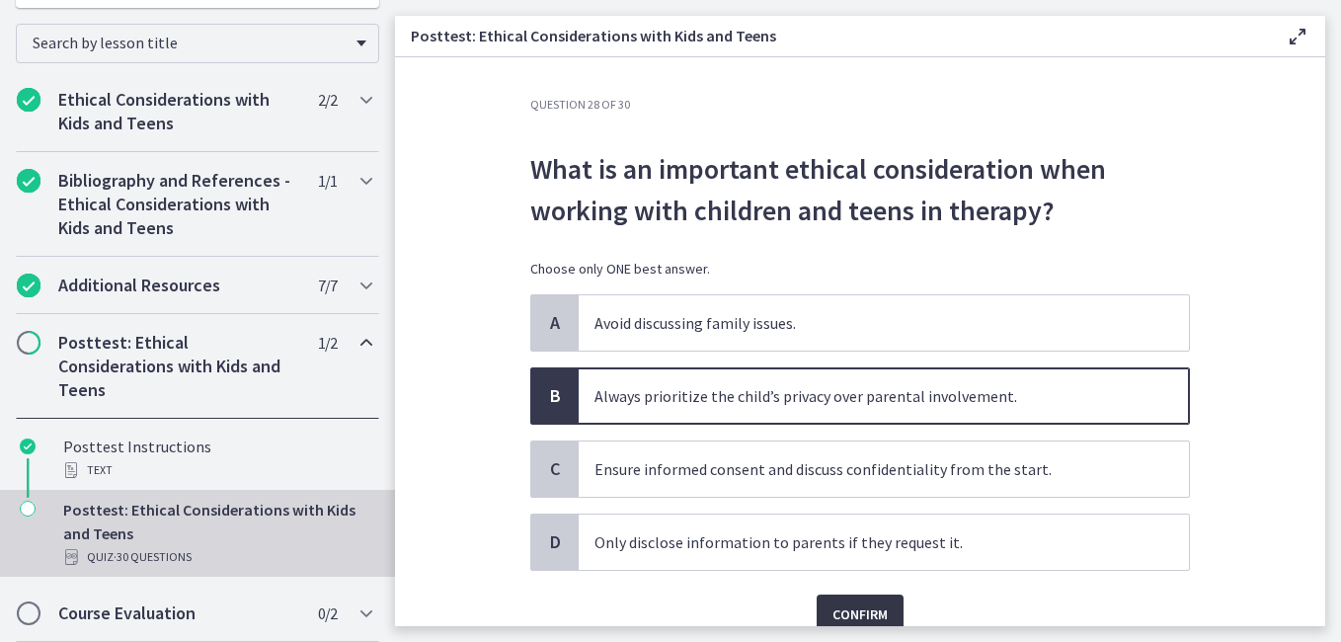
click at [849, 606] on span "Confirm" at bounding box center [860, 615] width 55 height 24
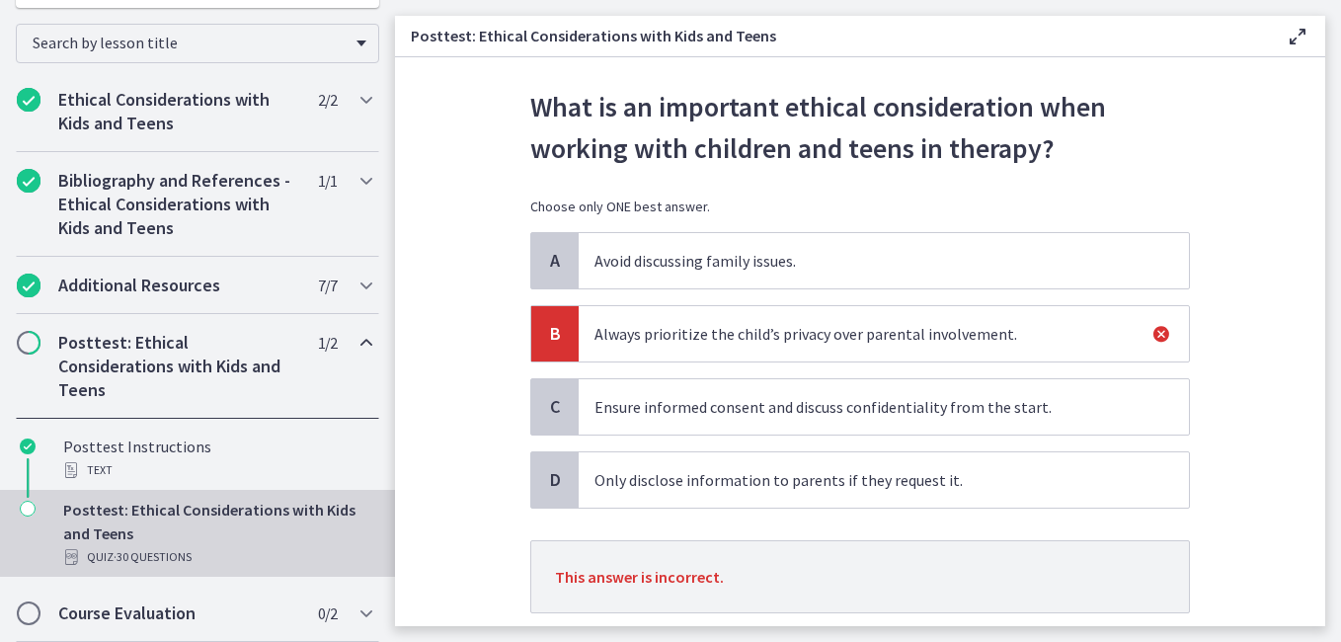
scroll to position [192, 0]
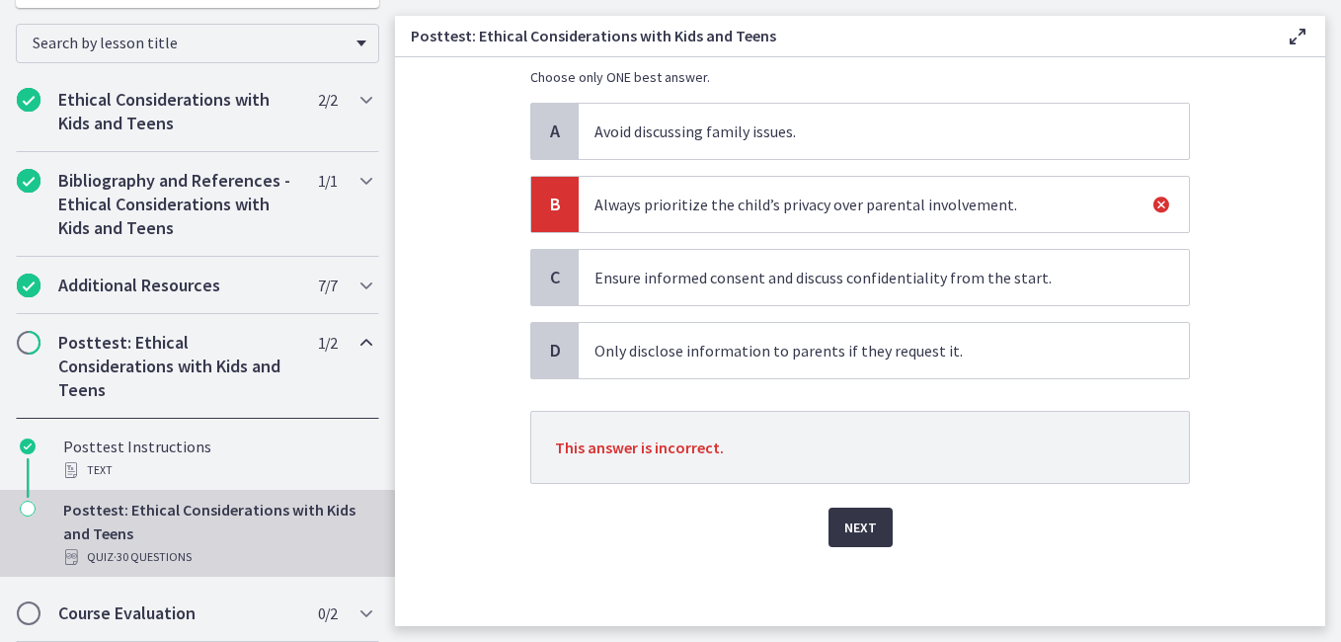
click at [865, 524] on span "Next" at bounding box center [861, 528] width 33 height 24
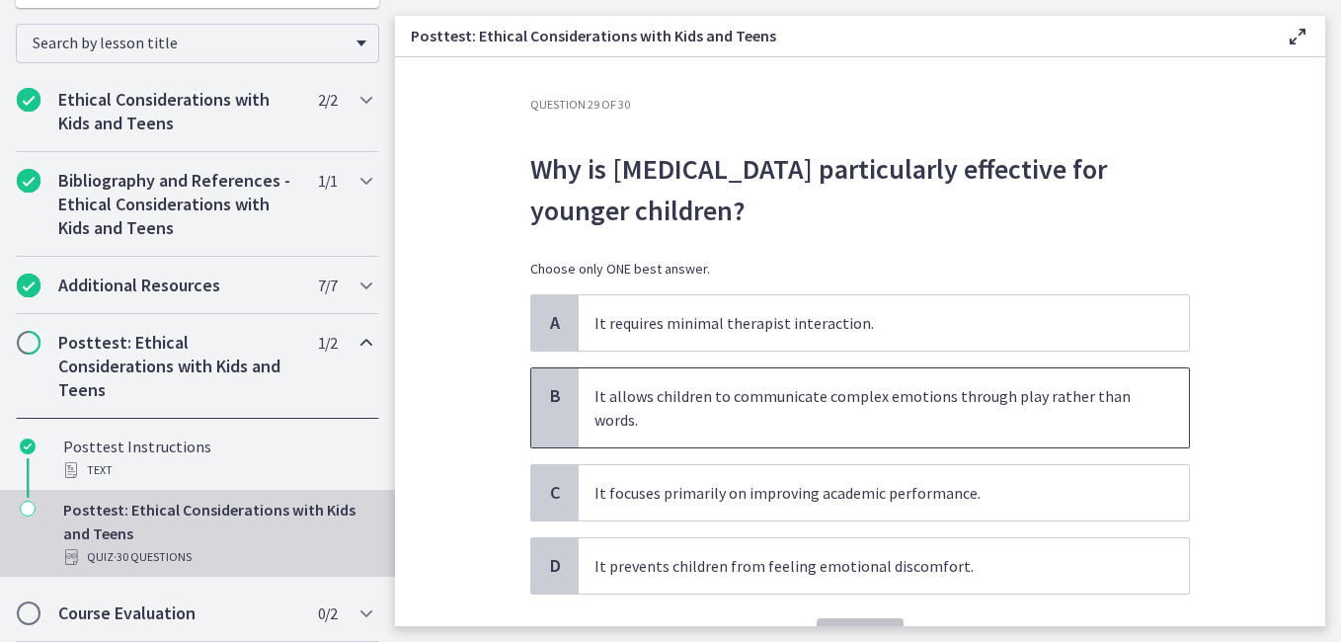
click at [864, 392] on p "It allows children to communicate complex emotions through play rather than wor…" at bounding box center [864, 407] width 539 height 47
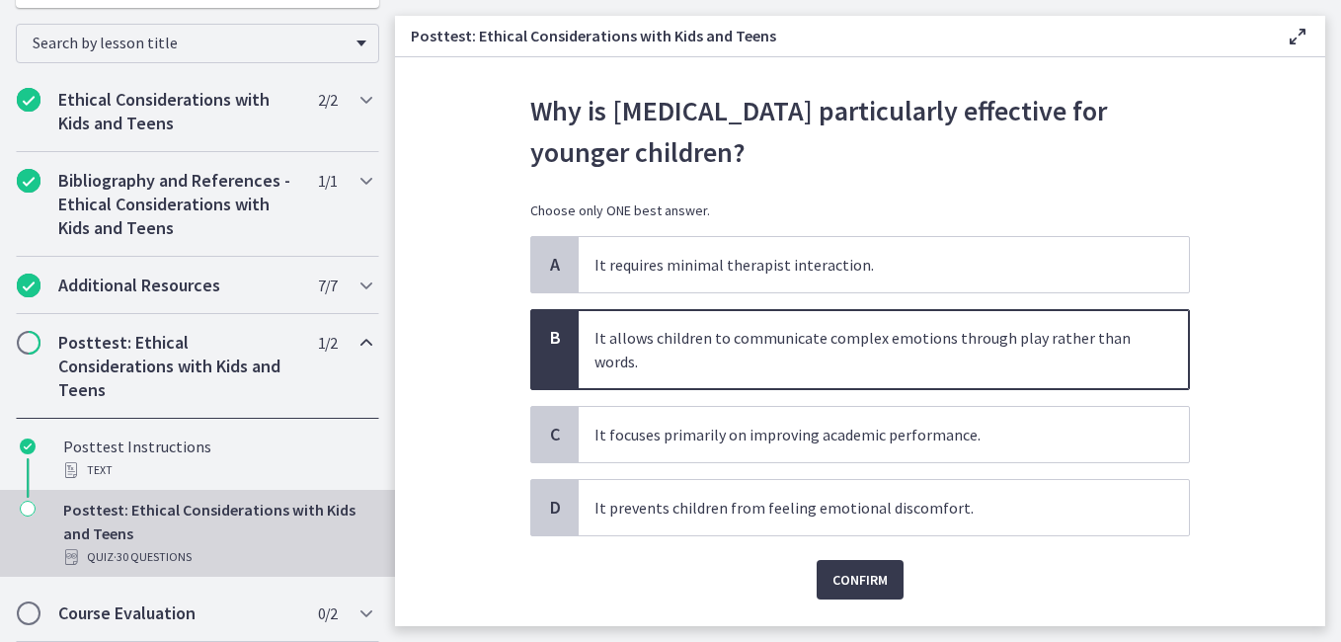
scroll to position [111, 0]
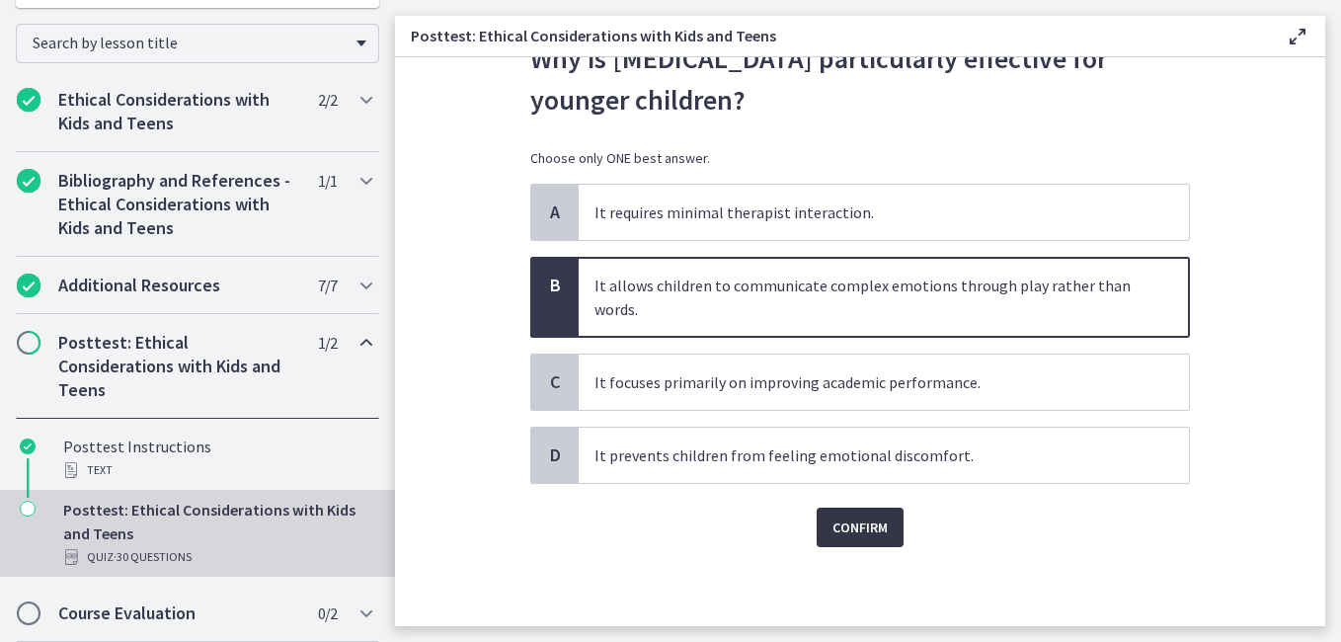
click at [850, 522] on span "Confirm" at bounding box center [860, 528] width 55 height 24
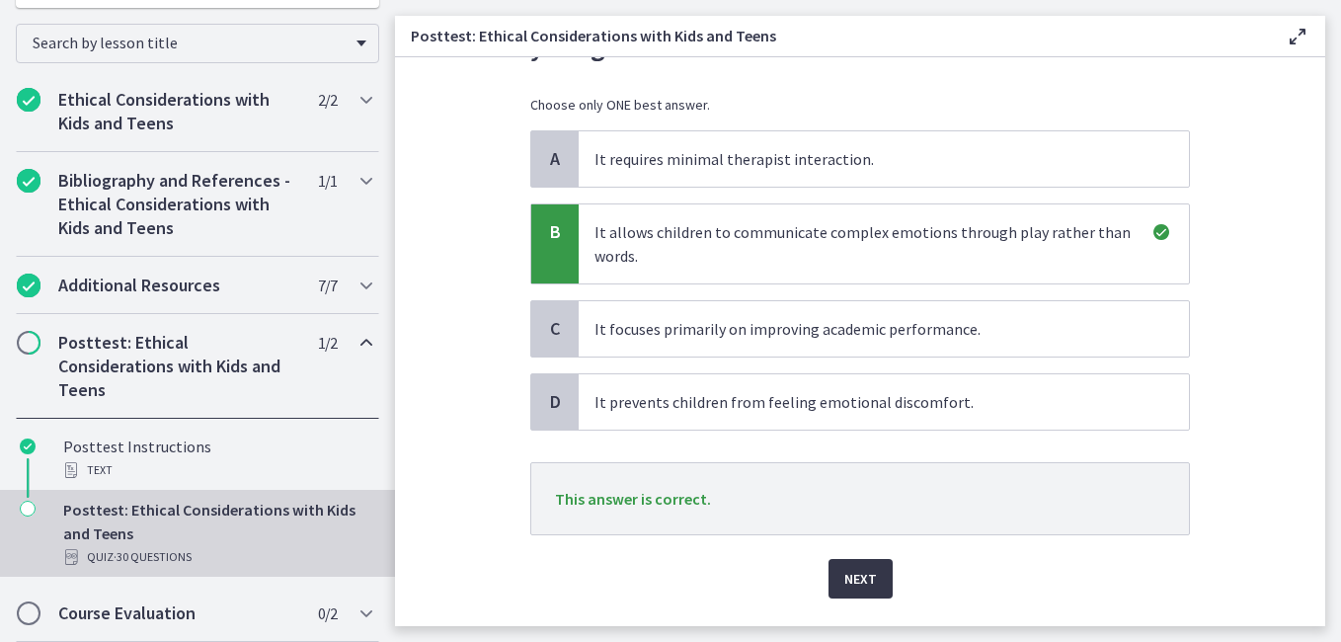
scroll to position [215, 0]
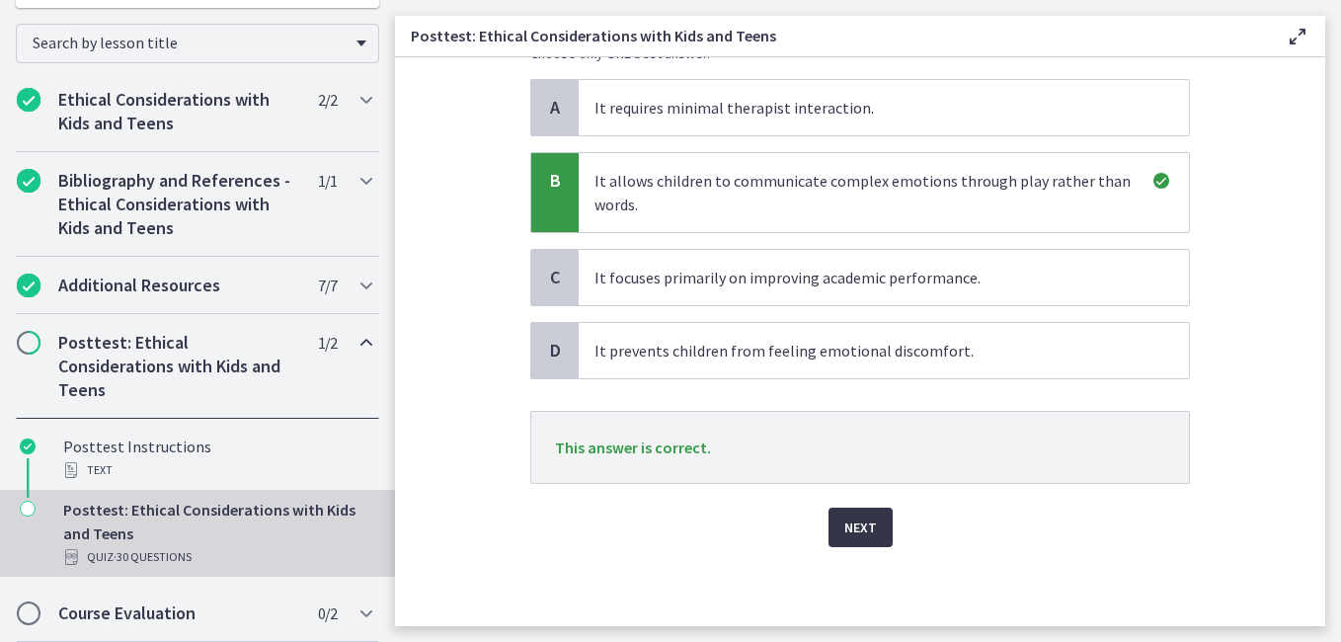
click at [847, 514] on button "Next" at bounding box center [861, 528] width 64 height 40
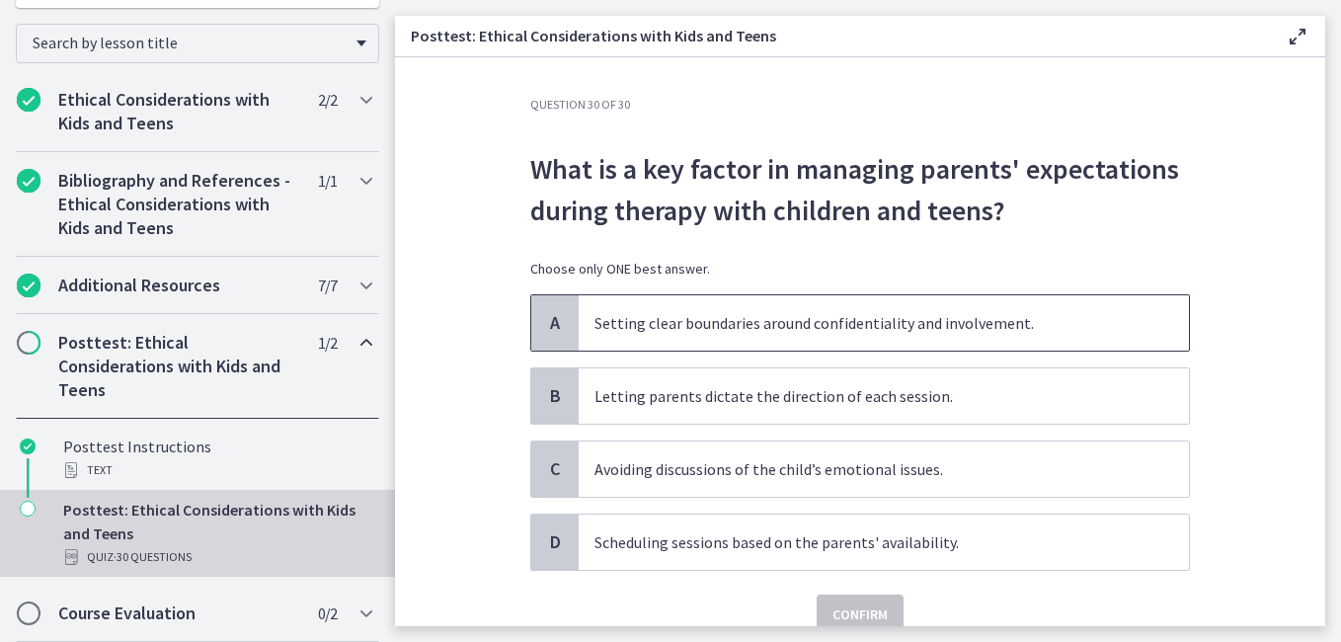
click at [885, 324] on p "Setting clear boundaries around confidentiality and involvement." at bounding box center [864, 323] width 539 height 24
click at [854, 607] on span "Confirm" at bounding box center [860, 615] width 55 height 24
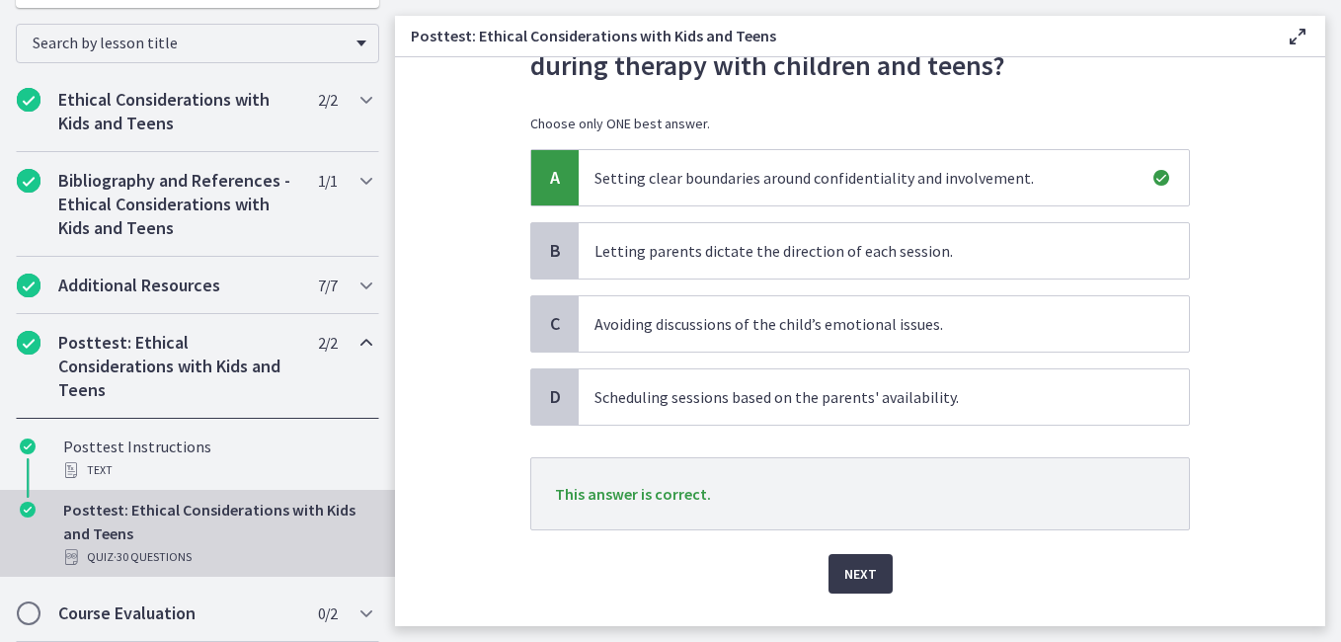
scroll to position [192, 0]
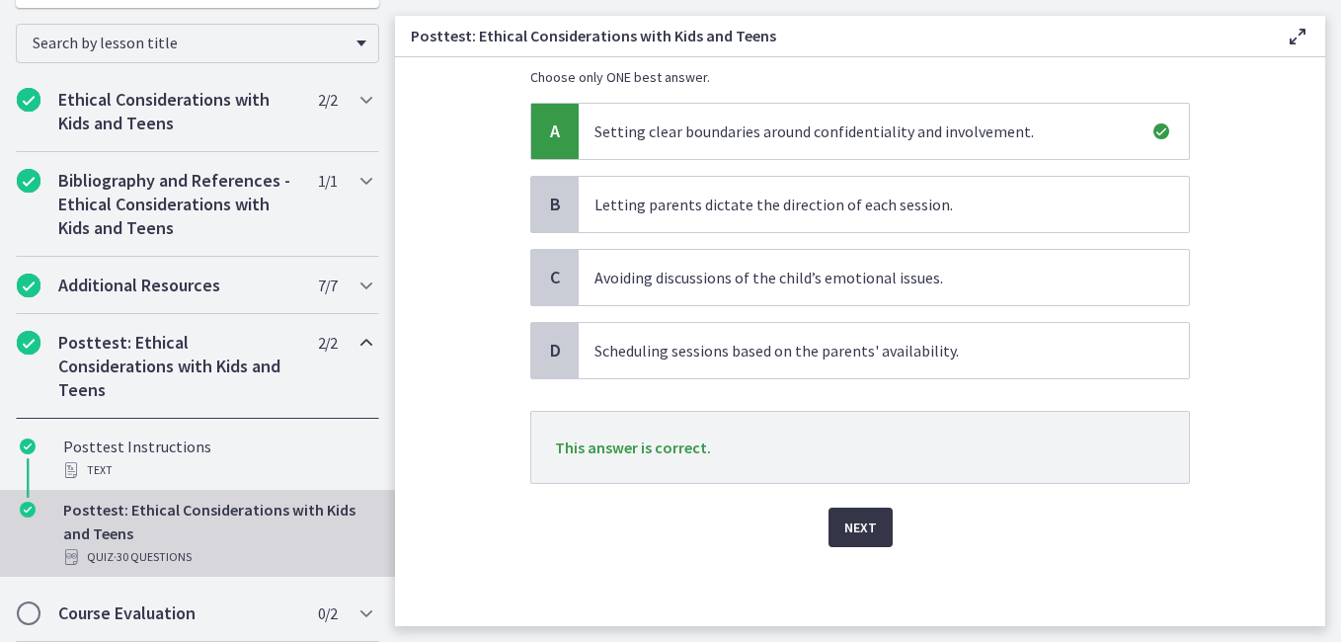
click at [858, 526] on span "Next" at bounding box center [861, 528] width 33 height 24
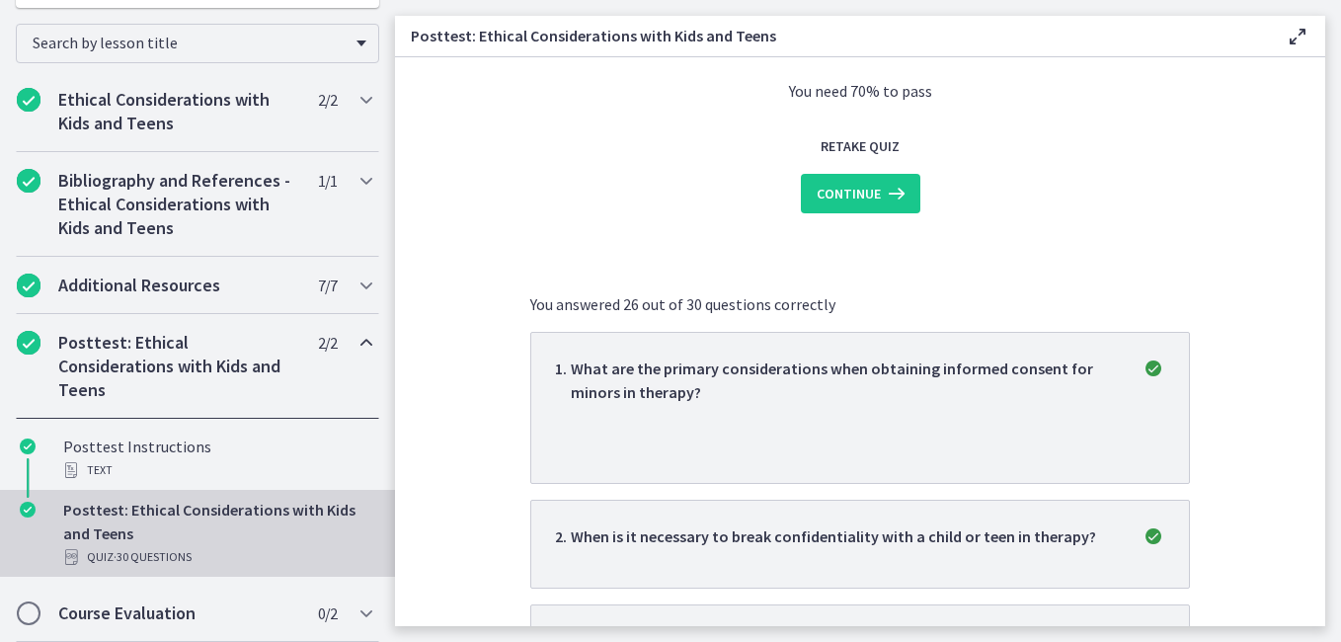
scroll to position [0, 0]
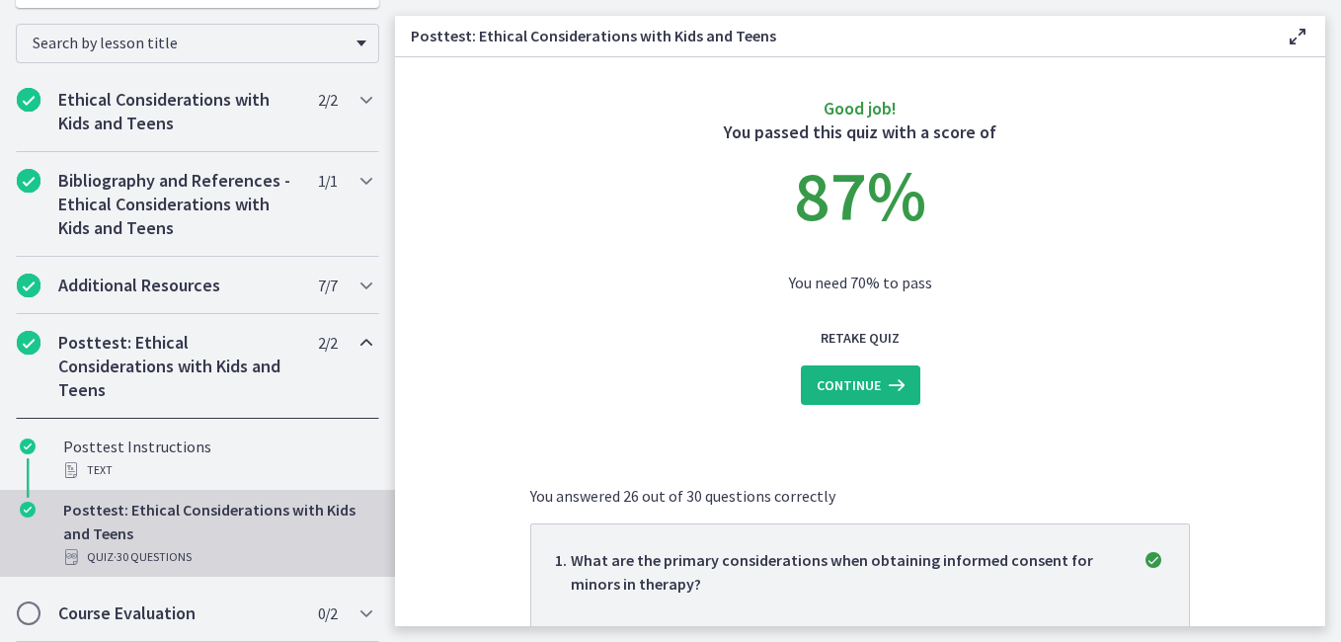
click at [849, 382] on span "Continue" at bounding box center [849, 385] width 64 height 24
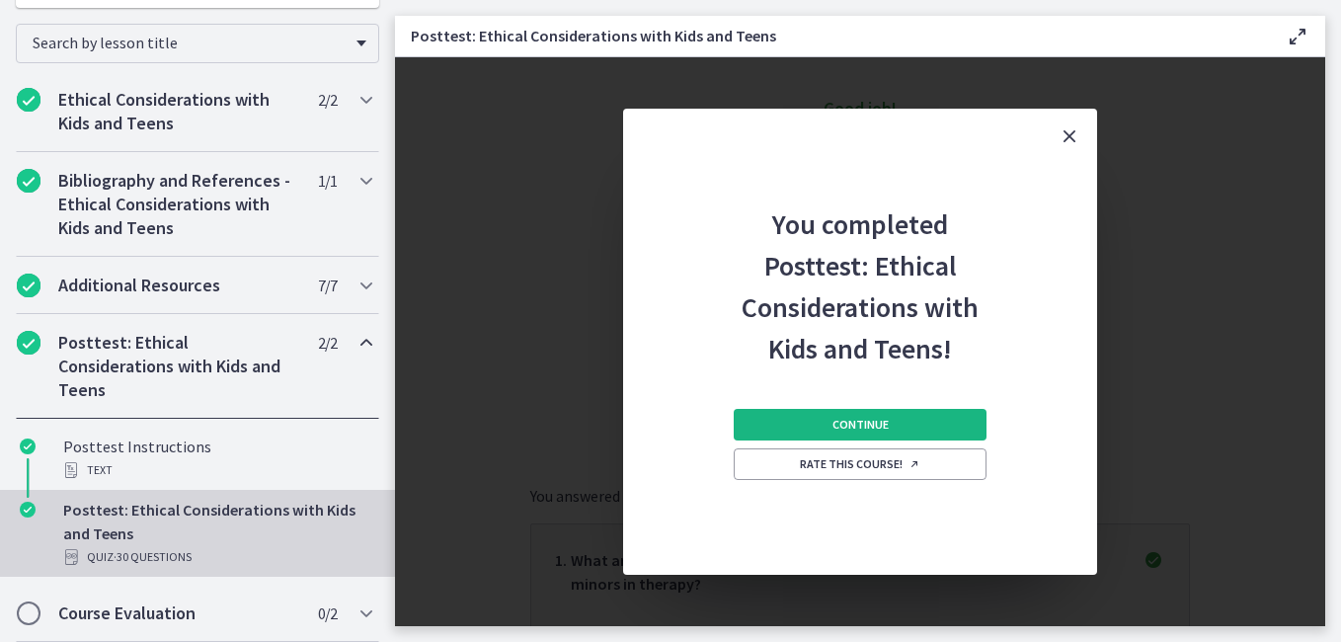
click at [843, 420] on span "Continue" at bounding box center [861, 425] width 56 height 16
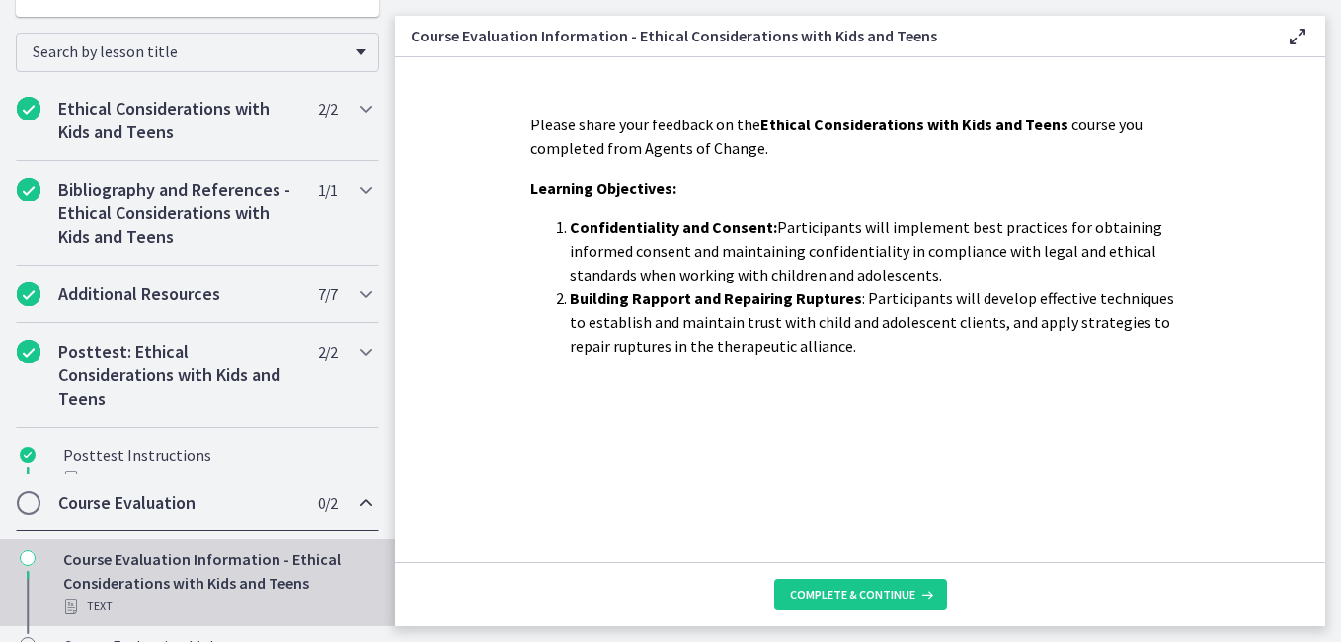
scroll to position [304, 0]
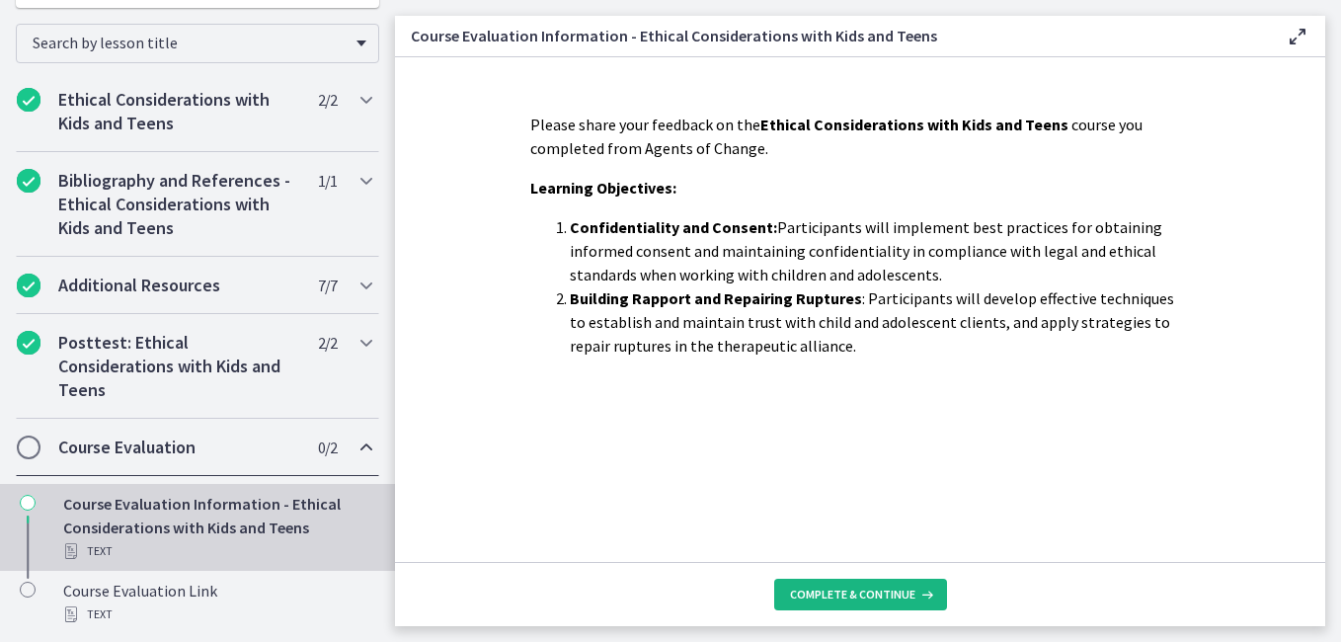
click at [855, 596] on span "Complete & continue" at bounding box center [852, 595] width 125 height 16
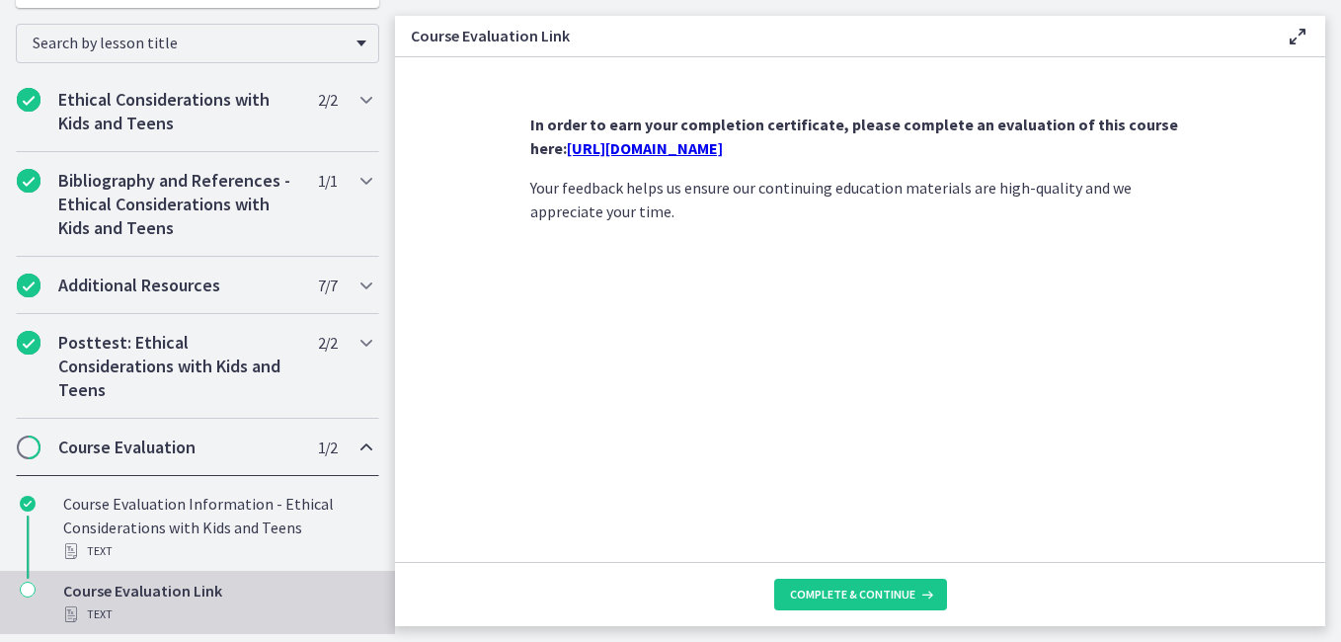
click at [681, 152] on link "https://forms.gle/NHq1DmrK6XcgvnNz7" at bounding box center [645, 148] width 156 height 20
click at [820, 586] on button "Complete & continue" at bounding box center [860, 595] width 173 height 32
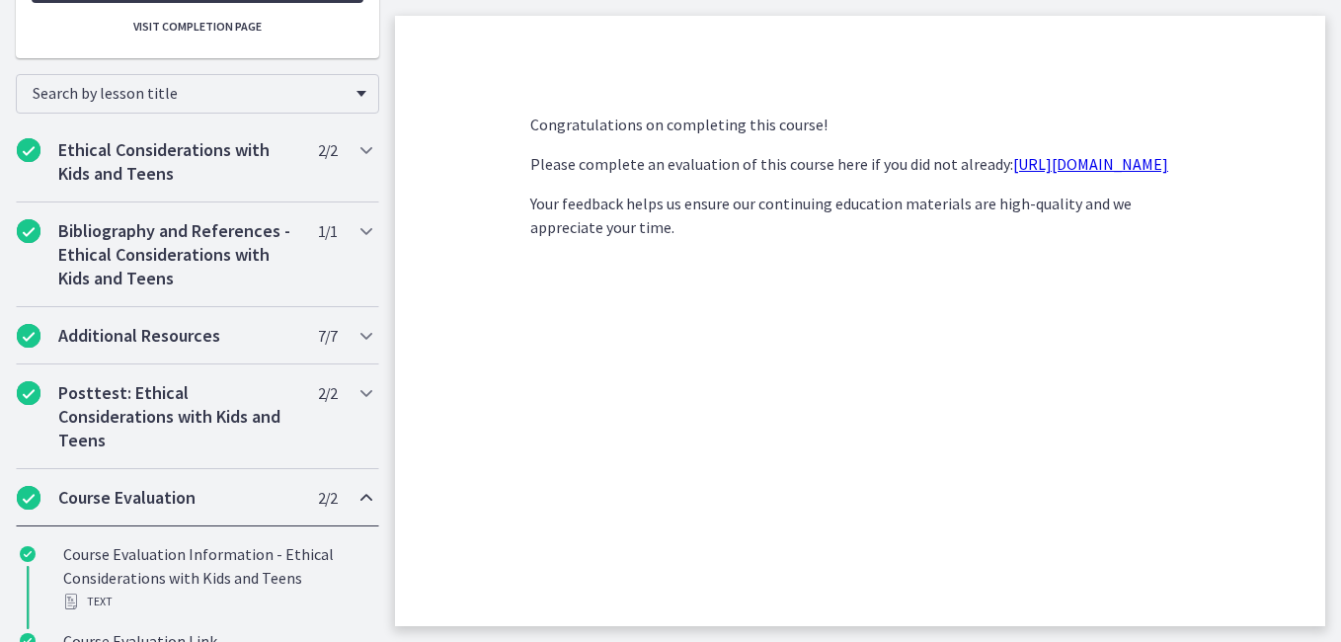
scroll to position [410, 0]
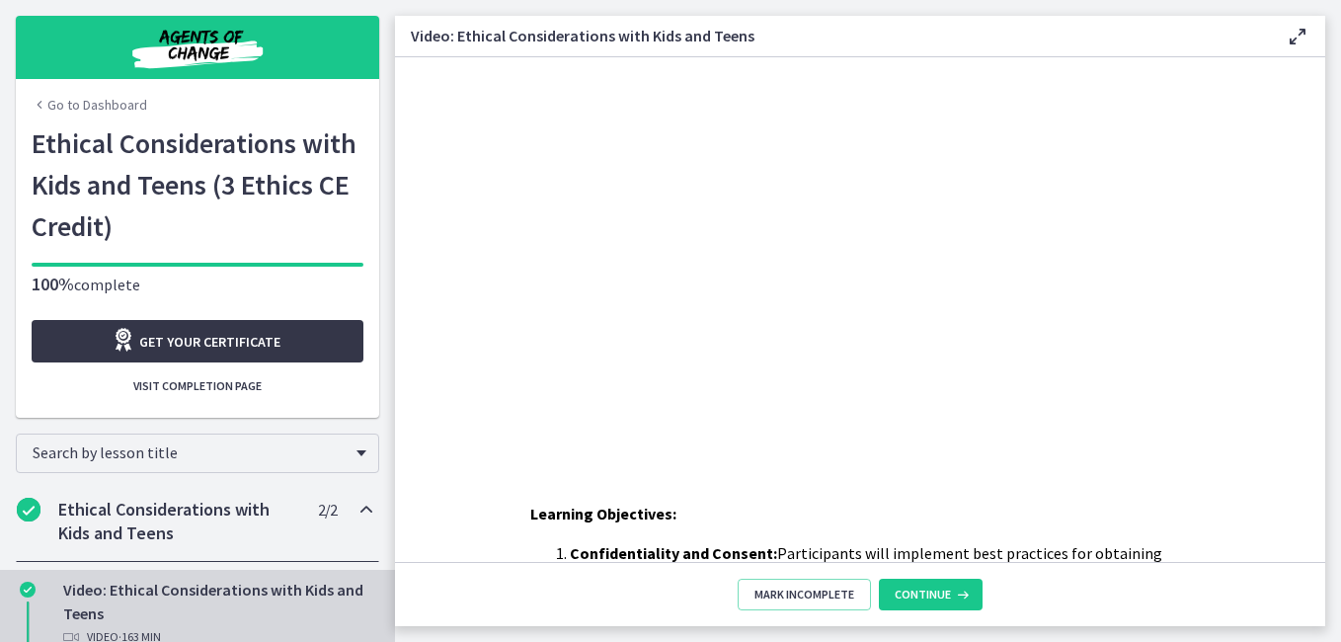
click at [176, 344] on span "Get your certificate" at bounding box center [209, 342] width 141 height 24
